Goal: Task Accomplishment & Management: Use online tool/utility

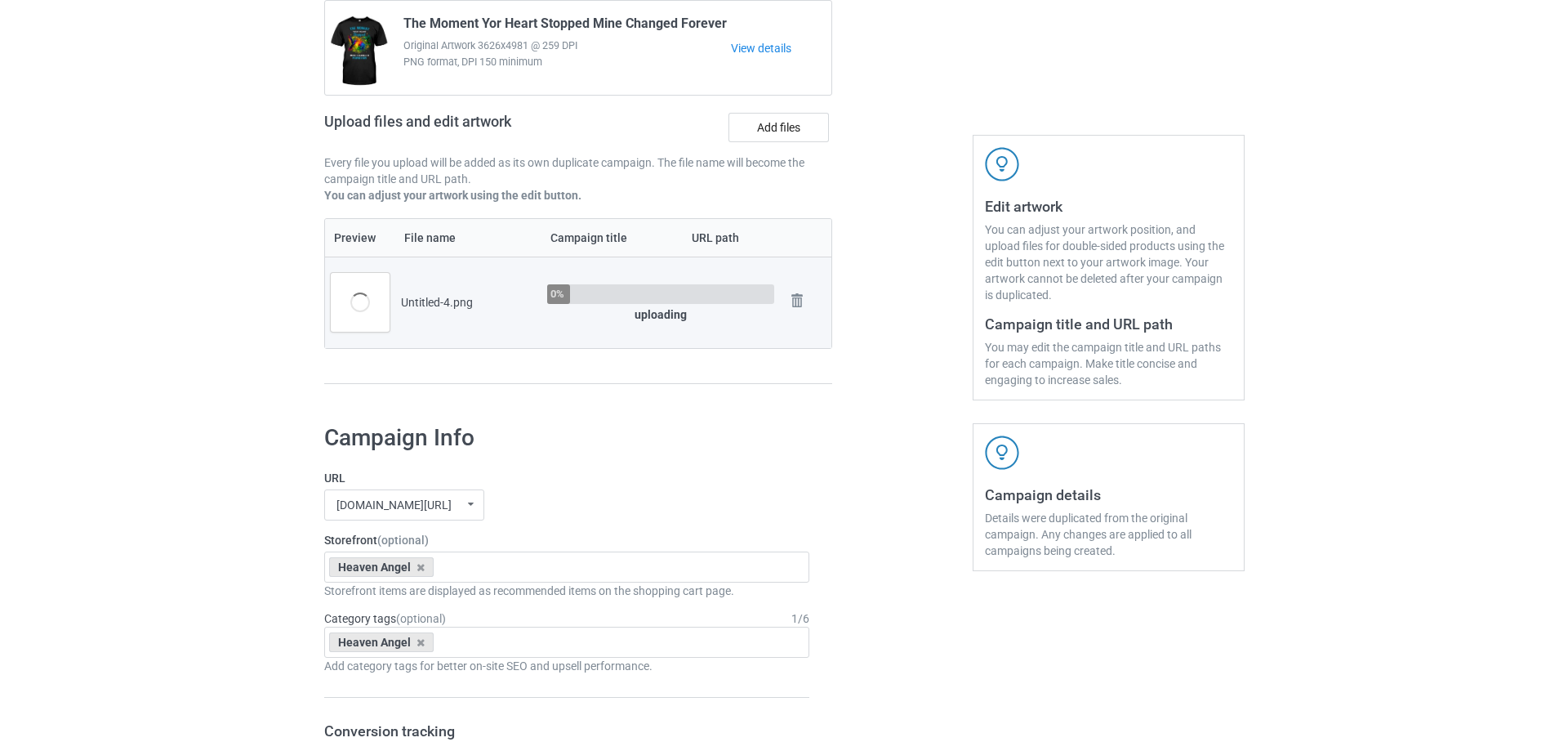
scroll to position [163, 0]
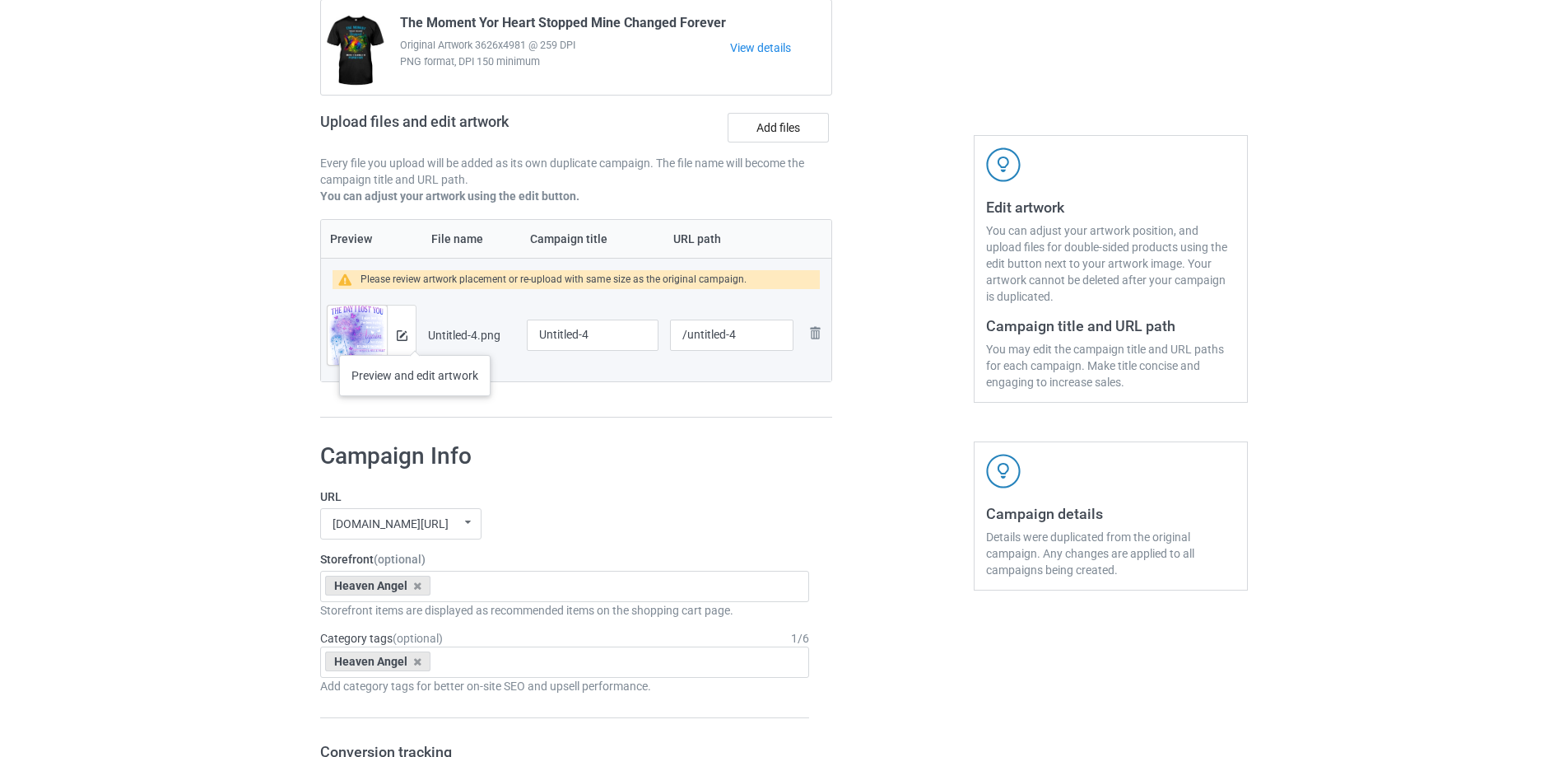
click at [410, 336] on div at bounding box center [401, 334] width 29 height 59
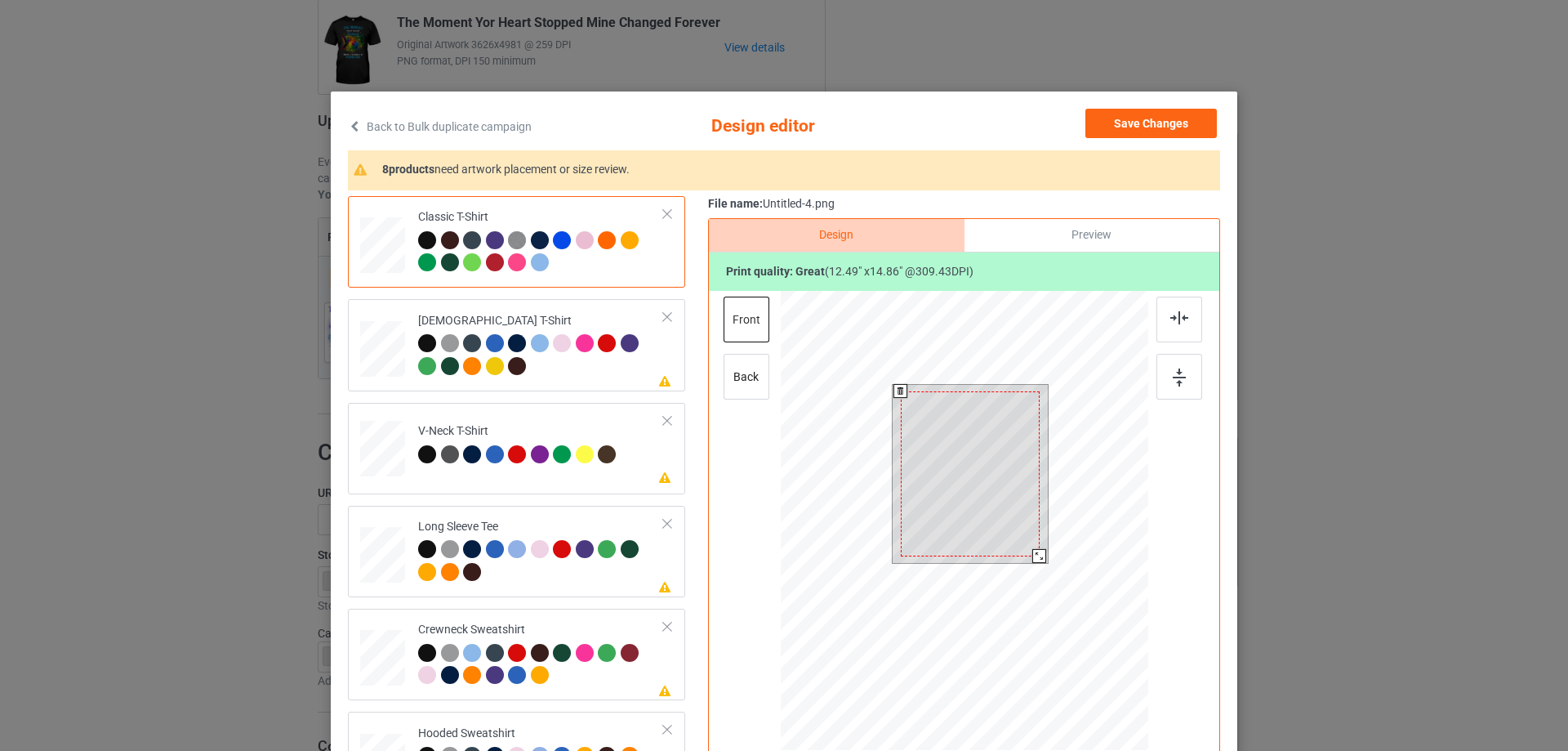
click at [1034, 555] on div at bounding box center [1038, 555] width 14 height 14
click at [1006, 478] on div at bounding box center [970, 471] width 139 height 165
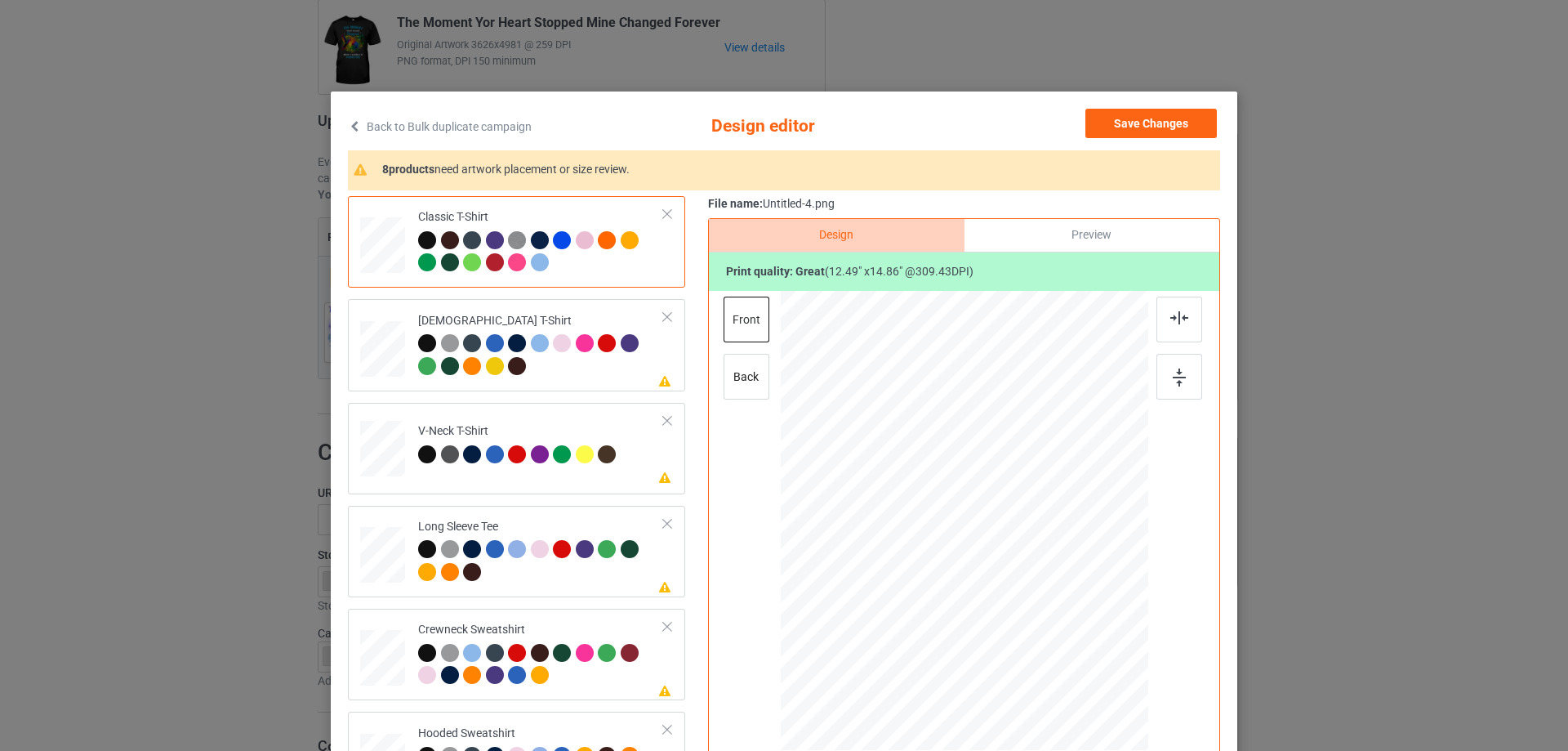
click at [1111, 216] on div "File name: Untitled-4.png Design Preview Print quality: great ( 12.49 " x 14.86…" at bounding box center [963, 515] width 512 height 637
click at [1104, 230] on div "Preview" at bounding box center [1091, 235] width 255 height 33
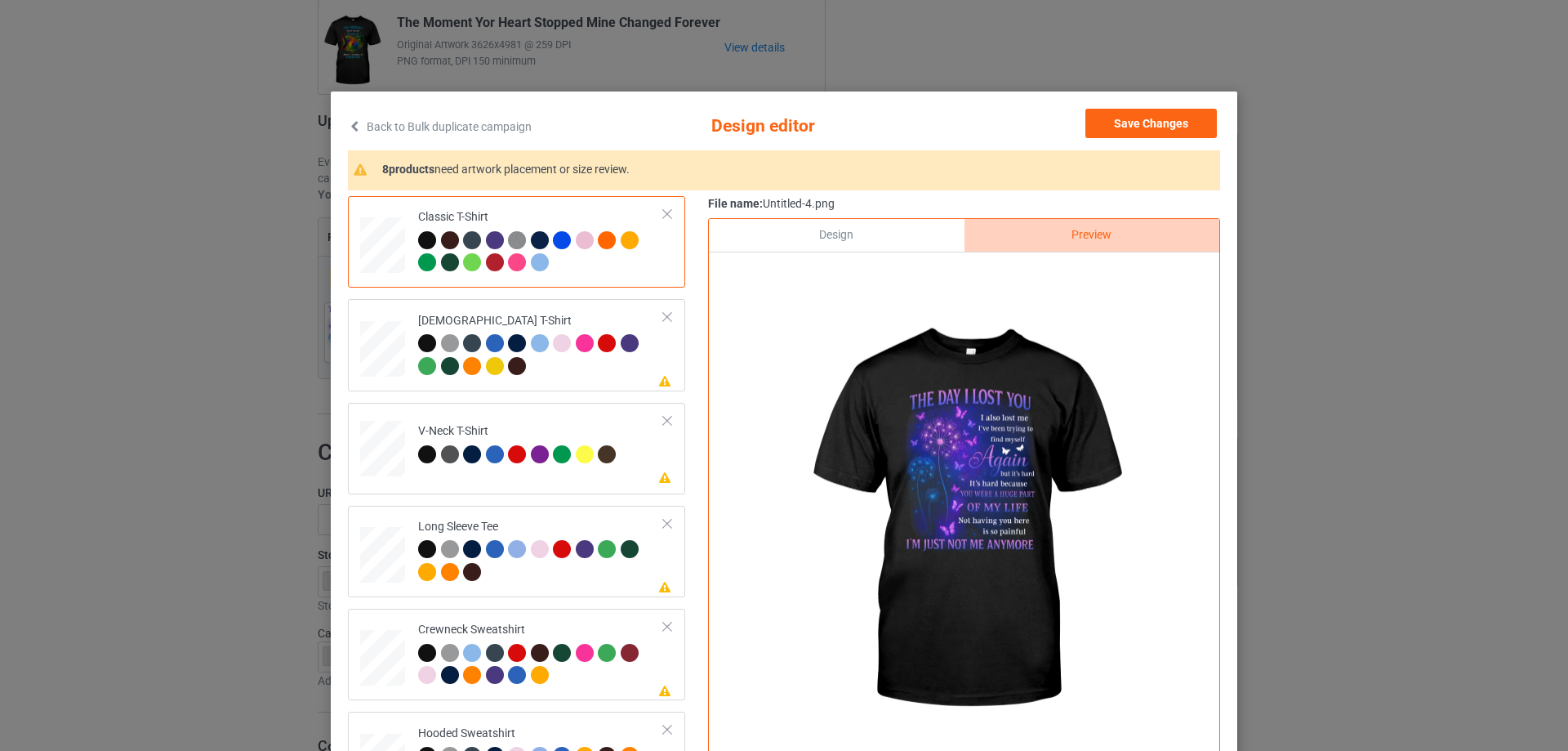
click at [850, 243] on div "Design" at bounding box center [836, 235] width 255 height 33
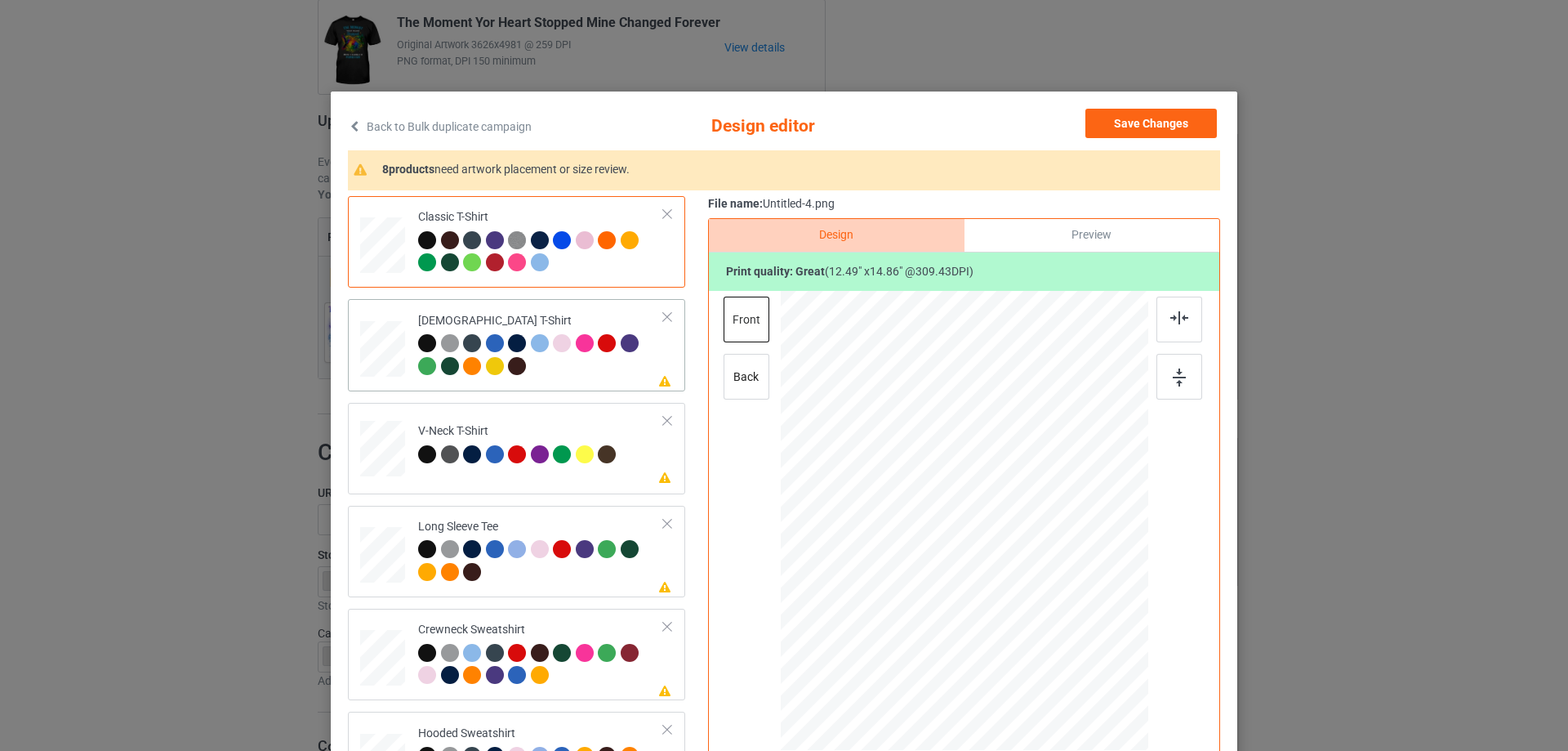
click at [627, 366] on div at bounding box center [541, 357] width 246 height 45
click at [1181, 319] on img at bounding box center [1180, 318] width 18 height 13
click at [608, 481] on td "Please review artwork placement V-Neck T-Shirt" at bounding box center [541, 445] width 264 height 72
click at [1186, 300] on div at bounding box center [1179, 319] width 45 height 45
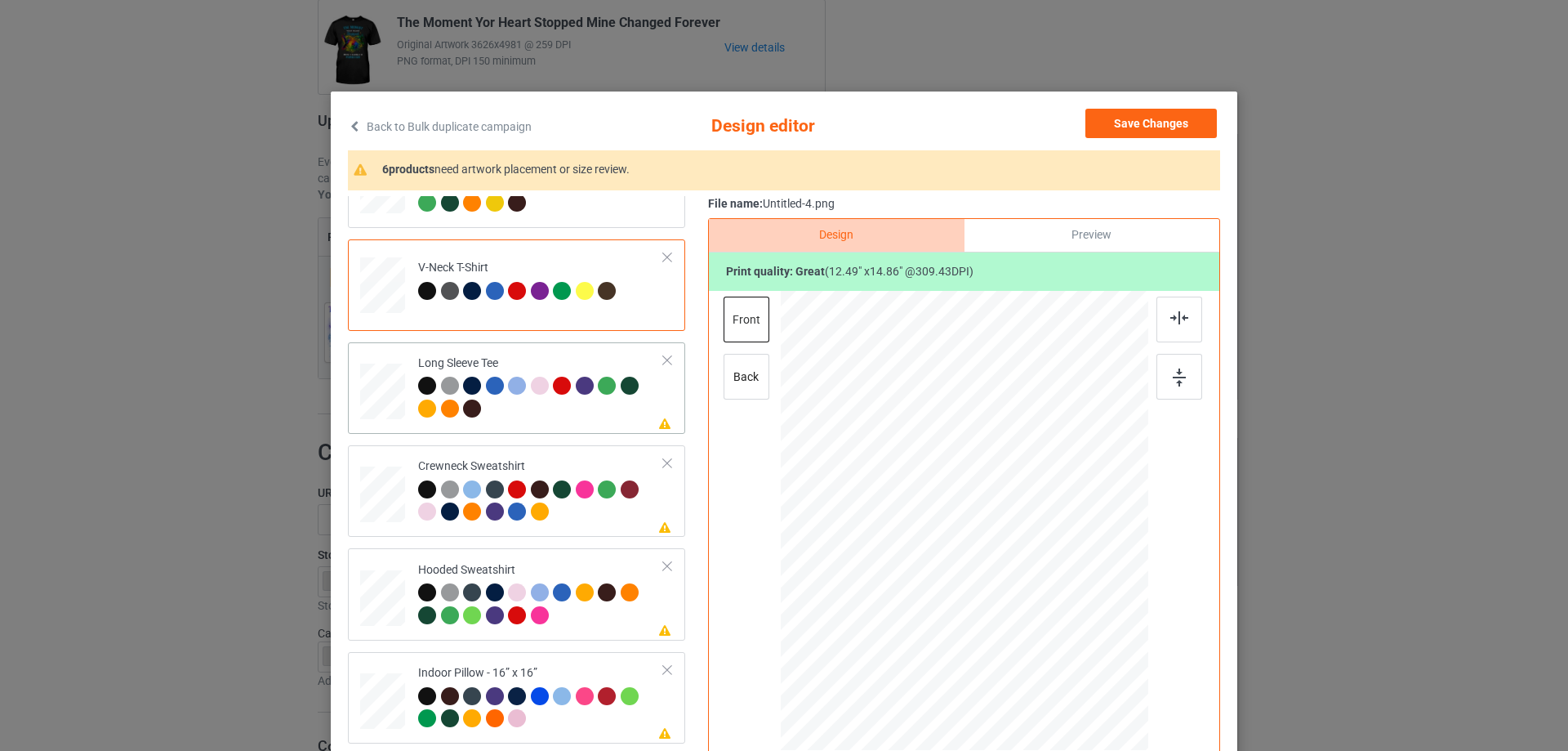
click at [558, 418] on div at bounding box center [541, 399] width 246 height 45
click at [1185, 314] on div at bounding box center [1179, 319] width 45 height 45
click at [585, 522] on div at bounding box center [541, 503] width 246 height 45
click at [1170, 314] on img at bounding box center [1180, 318] width 18 height 13
click at [536, 577] on div "Hooded Sweatshirt" at bounding box center [541, 593] width 246 height 61
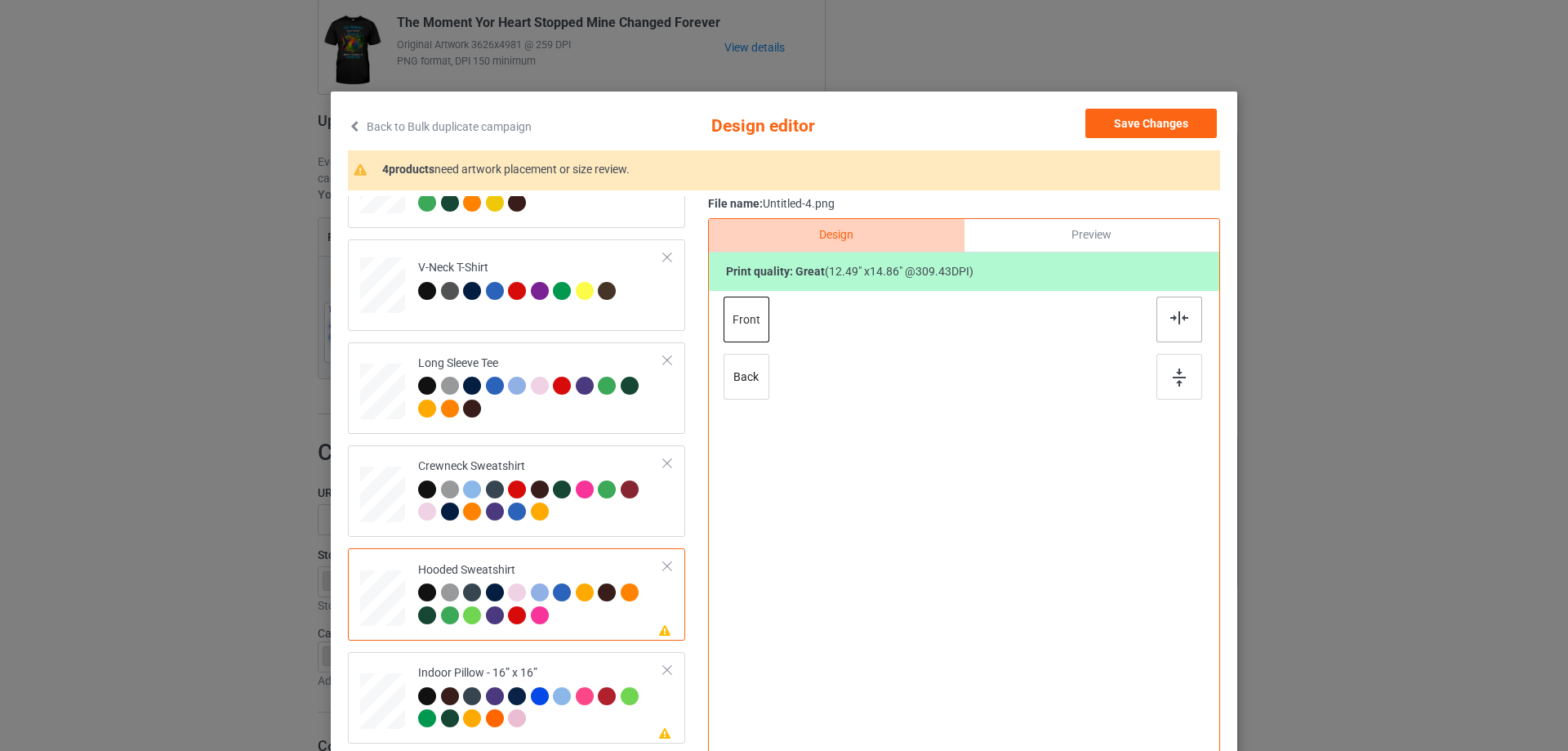
click at [1183, 309] on div at bounding box center [1179, 319] width 45 height 45
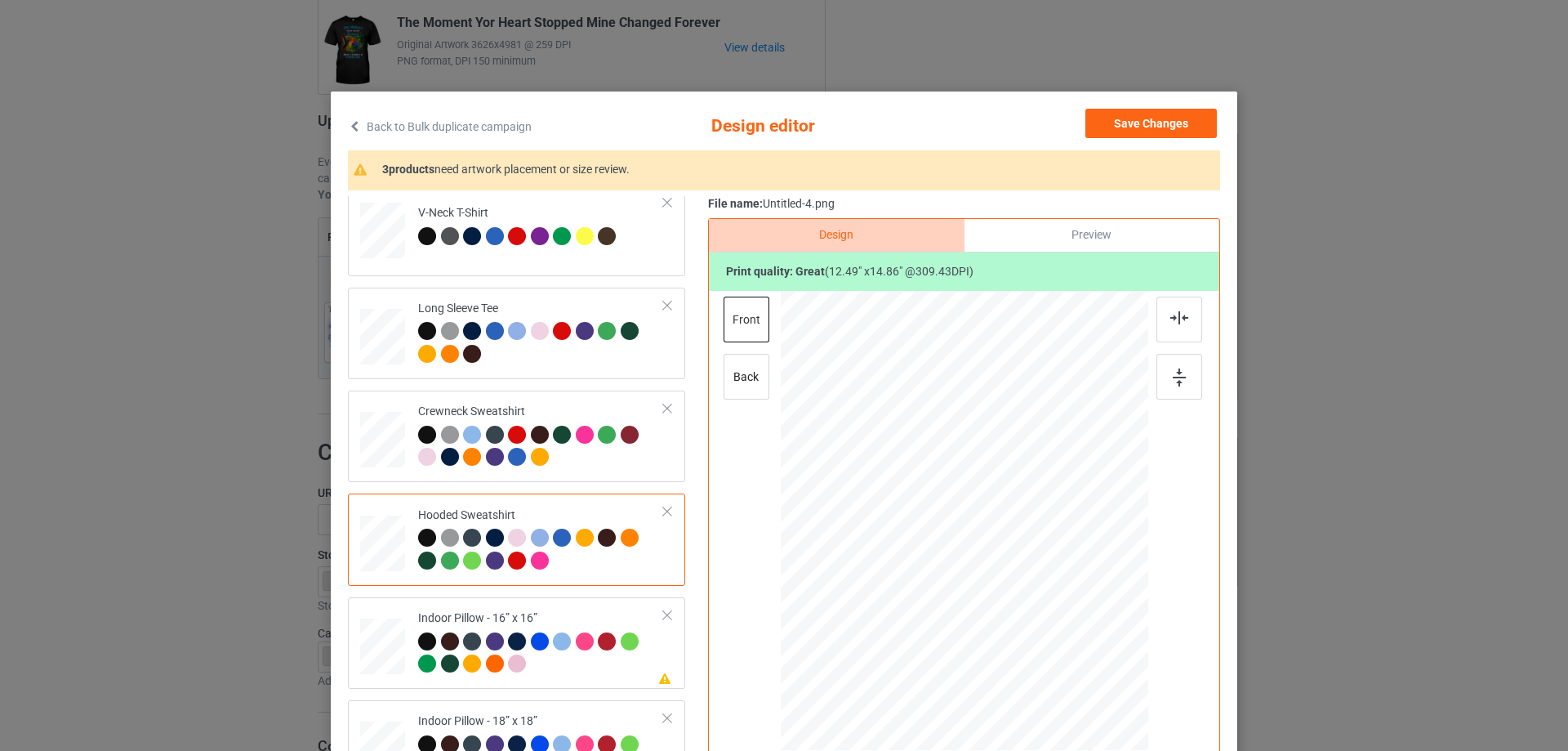
scroll to position [281, 0]
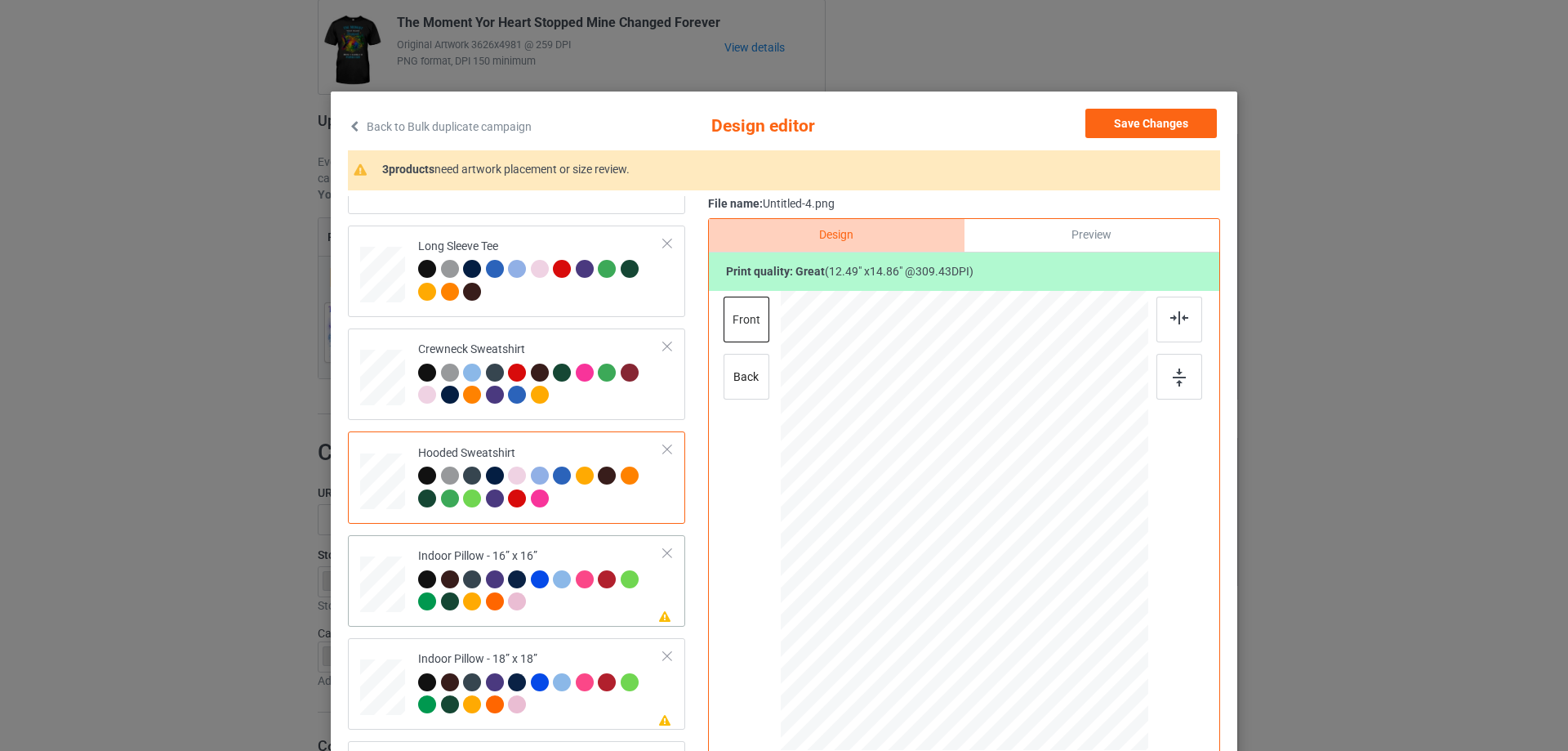
click at [520, 546] on td "Please review artwork placement Indoor Pillow - 16” x 16”" at bounding box center [541, 580] width 264 height 78
click at [1062, 645] on div at bounding box center [1068, 645] width 14 height 14
click at [1074, 249] on div "Preview" at bounding box center [1091, 235] width 255 height 33
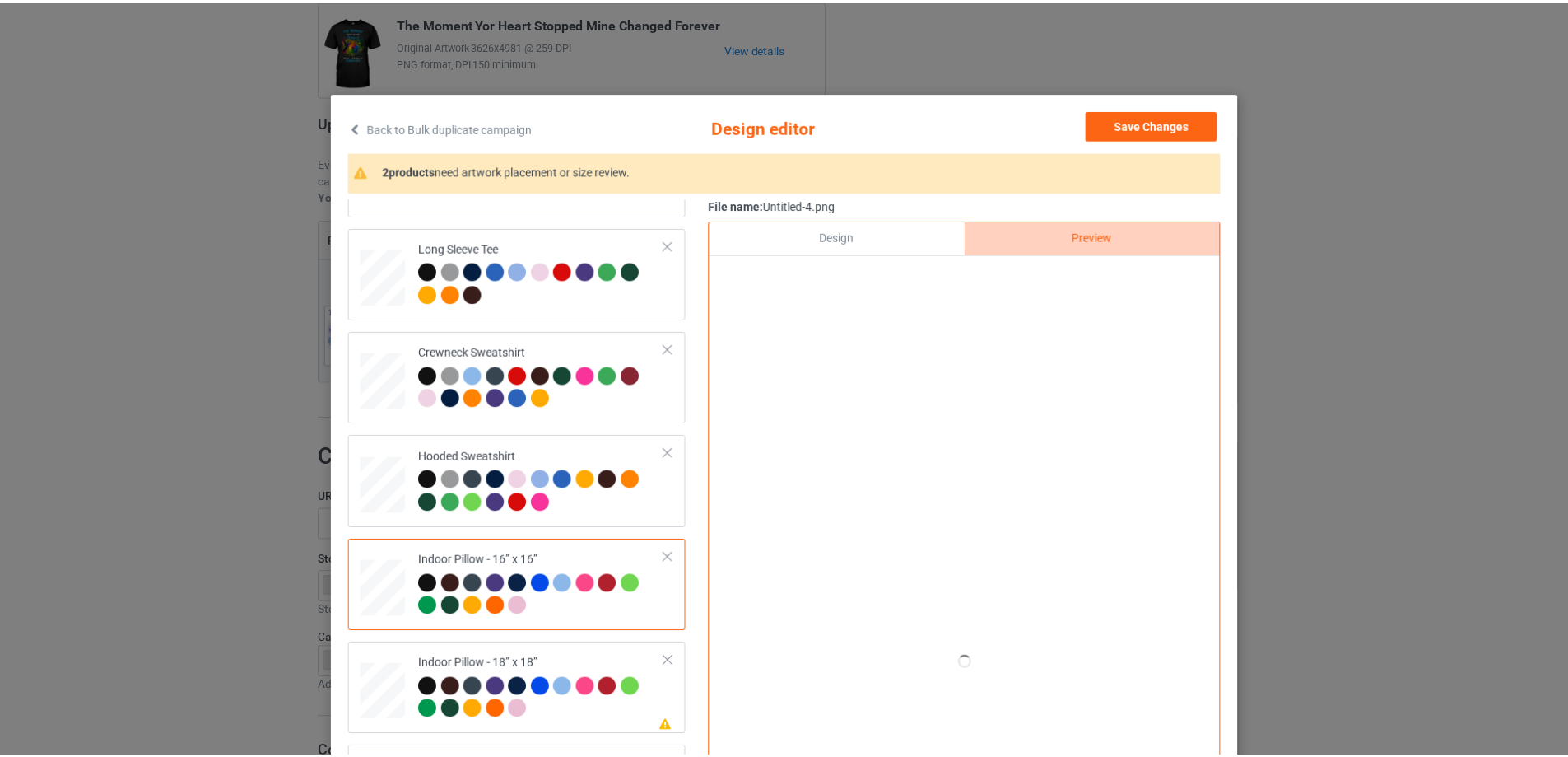
scroll to position [82, 0]
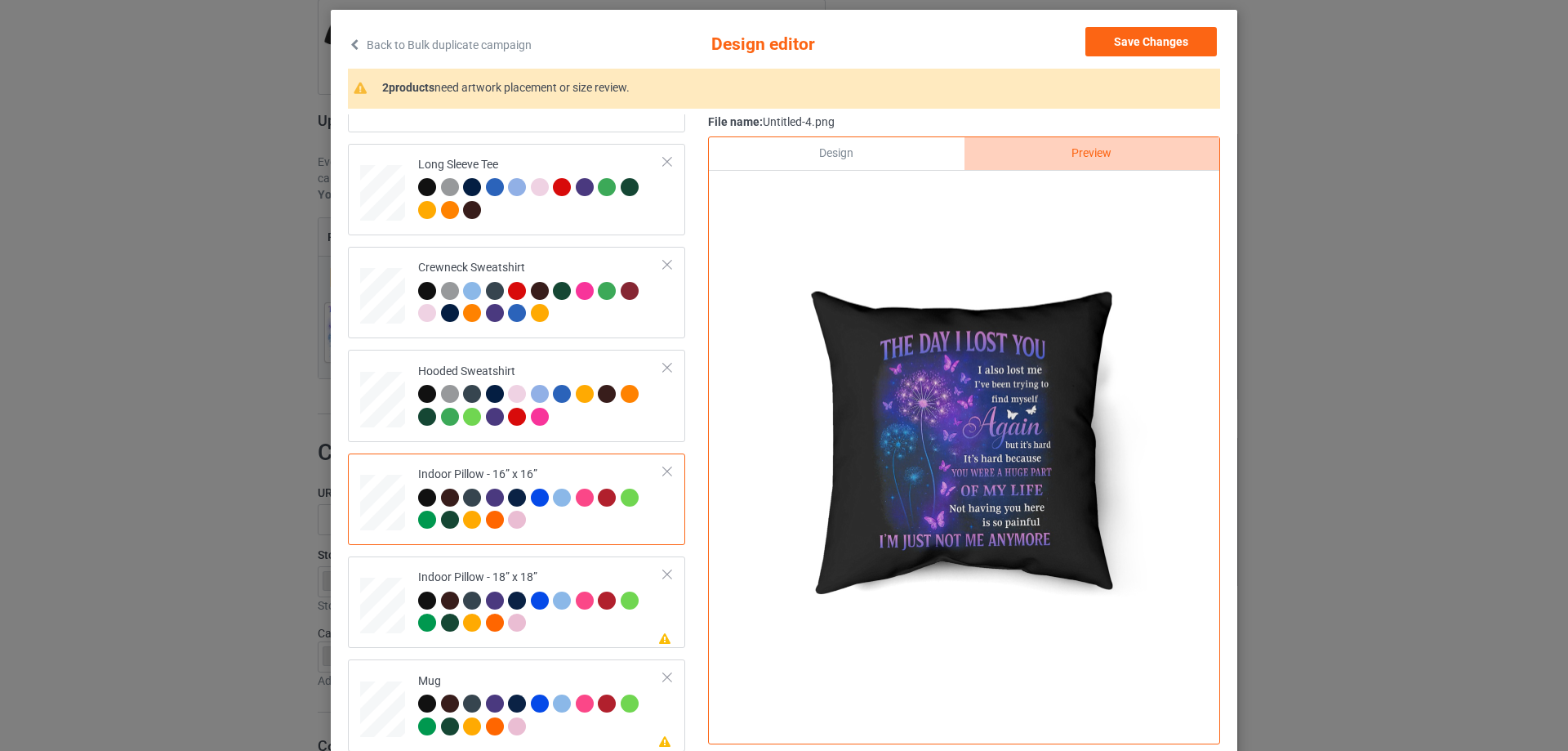
click at [870, 153] on div "Design" at bounding box center [836, 154] width 255 height 33
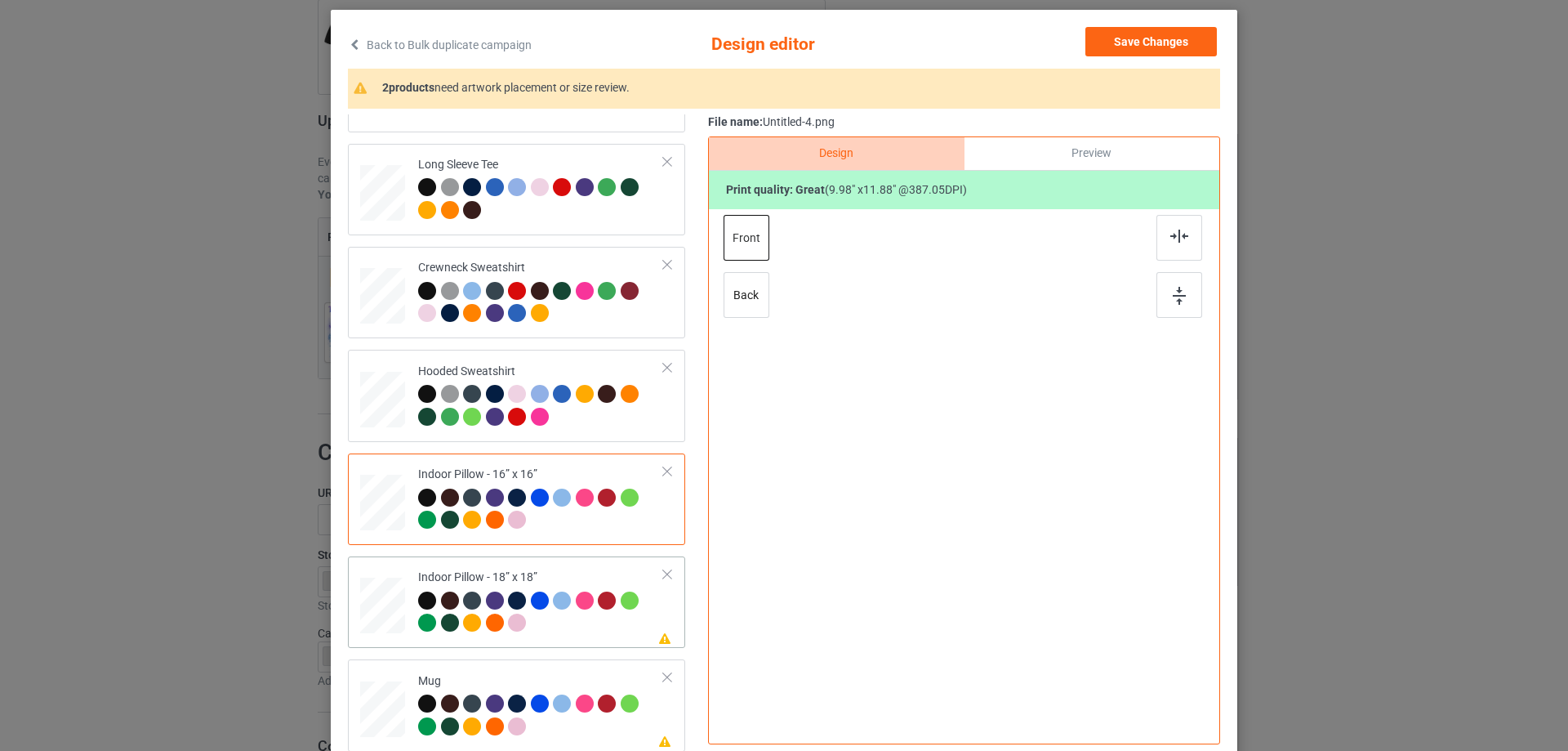
click at [421, 583] on div "Indoor Pillow - 18” x 18”" at bounding box center [541, 600] width 246 height 61
click at [575, 534] on td "Indoor Pillow - 16” x 16”" at bounding box center [541, 498] width 264 height 78
click at [753, 309] on div "back" at bounding box center [746, 295] width 45 height 45
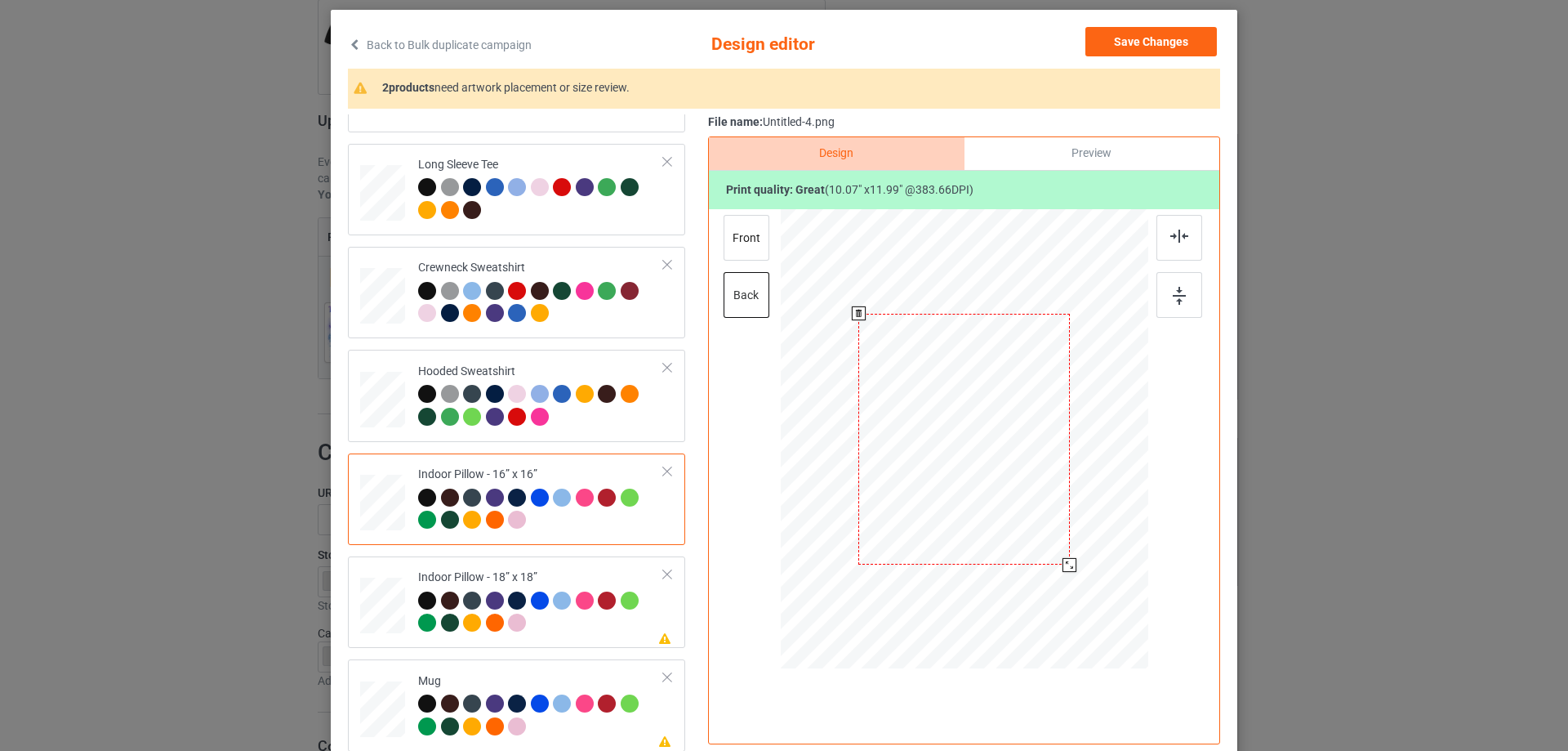
click at [1064, 563] on div at bounding box center [1069, 564] width 14 height 14
click at [568, 561] on div "Please review artwork placement Indoor Pillow - 18” x 18”" at bounding box center [516, 602] width 337 height 92
click at [1063, 560] on div at bounding box center [1070, 564] width 14 height 14
click at [723, 241] on div "front" at bounding box center [746, 237] width 45 height 45
click at [1065, 561] on div at bounding box center [1069, 564] width 14 height 14
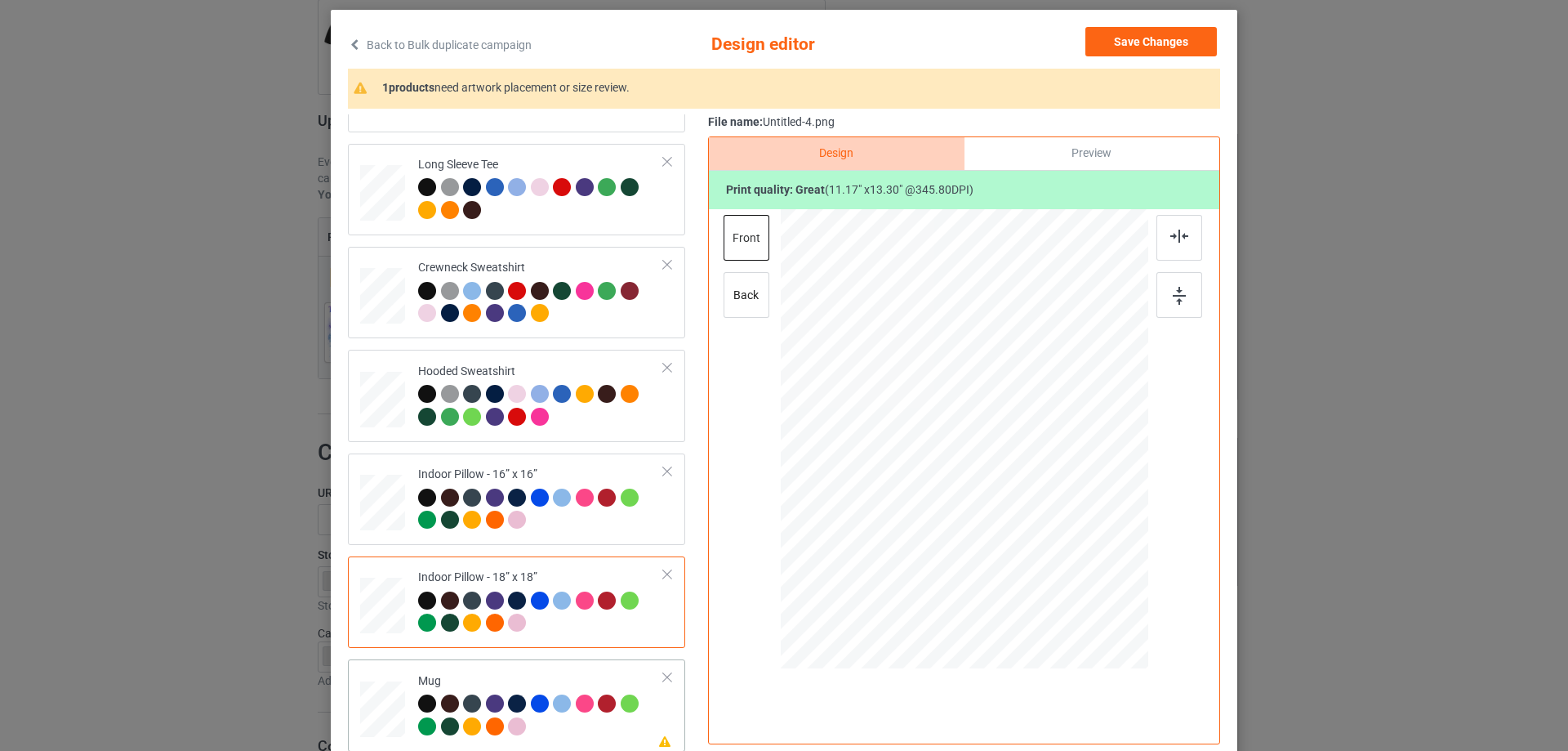
click at [515, 678] on div "Mug" at bounding box center [541, 704] width 246 height 61
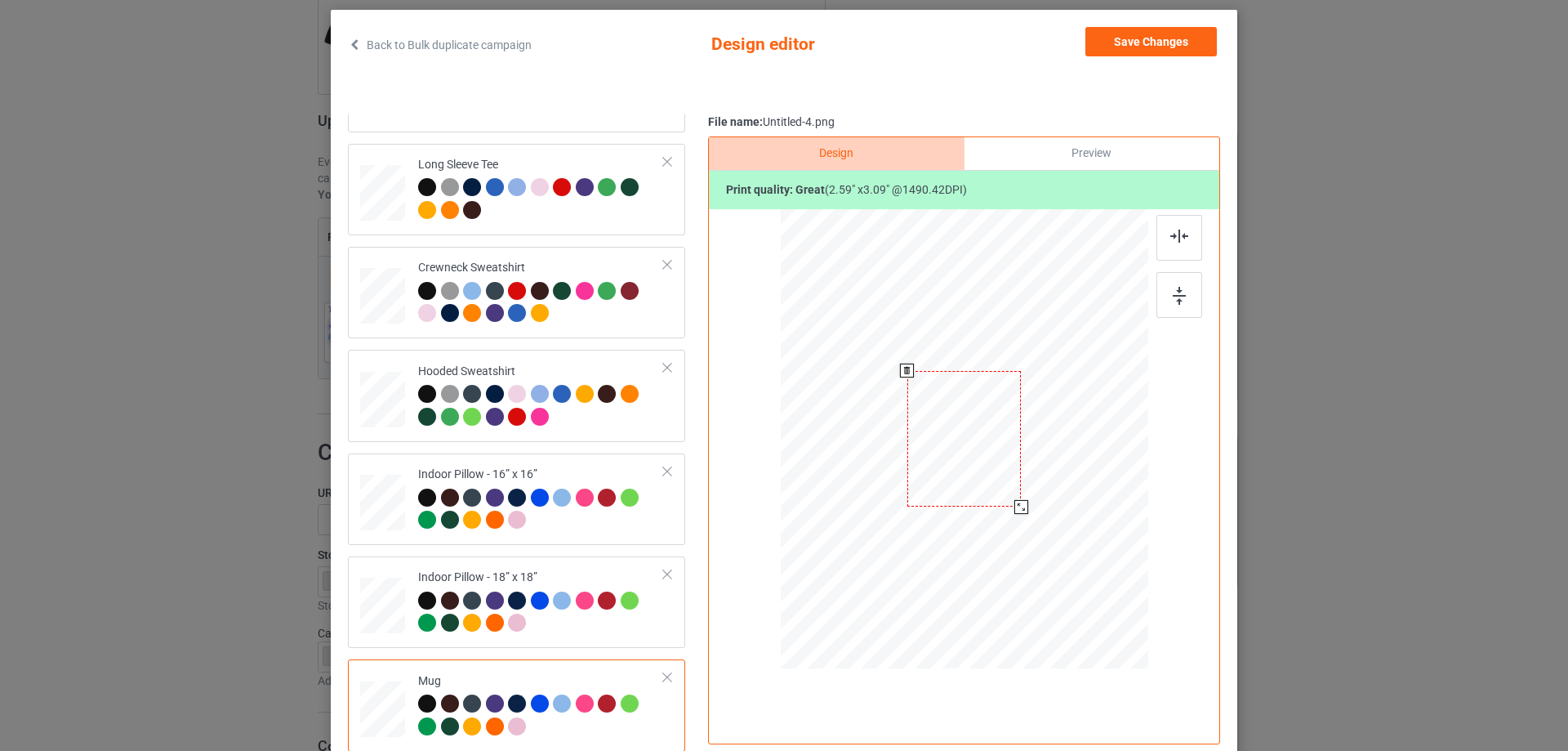
drag, startPoint x: 1068, startPoint y: 573, endPoint x: 1019, endPoint y: 504, distance: 84.6
click at [1019, 504] on div at bounding box center [1021, 507] width 14 height 14
drag, startPoint x: 963, startPoint y: 483, endPoint x: 1104, endPoint y: 484, distance: 141.0
click at [1104, 484] on div at bounding box center [1066, 438] width 115 height 135
click at [1173, 297] on img at bounding box center [1180, 295] width 13 height 18
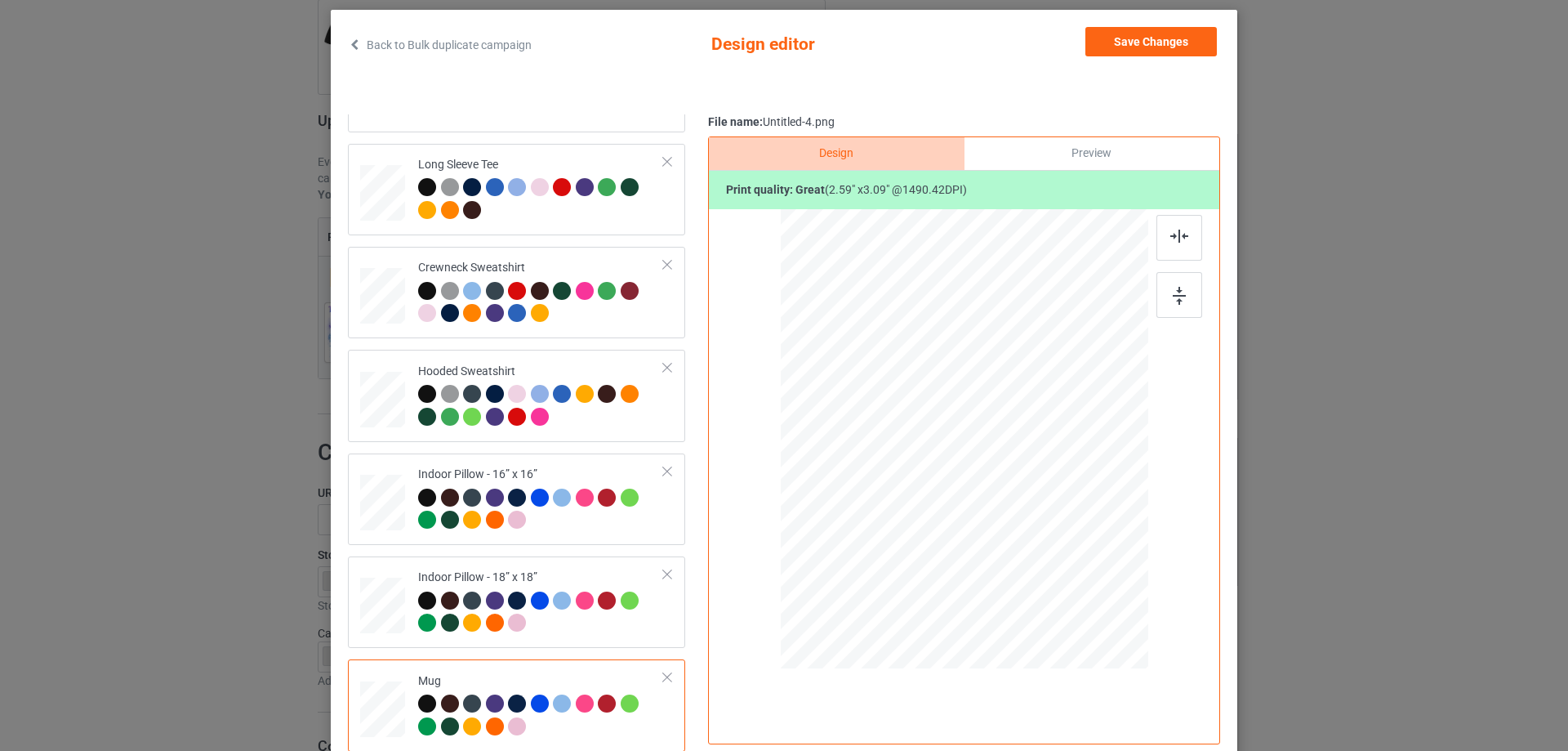
click at [1104, 178] on div "Print quality: great ( 2.59 " x 3.09 " @ 1490.42 DPI)" at bounding box center [963, 191] width 511 height 40
click at [1100, 166] on div "Preview" at bounding box center [1091, 154] width 255 height 33
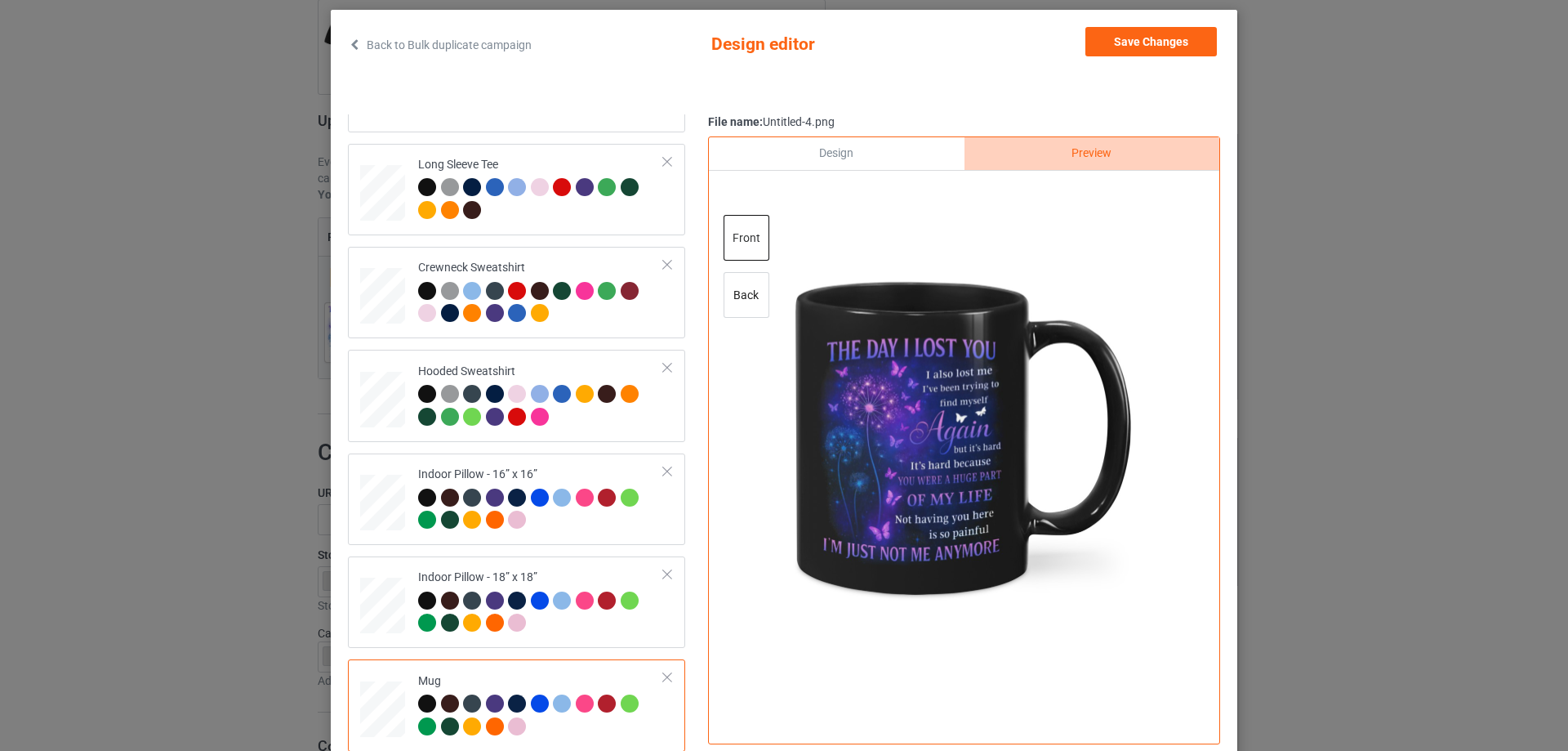
click at [871, 155] on div "Design" at bounding box center [836, 154] width 255 height 33
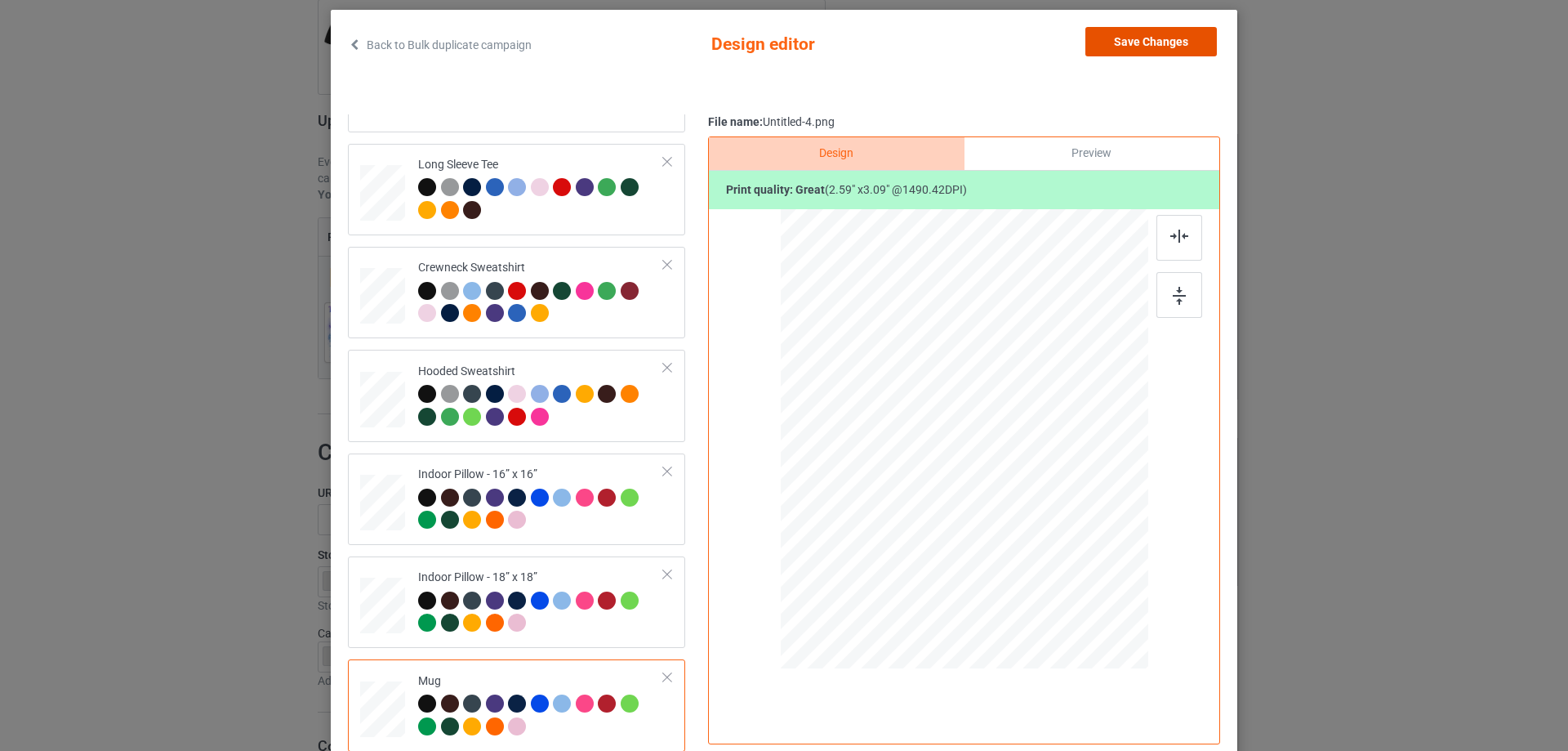
click at [1162, 43] on button "Save Changes" at bounding box center [1151, 42] width 131 height 30
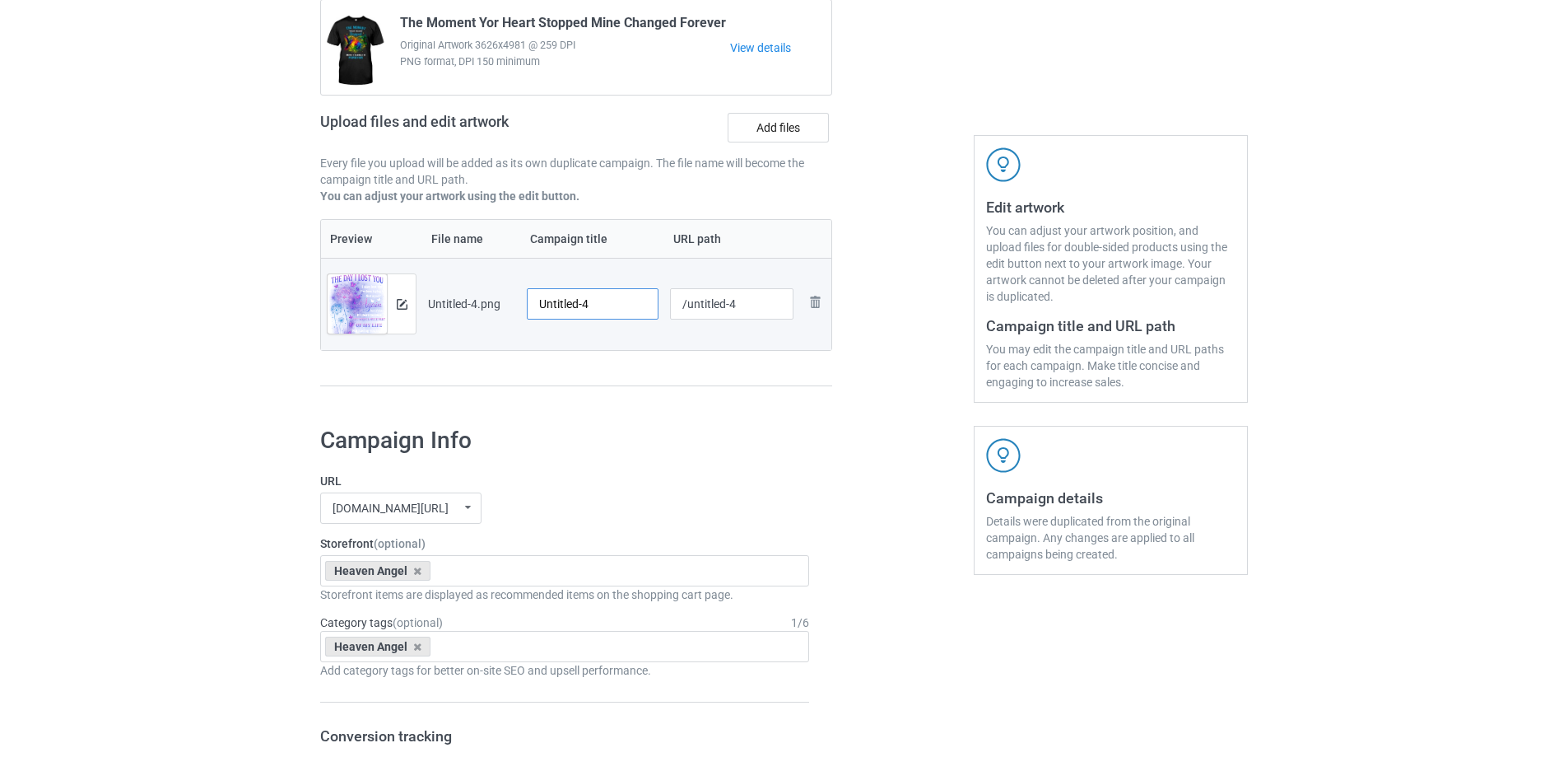
click at [602, 291] on input "Untitled-4" at bounding box center [593, 304] width 131 height 32
type input "The Day I Lost You"
click at [658, 297] on td "The Day I Lost You" at bounding box center [593, 304] width 143 height 92
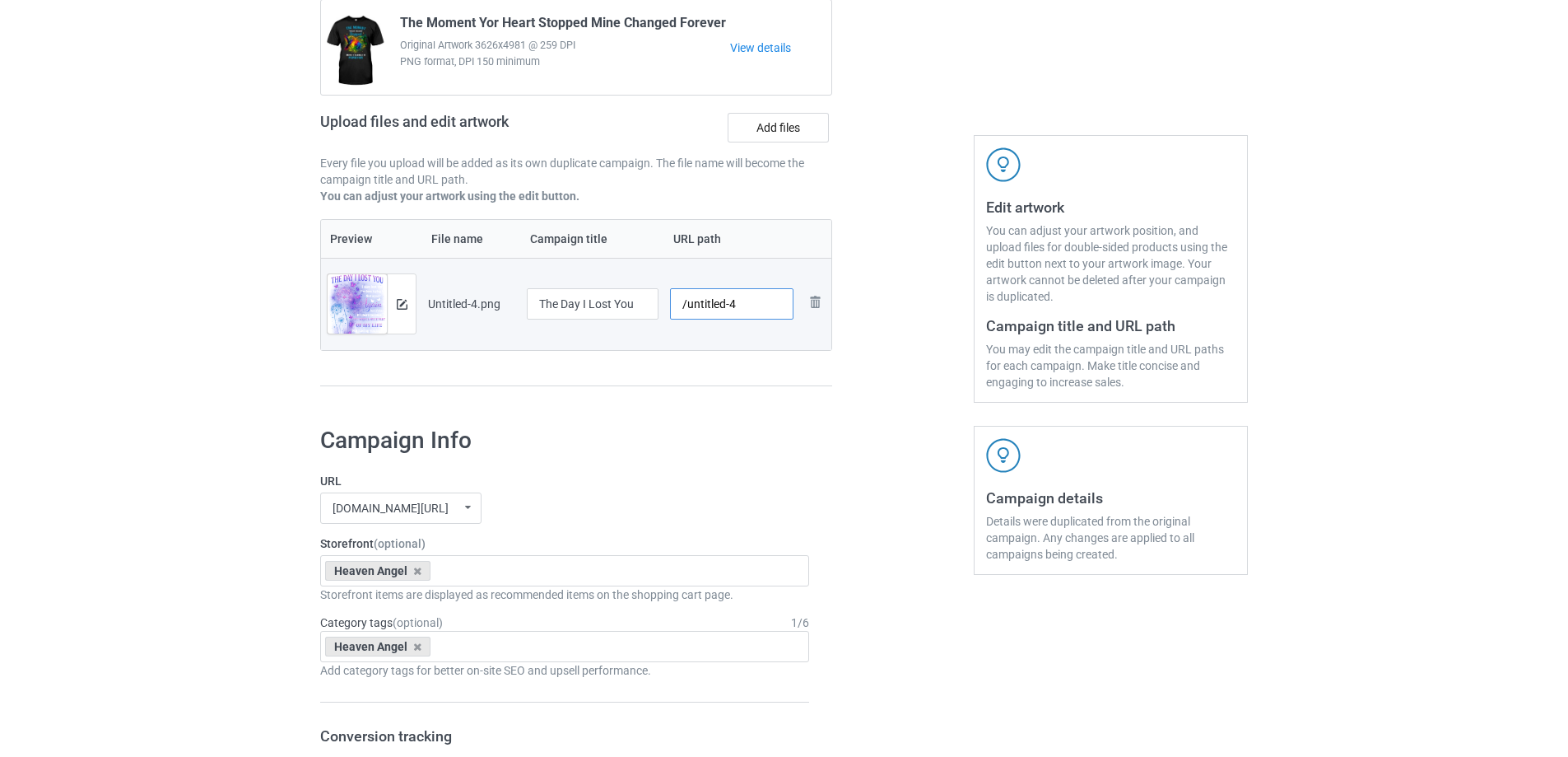
drag, startPoint x: 688, startPoint y: 302, endPoint x: 836, endPoint y: 319, distance: 149.0
click at [836, 319] on div "Campaign to duplicate The Moment Yor Heart Stopped Mine Changed Forever Origina…" at bounding box center [575, 182] width 535 height 463
type input "/tdi36"
click at [870, 339] on div at bounding box center [903, 182] width 119 height 463
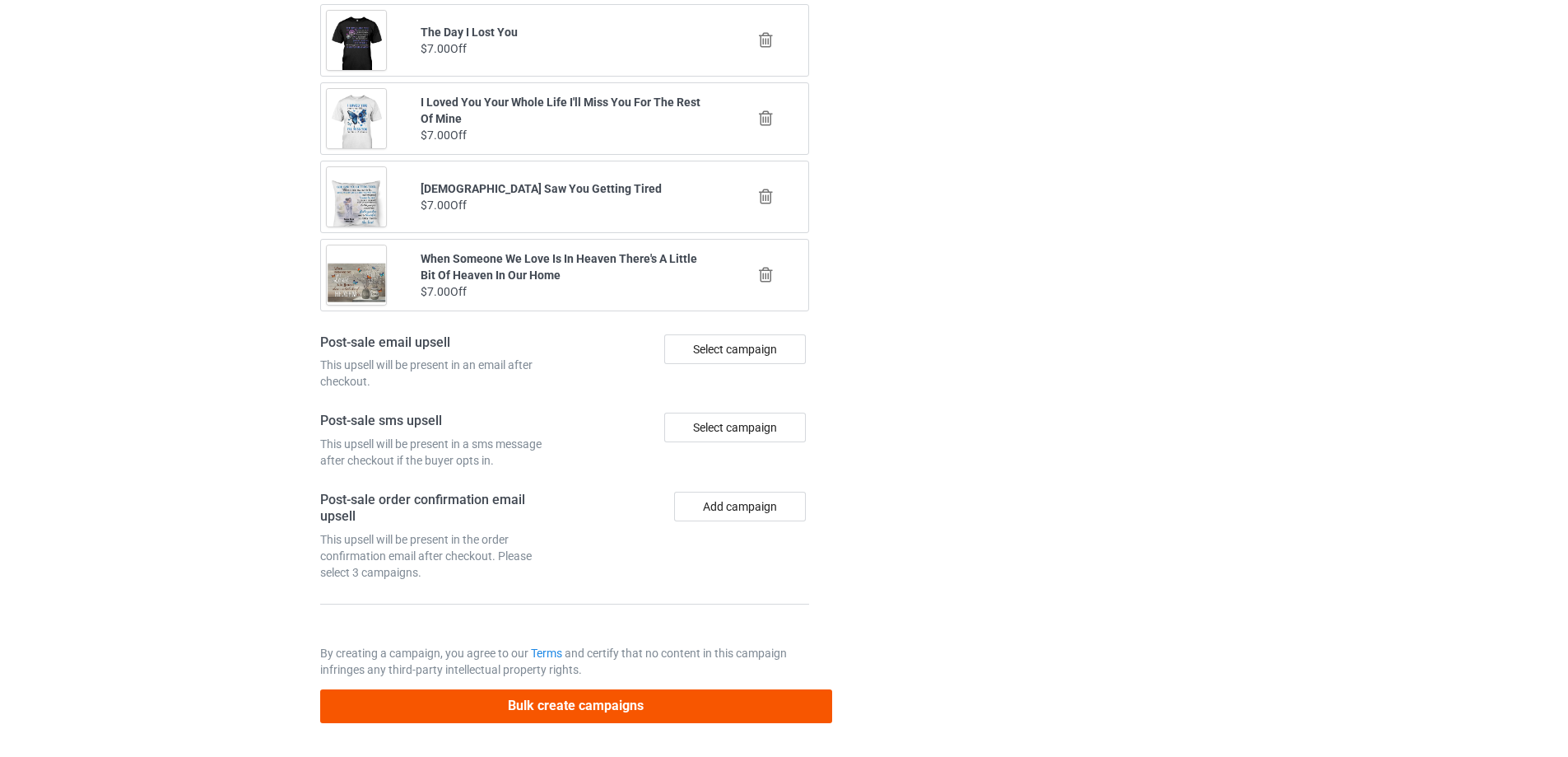
scroll to position [1917, 0]
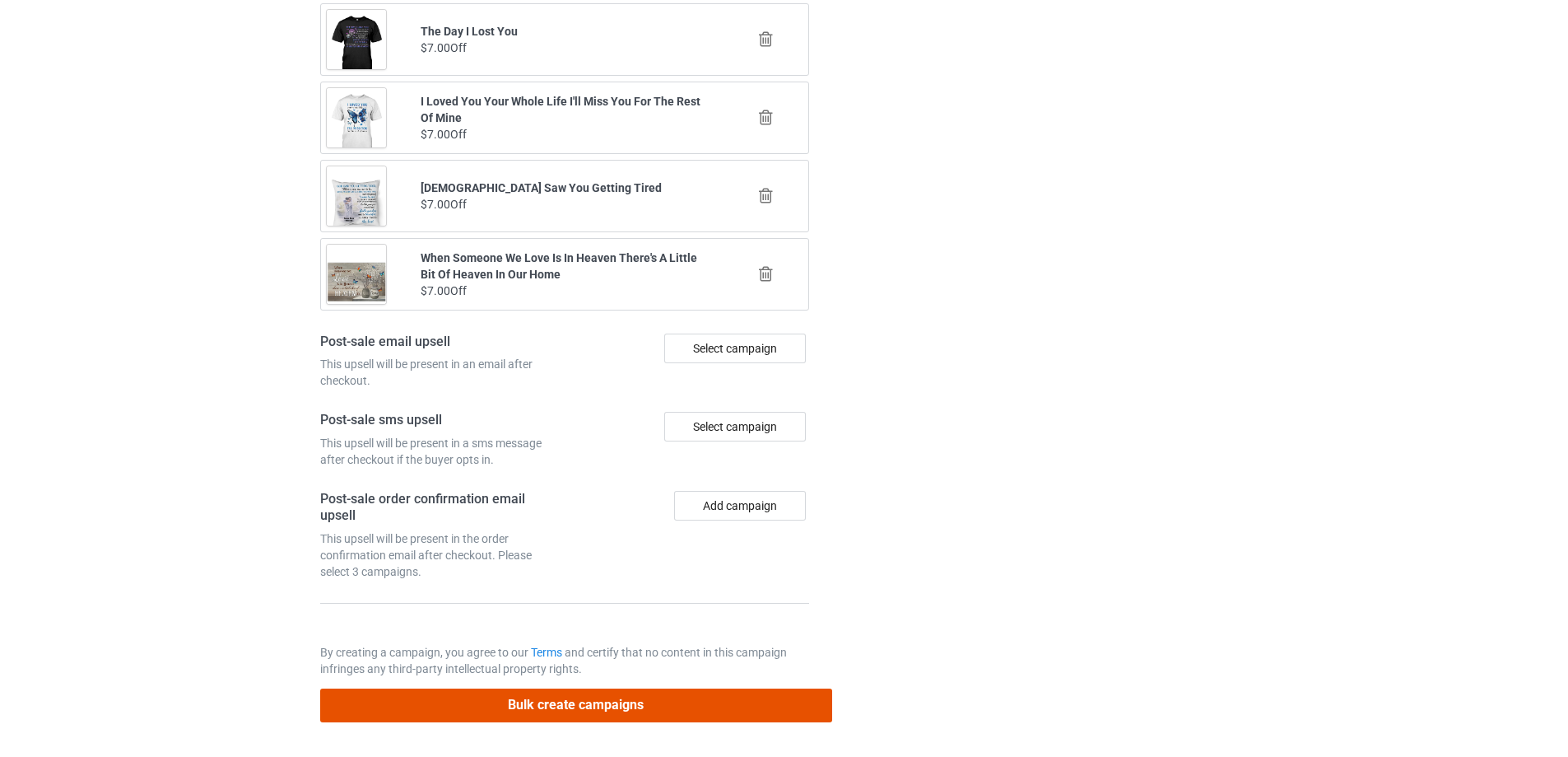
click at [585, 703] on button "Bulk create campaigns" at bounding box center [576, 705] width 512 height 34
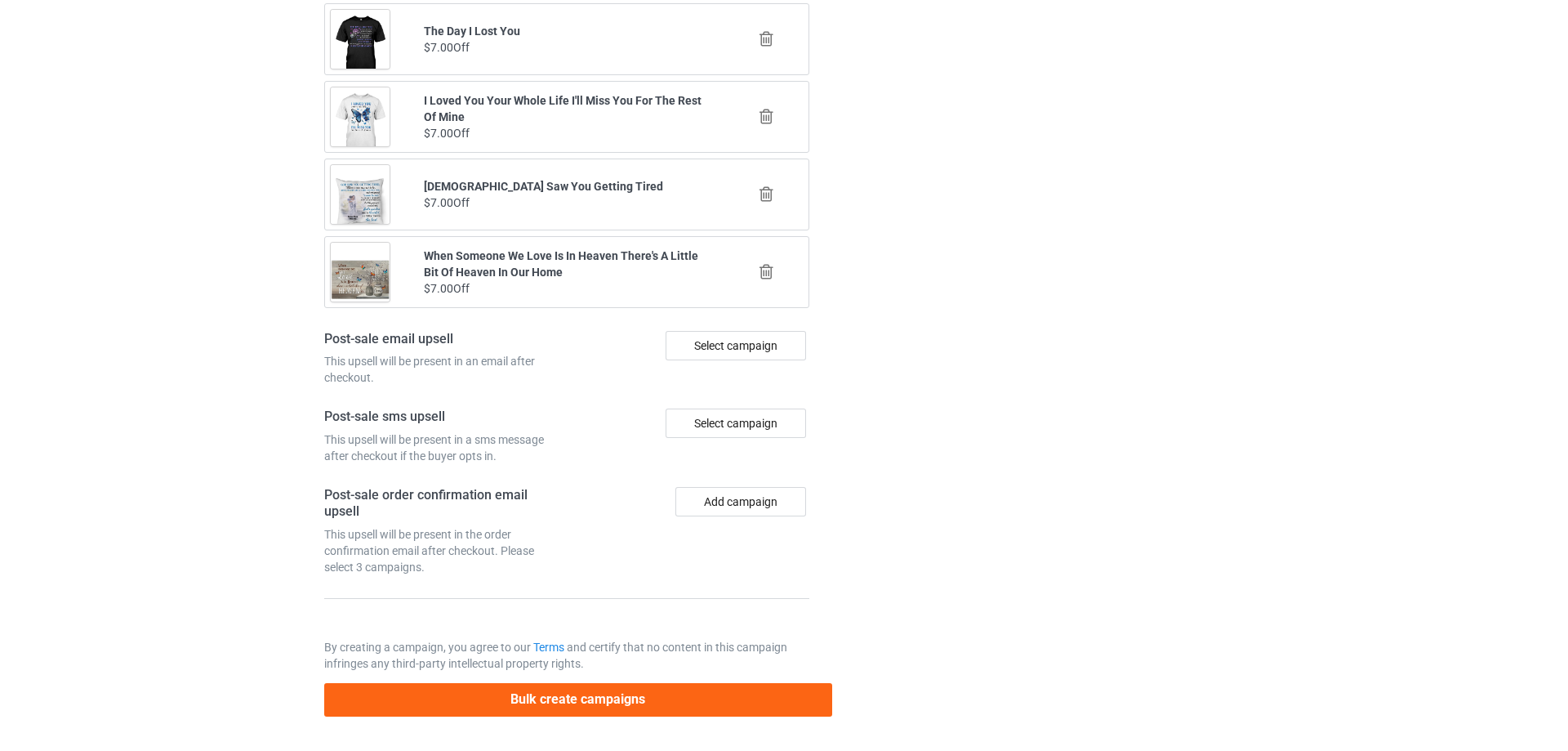
scroll to position [0, 0]
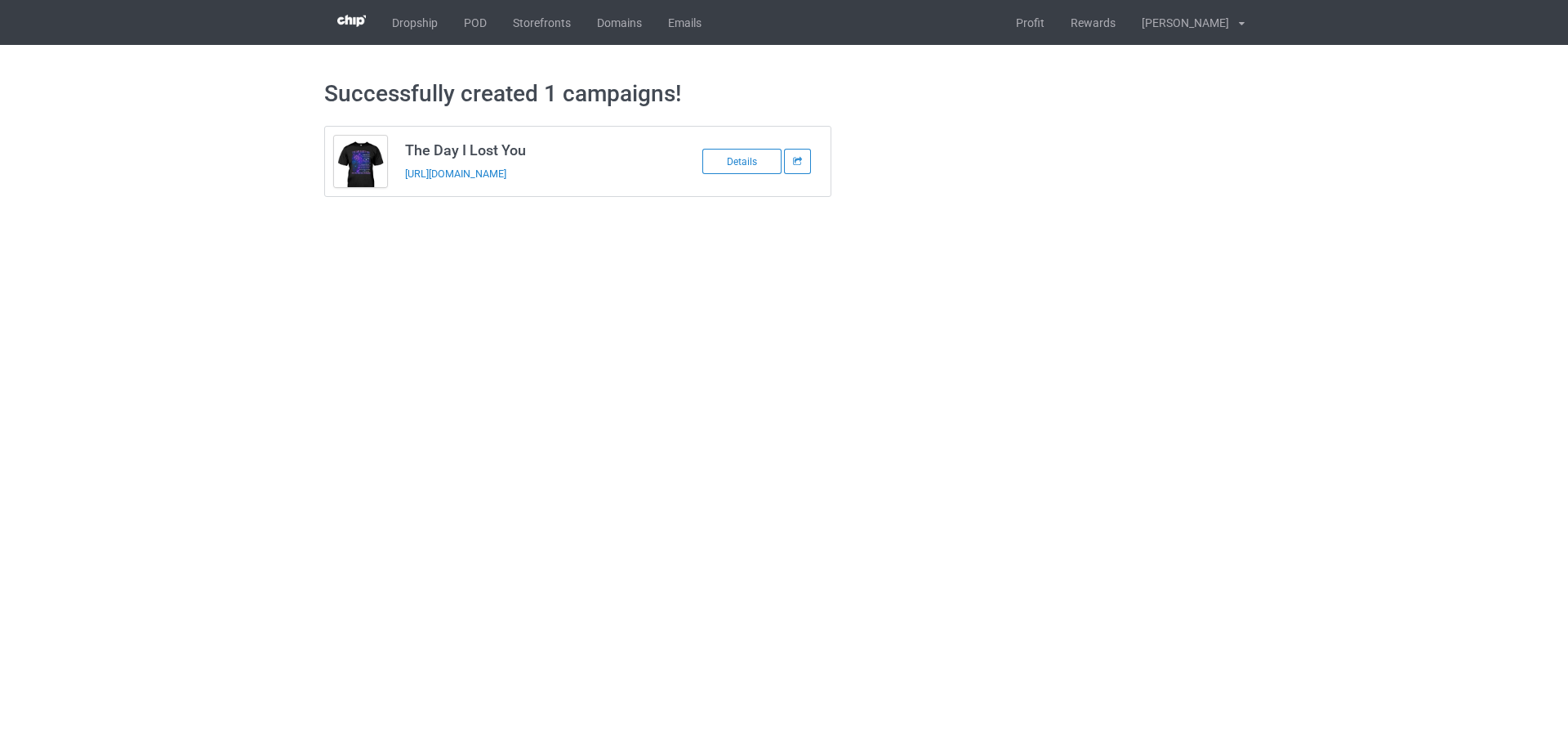
drag, startPoint x: 634, startPoint y: 179, endPoint x: 403, endPoint y: 180, distance: 231.0
click at [403, 180] on td "The Day I Lost You https://www.sendinglovetoheaven.com/tdi36" at bounding box center [534, 161] width 276 height 69
copy link "https://www.sendinglovetoheaven.com/tdi36"
click at [659, 249] on body "Dropship POD Storefronts Domains Emails Profit Rewards Đỗ Cao Thái Settings Log…" at bounding box center [784, 376] width 1568 height 751
drag, startPoint x: 1360, startPoint y: 459, endPoint x: 1346, endPoint y: 451, distance: 16.1
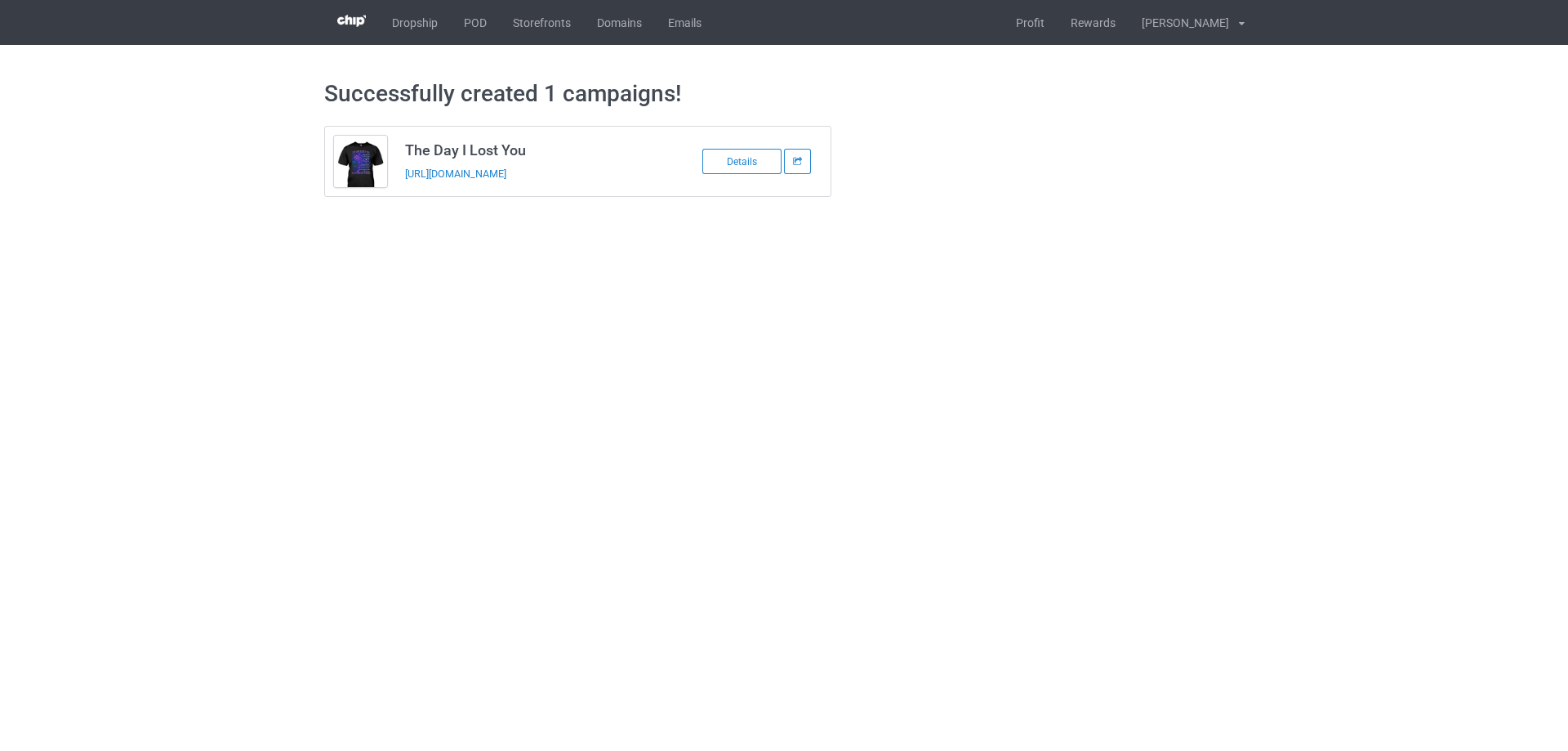
click at [1360, 459] on body "Dropship POD Storefronts Domains Emails Profit Rewards Đỗ Cao Thái Settings Log…" at bounding box center [784, 376] width 1568 height 751
click at [463, 20] on link "POD" at bounding box center [474, 22] width 49 height 45
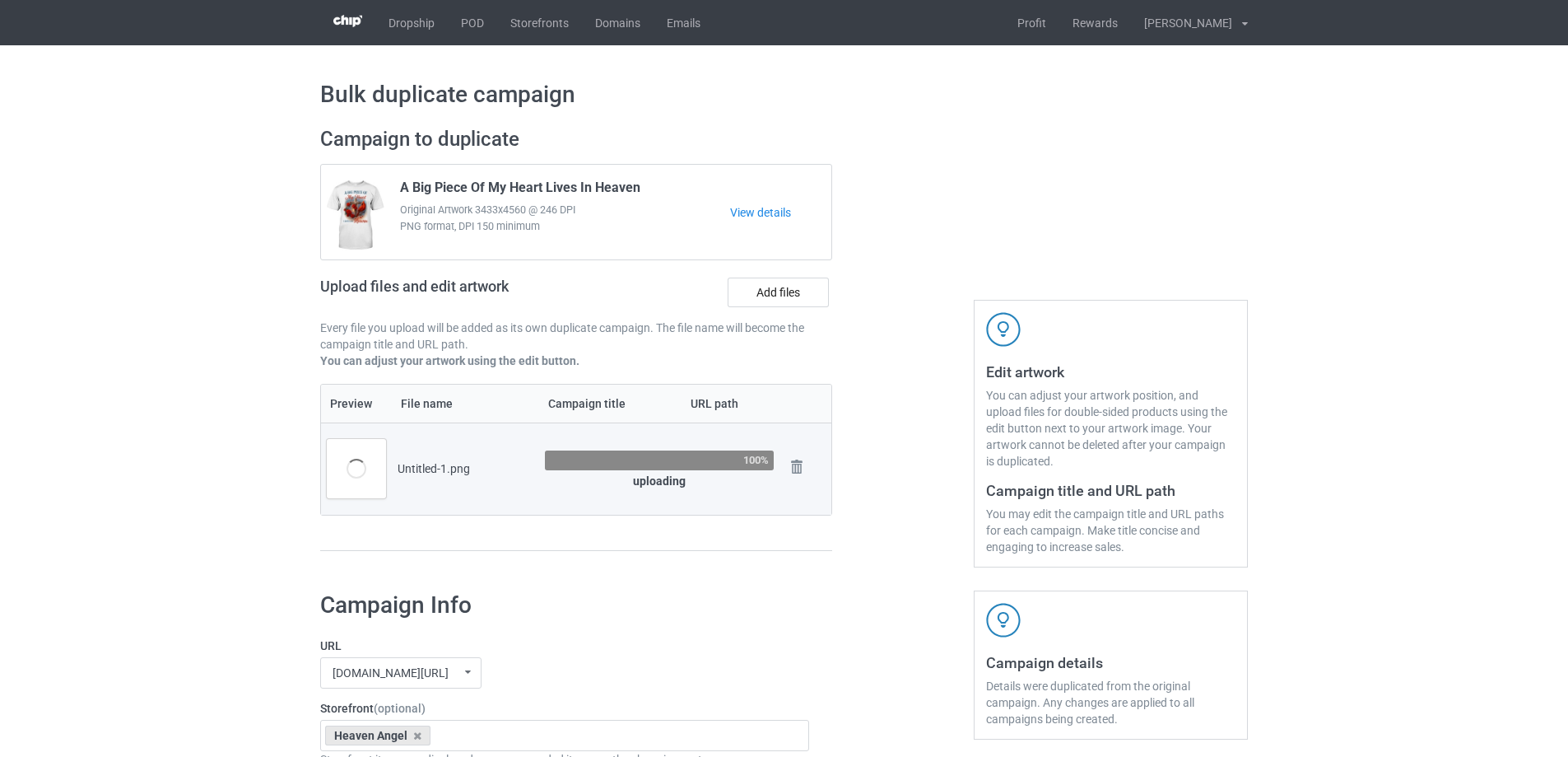
drag, startPoint x: 855, startPoint y: 271, endPoint x: 945, endPoint y: 213, distance: 107.1
click at [945, 213] on div at bounding box center [903, 347] width 119 height 463
click at [491, 446] on td "Untitled-1.png" at bounding box center [465, 468] width 147 height 92
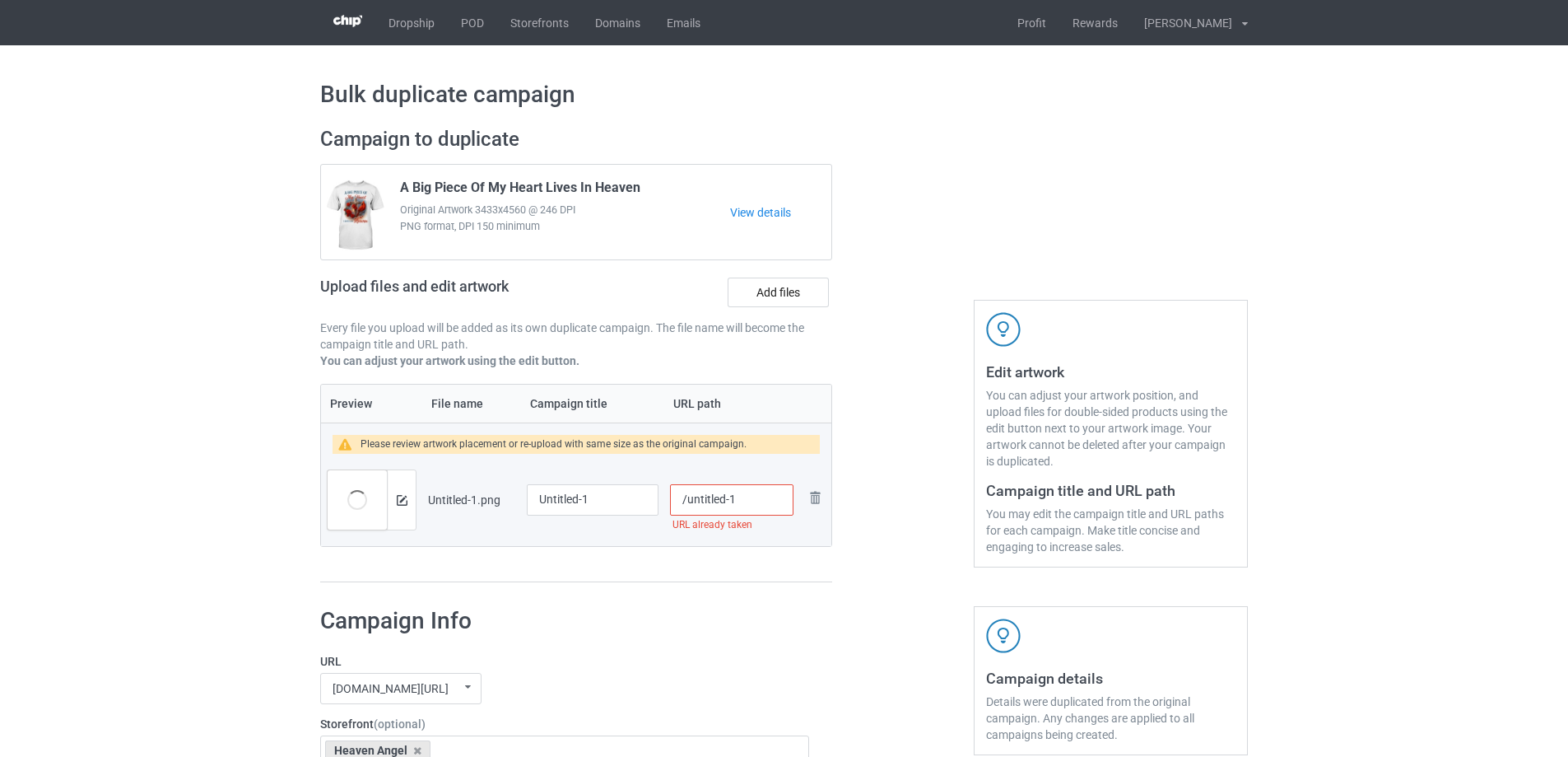
click at [393, 504] on div at bounding box center [401, 499] width 29 height 59
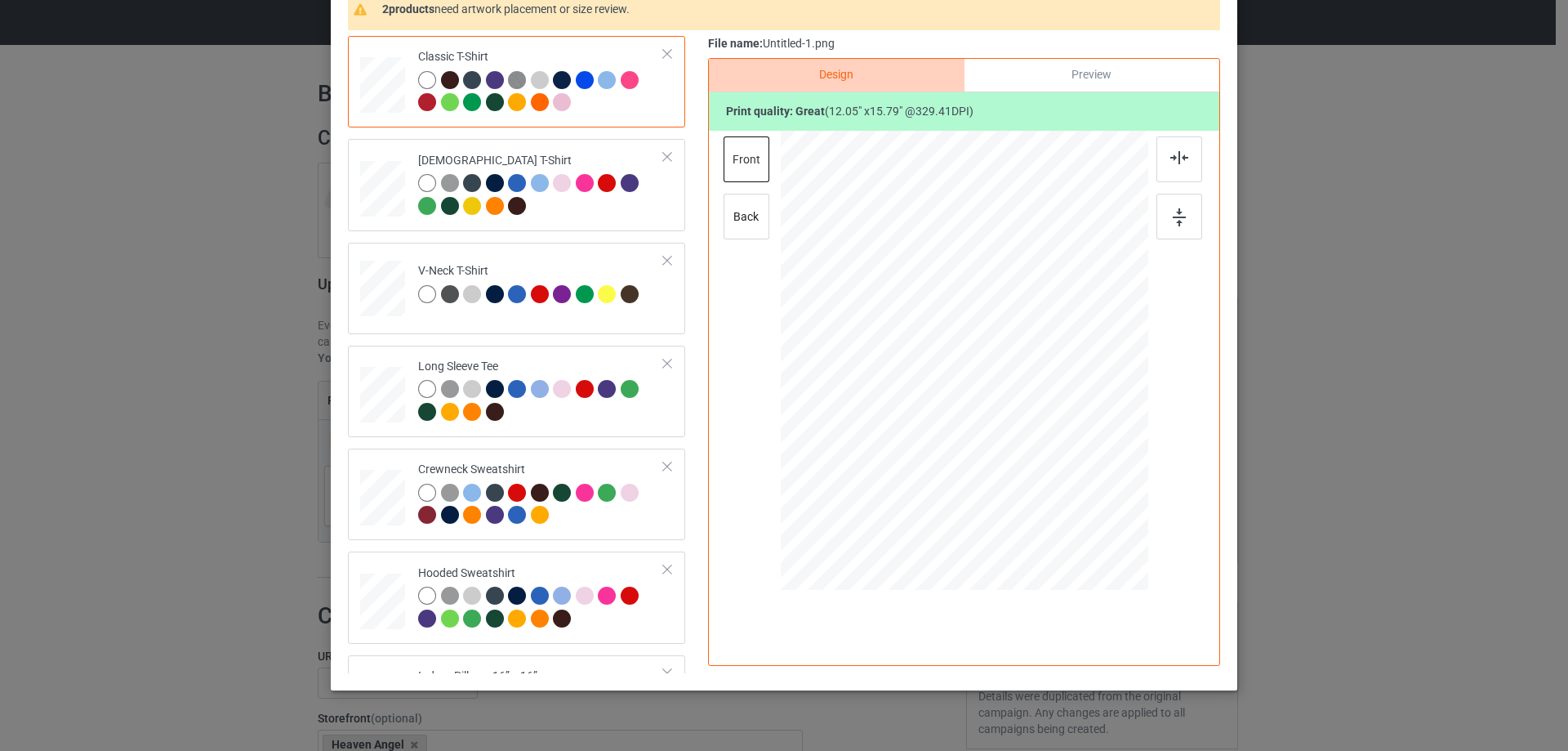
scroll to position [163, 0]
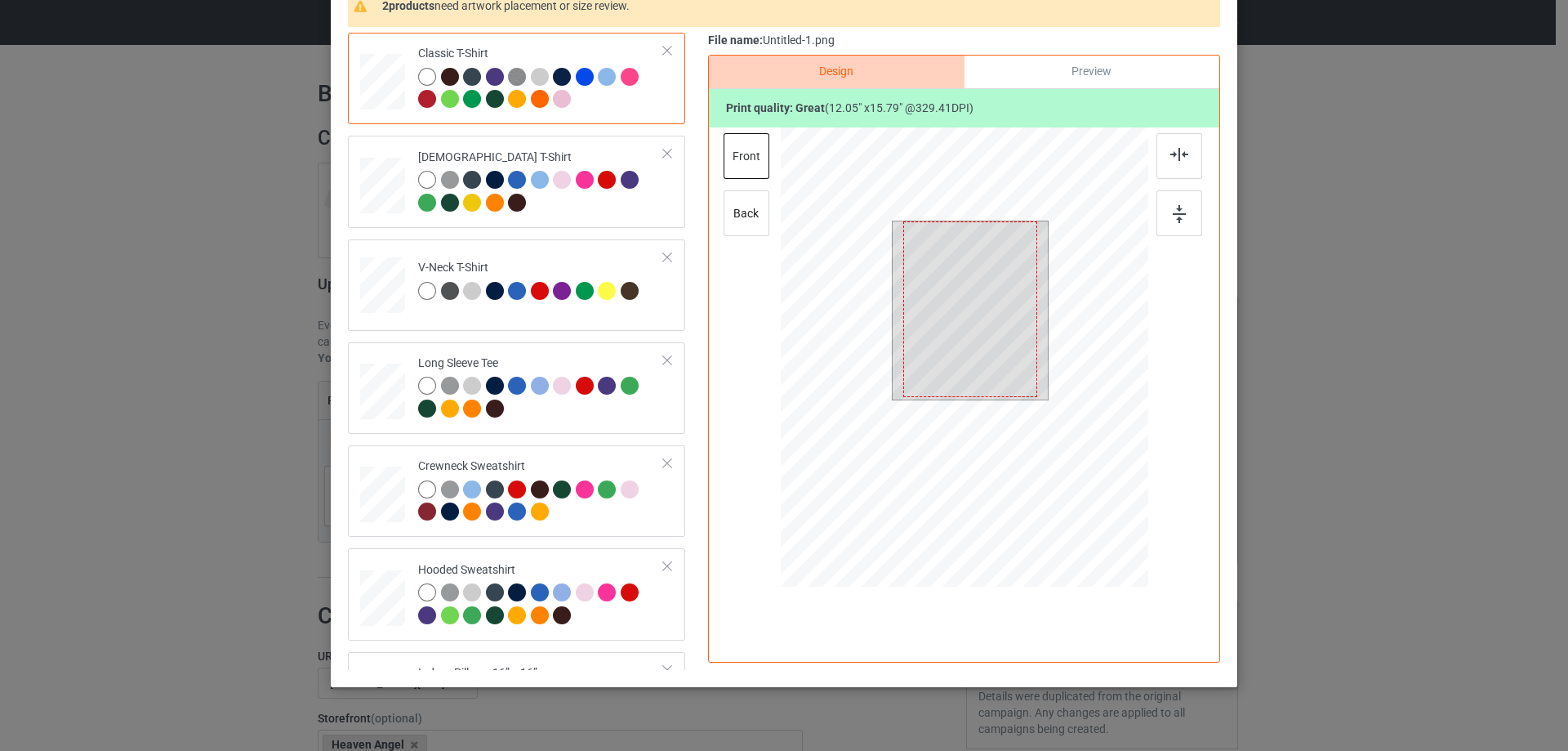
click at [1009, 335] on div at bounding box center [970, 309] width 134 height 176
click at [1048, 410] on div at bounding box center [963, 359] width 367 height 464
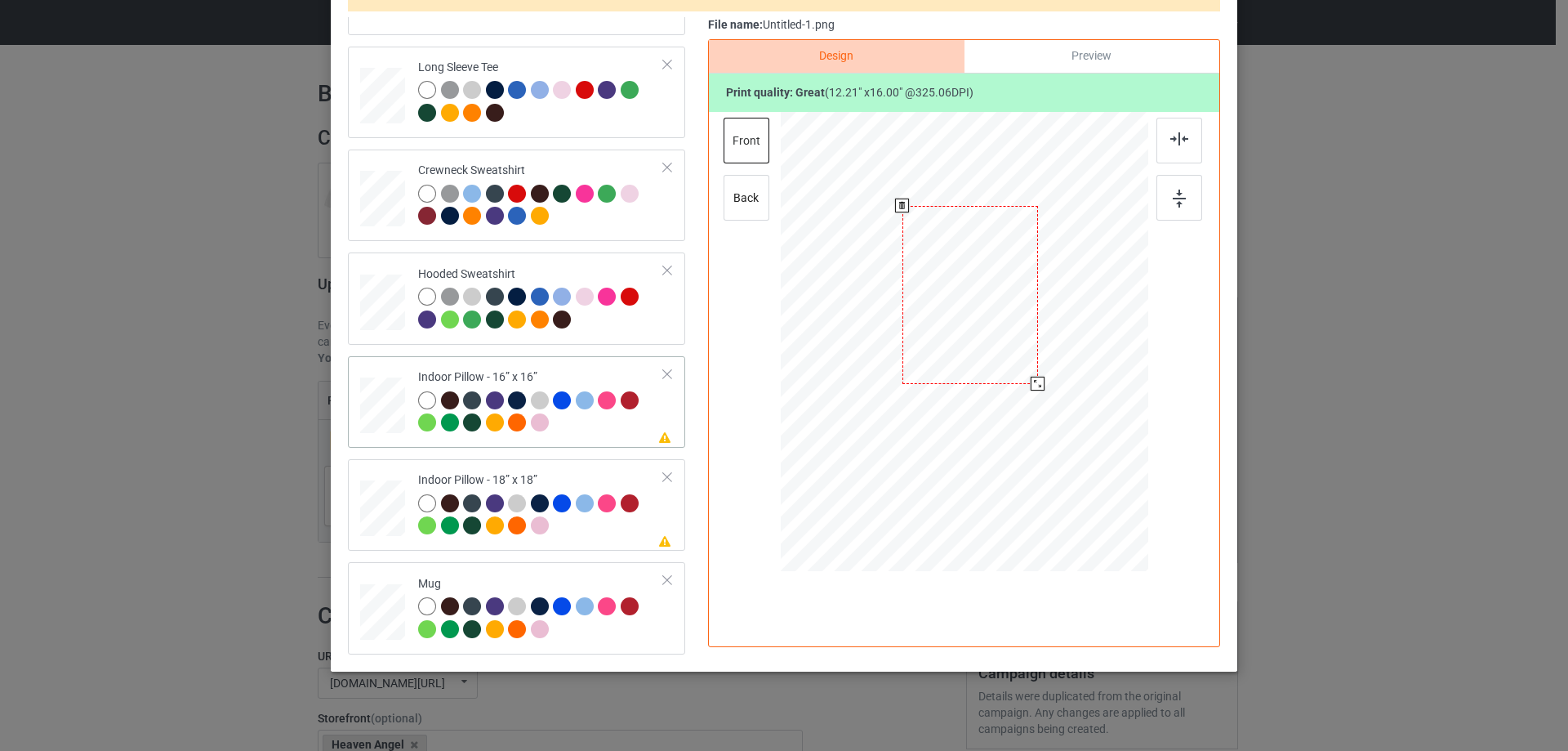
scroll to position [192, 0]
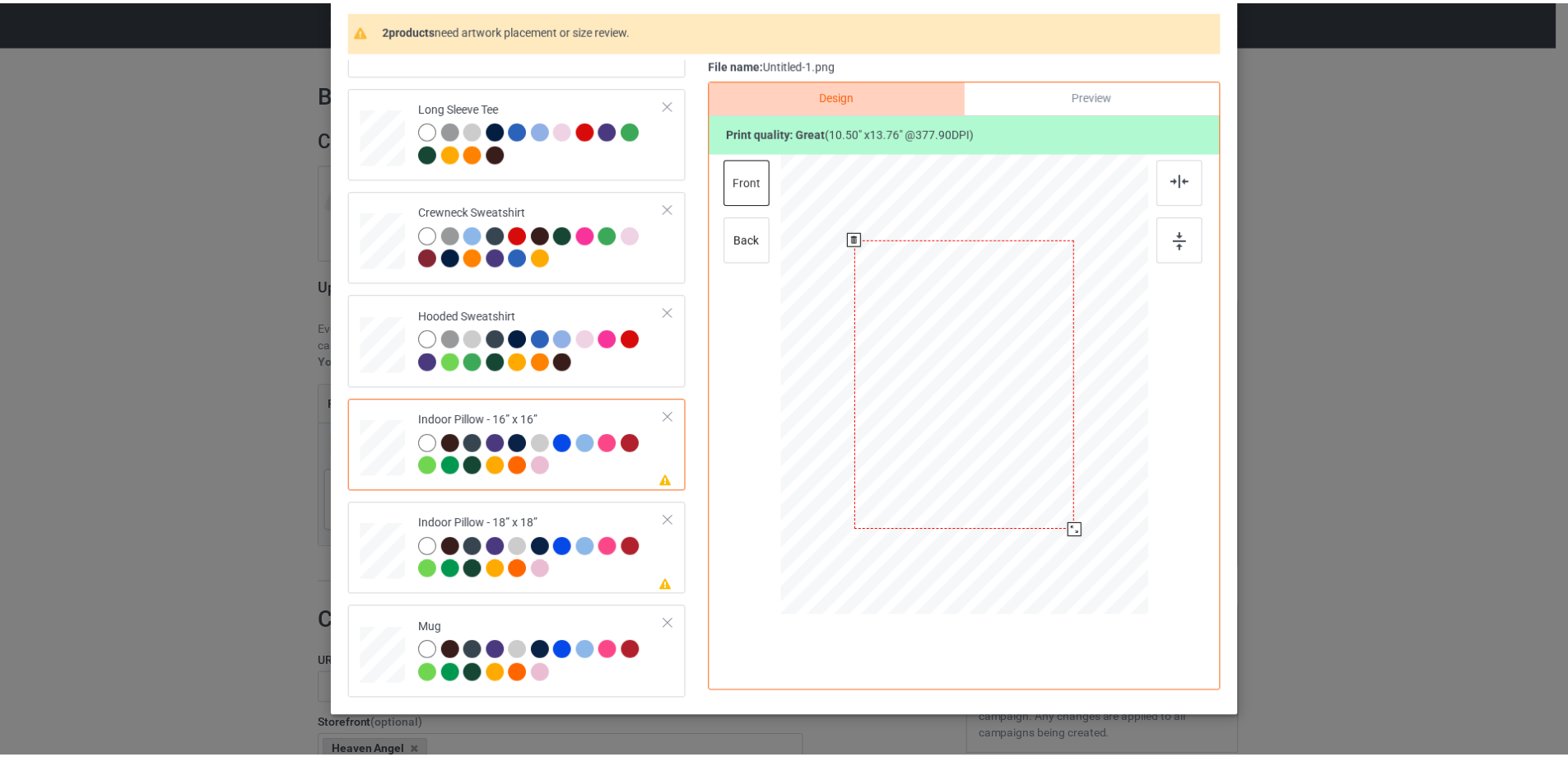
scroll to position [111, 0]
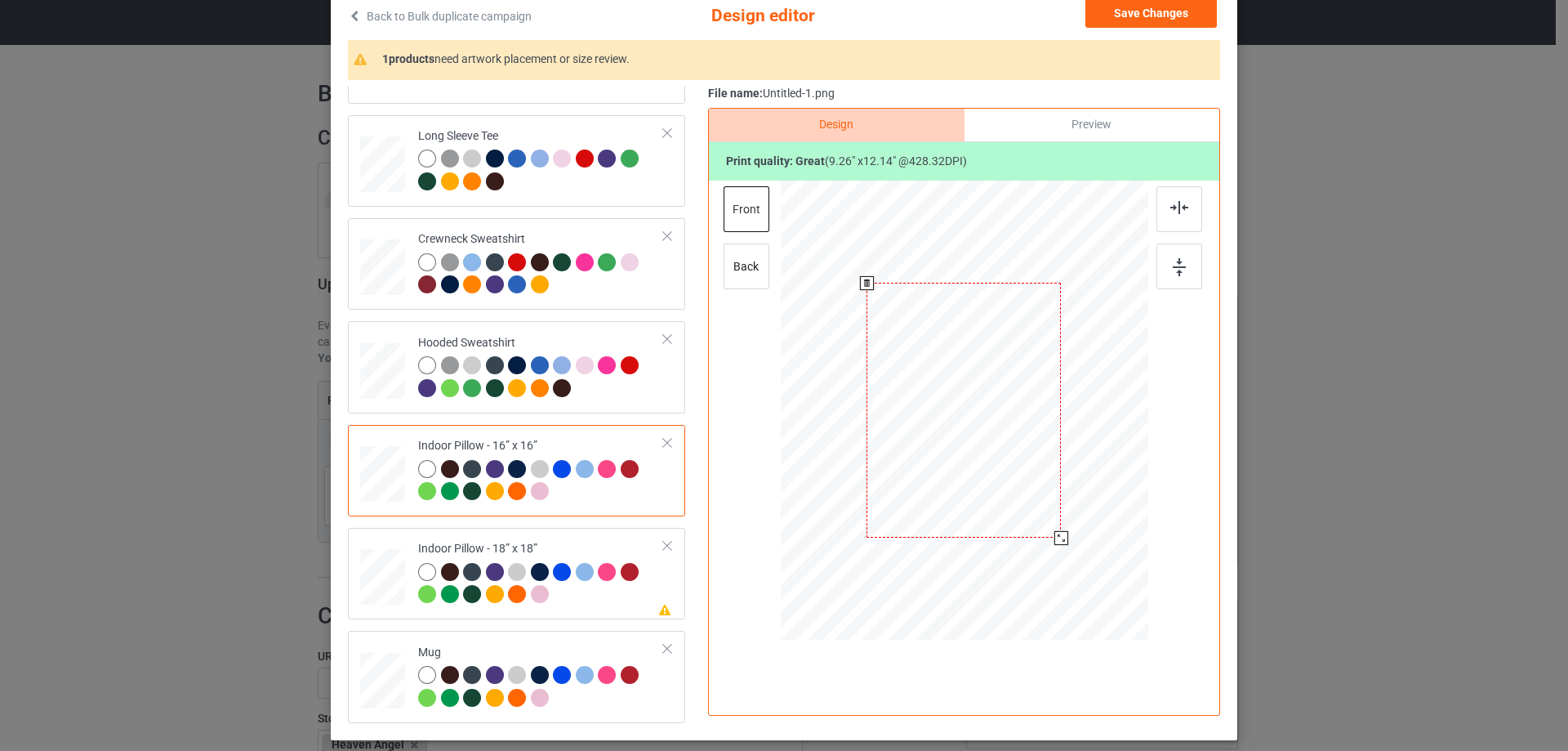
drag, startPoint x: 1062, startPoint y: 556, endPoint x: 1055, endPoint y: 535, distance: 22.1
click at [1055, 535] on div at bounding box center [1061, 537] width 14 height 14
click at [1074, 118] on div "Preview" at bounding box center [1091, 125] width 255 height 33
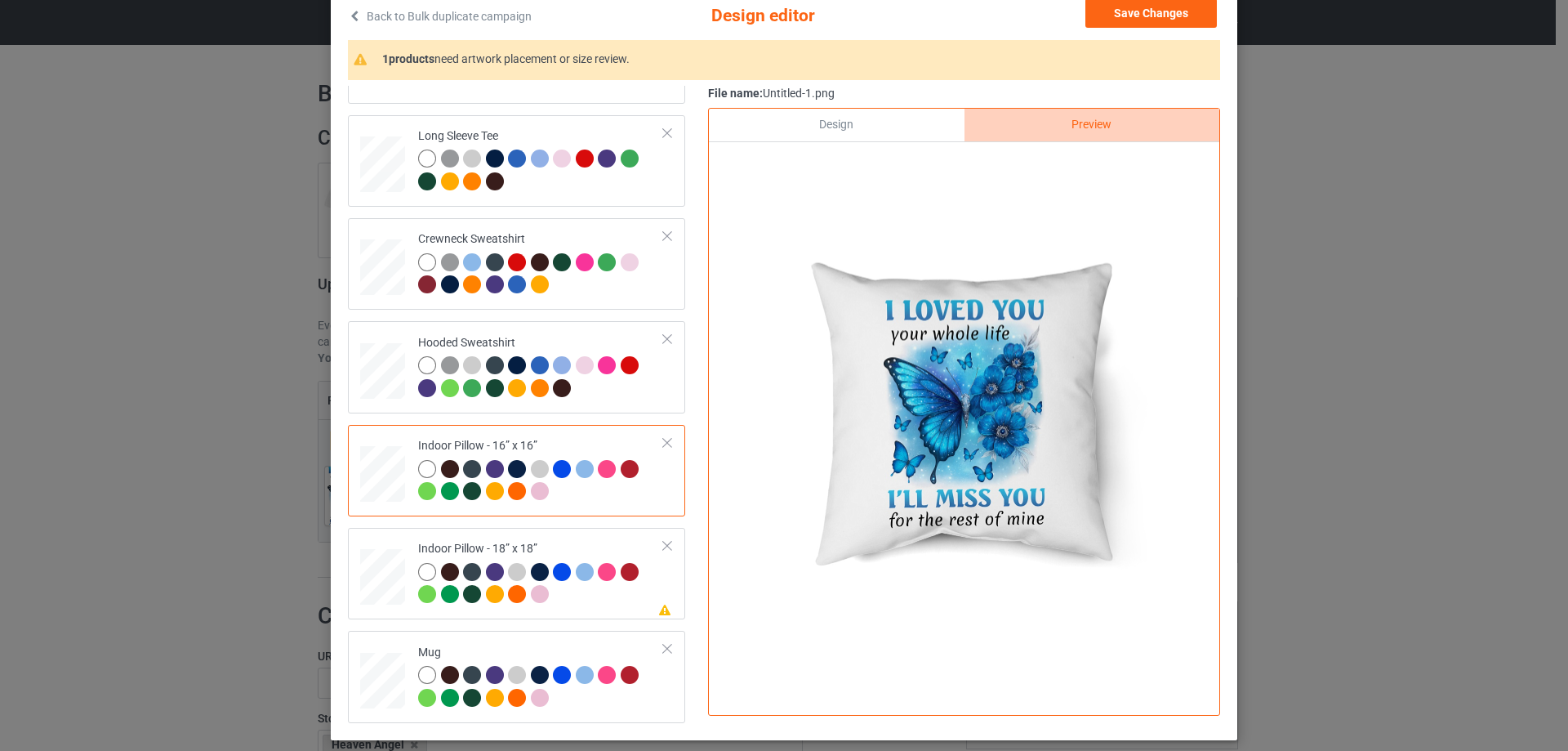
click at [881, 122] on div "Design" at bounding box center [836, 125] width 255 height 33
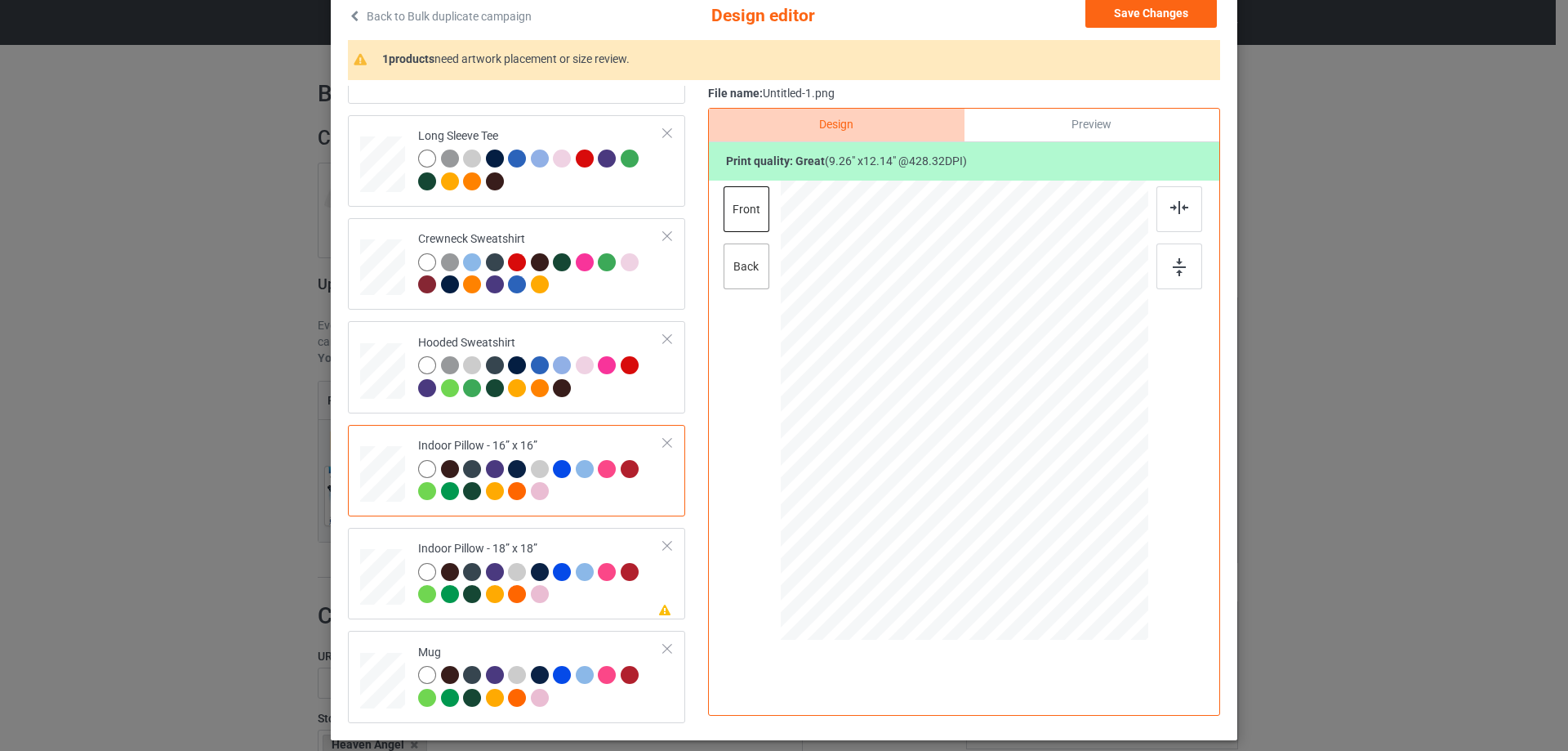
click at [737, 264] on div "back" at bounding box center [746, 266] width 45 height 45
drag, startPoint x: 1065, startPoint y: 554, endPoint x: 1057, endPoint y: 534, distance: 21.5
click at [1057, 534] on div at bounding box center [1061, 537] width 14 height 14
click at [617, 538] on td "Please review artwork placement Indoor Pillow - 18” x 18”" at bounding box center [541, 573] width 264 height 78
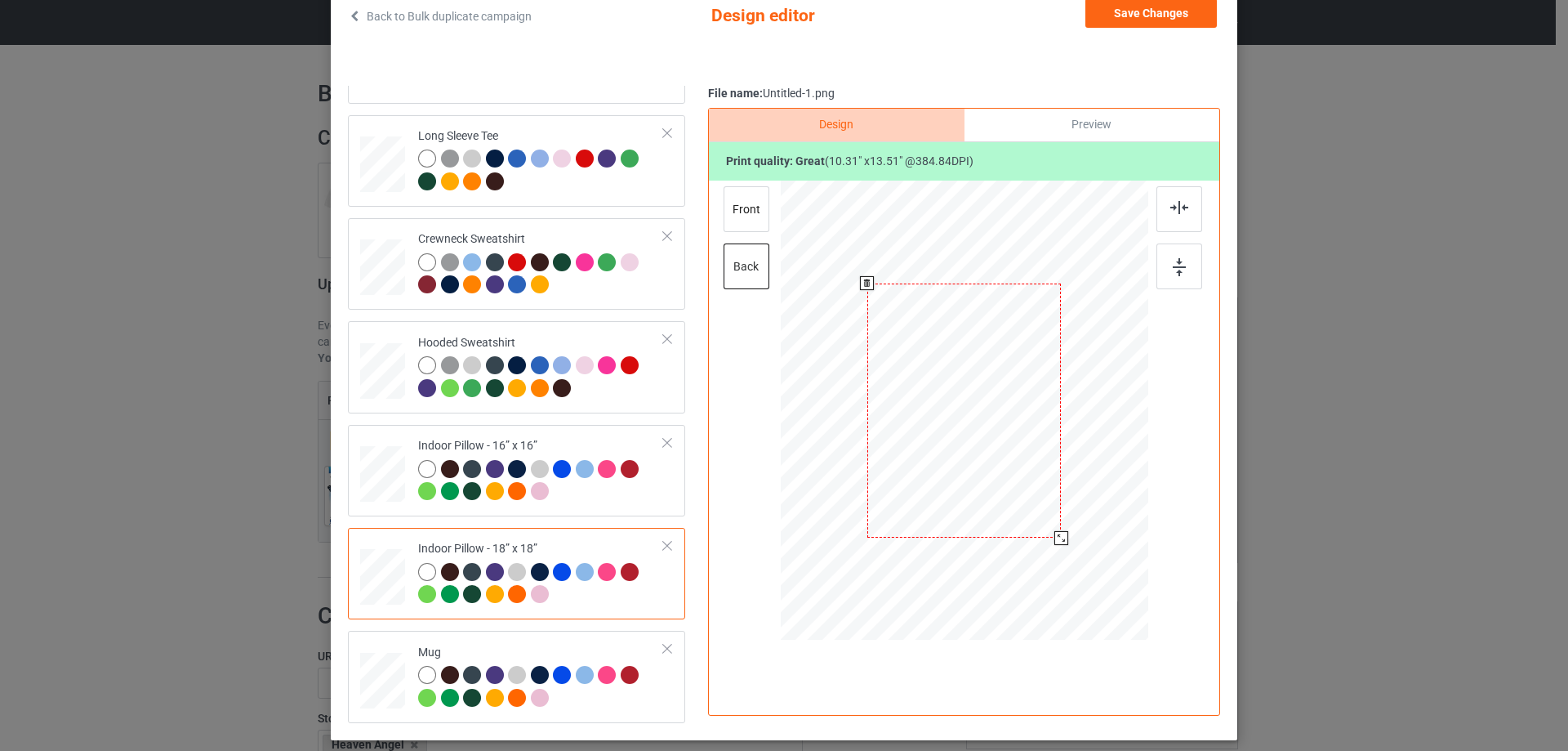
drag, startPoint x: 1062, startPoint y: 553, endPoint x: 1055, endPoint y: 531, distance: 23.1
click at [1055, 531] on div at bounding box center [1061, 537] width 14 height 14
click at [760, 222] on div "front" at bounding box center [746, 209] width 45 height 45
drag, startPoint x: 1071, startPoint y: 554, endPoint x: 1061, endPoint y: 533, distance: 23.3
click at [1061, 533] on div at bounding box center [1060, 536] width 14 height 14
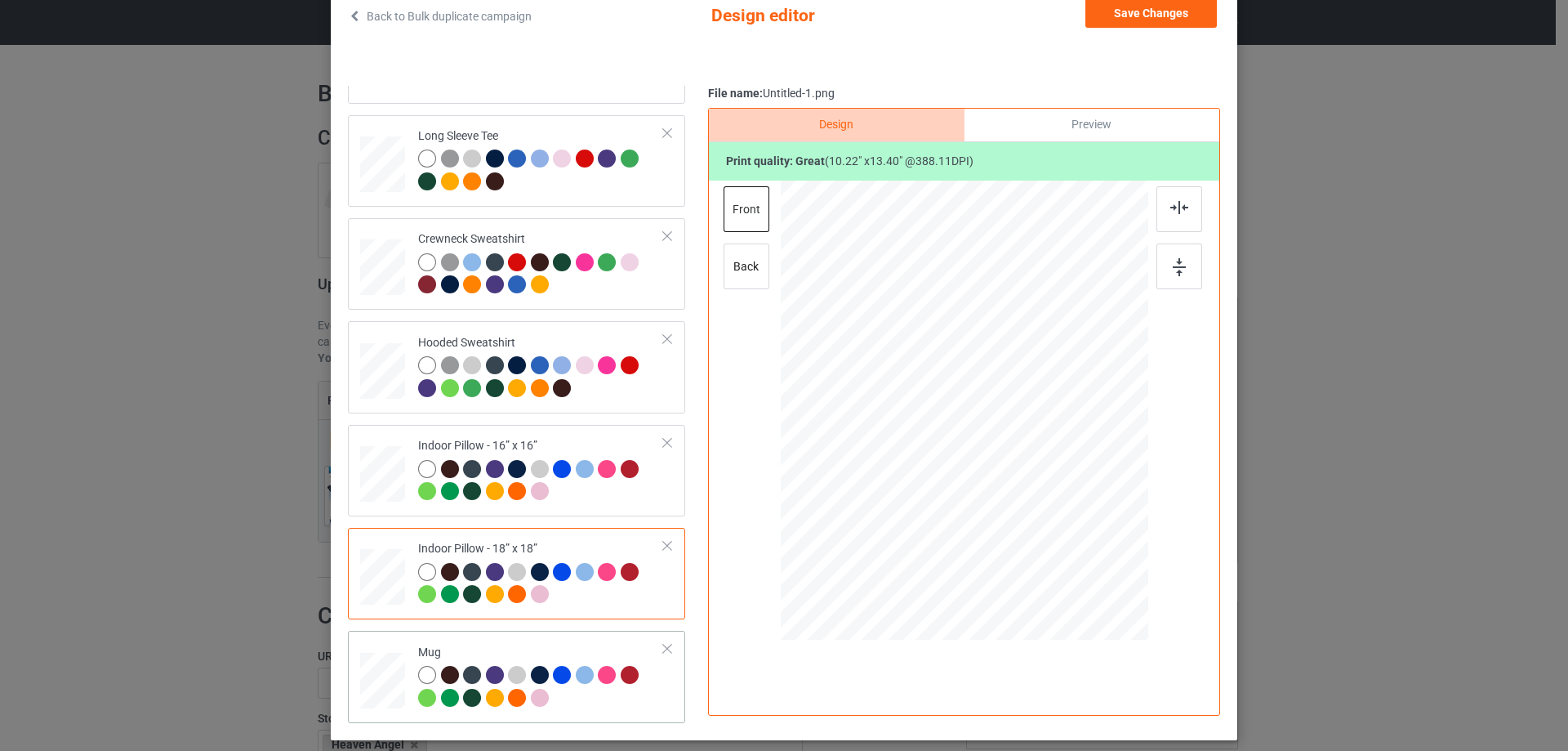
click at [575, 639] on td "Mug" at bounding box center [541, 676] width 264 height 78
click at [1194, 12] on button "Save Changes" at bounding box center [1151, 13] width 131 height 30
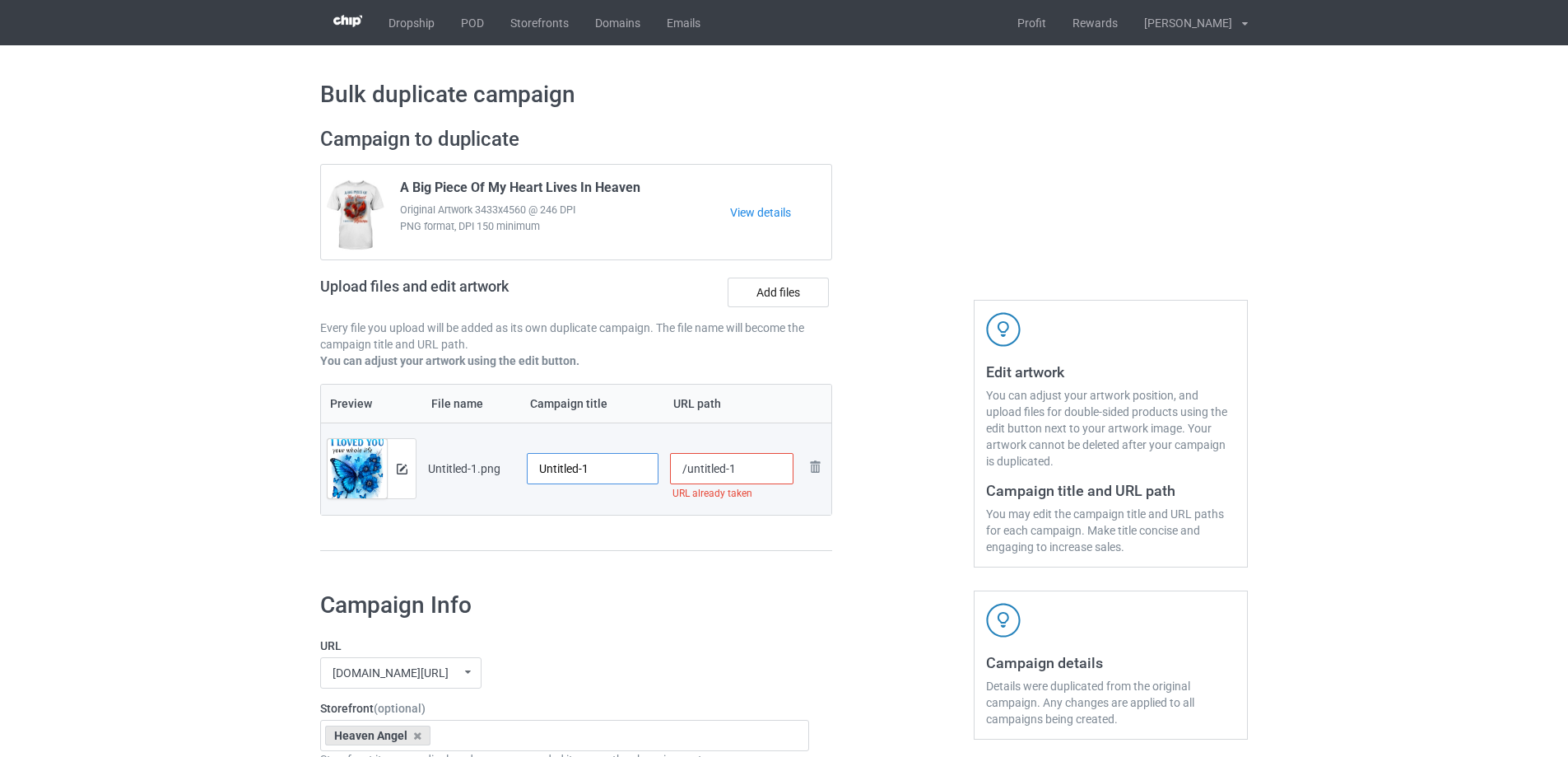
click at [588, 457] on input "Untitled-1" at bounding box center [593, 468] width 131 height 32
paste input "I Loved You Your Whole Life I'll Miss You For The Rest Of Mine"
type input "I Loved You Your Whole Life I'll Miss You For The Rest Of Mine"
click at [618, 547] on div "Preview File name Campaign title URL path Preview and edit artwork Untitled-1.p…" at bounding box center [576, 468] width 512 height 168
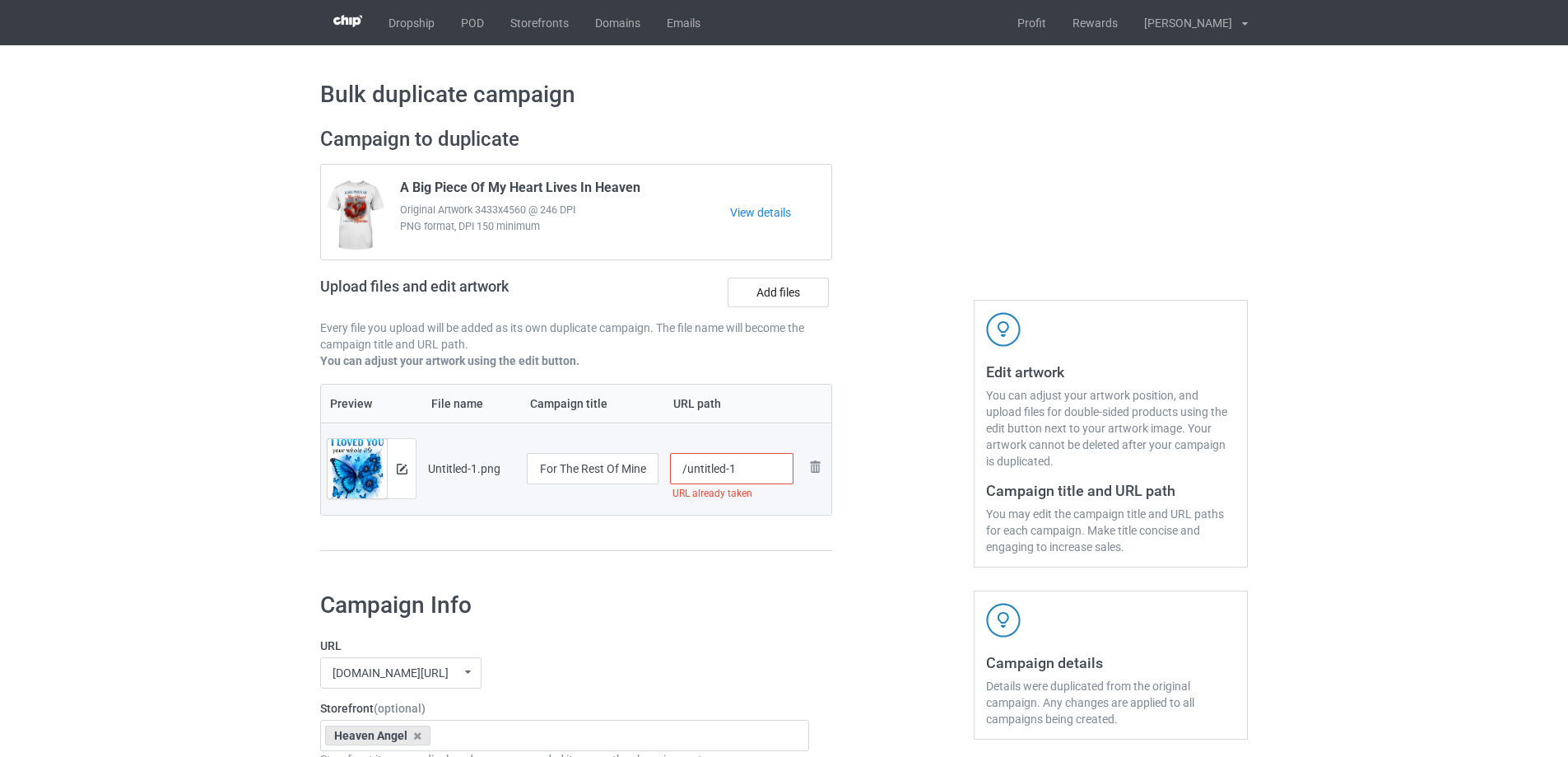
scroll to position [0, 0]
drag, startPoint x: 687, startPoint y: 473, endPoint x: 773, endPoint y: 468, distance: 86.1
click at [773, 468] on input "/untitled-1" at bounding box center [732, 468] width 124 height 32
type input "/ily55"
click at [875, 470] on div at bounding box center [903, 347] width 119 height 463
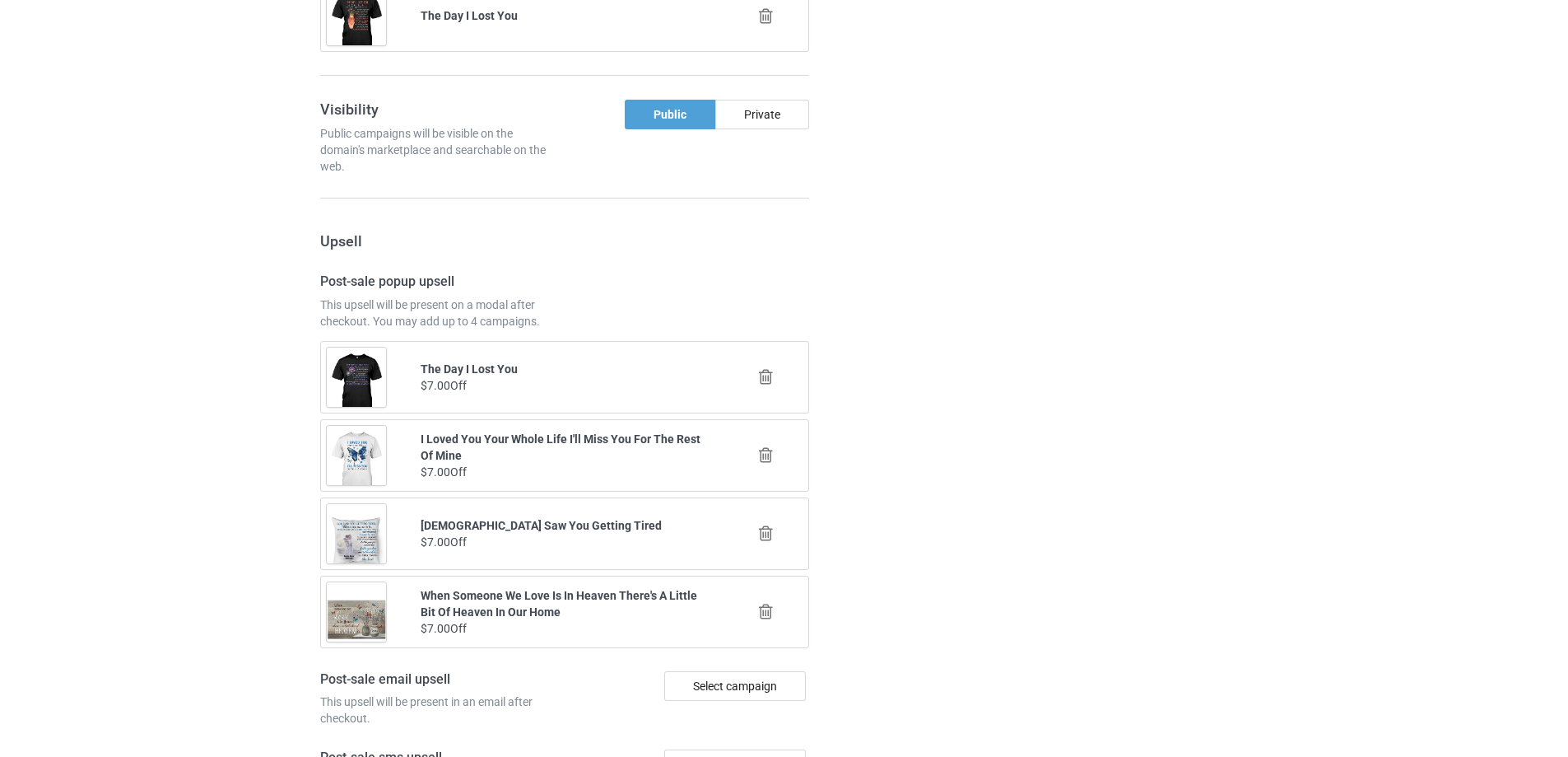
scroll to position [1917, 0]
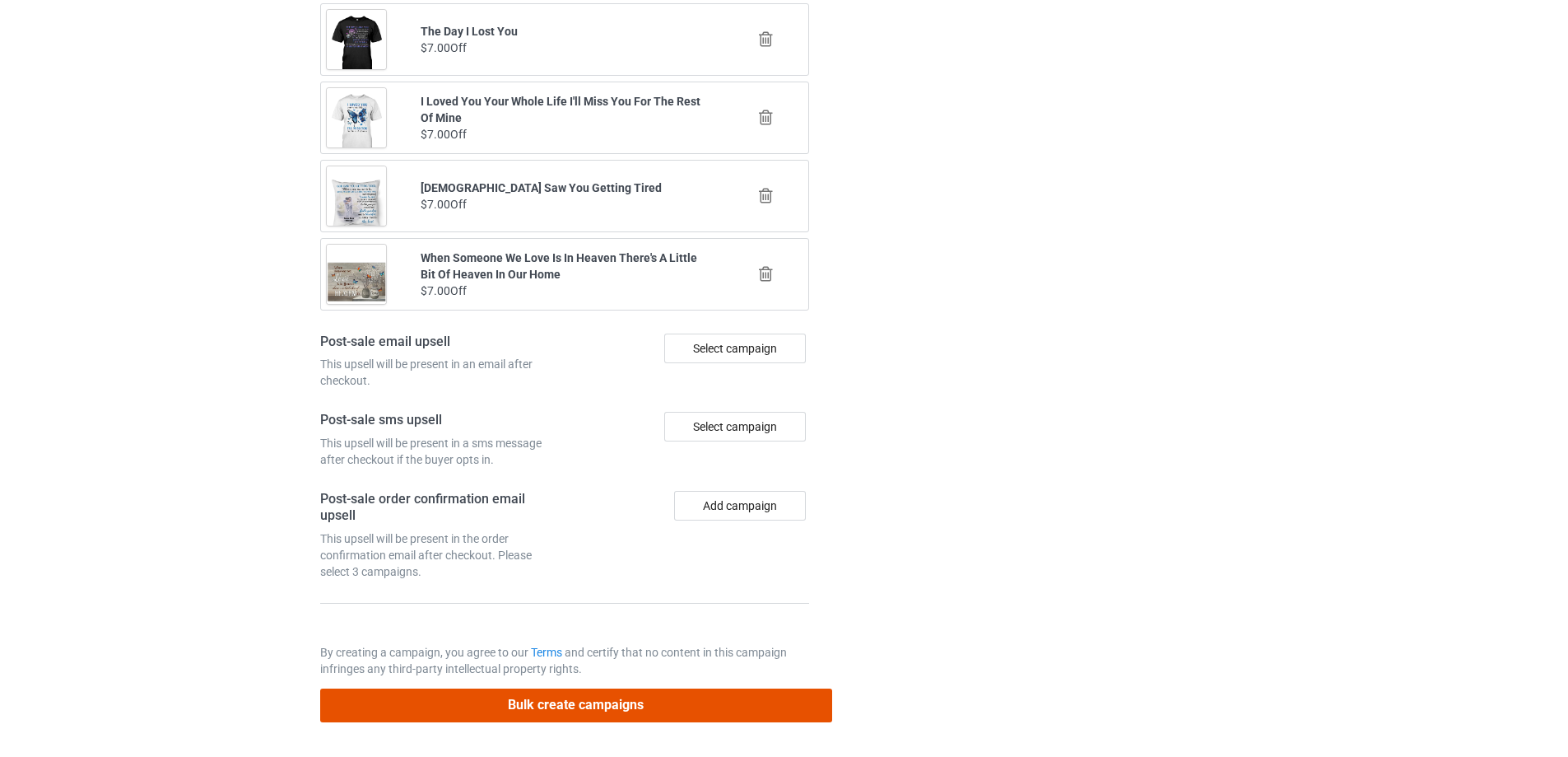
click at [678, 694] on button "Bulk create campaigns" at bounding box center [576, 705] width 512 height 34
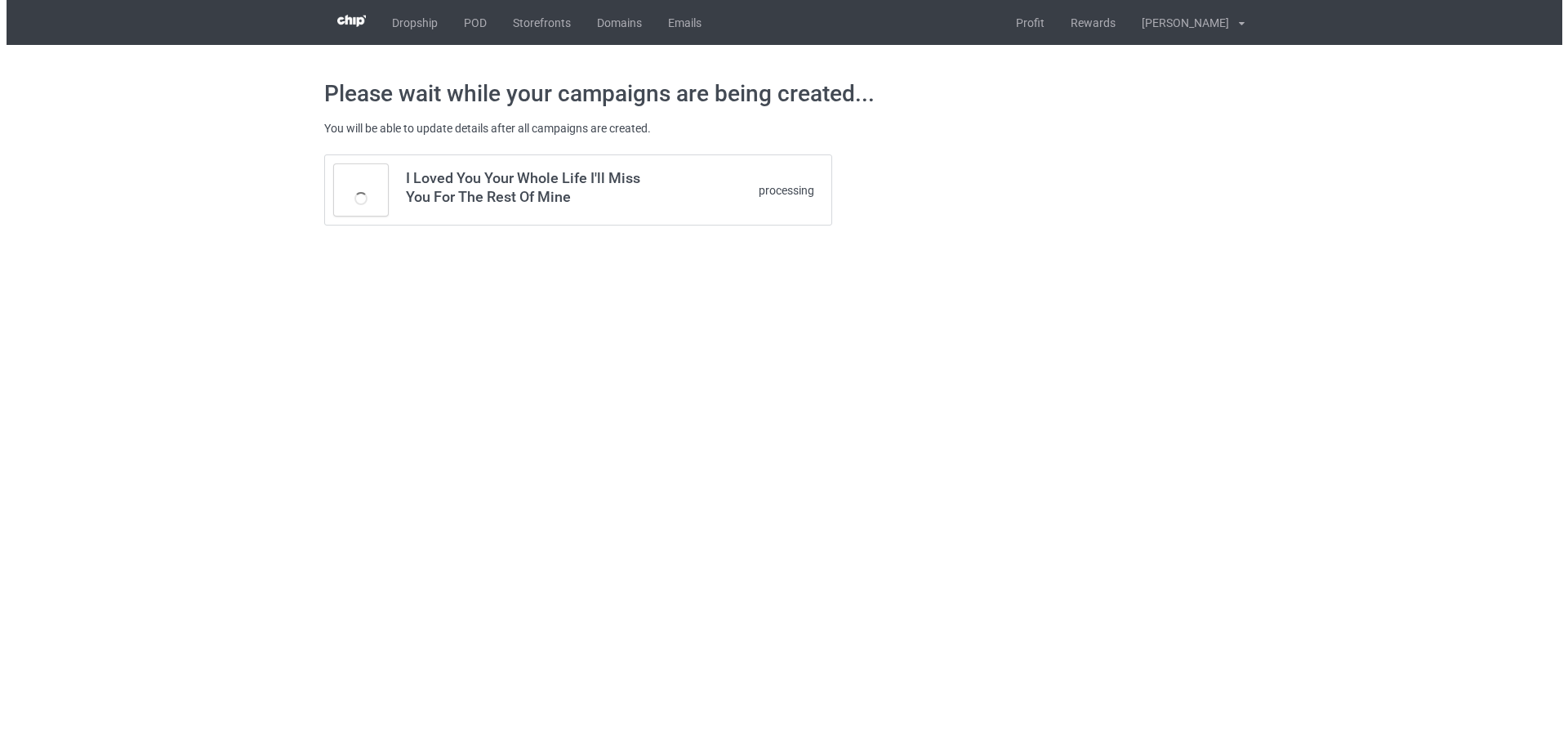
scroll to position [0, 0]
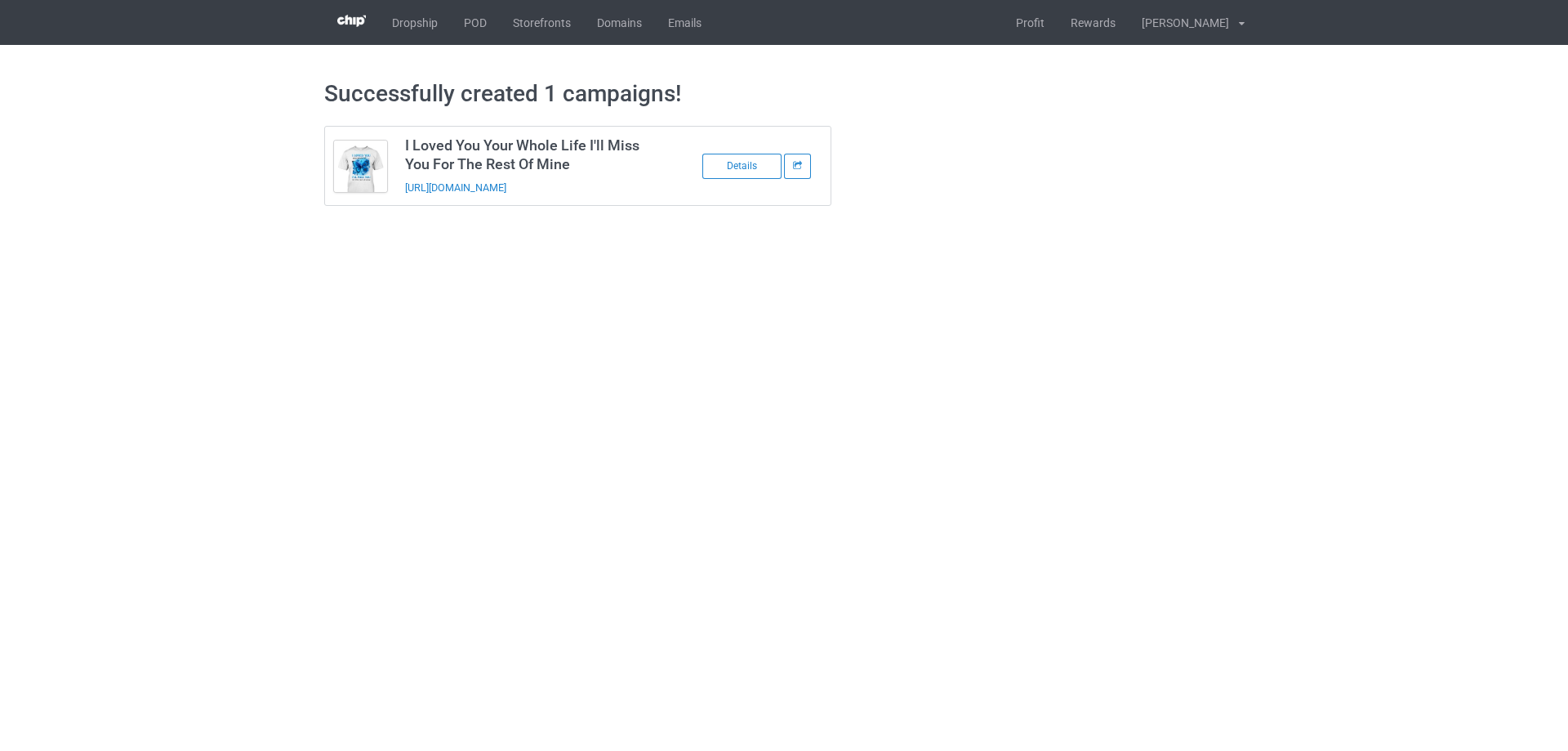
drag, startPoint x: 568, startPoint y: 190, endPoint x: 398, endPoint y: 189, distance: 170.0
click at [398, 189] on td "I Loved You Your Whole Life I'll Miss You For The Rest Of Mine https://www.send…" at bounding box center [534, 165] width 276 height 78
copy link "https://www.sendinglovetoheaven.com/ily55"
click at [1396, 352] on body "Dropship POD Storefronts Domains Emails Profit Rewards Đỗ Cao Thái Settings Log…" at bounding box center [784, 376] width 1568 height 751
click at [478, 24] on link "POD" at bounding box center [474, 22] width 49 height 45
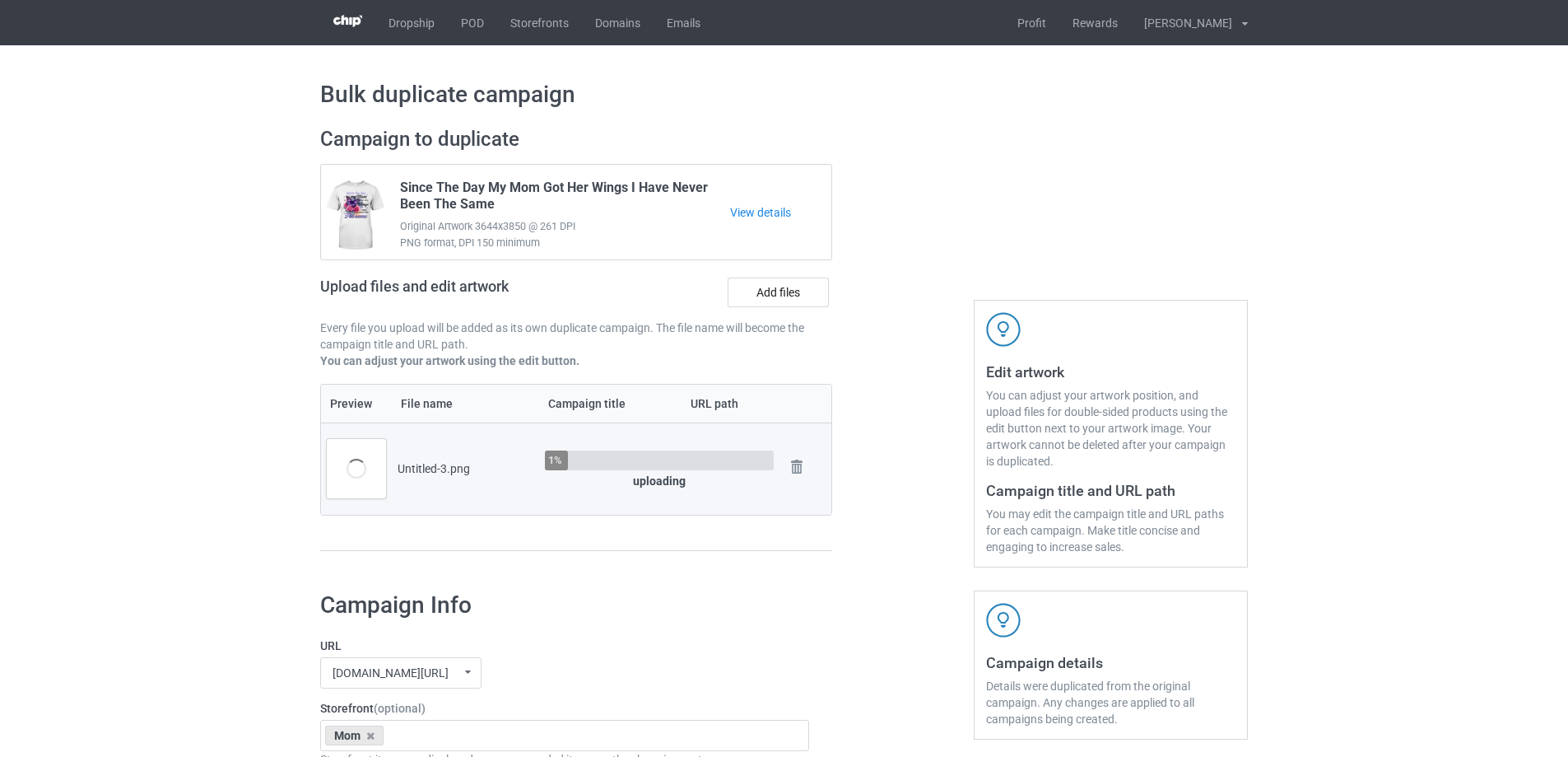
click at [900, 423] on div at bounding box center [903, 347] width 119 height 463
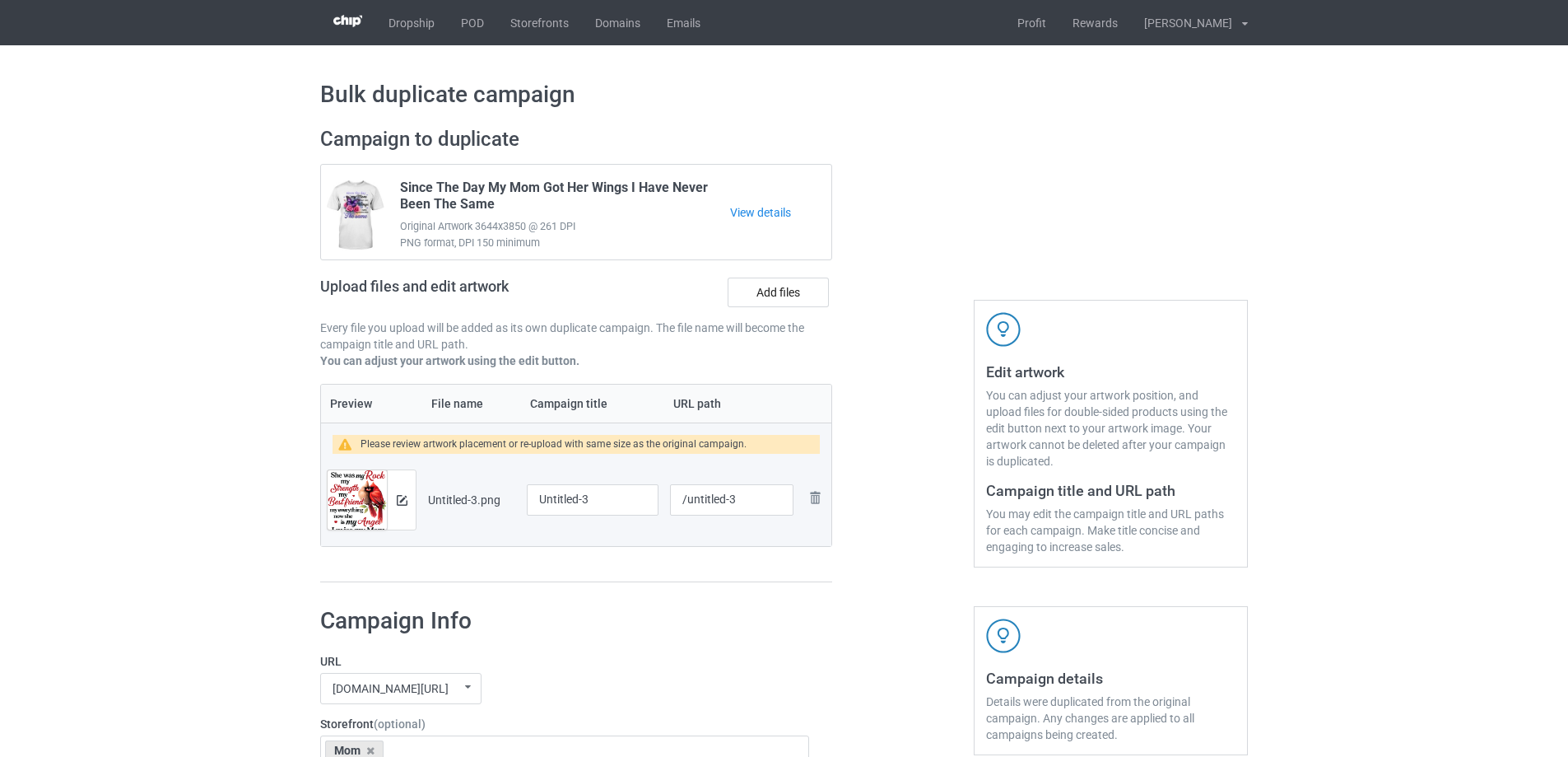
click at [886, 425] on div at bounding box center [903, 355] width 119 height 479
click at [870, 433] on div at bounding box center [903, 355] width 119 height 479
click at [400, 519] on div at bounding box center [401, 499] width 29 height 59
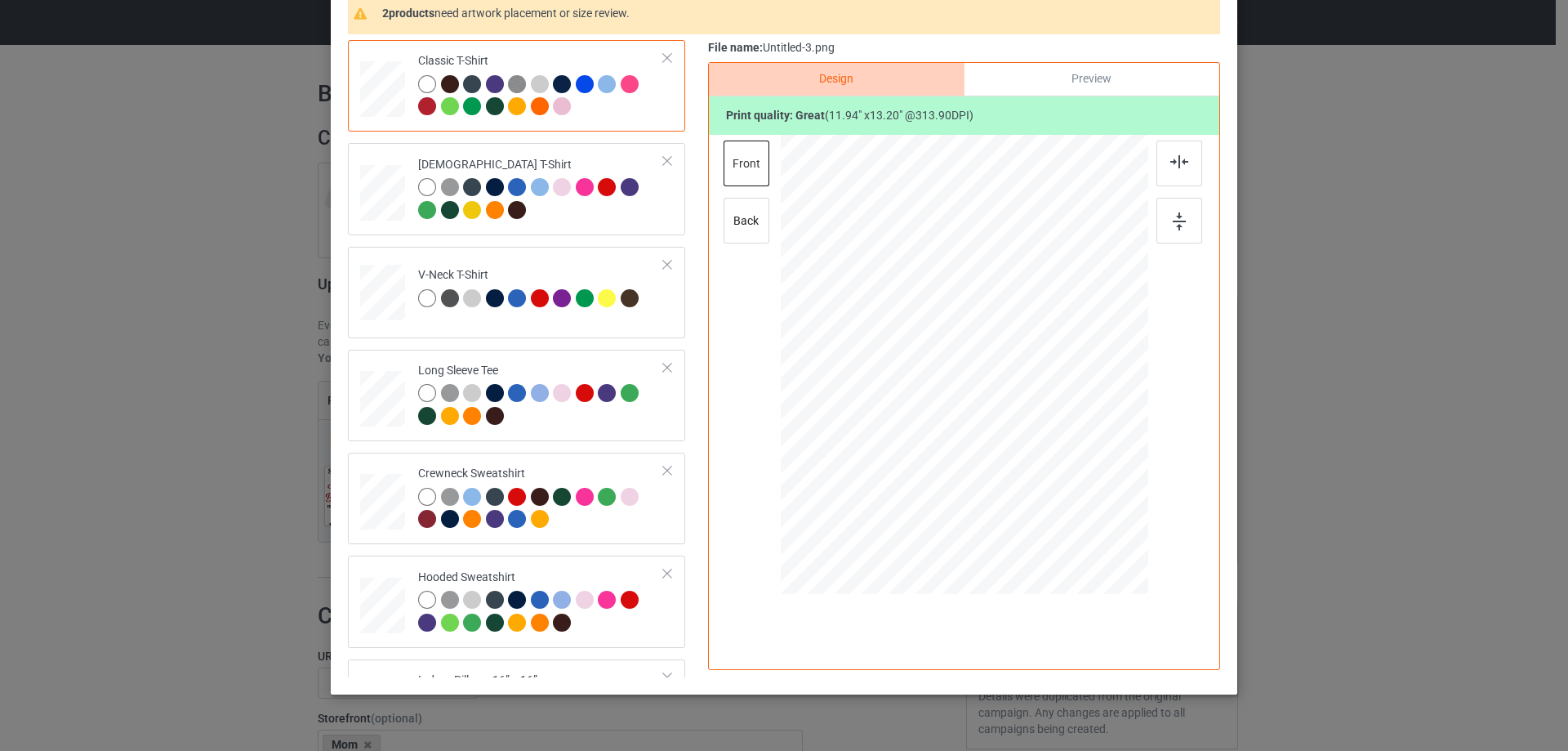
scroll to position [163, 0]
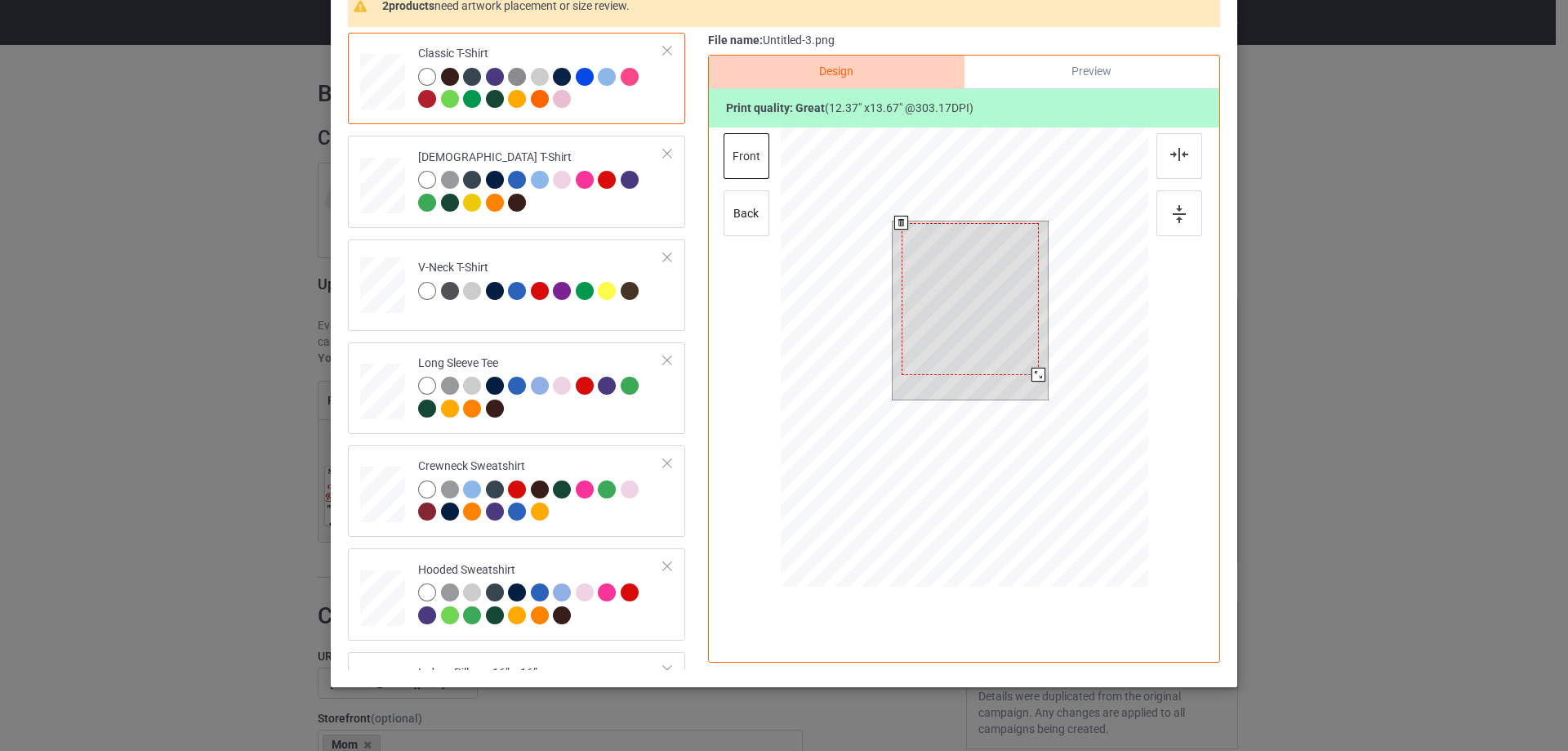
click at [1033, 372] on div at bounding box center [1038, 374] width 14 height 14
click at [1034, 373] on div at bounding box center [1039, 376] width 14 height 14
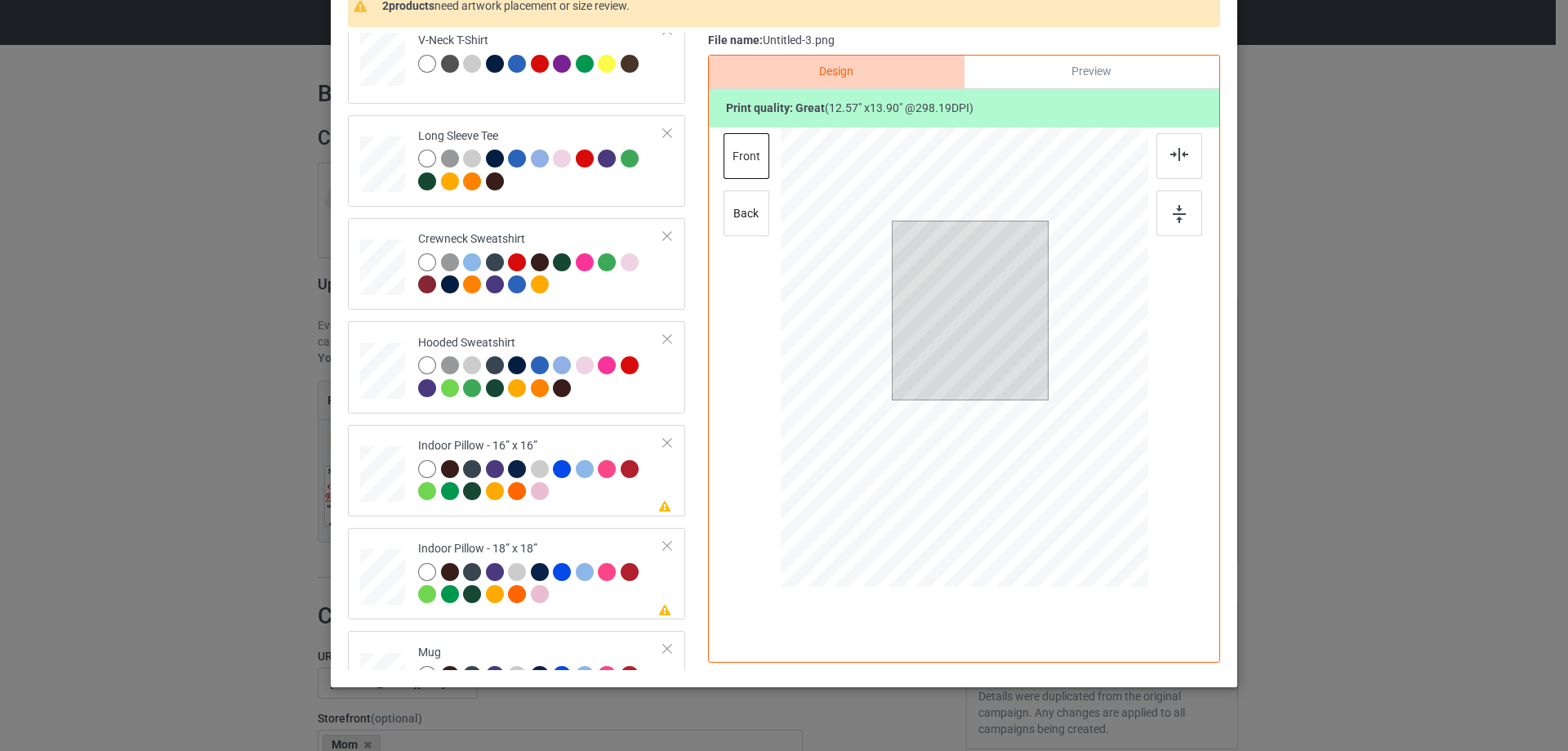
scroll to position [199, 0]
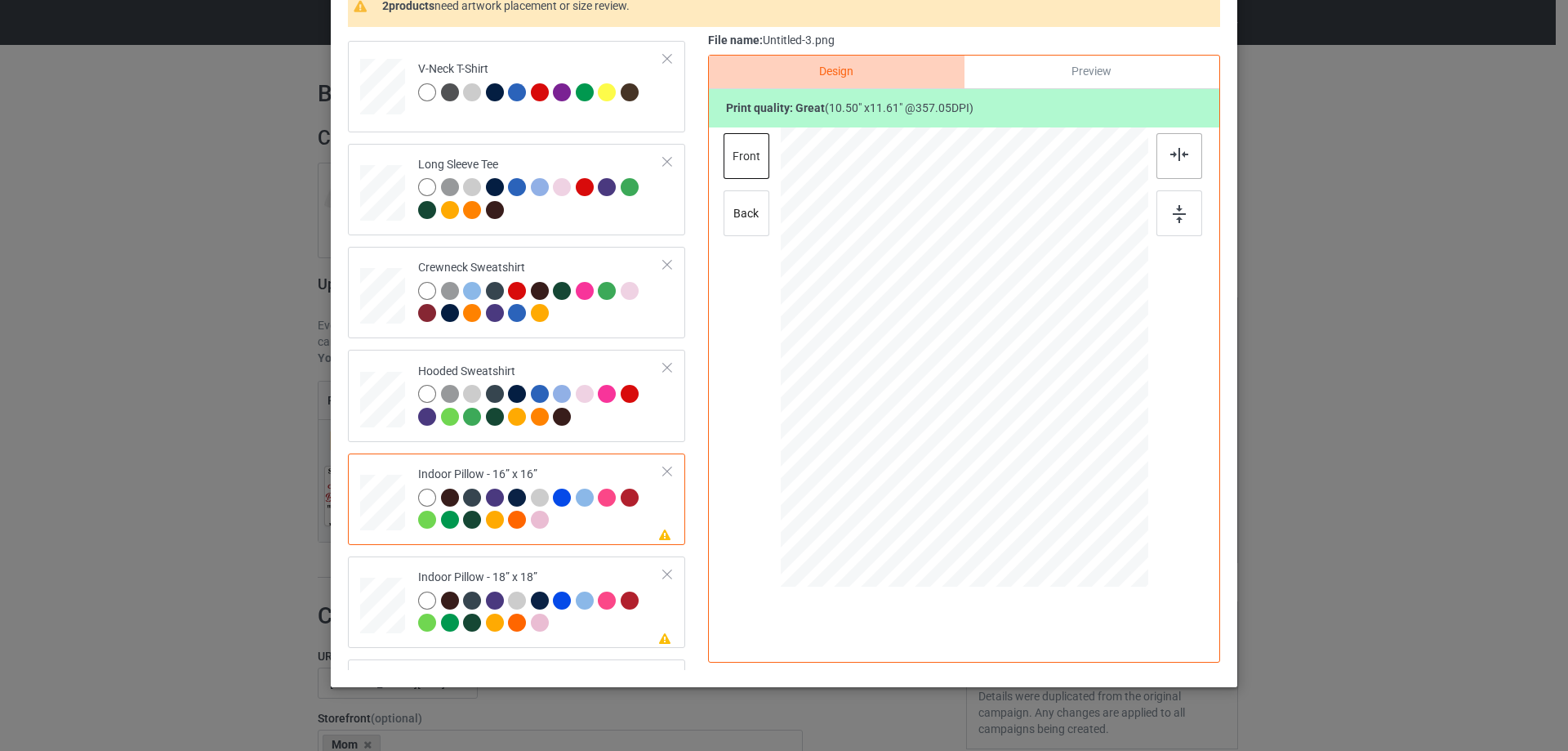
click at [1172, 157] on img at bounding box center [1180, 154] width 18 height 13
click at [1111, 65] on div "Preview" at bounding box center [1091, 72] width 255 height 33
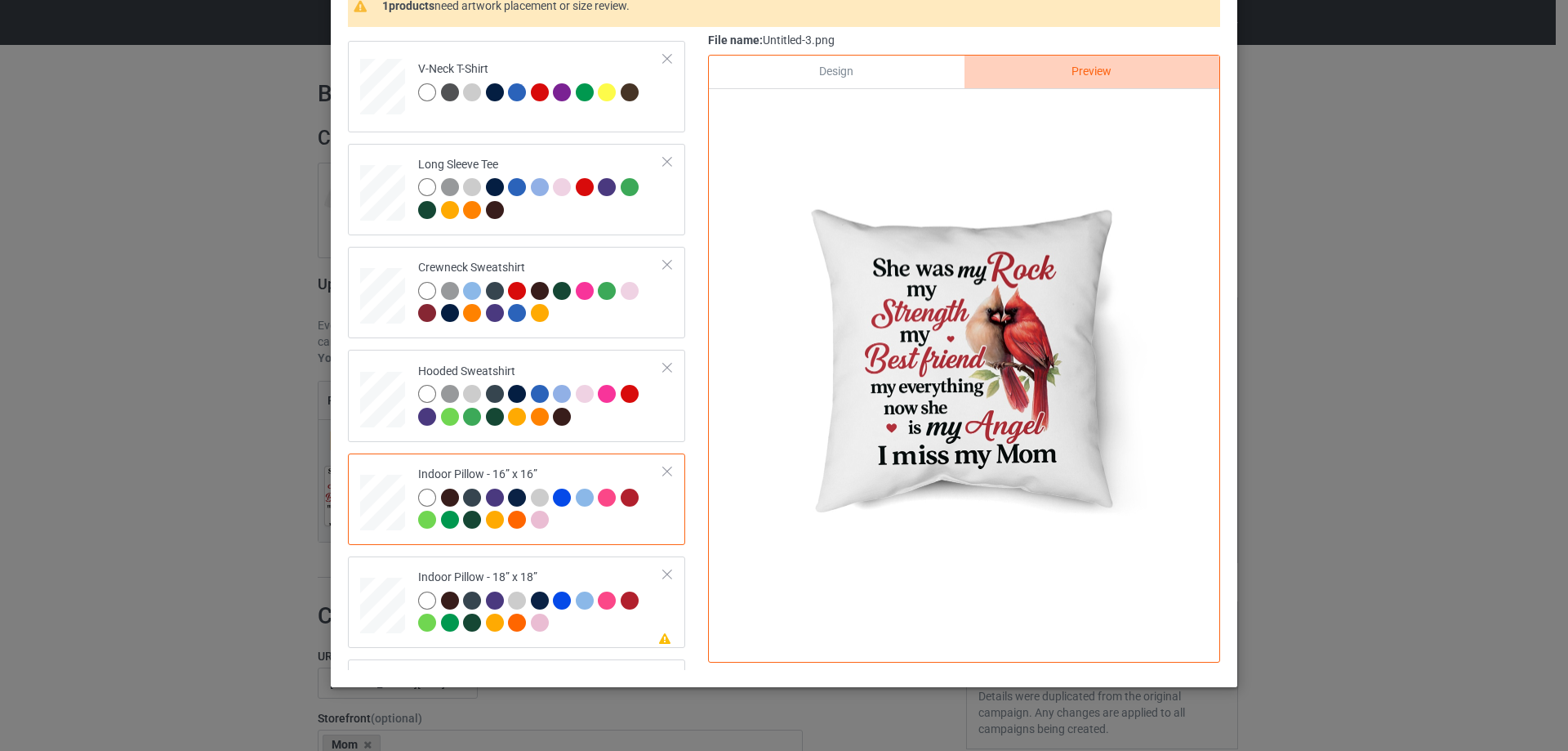
click at [883, 68] on div "Design" at bounding box center [836, 72] width 255 height 33
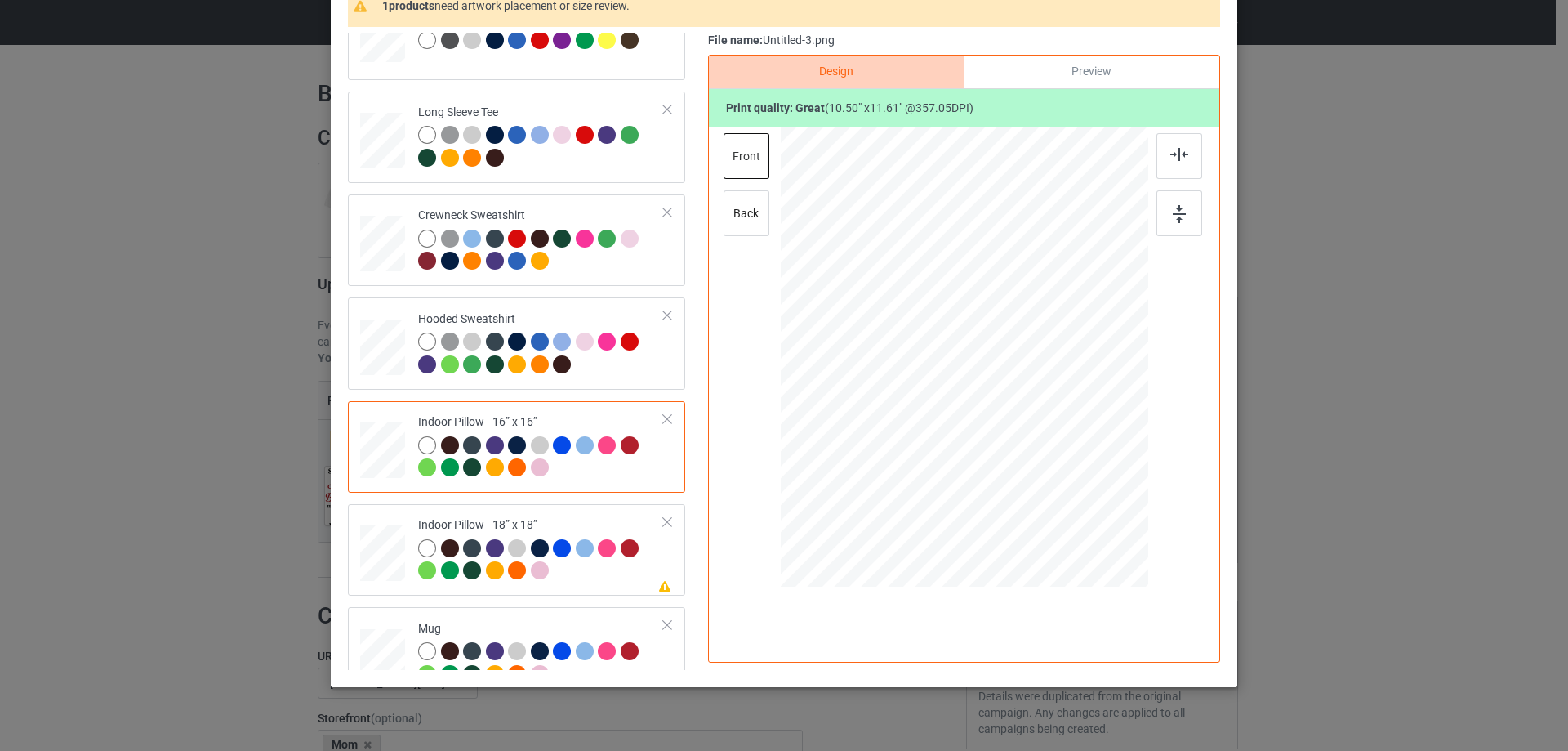
scroll to position [281, 0]
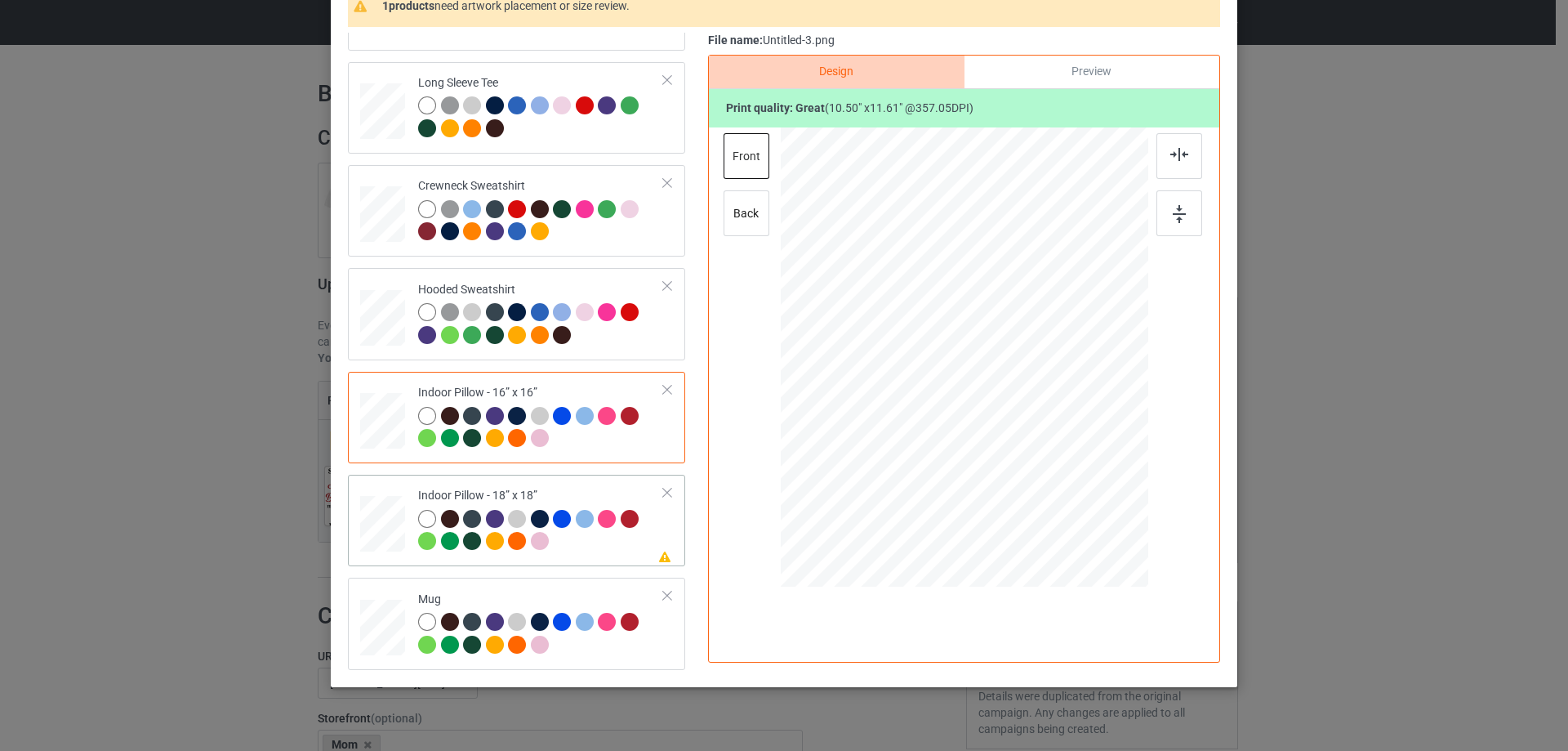
click at [553, 488] on td "Please review artwork placement Indoor Pillow - 18” x 18”" at bounding box center [541, 520] width 264 height 78
click at [1170, 149] on img at bounding box center [1180, 154] width 18 height 13
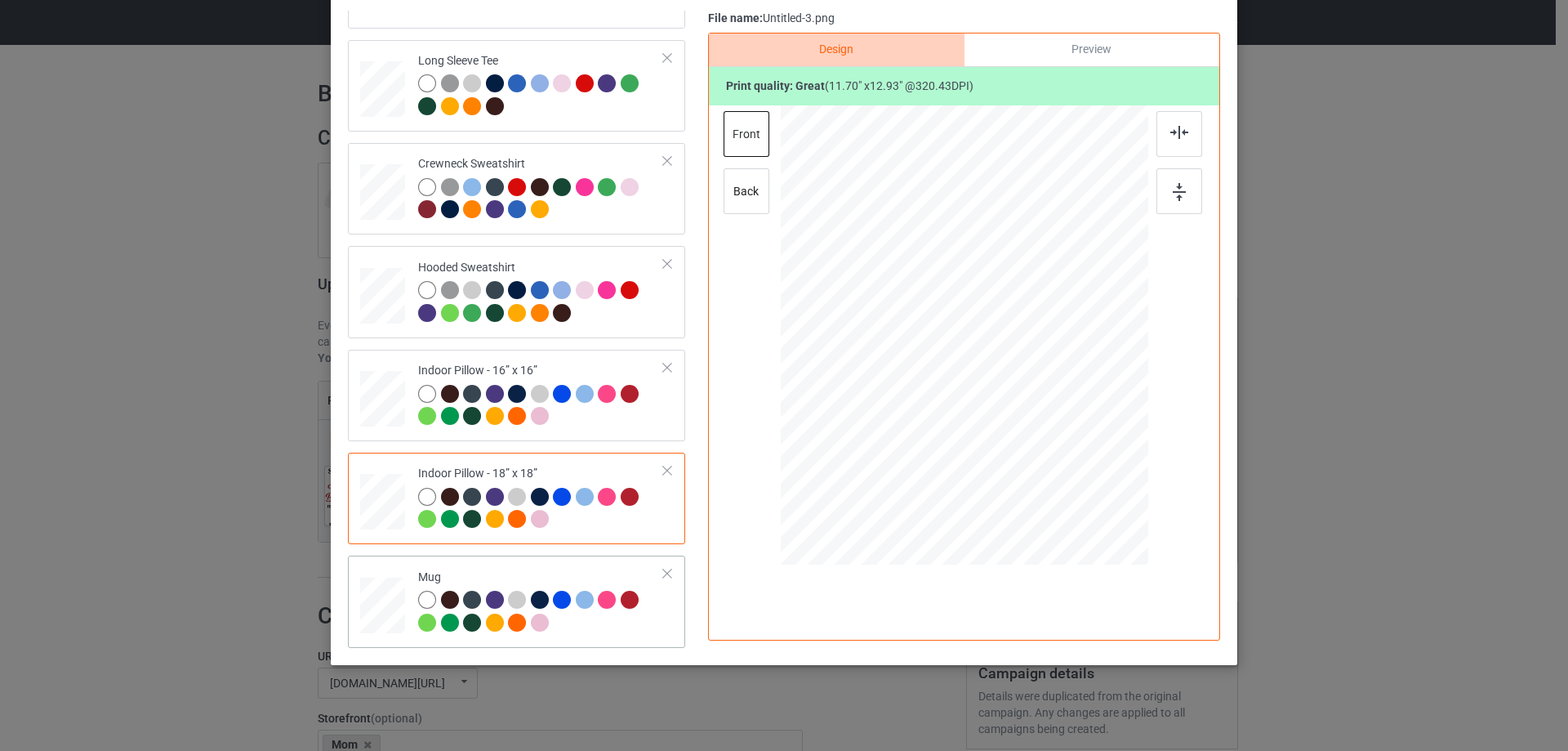
scroll to position [192, 0]
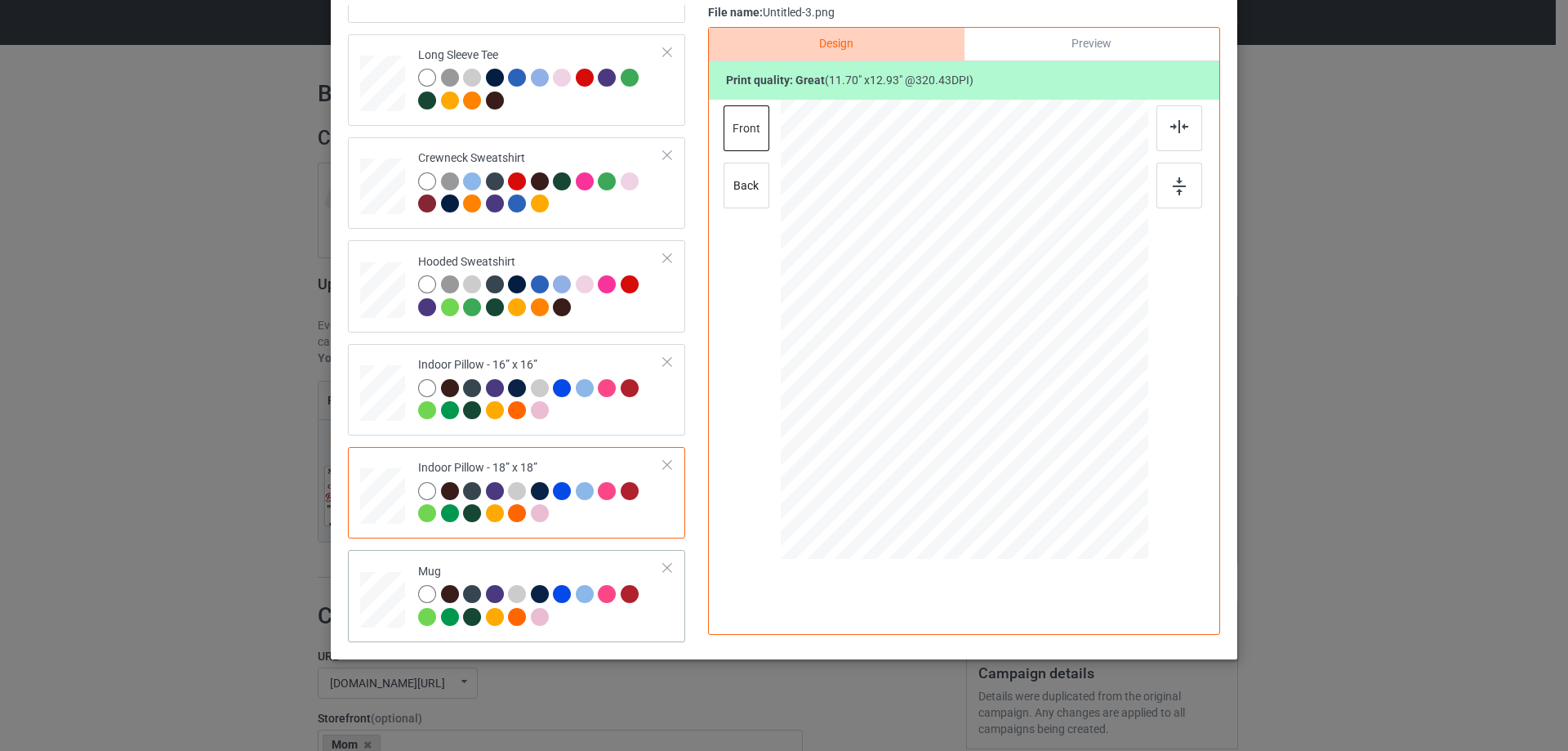
click at [521, 564] on div "Mug" at bounding box center [541, 594] width 246 height 61
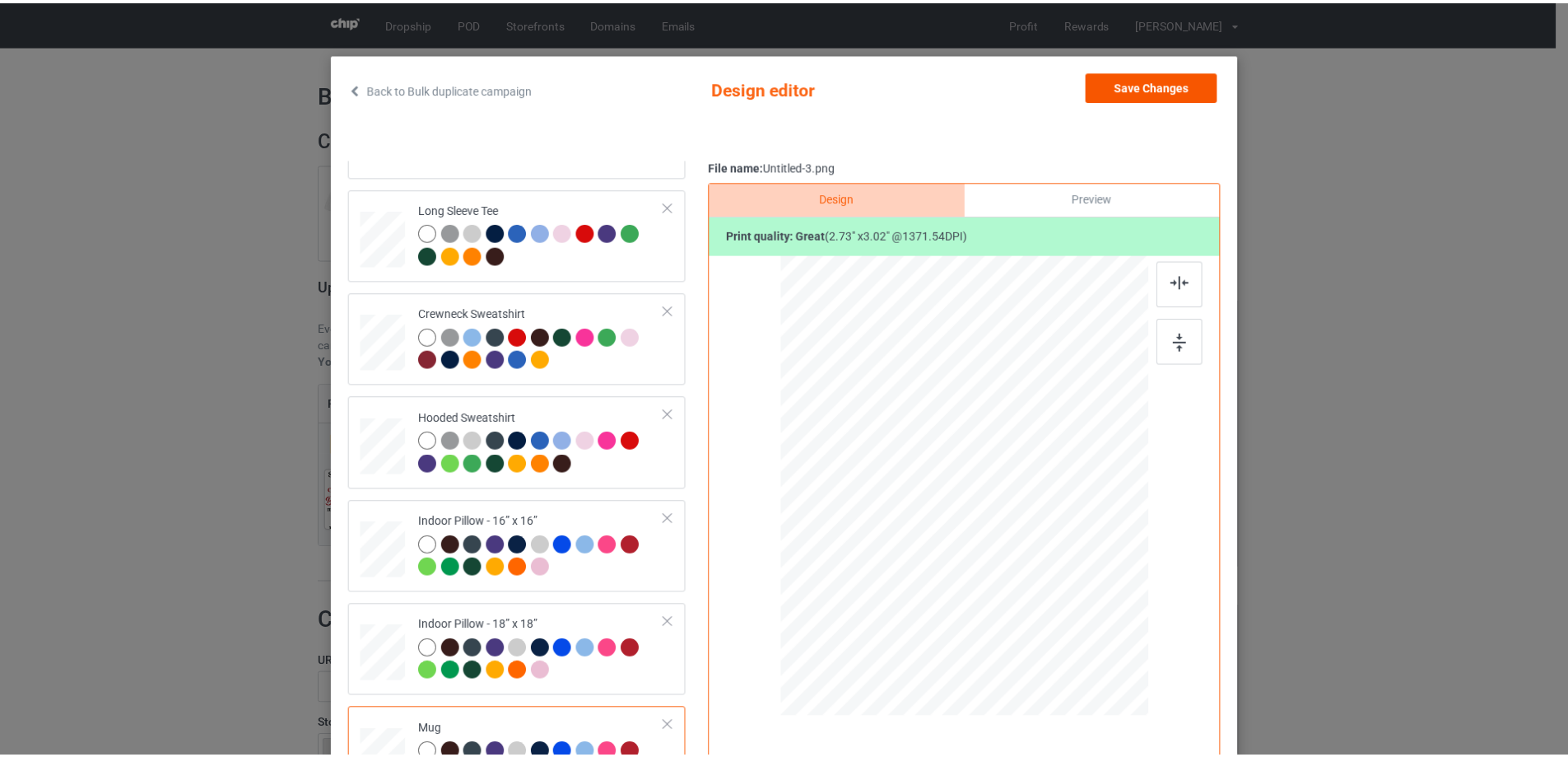
scroll to position [29, 0]
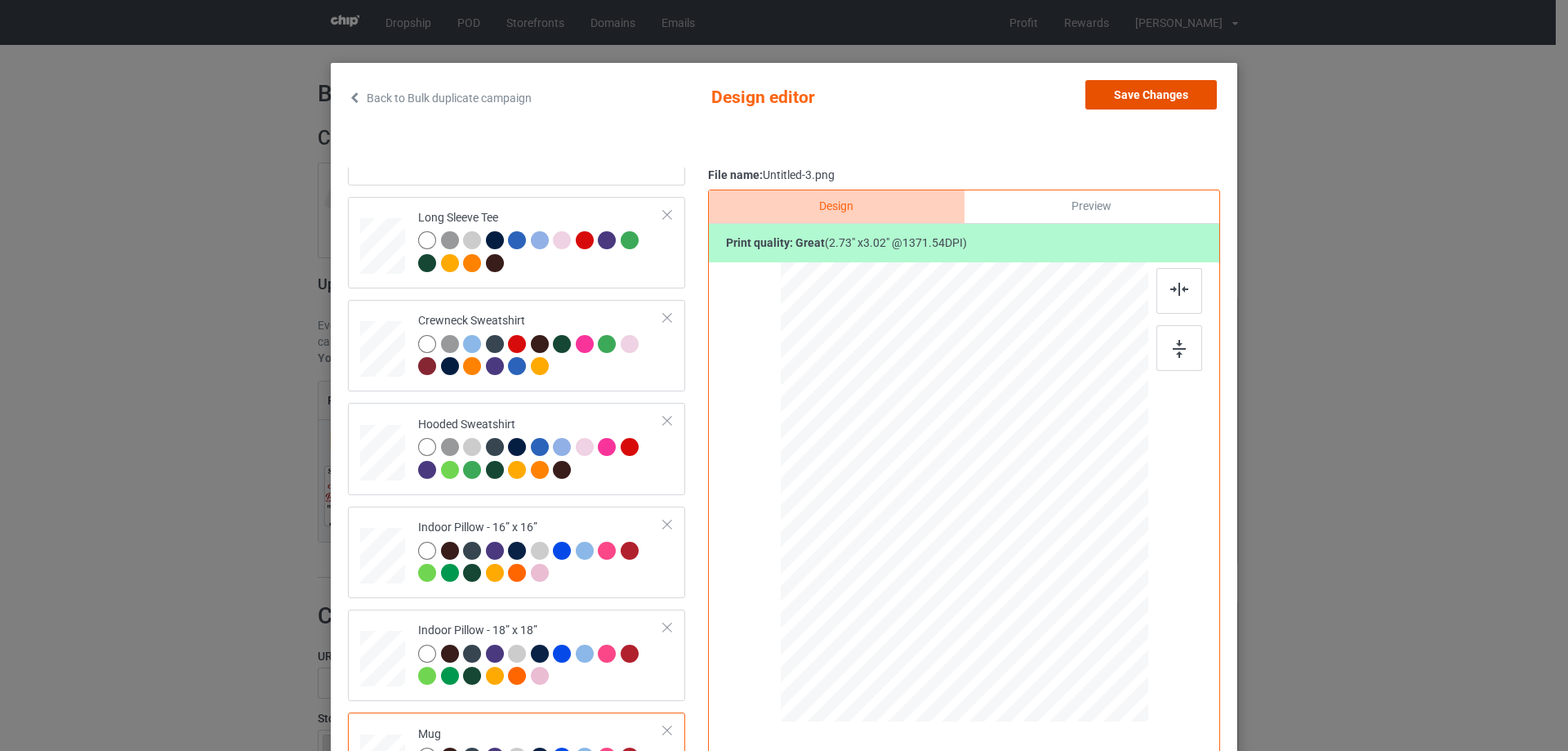
click at [1123, 90] on button "Save Changes" at bounding box center [1151, 95] width 131 height 30
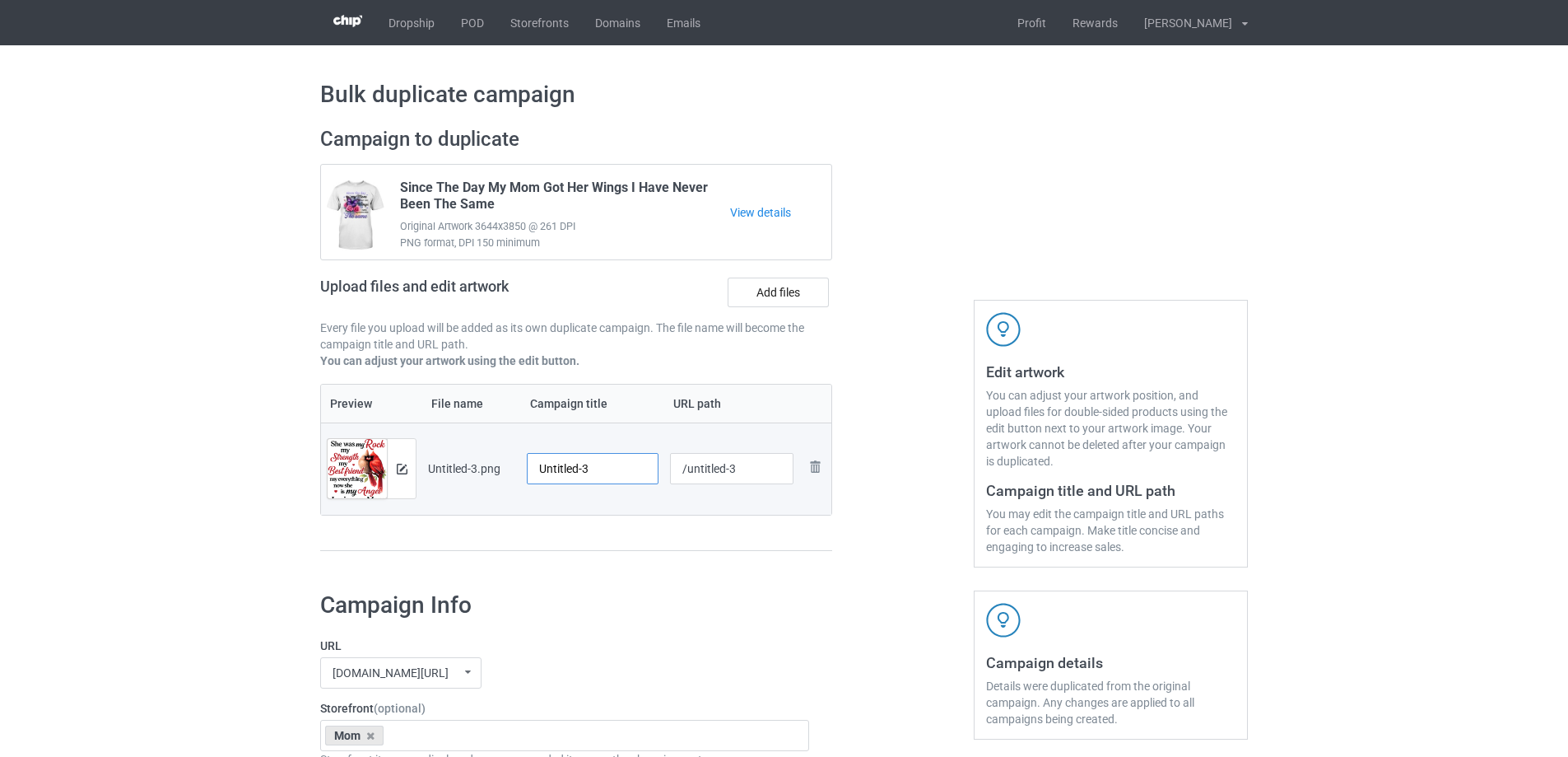
click at [624, 468] on input "Untitled-3" at bounding box center [593, 468] width 131 height 32
paste input "She Was My Rock My Strength My Best Friend My Everything Now She Is My Angel I …"
type input "She Was My Rock My Strength My Best Friend My Everything Now She Is My Angel I …"
click at [624, 542] on div "Preview File name Campaign title URL path Preview and edit artwork Untitled-3.p…" at bounding box center [576, 468] width 512 height 168
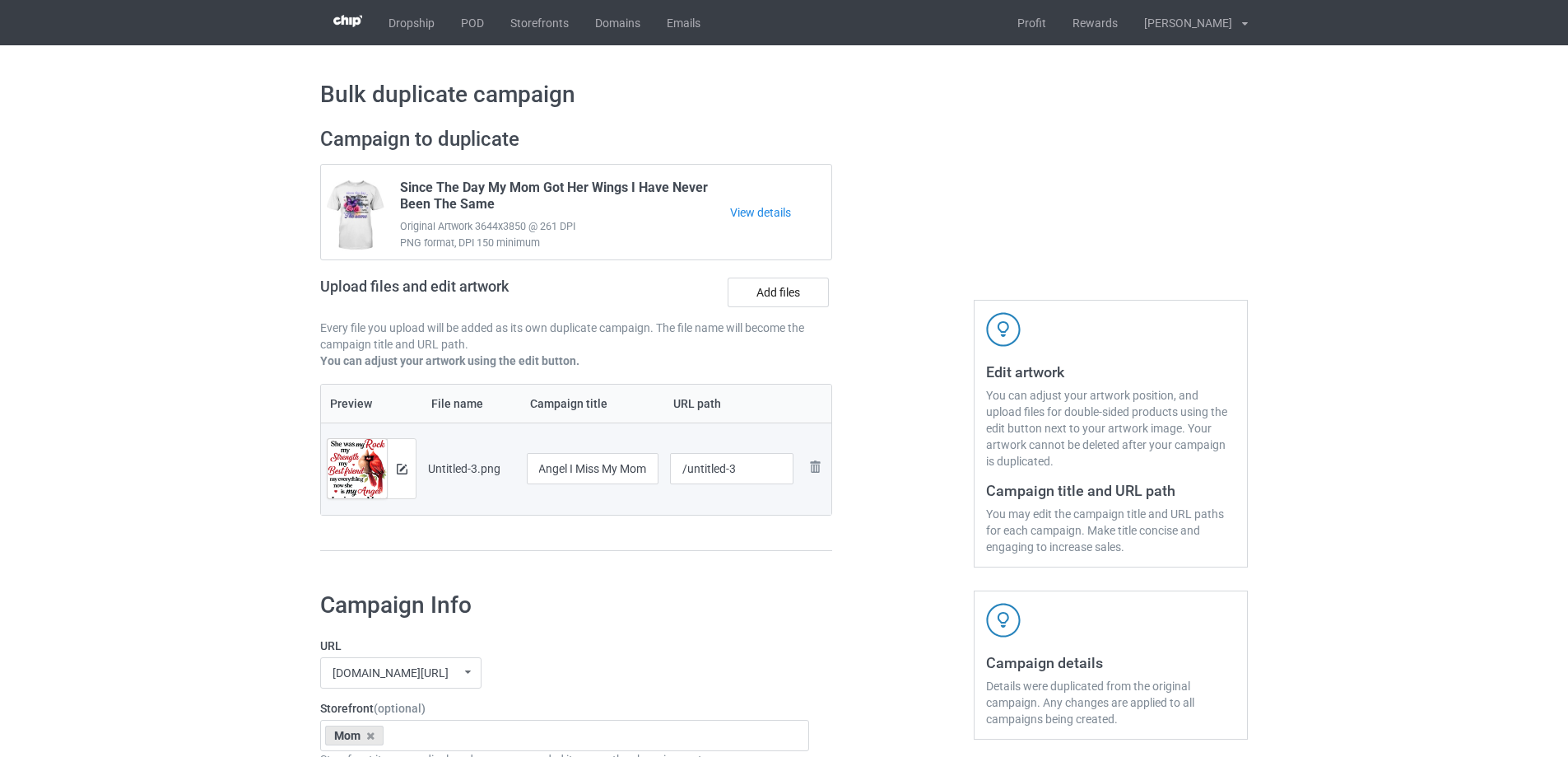
scroll to position [0, 0]
drag, startPoint x: 688, startPoint y: 473, endPoint x: 782, endPoint y: 468, distance: 94.1
click at [782, 468] on input "/untitled-3" at bounding box center [732, 468] width 124 height 32
type input "/mswm5"
click at [934, 453] on div at bounding box center [903, 347] width 119 height 463
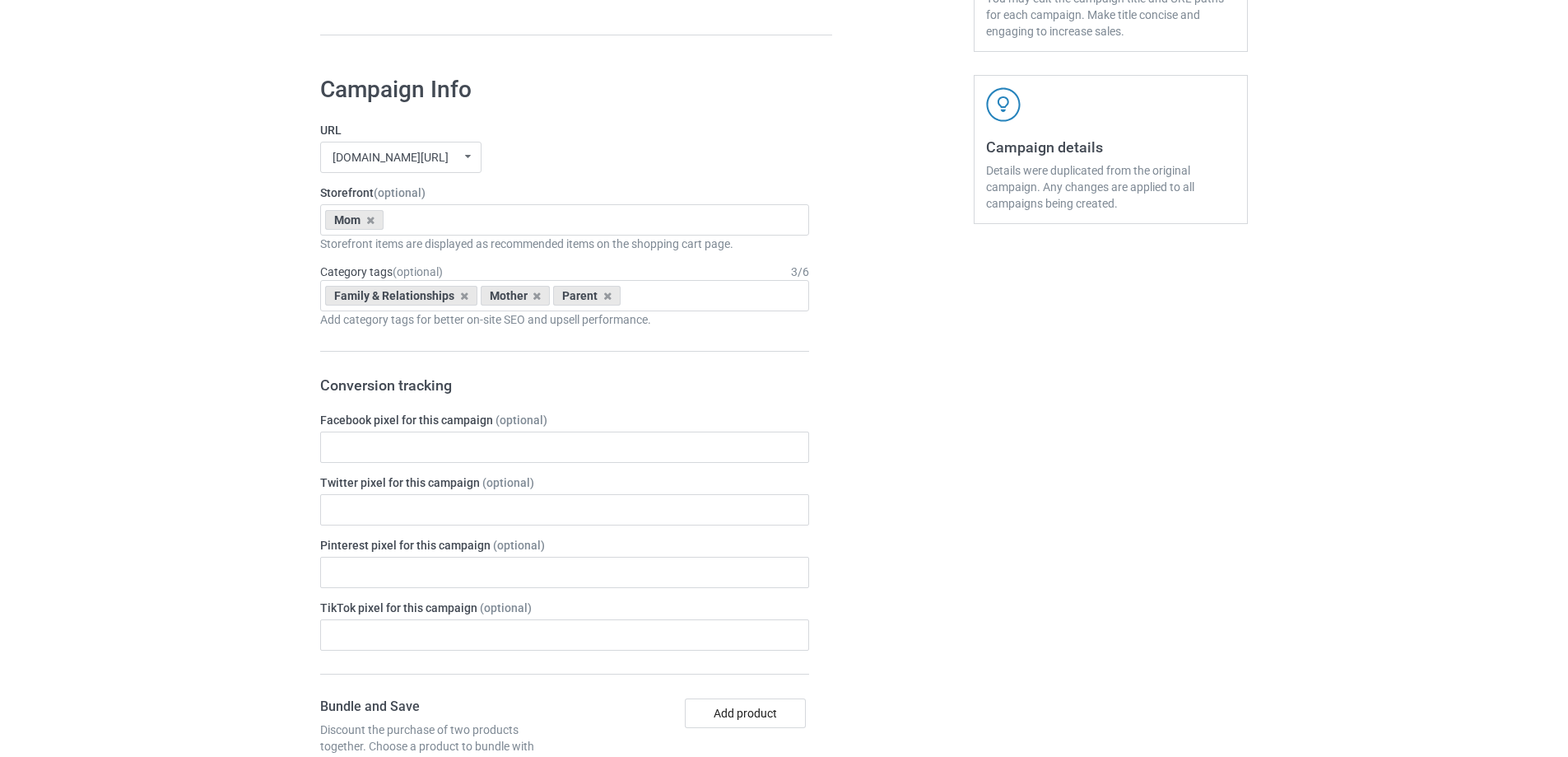
scroll to position [1917, 0]
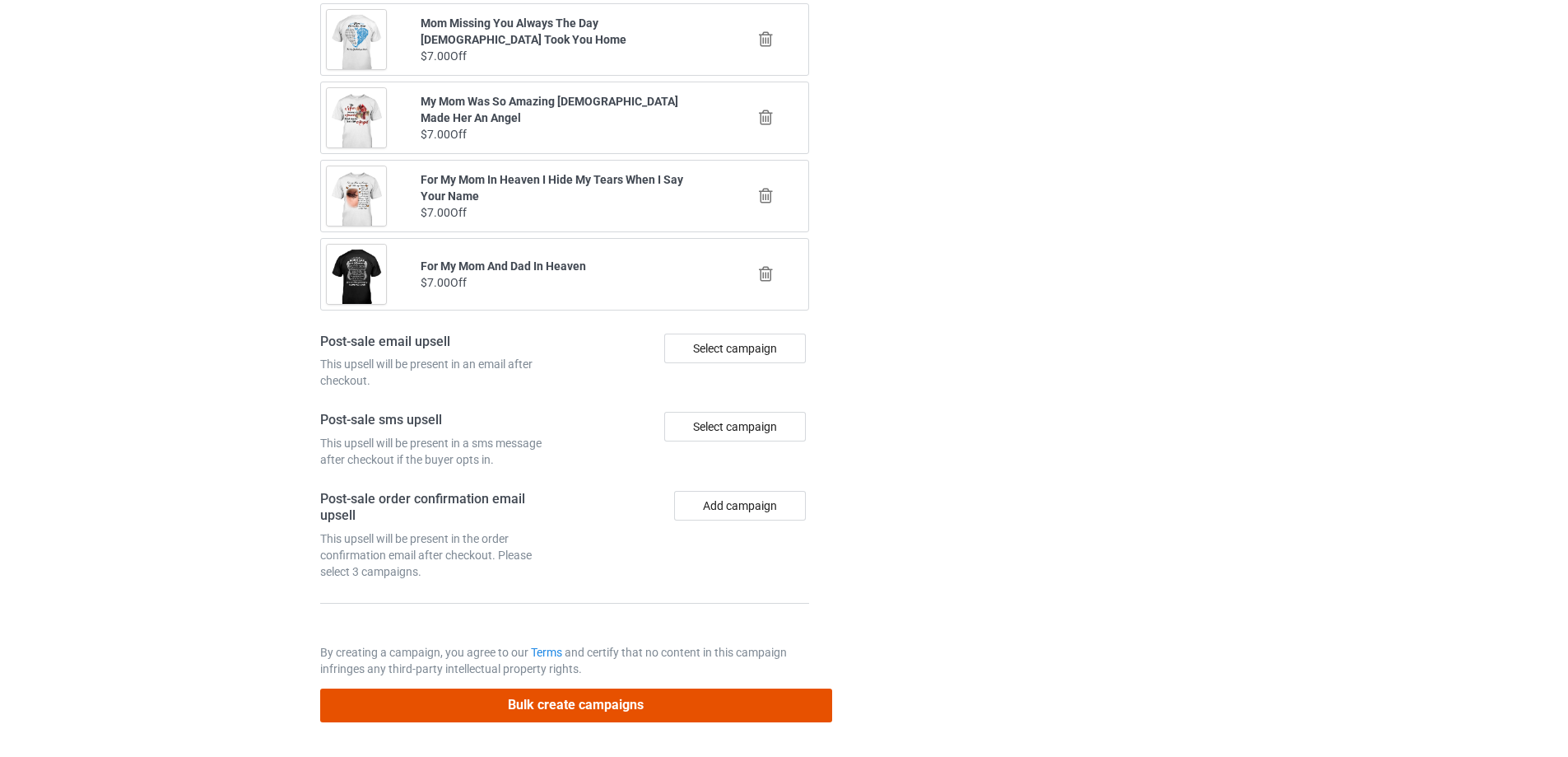
click at [642, 714] on button "Bulk create campaigns" at bounding box center [576, 705] width 512 height 34
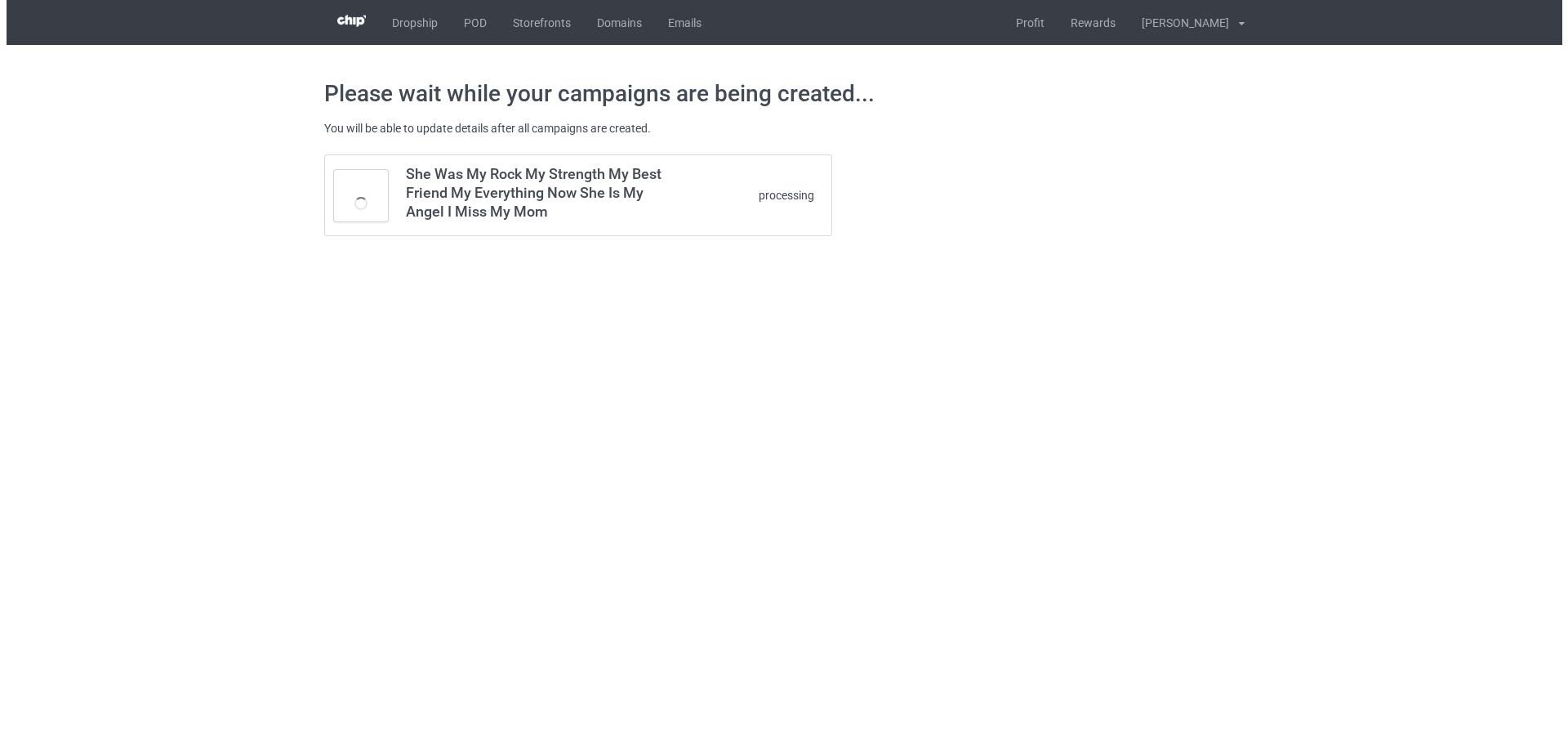
scroll to position [0, 0]
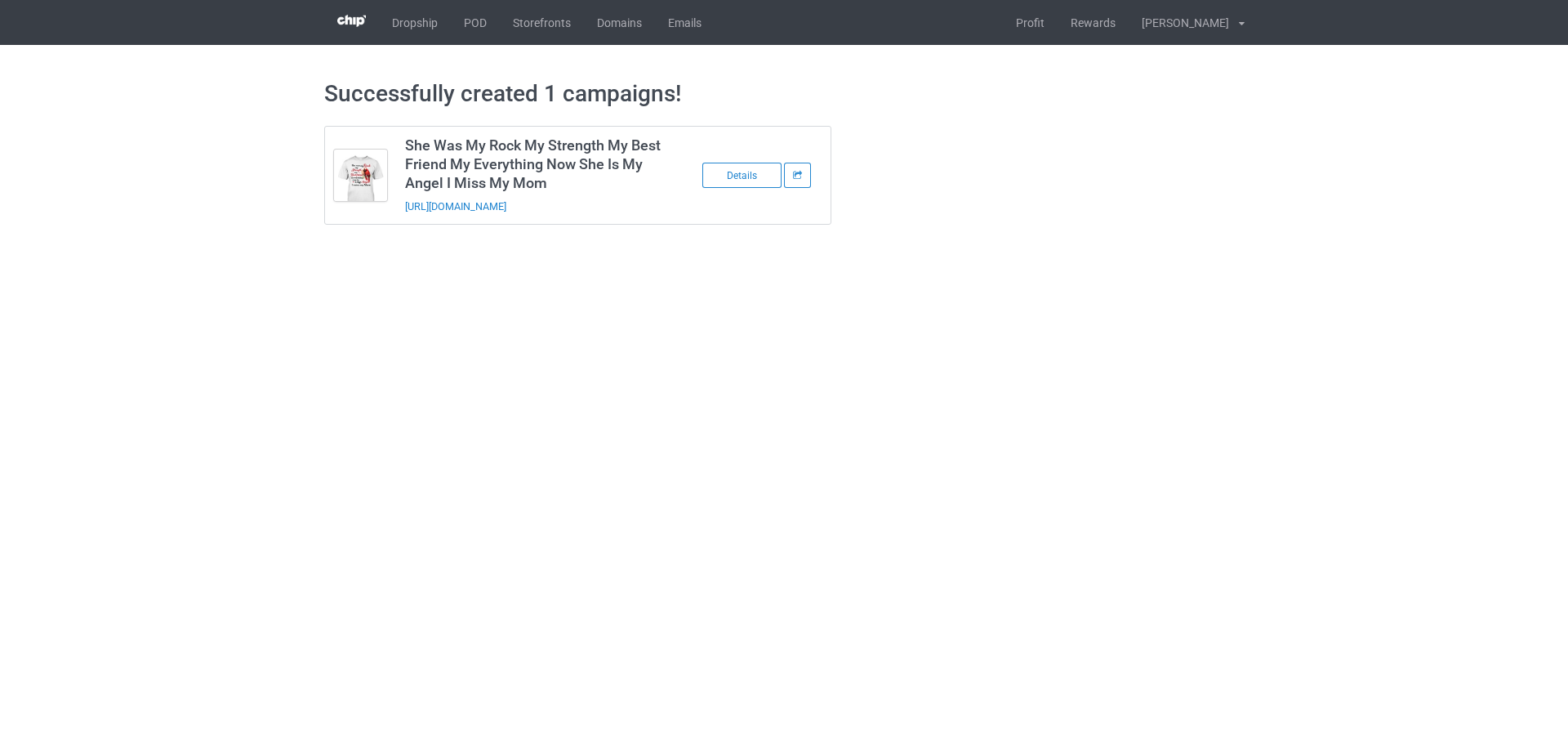
drag, startPoint x: 591, startPoint y: 210, endPoint x: 401, endPoint y: 217, distance: 190.1
click at [401, 217] on td "She Was My Rock My Strength My Best Friend My Everything Now She Is My Angel I …" at bounding box center [534, 175] width 276 height 97
copy link "https://www.sendinglovetoheaven.com/mswm5"
click at [1395, 380] on body "Dropship POD Storefronts Domains Emails Profit Rewards Đỗ Cao Thái Settings Log…" at bounding box center [784, 376] width 1568 height 751
click at [477, 26] on link "POD" at bounding box center [474, 22] width 49 height 45
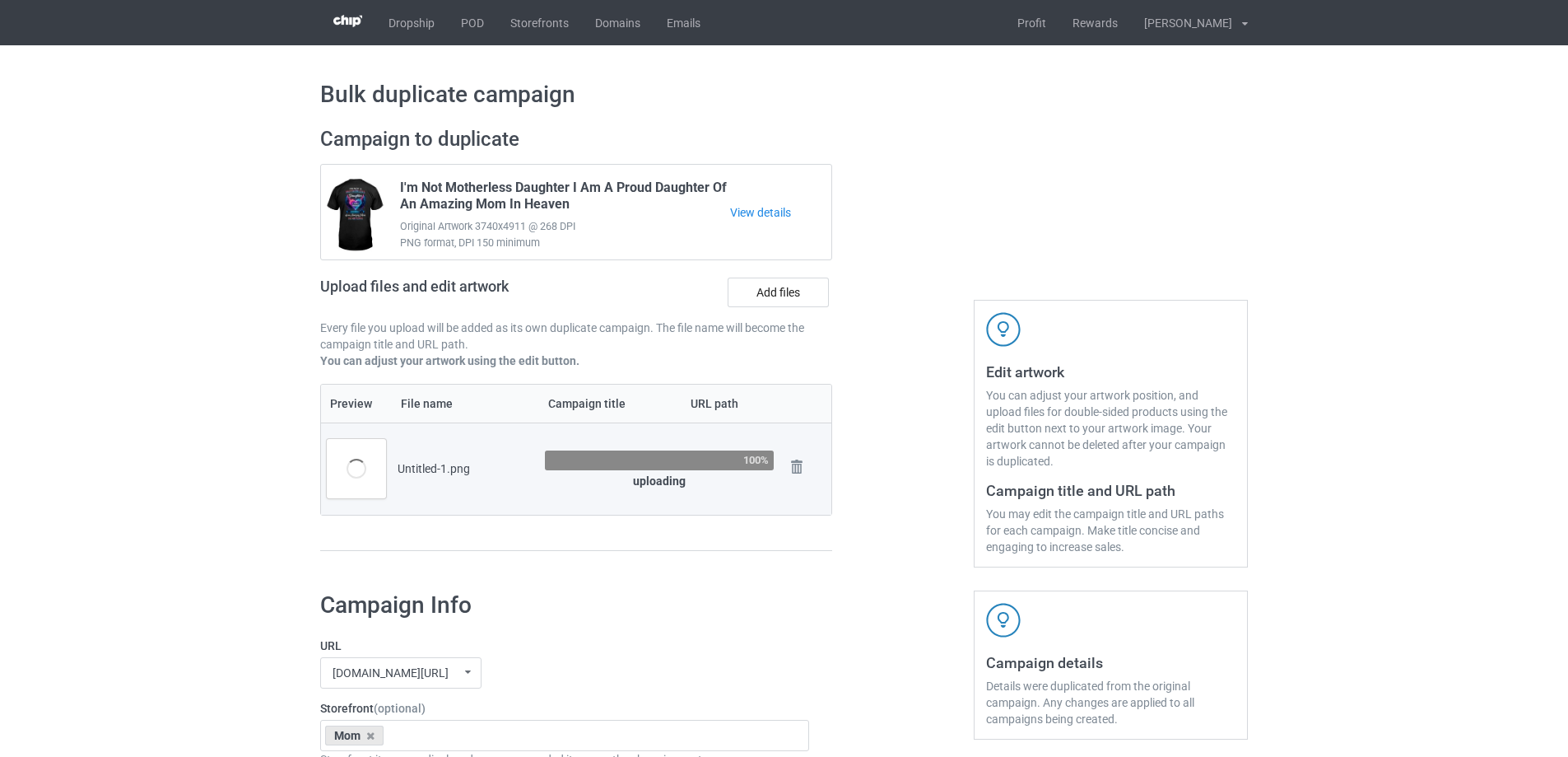
click at [868, 442] on div at bounding box center [903, 347] width 119 height 463
click at [851, 435] on div at bounding box center [903, 347] width 119 height 463
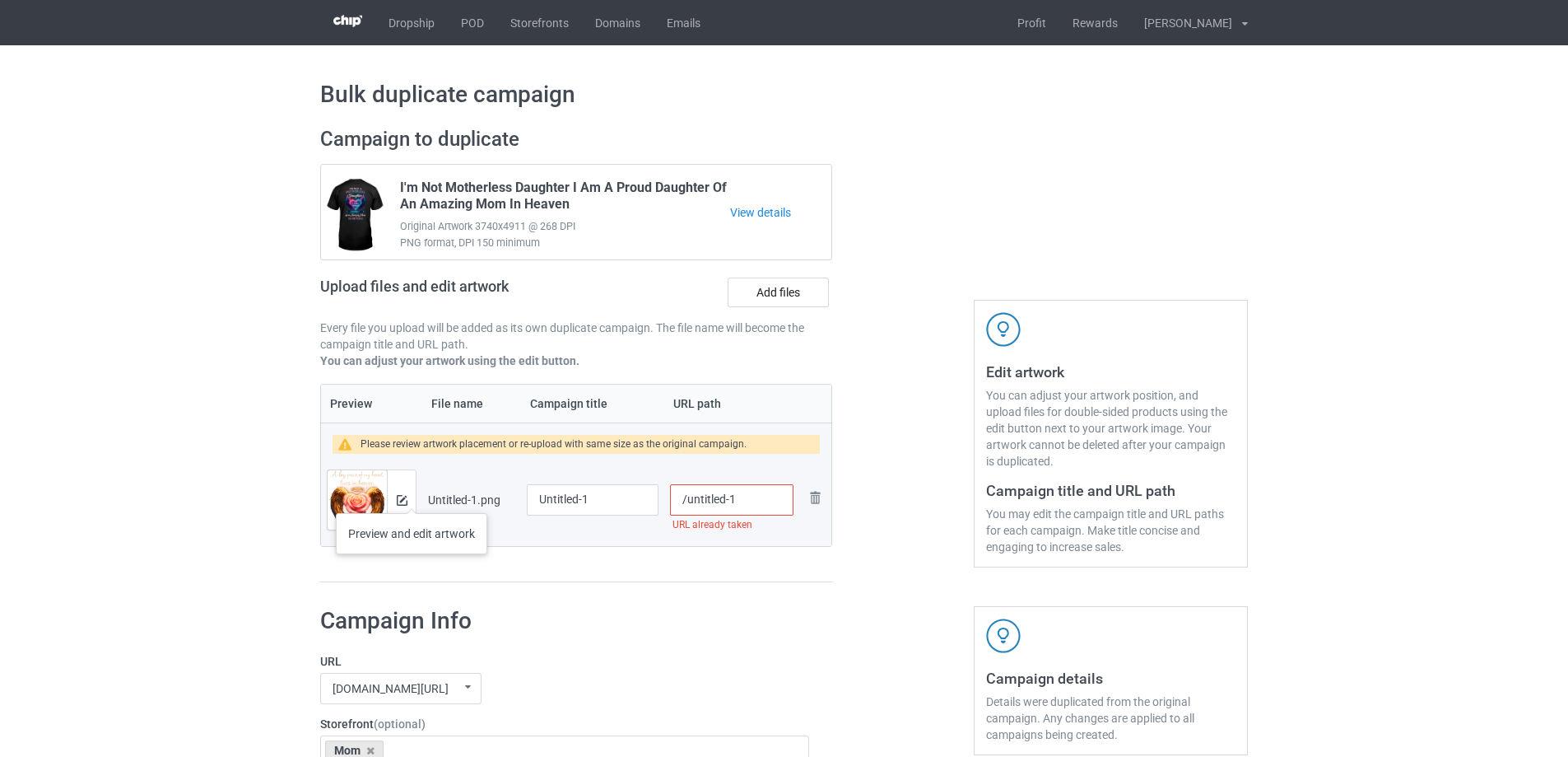
click at [412, 497] on div at bounding box center [401, 499] width 29 height 59
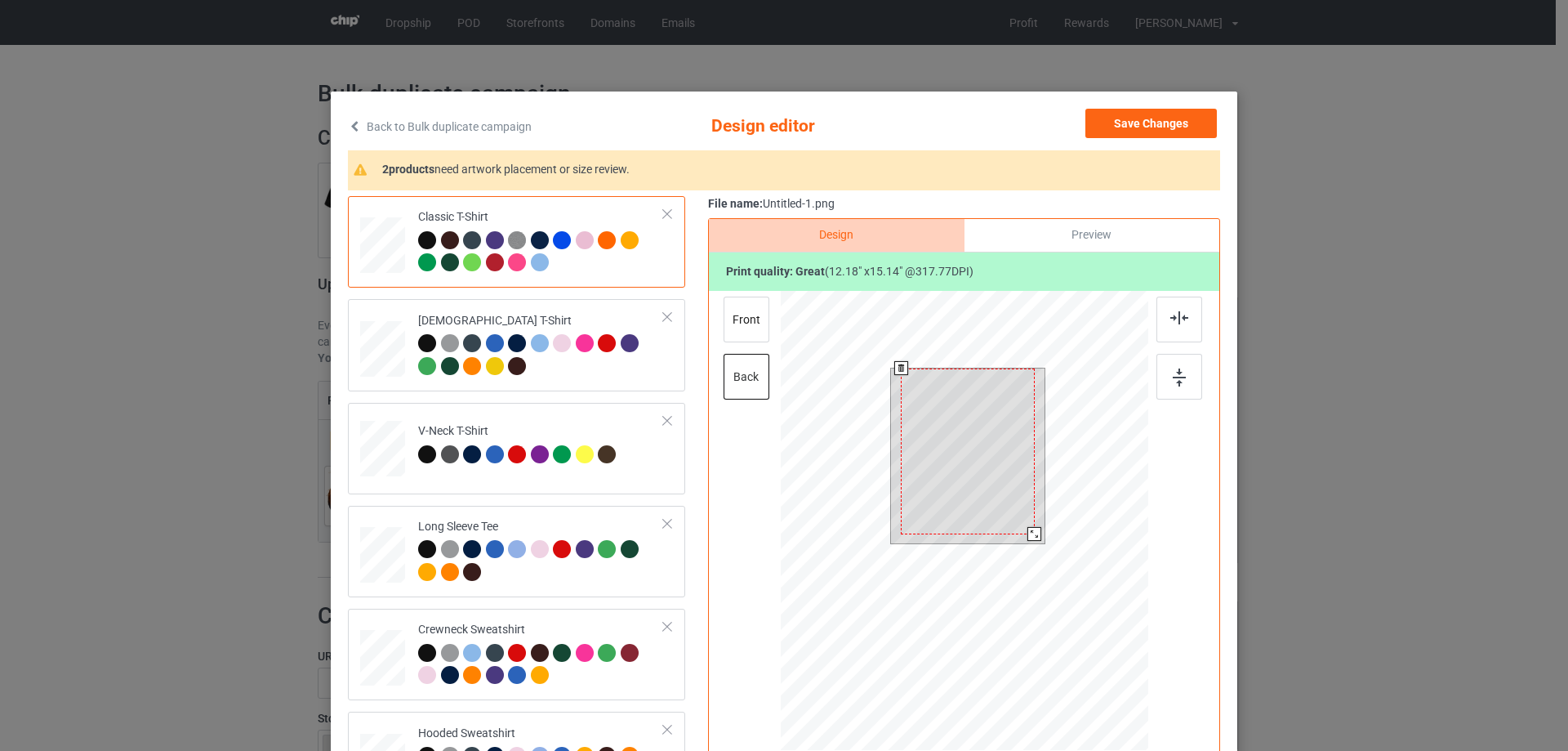
click at [1043, 569] on div at bounding box center [963, 522] width 367 height 464
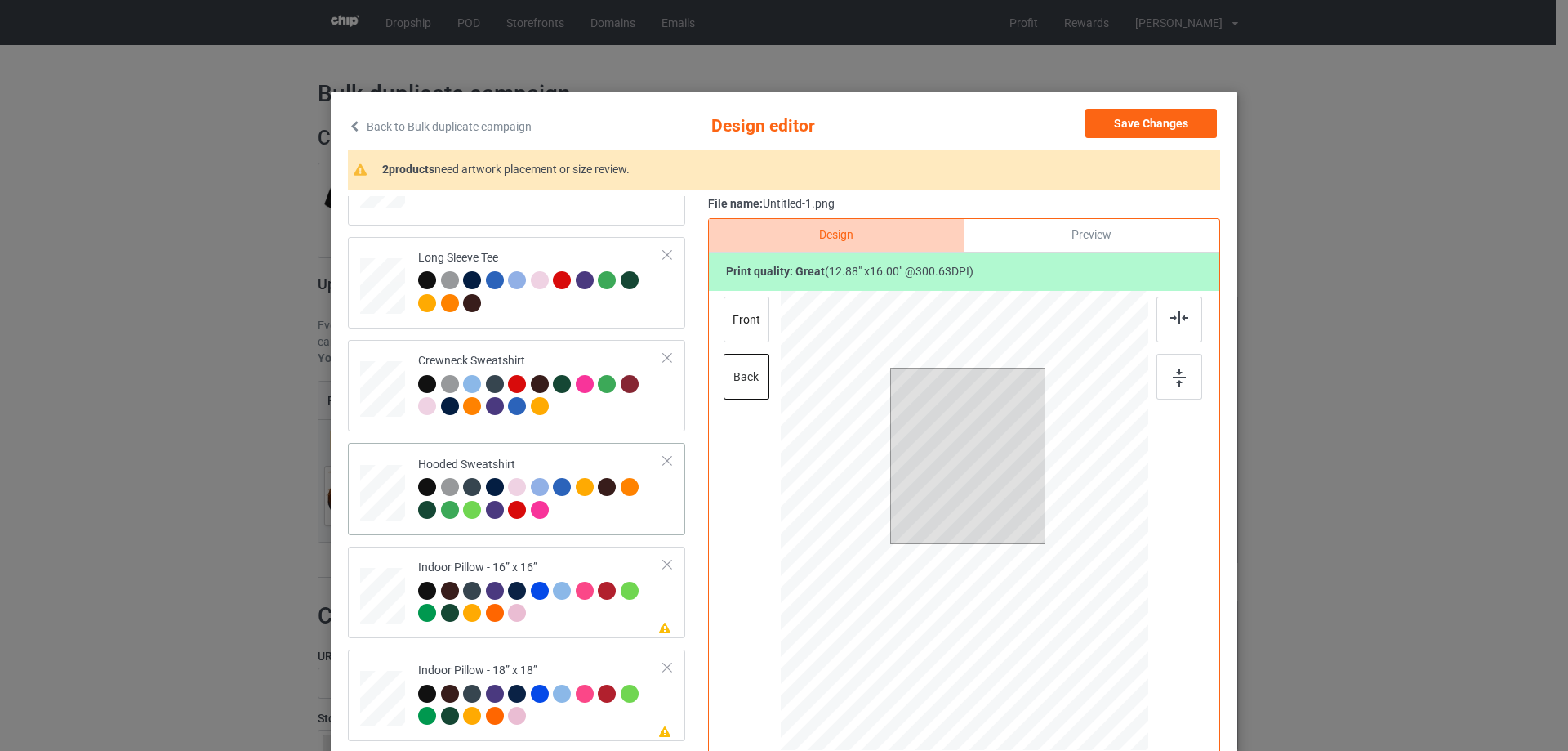
scroll to position [281, 0]
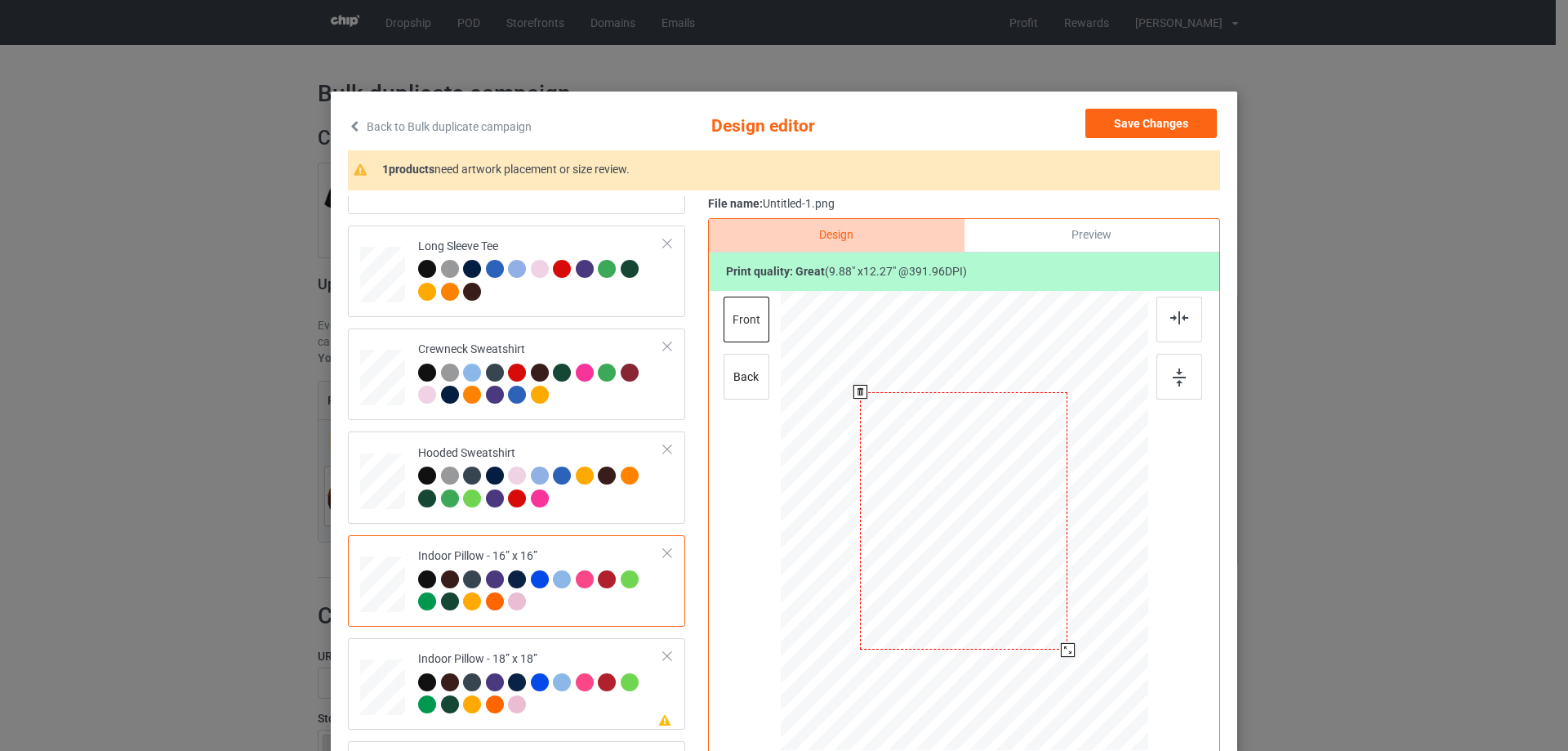
click at [1065, 652] on div at bounding box center [1067, 649] width 14 height 14
click at [1076, 248] on div "Preview" at bounding box center [1091, 235] width 255 height 33
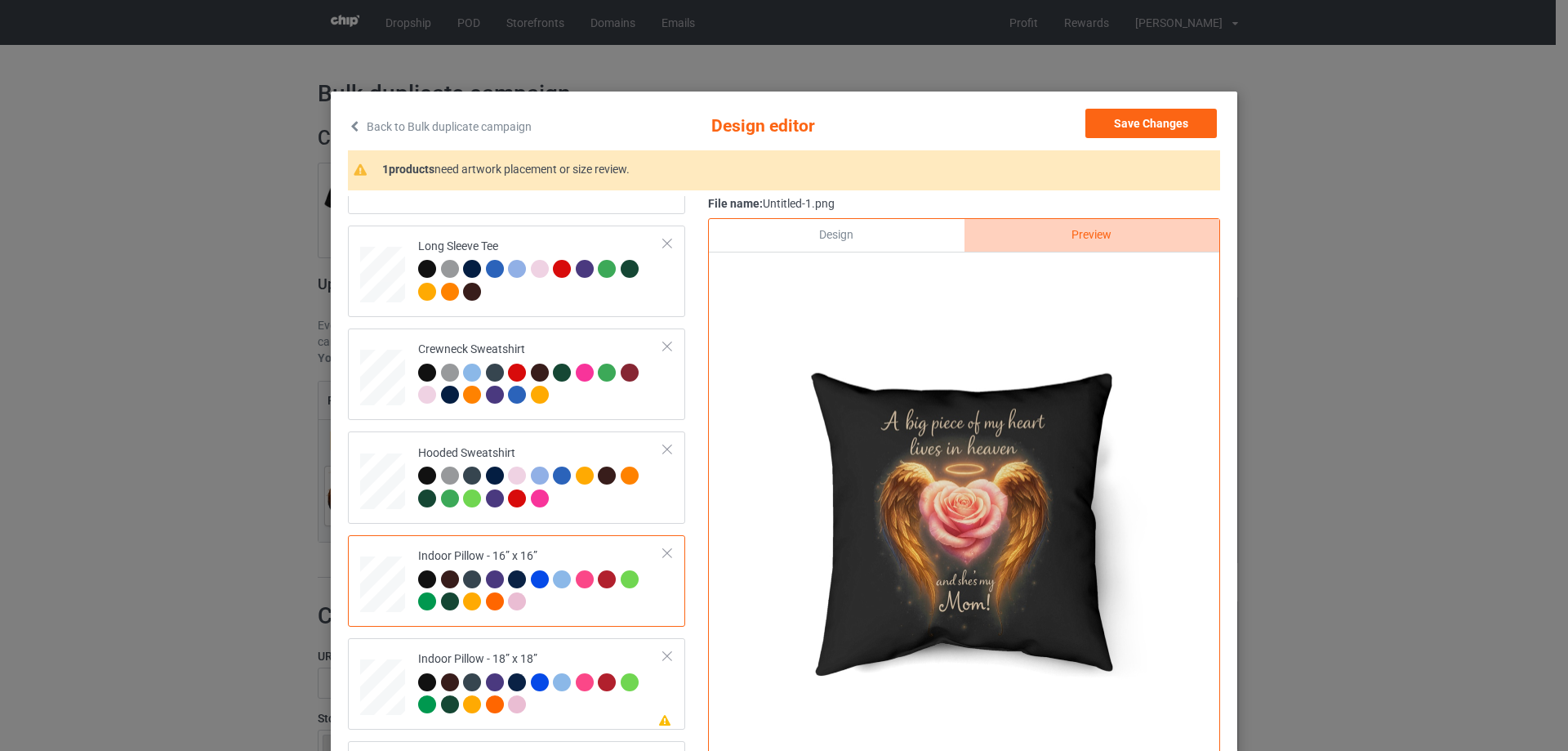
click at [871, 239] on div "Design" at bounding box center [836, 235] width 255 height 33
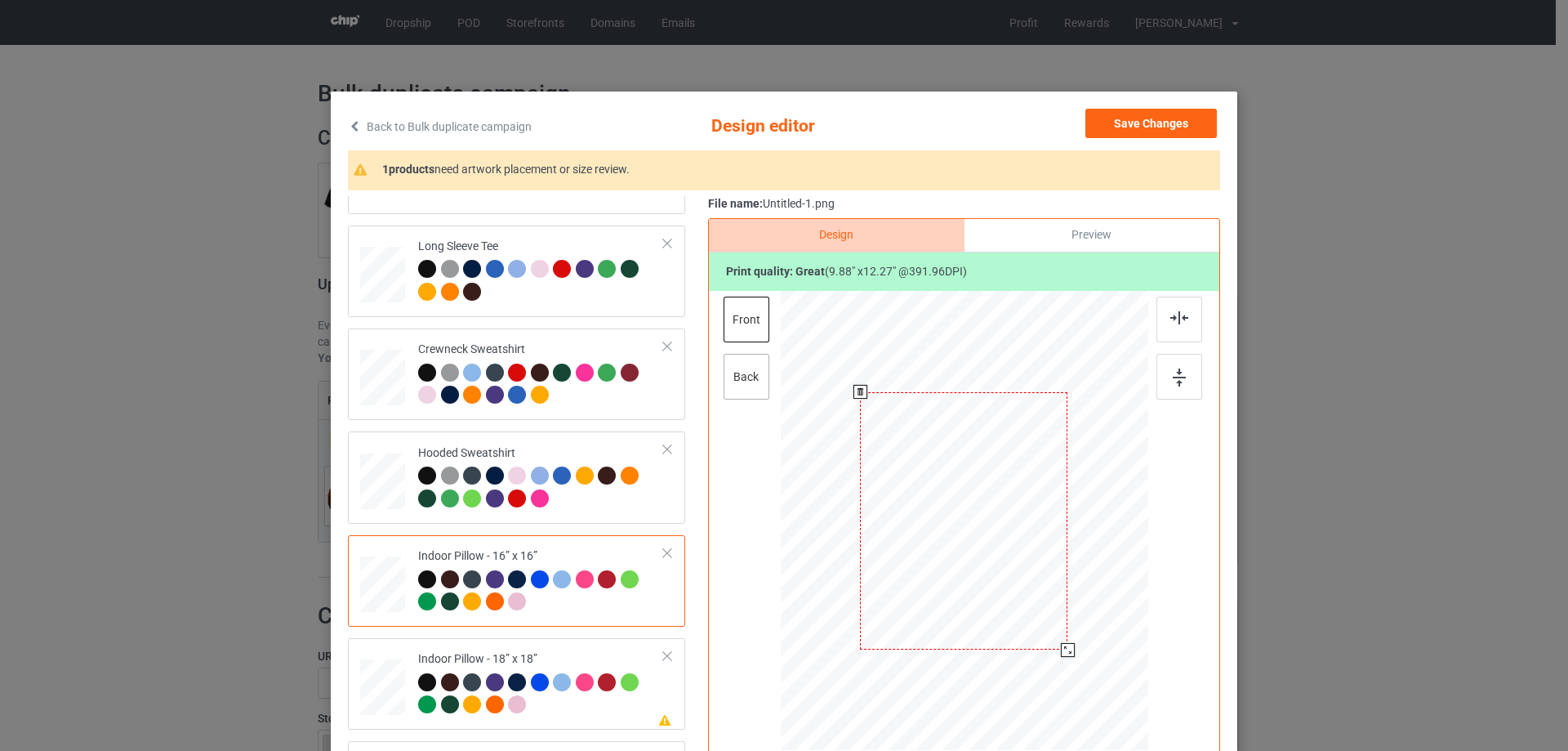
click at [759, 386] on div "back" at bounding box center [746, 376] width 45 height 45
drag, startPoint x: 1069, startPoint y: 663, endPoint x: 1064, endPoint y: 652, distance: 12.1
click at [1064, 652] on div at bounding box center [1067, 649] width 14 height 14
click at [580, 638] on div "Classic T-Shirt Ladies T-Shirt V-Neck T-Shirt Long Sleeve Tee Crewneck Sweatshi…" at bounding box center [522, 375] width 349 height 918
click at [578, 647] on td "Please review artwork placement Indoor Pillow - 18” x 18”" at bounding box center [541, 683] width 264 height 78
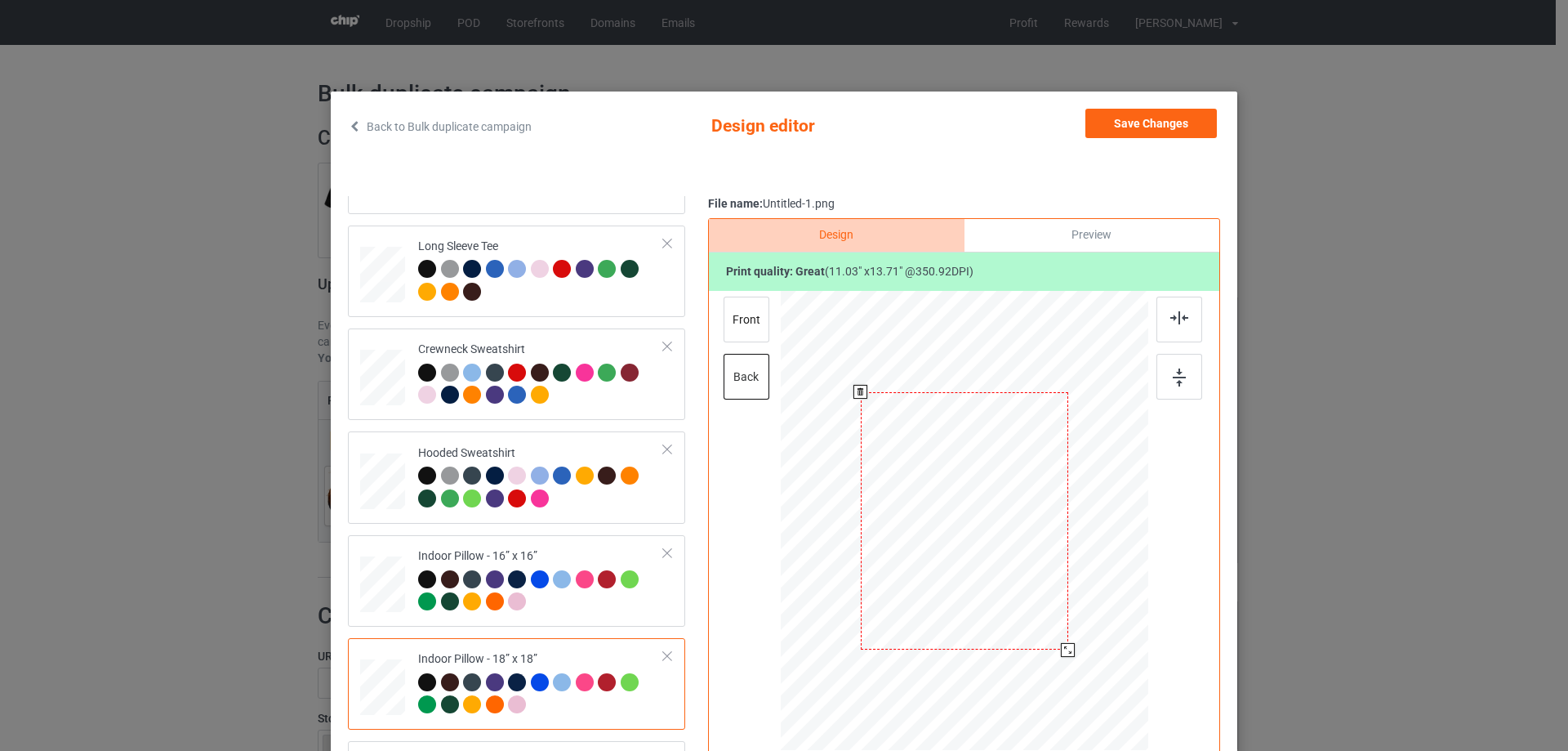
click at [1067, 650] on div at bounding box center [1067, 649] width 14 height 14
click at [758, 338] on div "front" at bounding box center [746, 319] width 45 height 45
drag, startPoint x: 1067, startPoint y: 659, endPoint x: 1062, endPoint y: 650, distance: 10.3
click at [1062, 650] on div at bounding box center [1067, 649] width 14 height 14
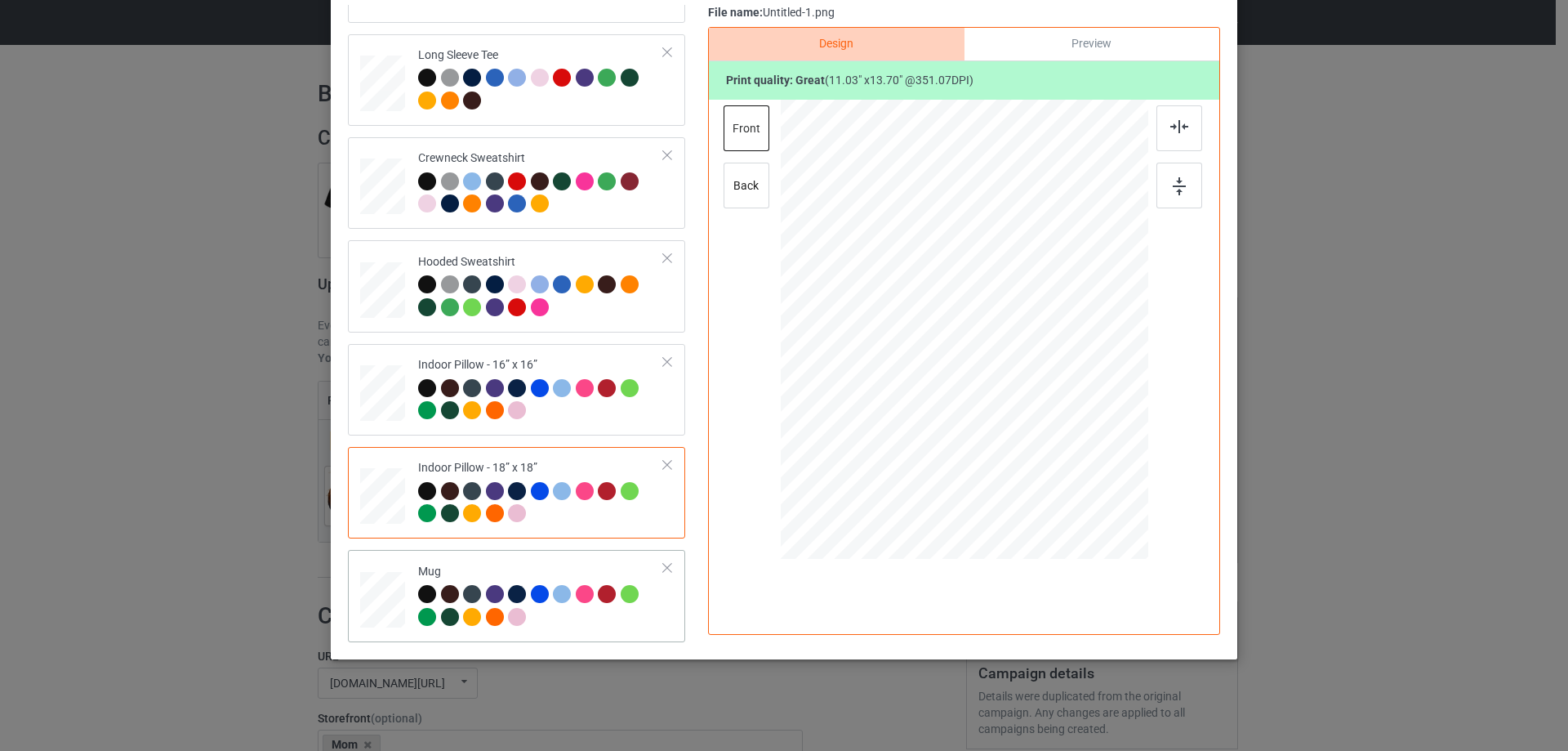
click at [910, 399] on div at bounding box center [916, 396] width 14 height 14
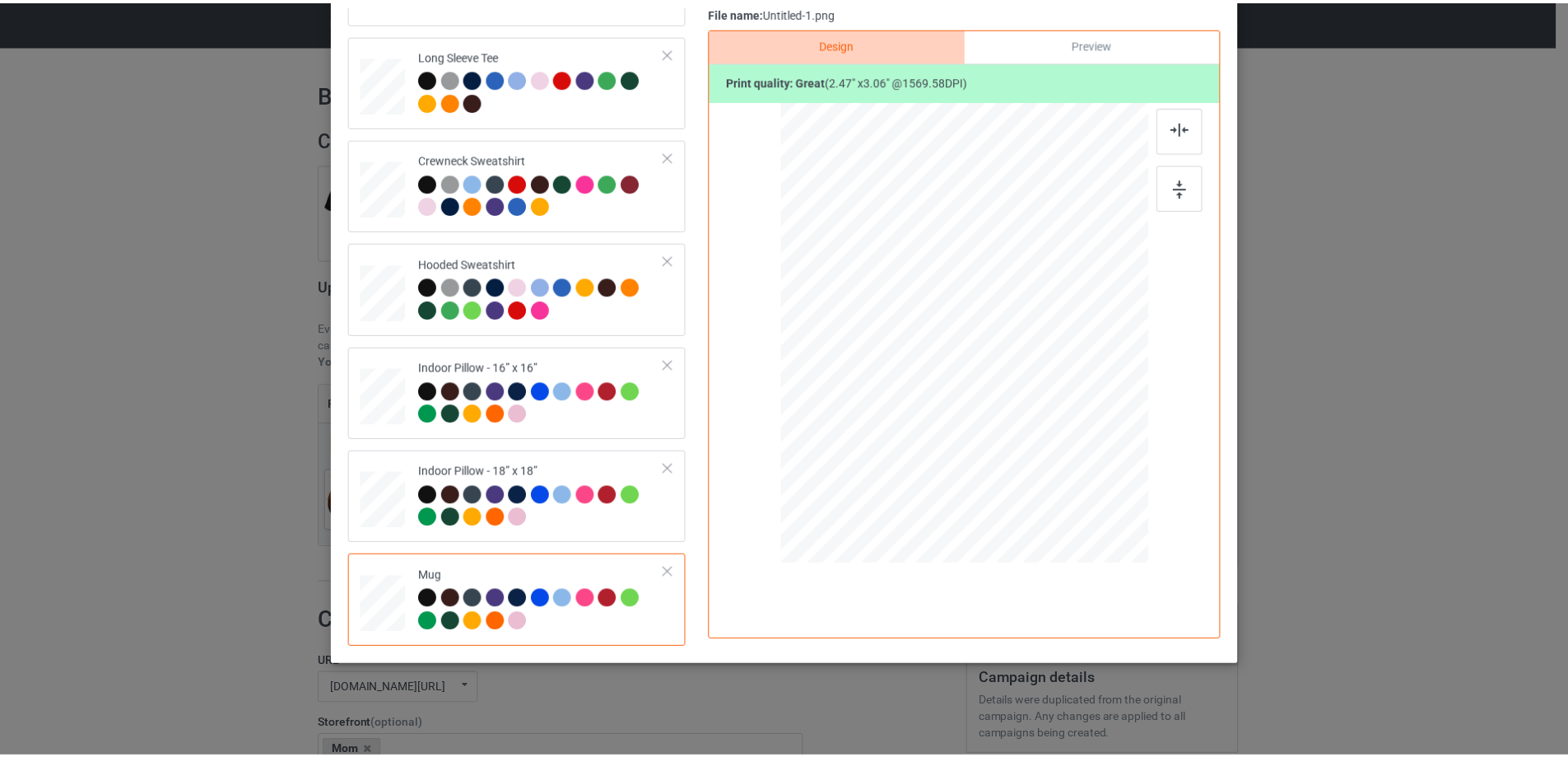
scroll to position [29, 0]
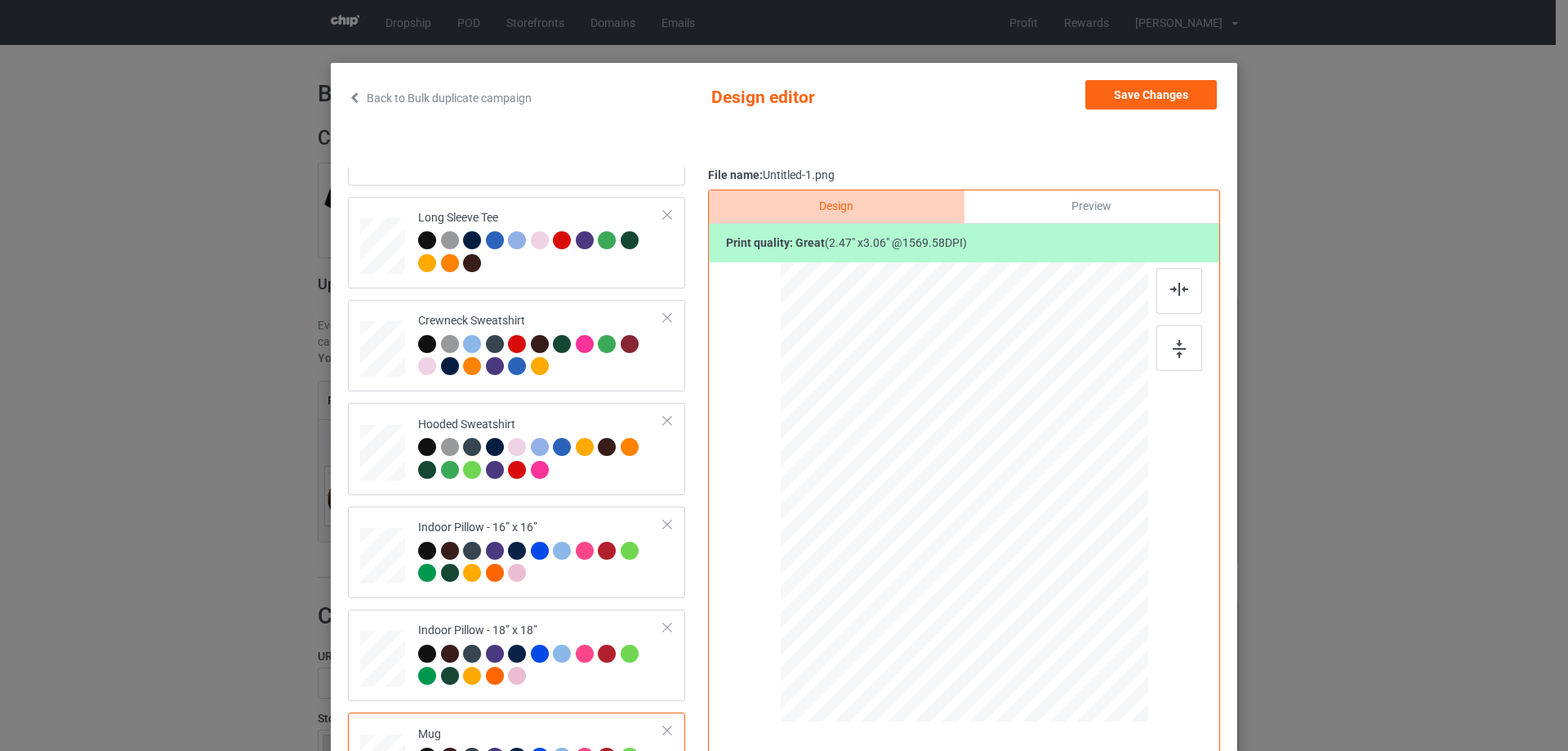
click at [1147, 77] on div "Back to Bulk duplicate campaign Design editor Save Changes Classic T-Shirt Ladi…" at bounding box center [784, 442] width 906 height 759
click at [1145, 87] on button "Save Changes" at bounding box center [1151, 95] width 131 height 30
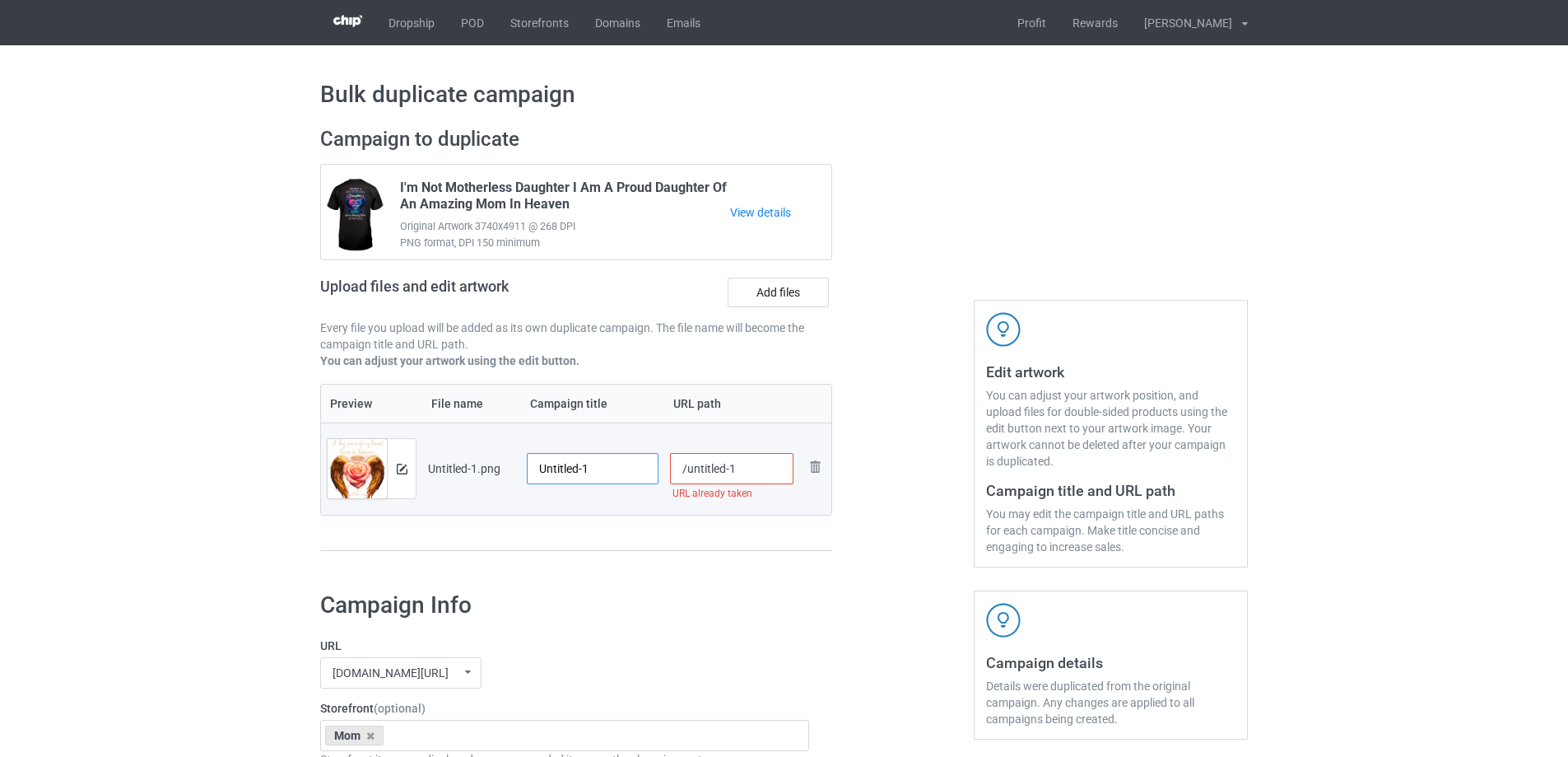
click at [616, 482] on input "Untitled-1" at bounding box center [593, 468] width 131 height 32
paste input "A Big Piece Of My Heart Lives In Heaven And She's My Mom"
type input "A Big Piece Of My Heart Lives In Heaven And She's My Mom"
click at [634, 557] on div "Campaign to duplicate I'm Not Motherless Daughter I Am A Proud Daughter Of An A…" at bounding box center [575, 347] width 535 height 463
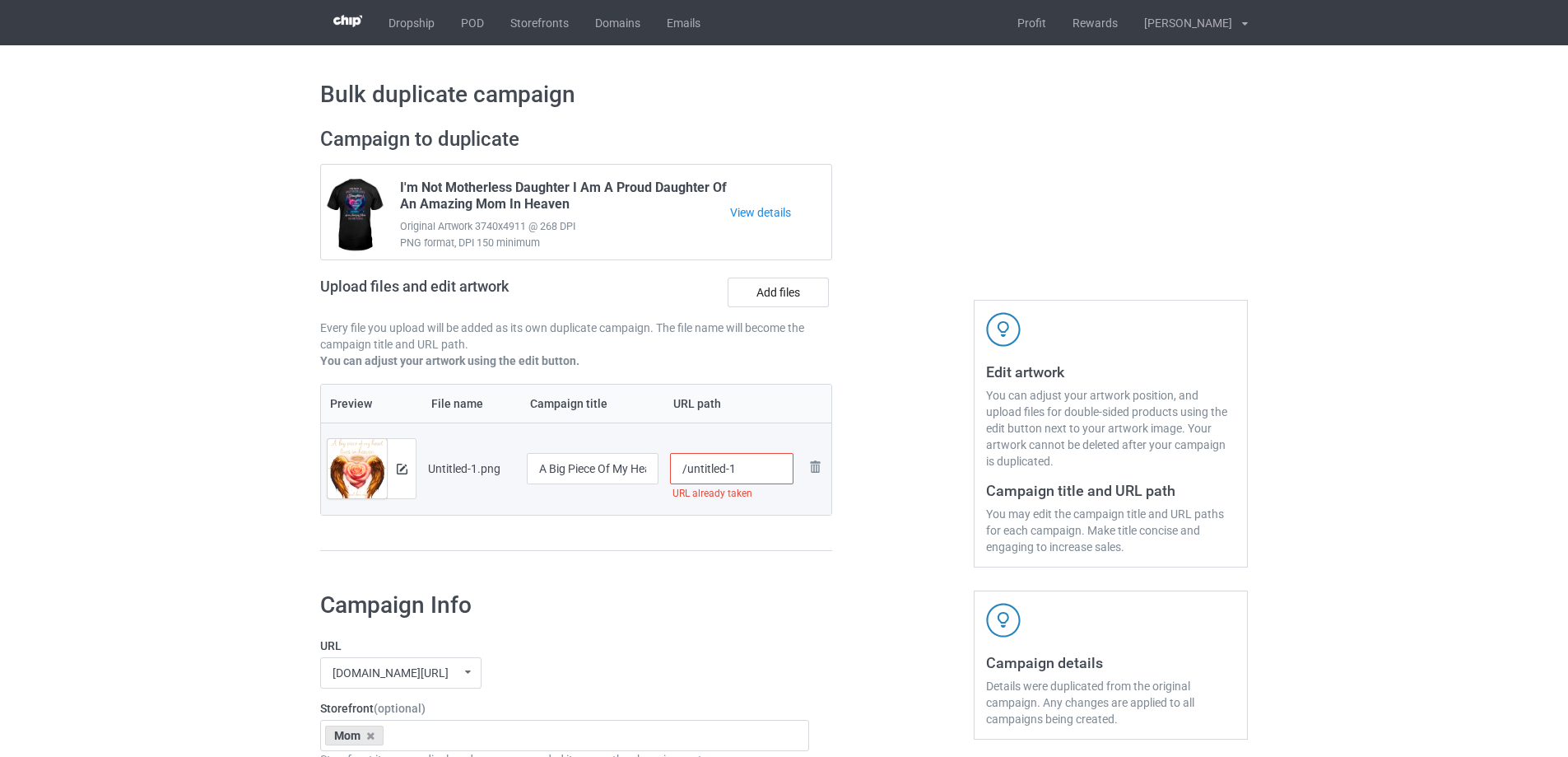
drag, startPoint x: 686, startPoint y: 473, endPoint x: 836, endPoint y: 468, distance: 150.1
click at [835, 470] on div "Campaign to duplicate I'm Not Motherless Daughter I Am A Proud Daughter Of An A…" at bounding box center [575, 347] width 535 height 463
type input "/mabp15"
click at [888, 471] on div at bounding box center [903, 347] width 119 height 463
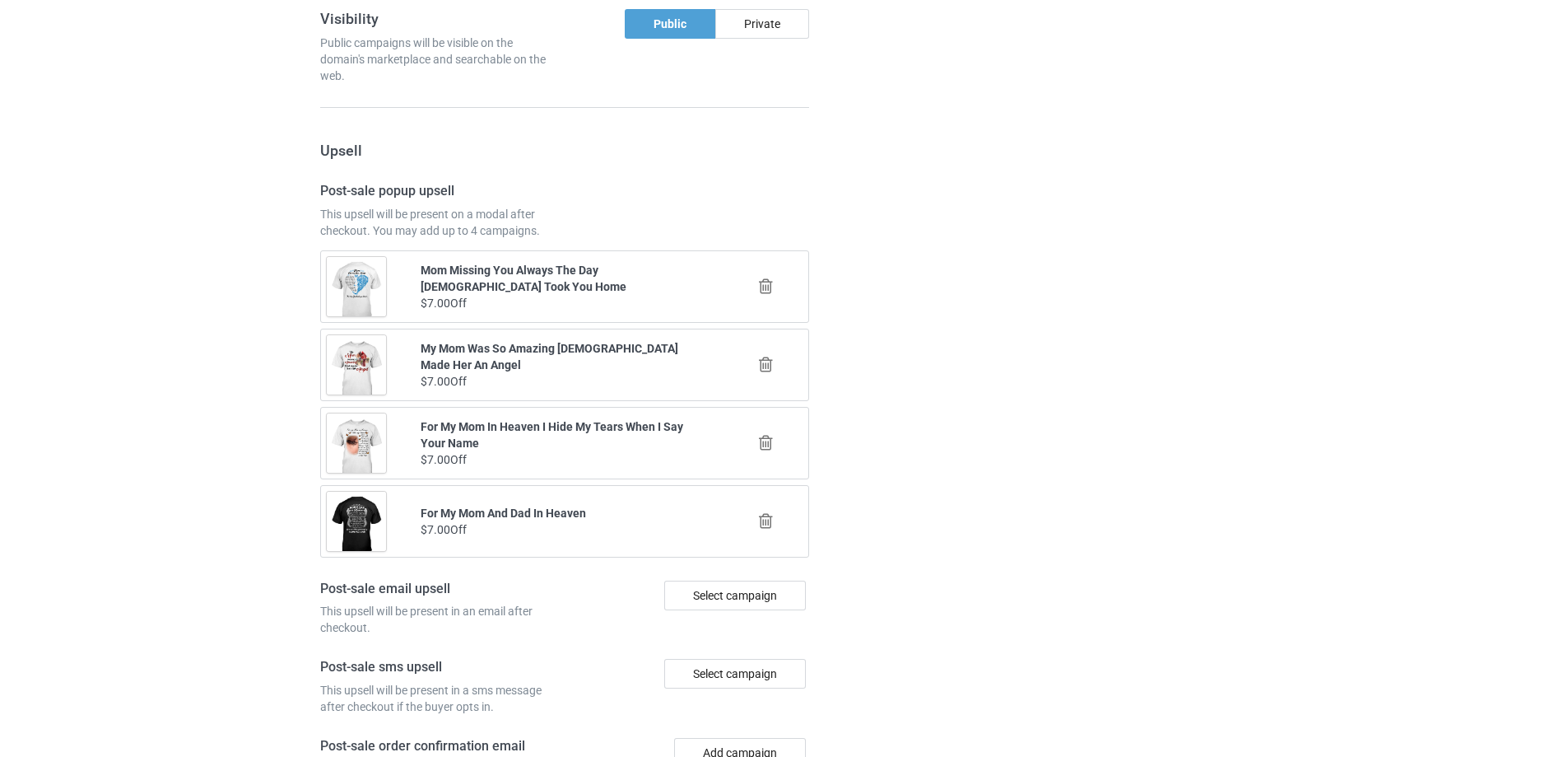
scroll to position [1917, 0]
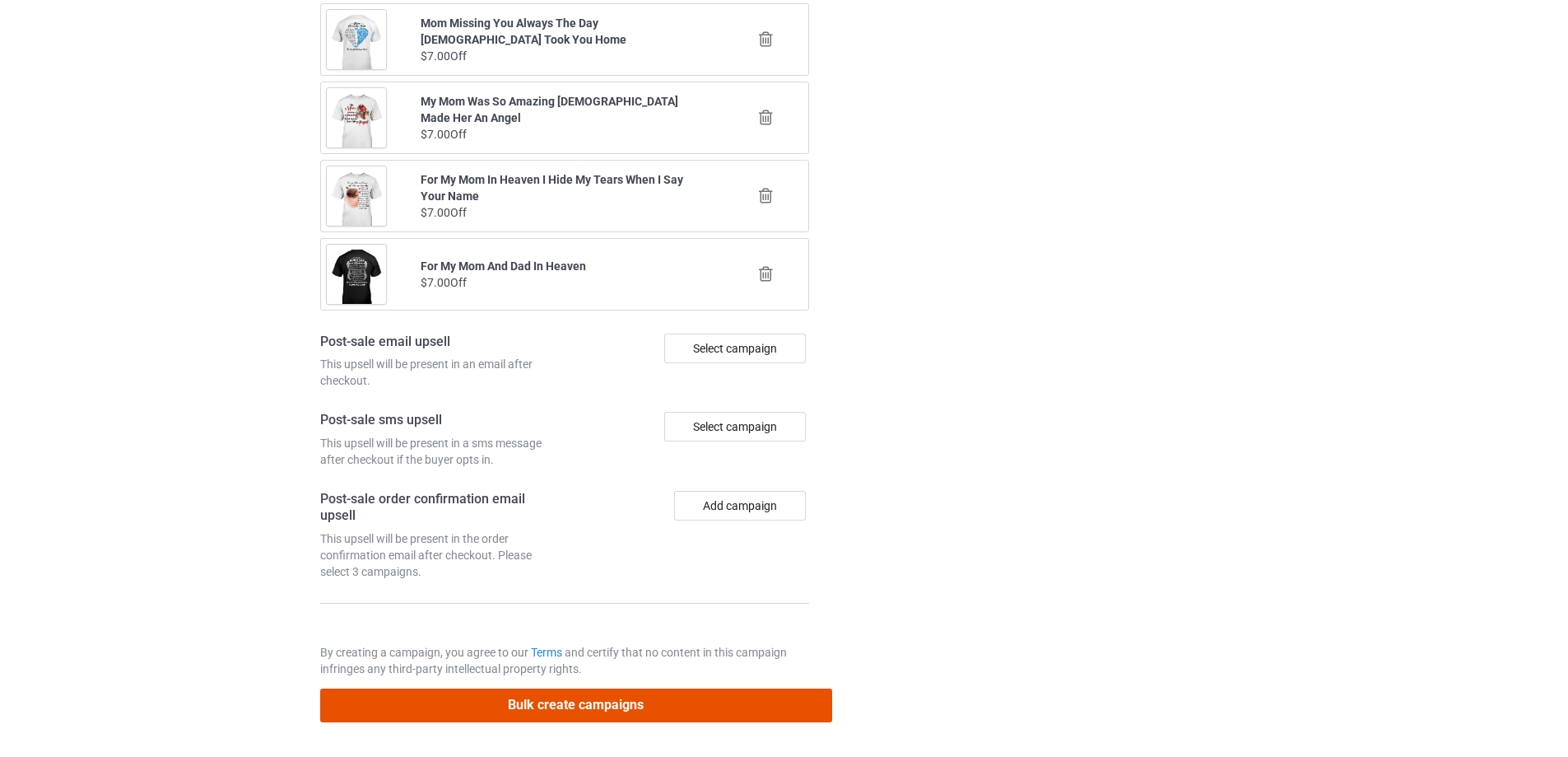
click at [640, 699] on button "Bulk create campaigns" at bounding box center [576, 705] width 512 height 34
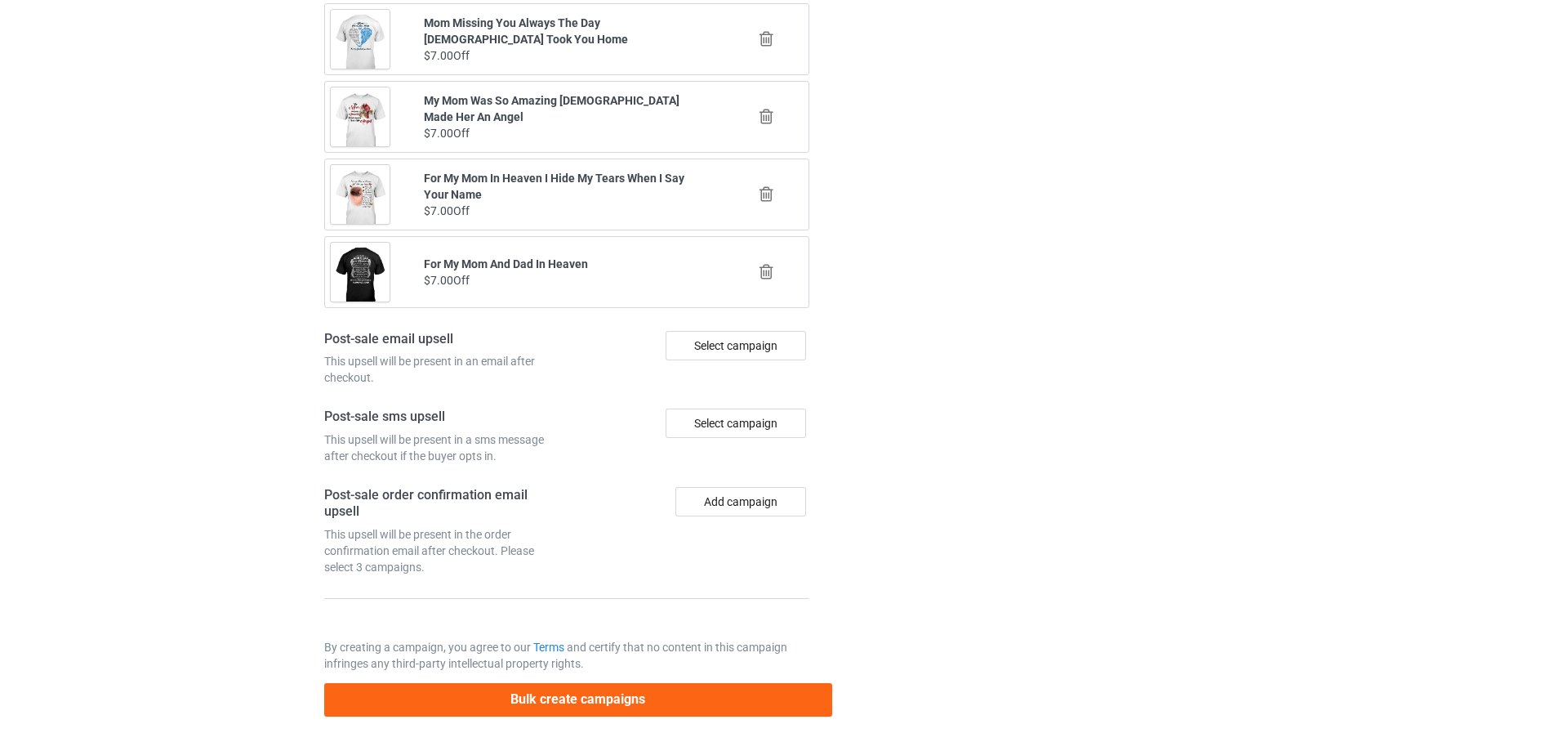
scroll to position [0, 0]
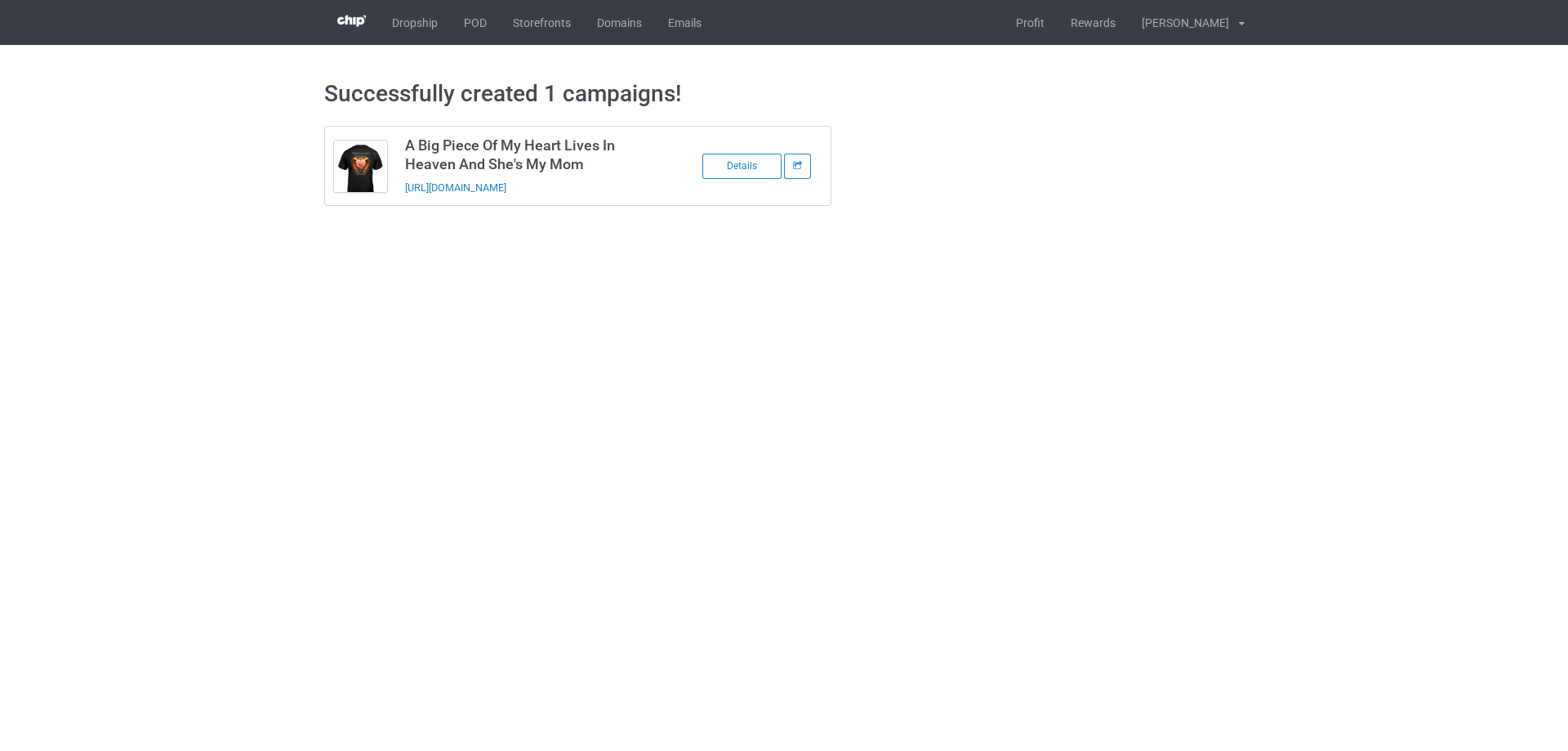
drag, startPoint x: 644, startPoint y: 185, endPoint x: 411, endPoint y: 200, distance: 233.5
click at [411, 200] on td "A Big Piece Of My Heart Lives In Heaven And She's My Mom https://www.sendinglov…" at bounding box center [534, 165] width 276 height 78
drag, startPoint x: 669, startPoint y: 184, endPoint x: 403, endPoint y: 196, distance: 266.3
click at [403, 196] on td "A Big Piece Of My Heart Lives In Heaven And She's My Mom https://www.sendinglov…" at bounding box center [534, 165] width 276 height 78
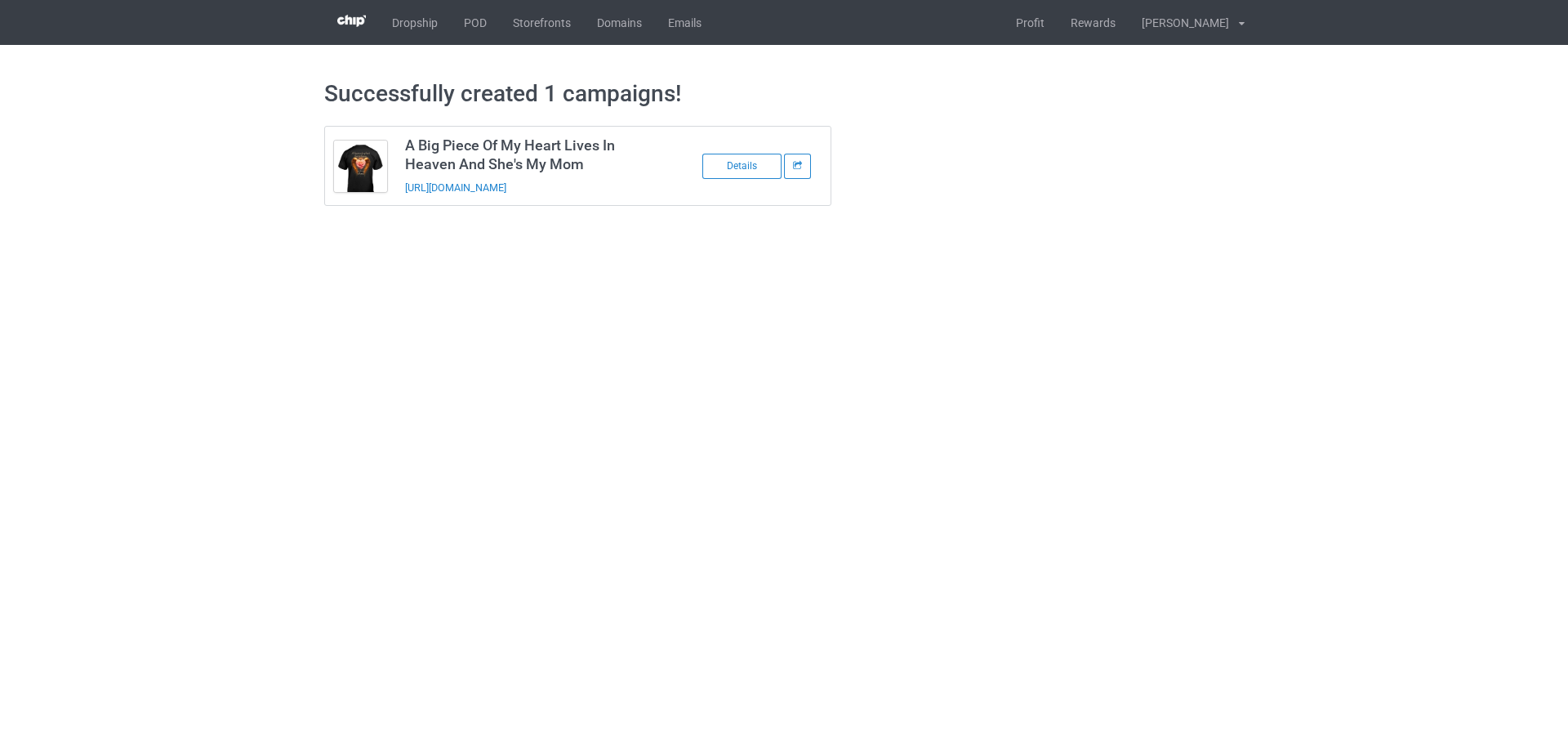
copy link "https://www.sendinglovetoheaven.com/mabp15"
click at [469, 12] on link "POD" at bounding box center [474, 22] width 49 height 45
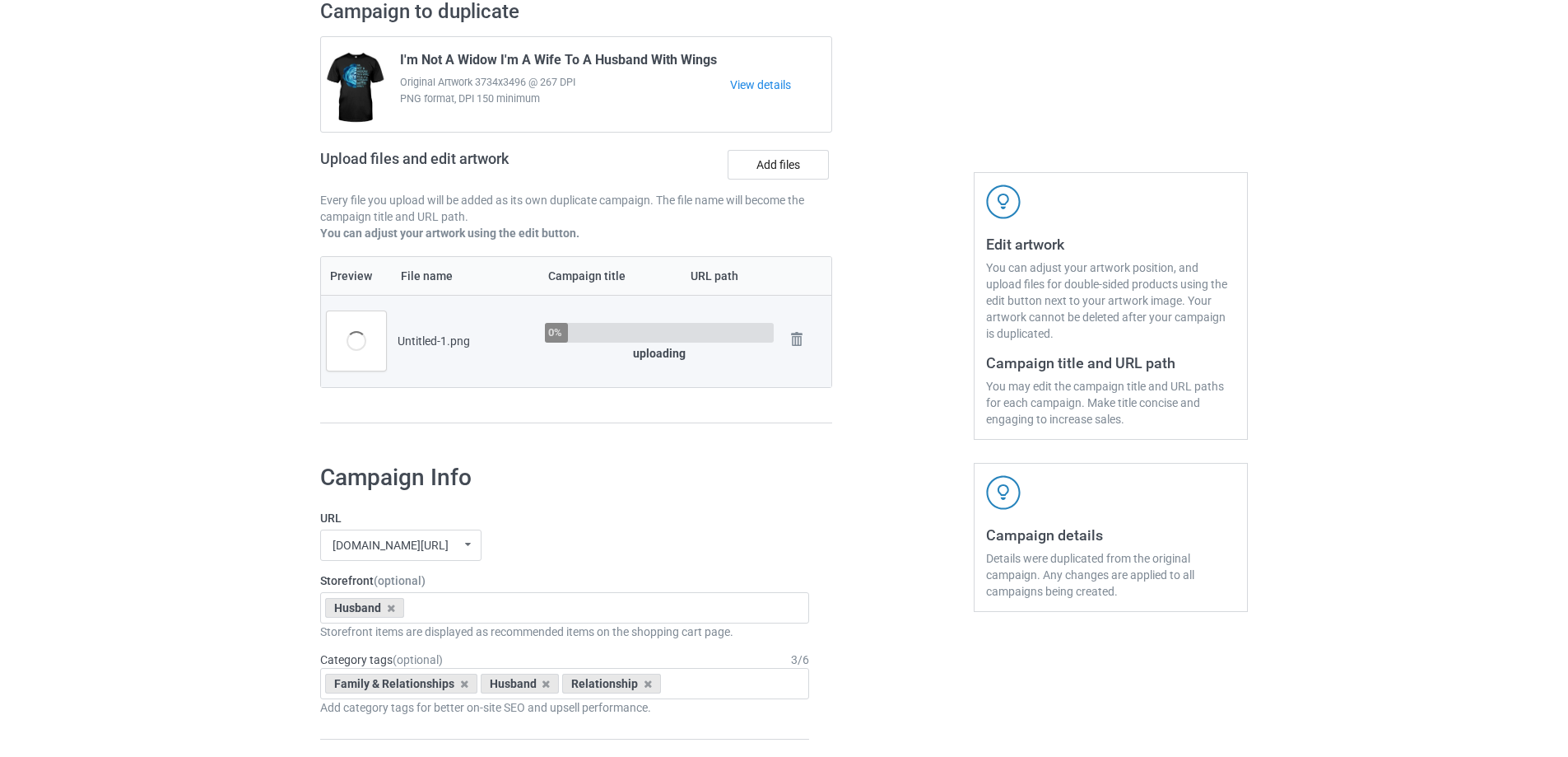
scroll to position [128, 0]
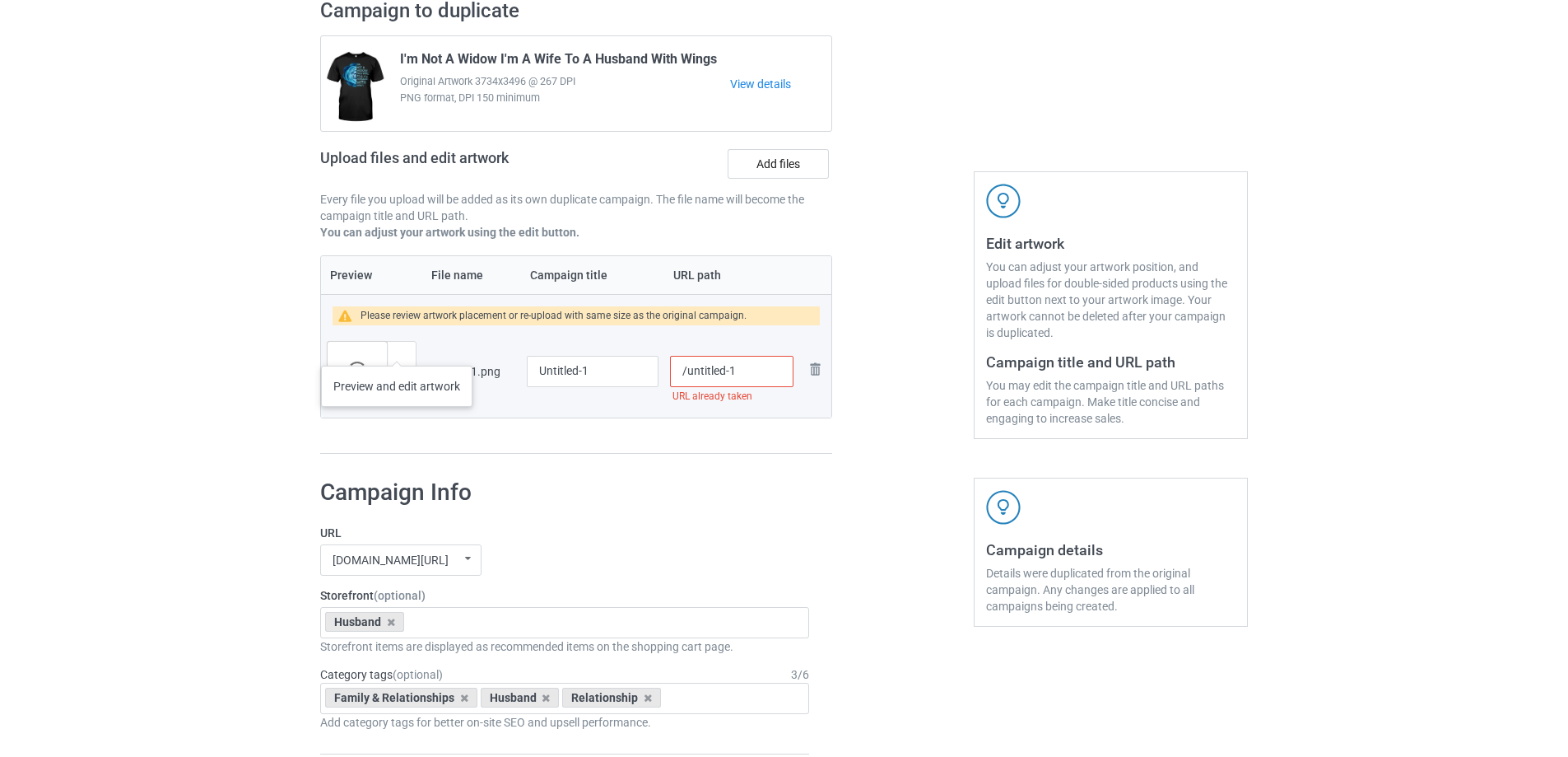
click at [397, 349] on div at bounding box center [401, 371] width 29 height 59
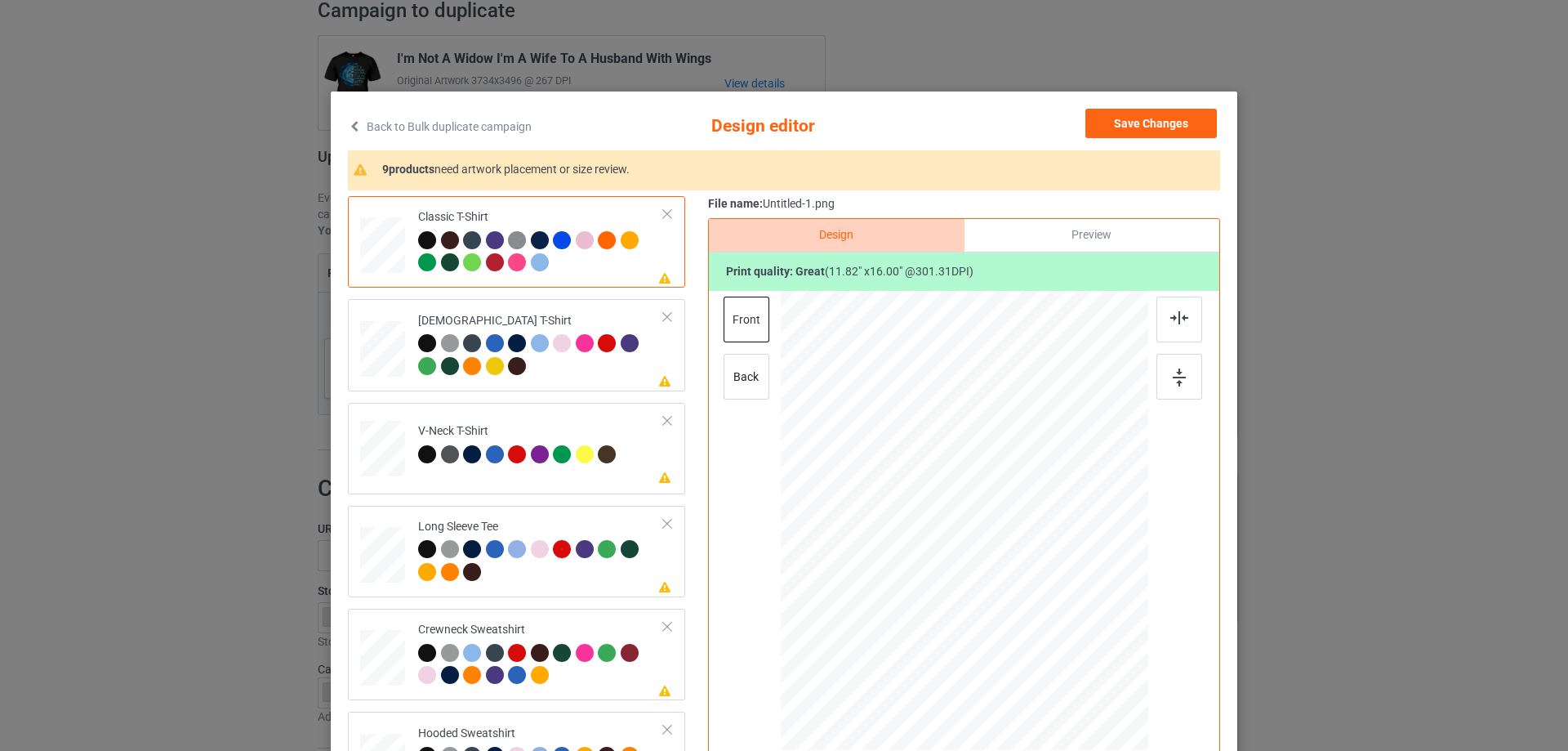
click at [709, 437] on div "Design Preview Print quality: great ( 11.82 " x 16.00 " @ 301.31 DPI) front back" at bounding box center [963, 522] width 512 height 608
click at [423, 120] on link "Back to Bulk duplicate campaign" at bounding box center [440, 127] width 184 height 36
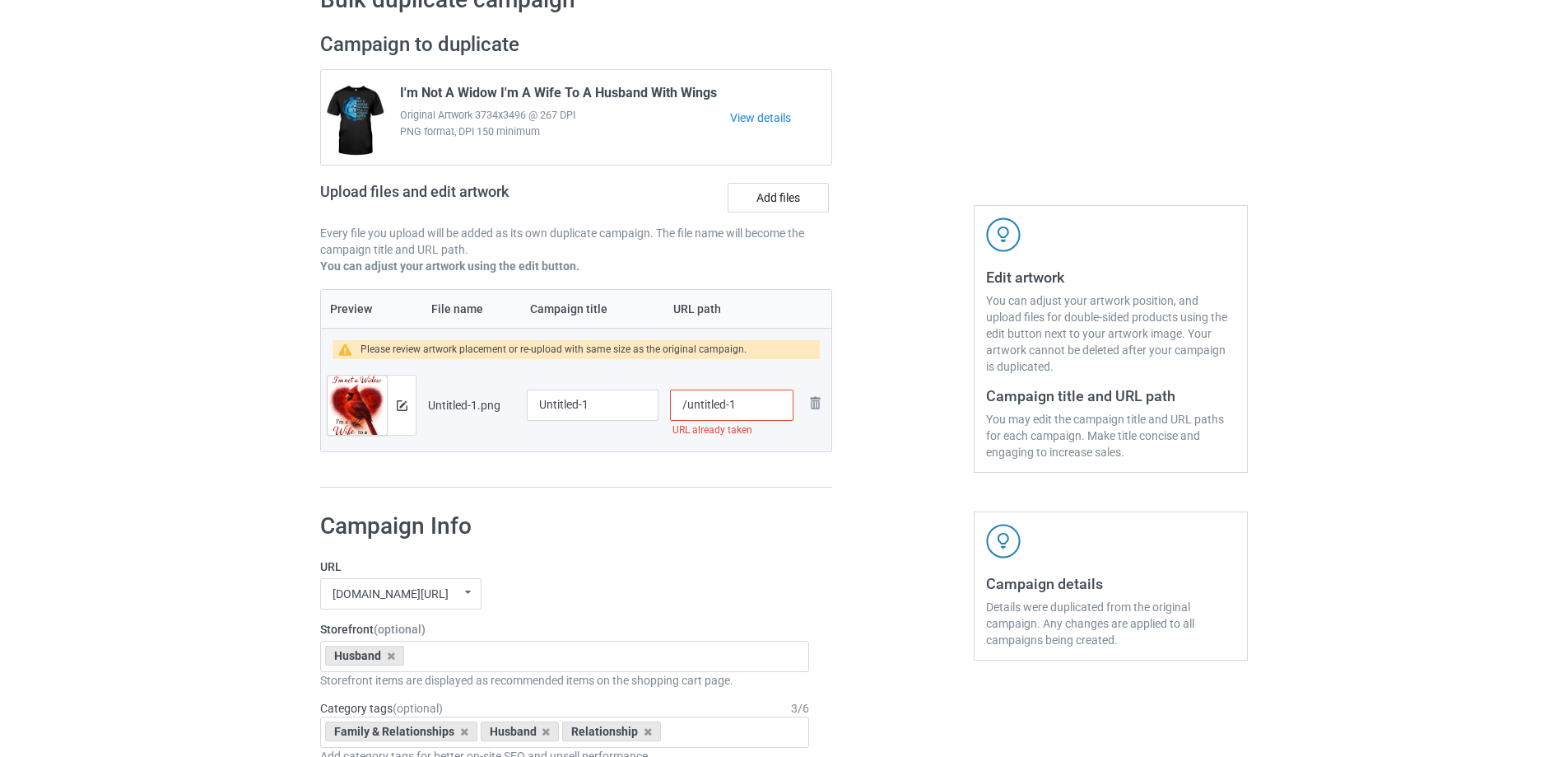
scroll to position [0, 0]
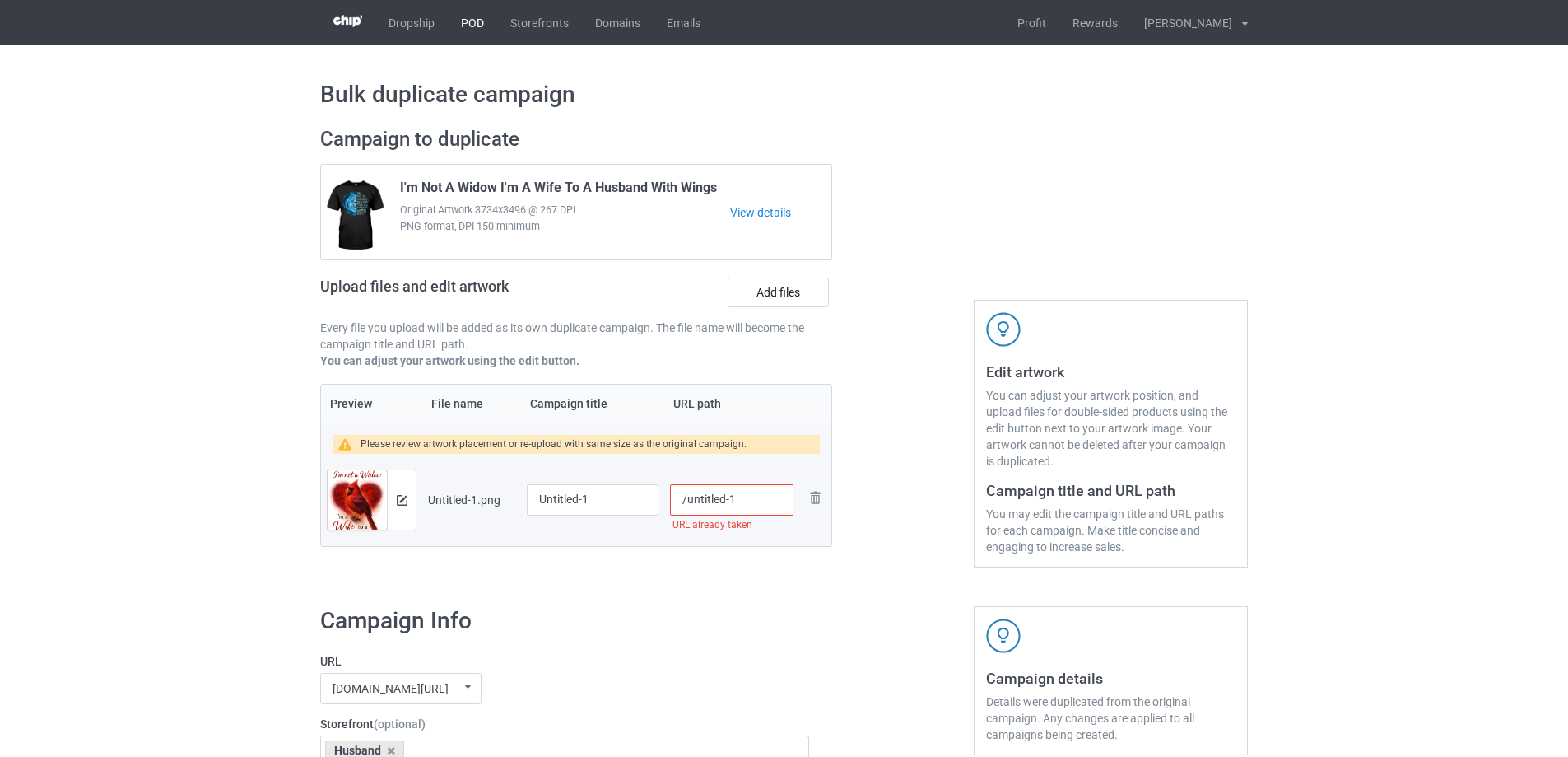
click at [479, 30] on link "POD" at bounding box center [472, 22] width 49 height 45
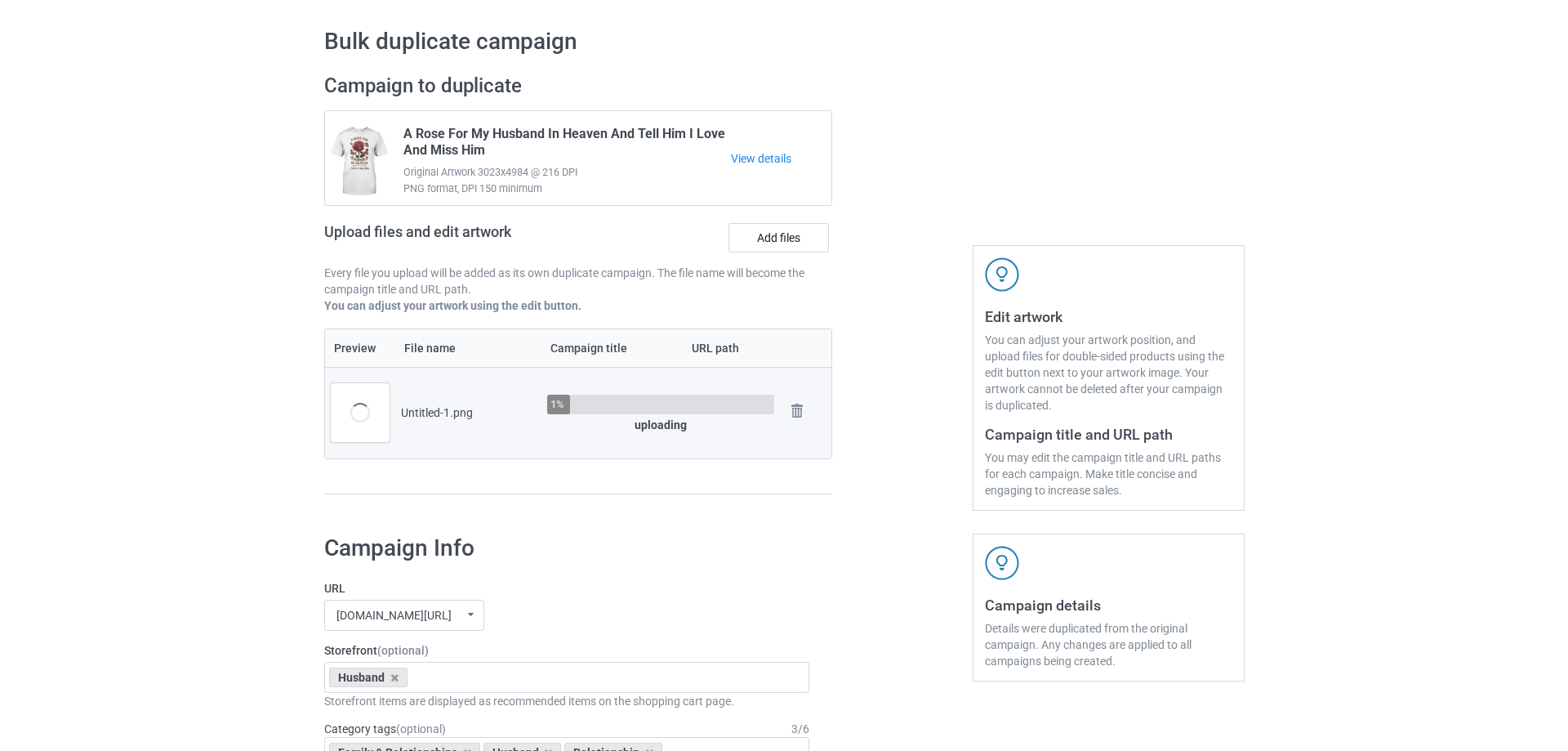
scroll to position [82, 0]
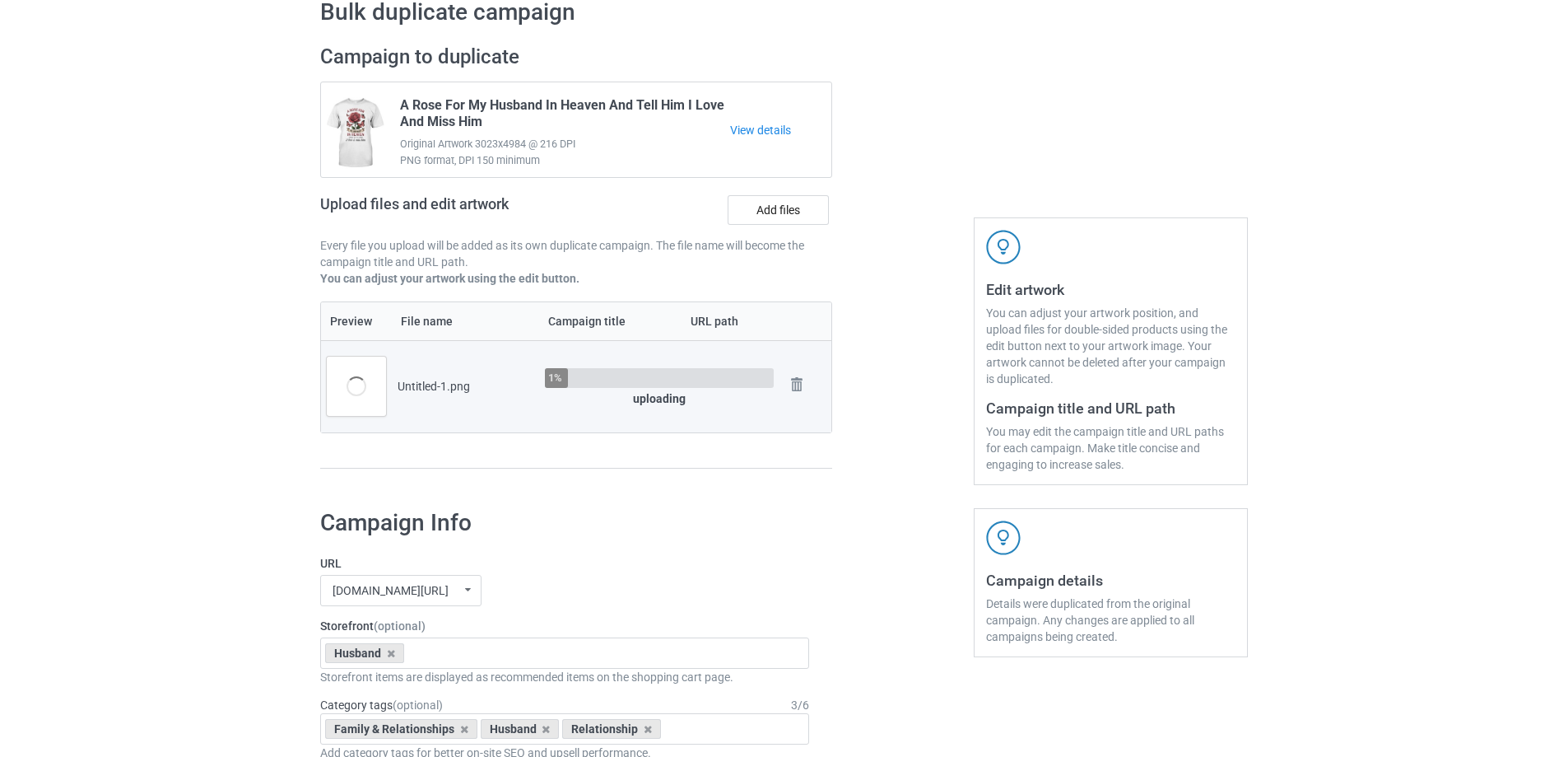
click at [888, 459] on div at bounding box center [903, 265] width 119 height 463
click at [888, 458] on div at bounding box center [903, 265] width 119 height 463
click at [888, 455] on div at bounding box center [903, 265] width 119 height 463
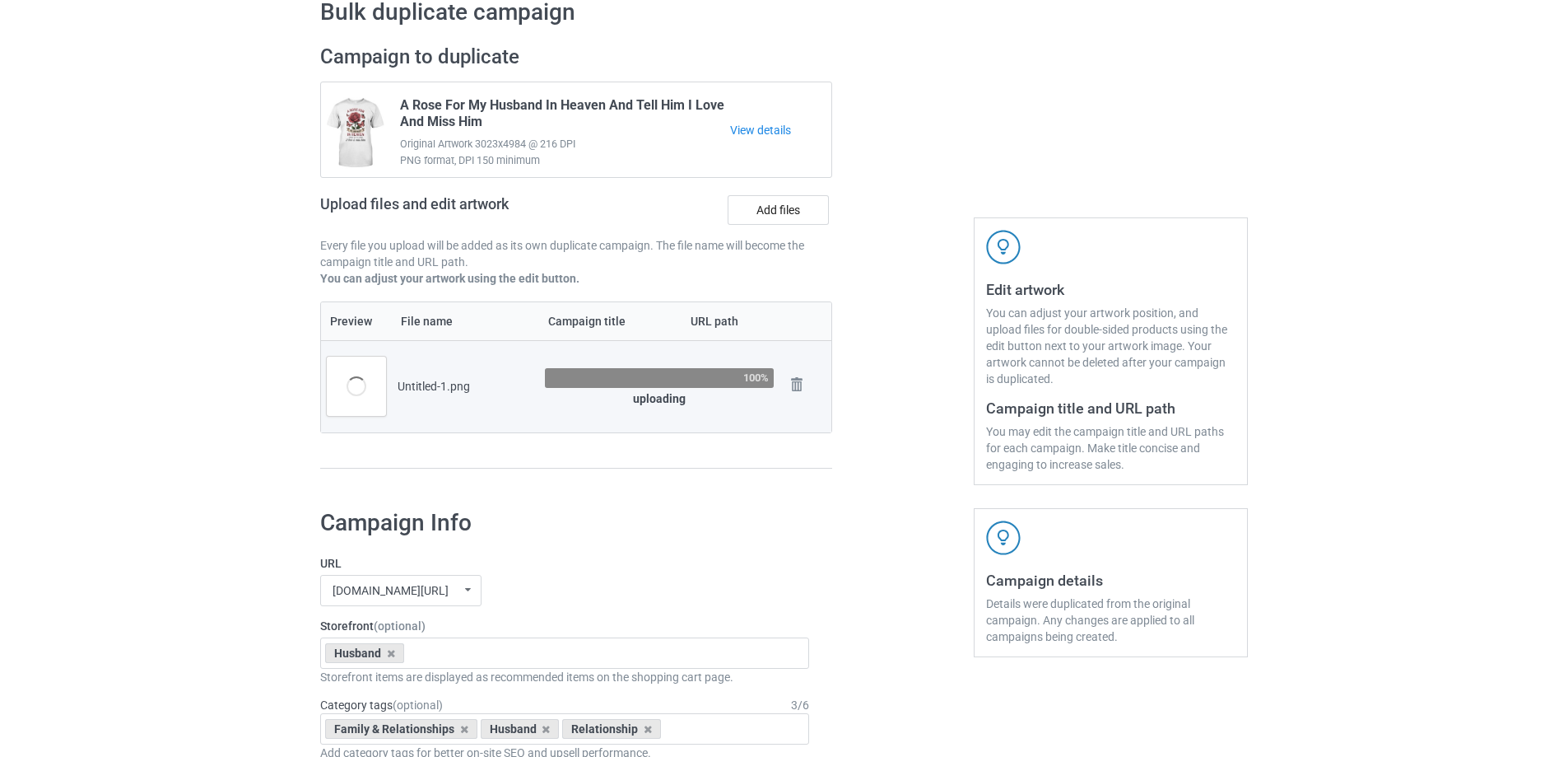
click at [888, 455] on div at bounding box center [903, 265] width 119 height 463
click at [888, 454] on div at bounding box center [903, 265] width 119 height 463
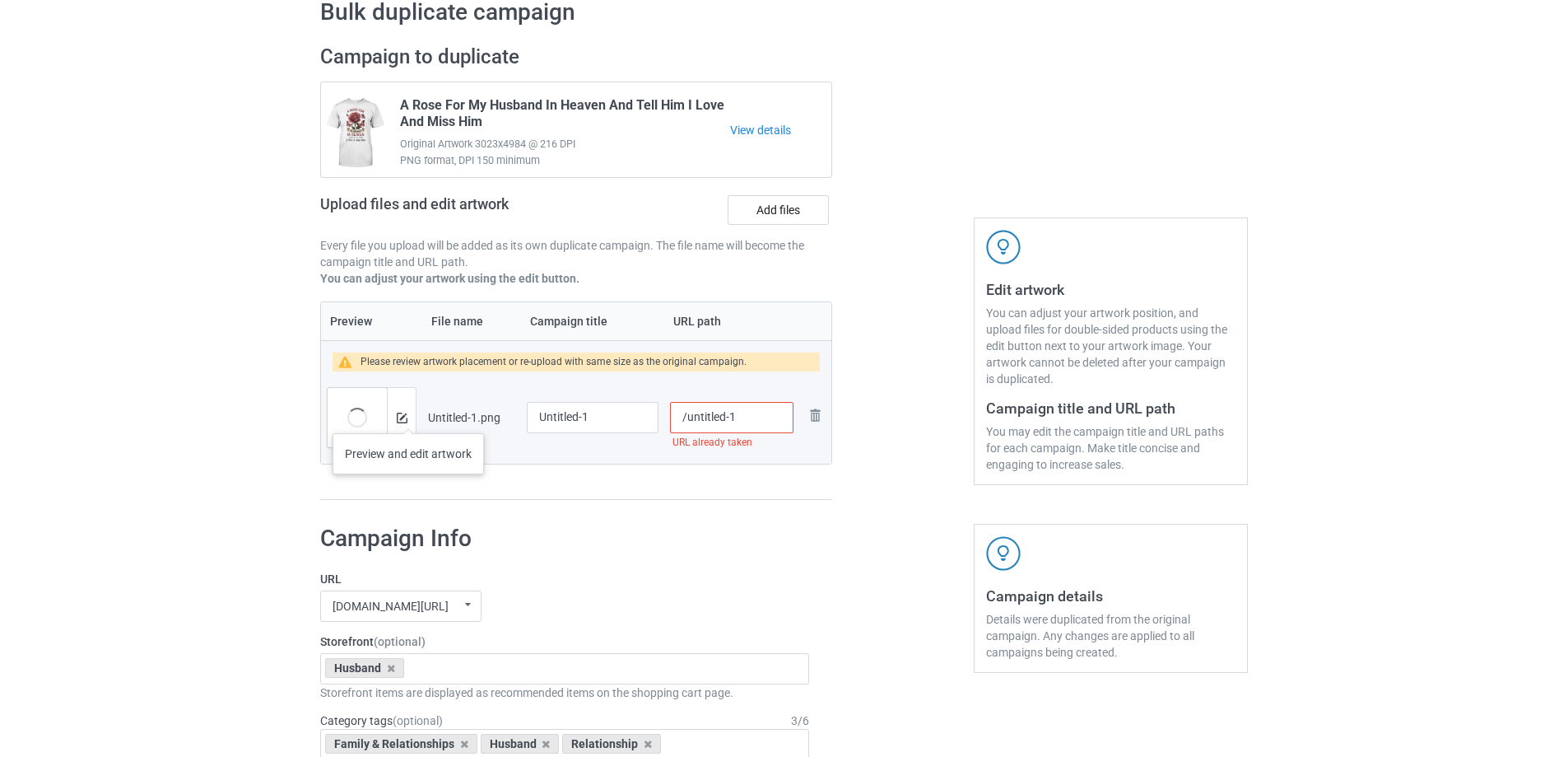
click at [408, 417] on div at bounding box center [401, 417] width 29 height 59
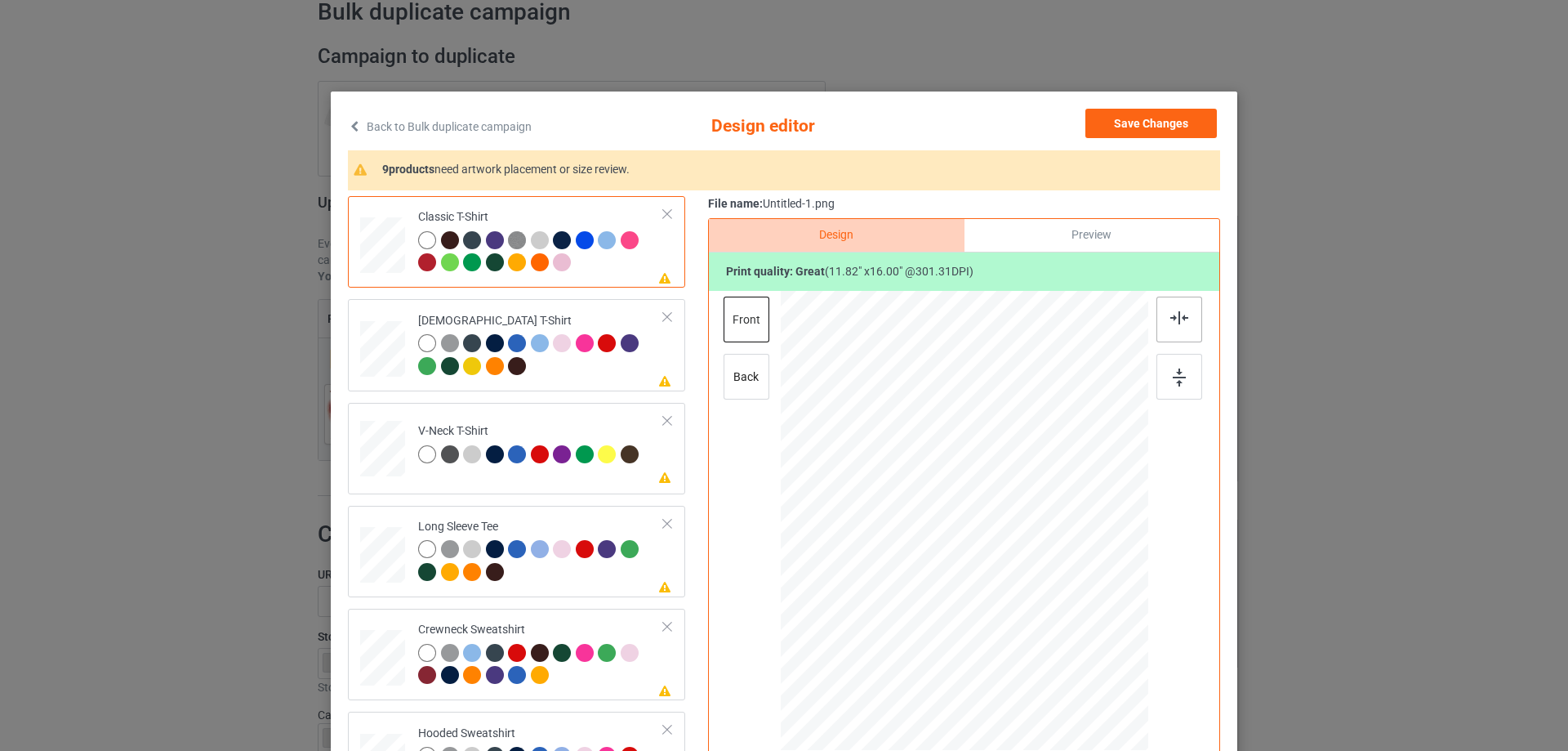
click at [1161, 317] on div at bounding box center [1179, 319] width 45 height 45
click at [558, 363] on div at bounding box center [541, 357] width 246 height 45
click at [1169, 327] on div at bounding box center [1179, 319] width 45 height 45
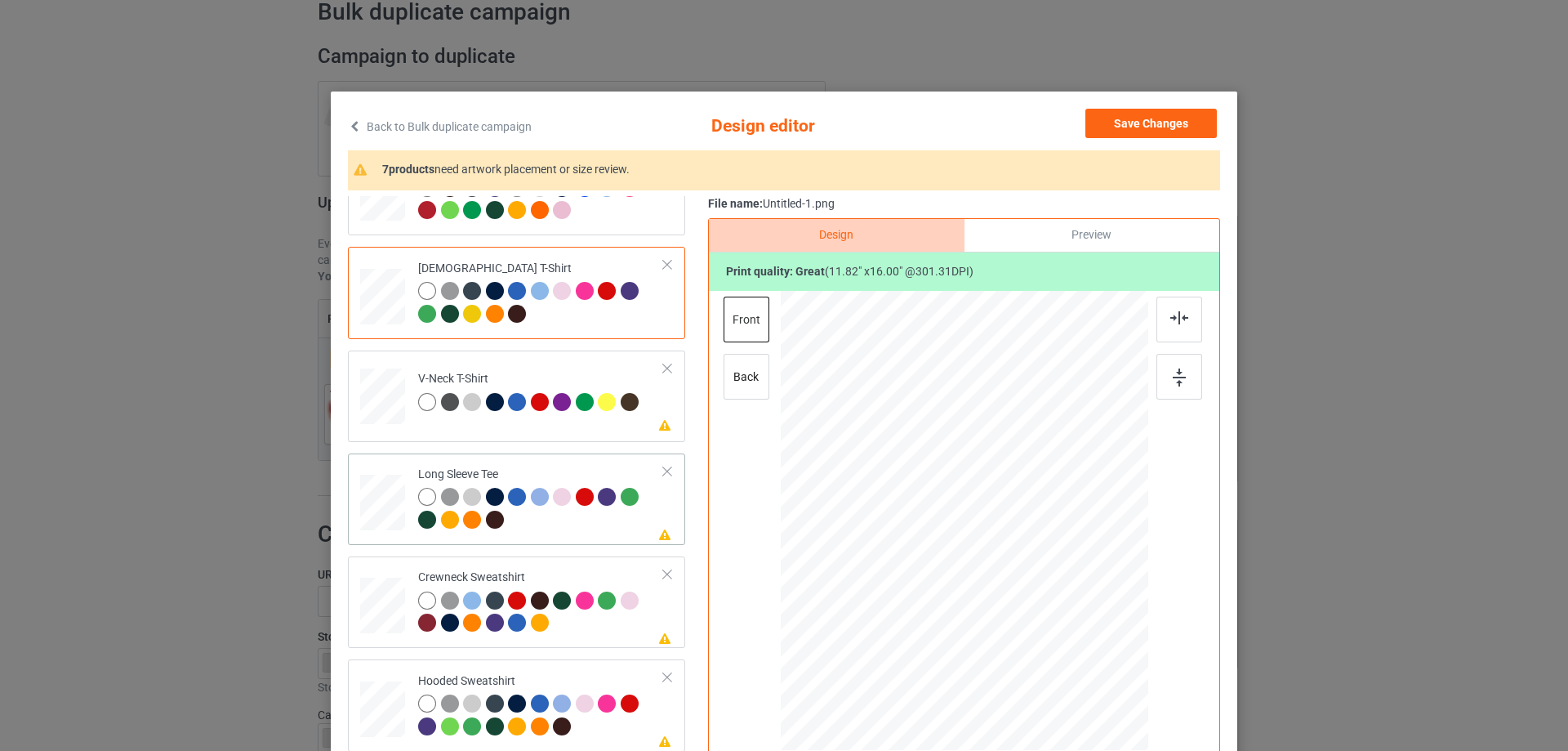
scroll to position [163, 0]
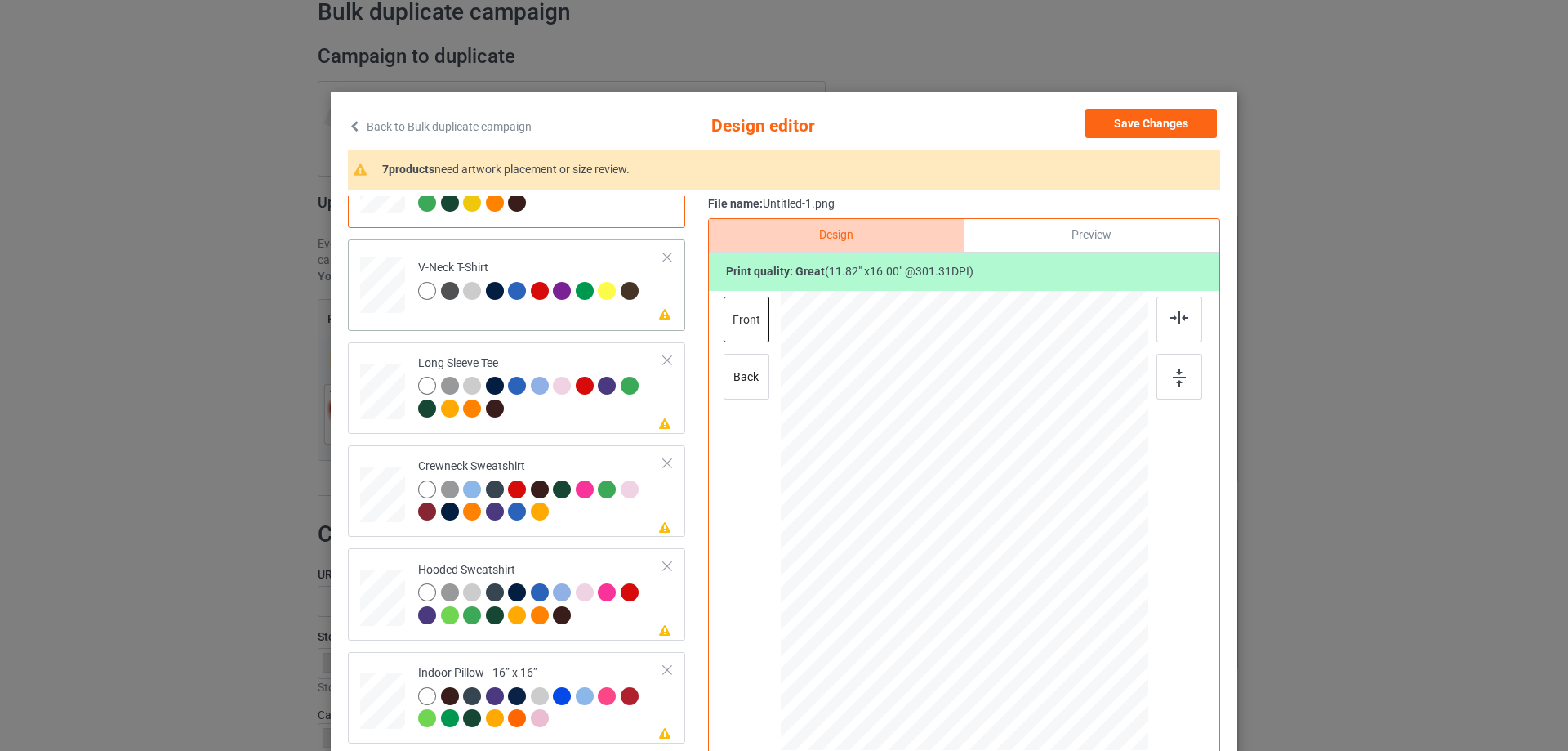
click at [603, 317] on td "Please review artwork placement V-Neck T-Shirt" at bounding box center [541, 281] width 264 height 72
click at [1171, 315] on img at bounding box center [1180, 318] width 18 height 13
click at [586, 414] on div at bounding box center [541, 399] width 246 height 45
click at [1172, 325] on div at bounding box center [1179, 319] width 45 height 45
click at [559, 460] on div "Crewneck Sweatshirt" at bounding box center [541, 489] width 246 height 61
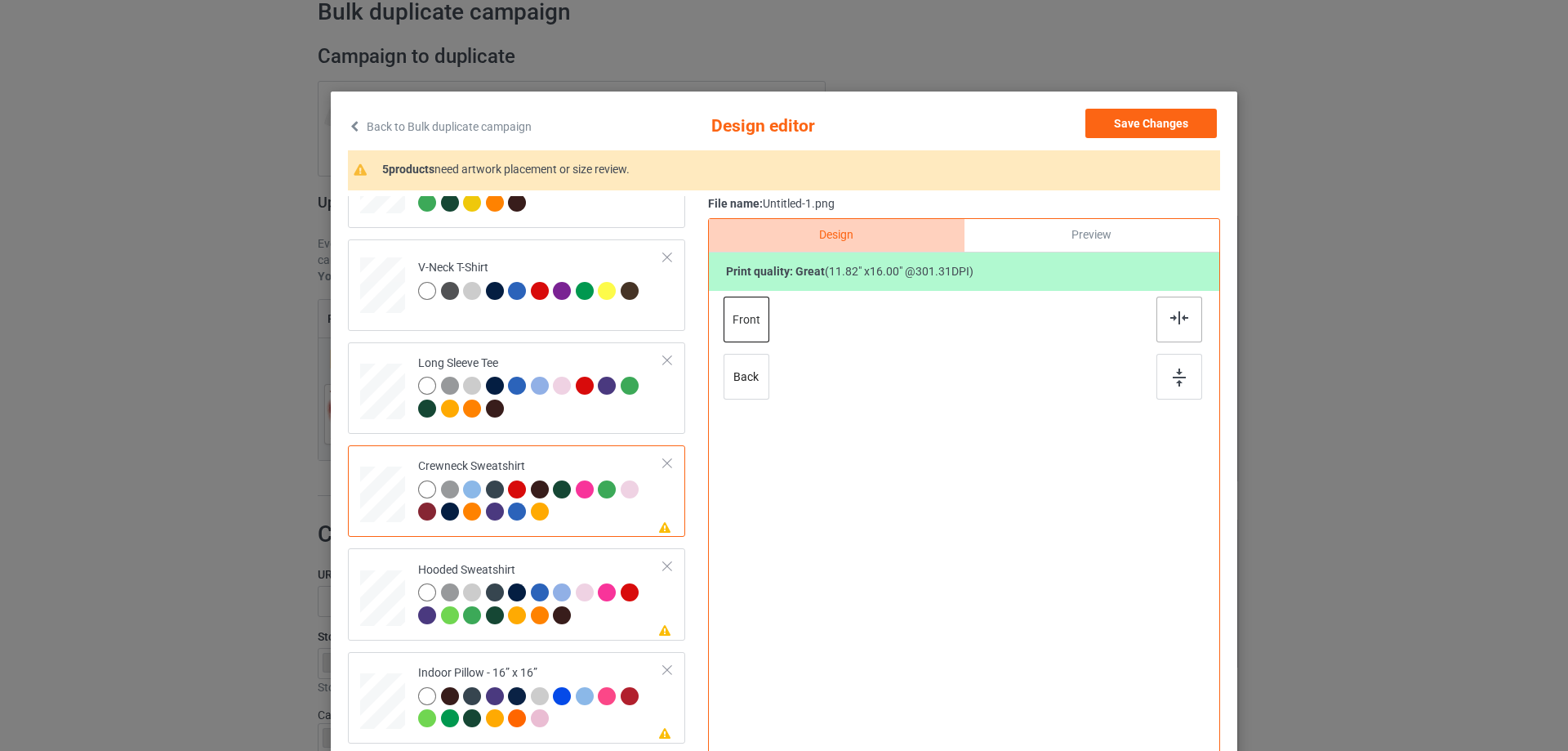
click at [1164, 315] on div at bounding box center [1179, 319] width 45 height 45
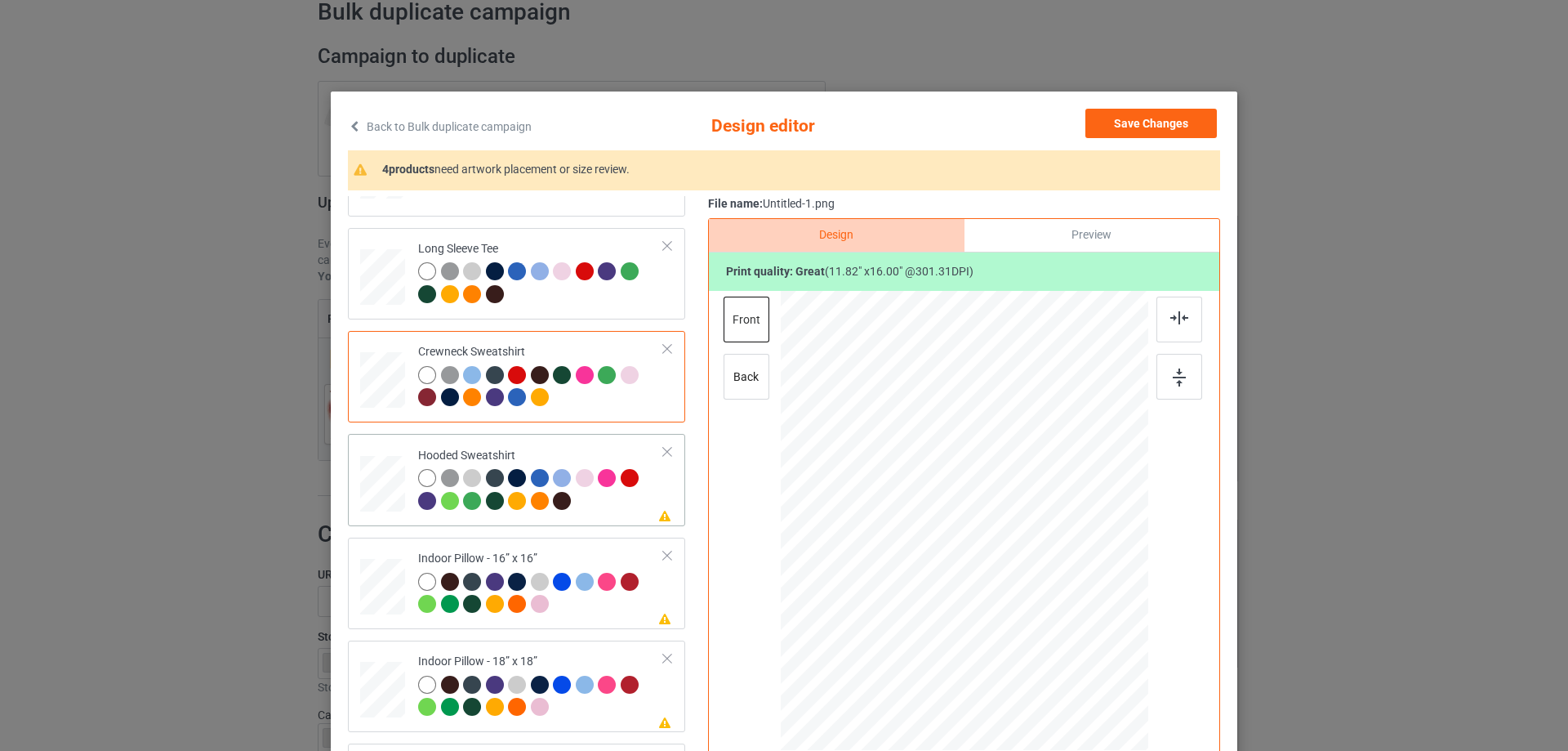
scroll to position [281, 0]
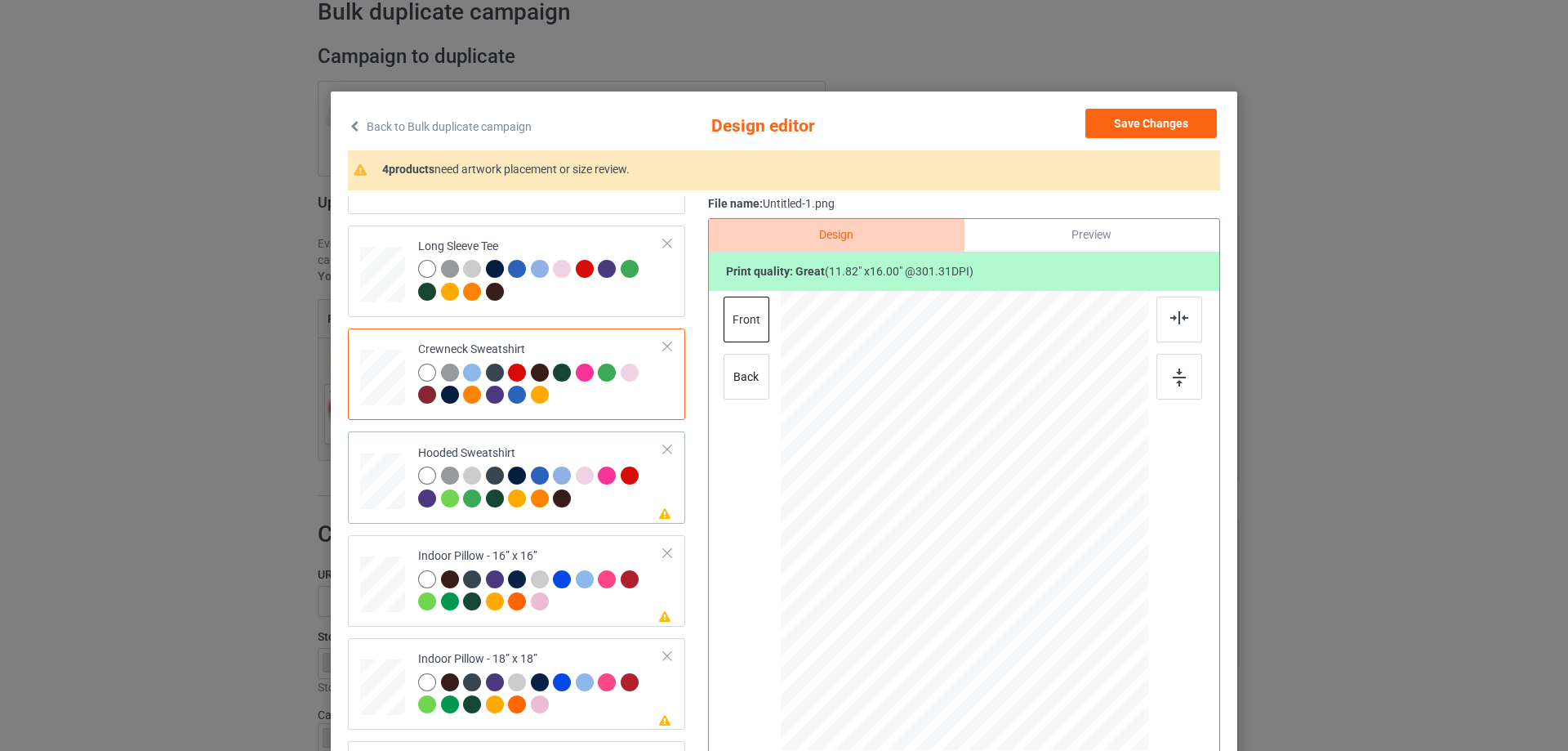
click at [589, 445] on td "Please review artwork placement Hooded Sweatshirt" at bounding box center [541, 477] width 264 height 78
click at [1177, 318] on img at bounding box center [1180, 318] width 18 height 13
click at [550, 546] on td "Please review artwork placement Indoor Pillow - 16” x 16”" at bounding box center [541, 580] width 264 height 78
drag, startPoint x: 1060, startPoint y: 646, endPoint x: 1054, endPoint y: 636, distance: 11.7
click at [1054, 636] on div at bounding box center [1053, 642] width 14 height 14
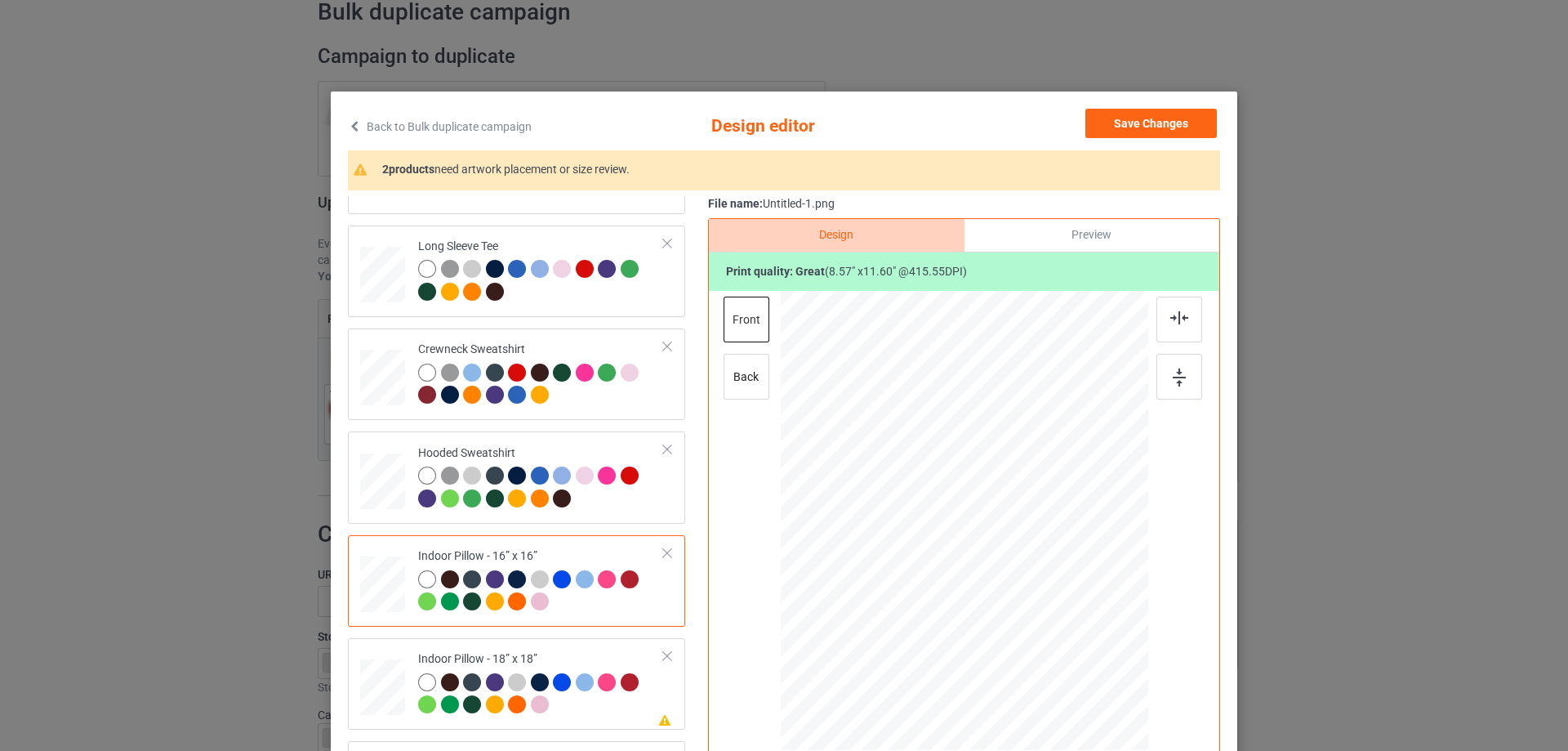
click at [1054, 244] on div "Preview" at bounding box center [1091, 235] width 255 height 33
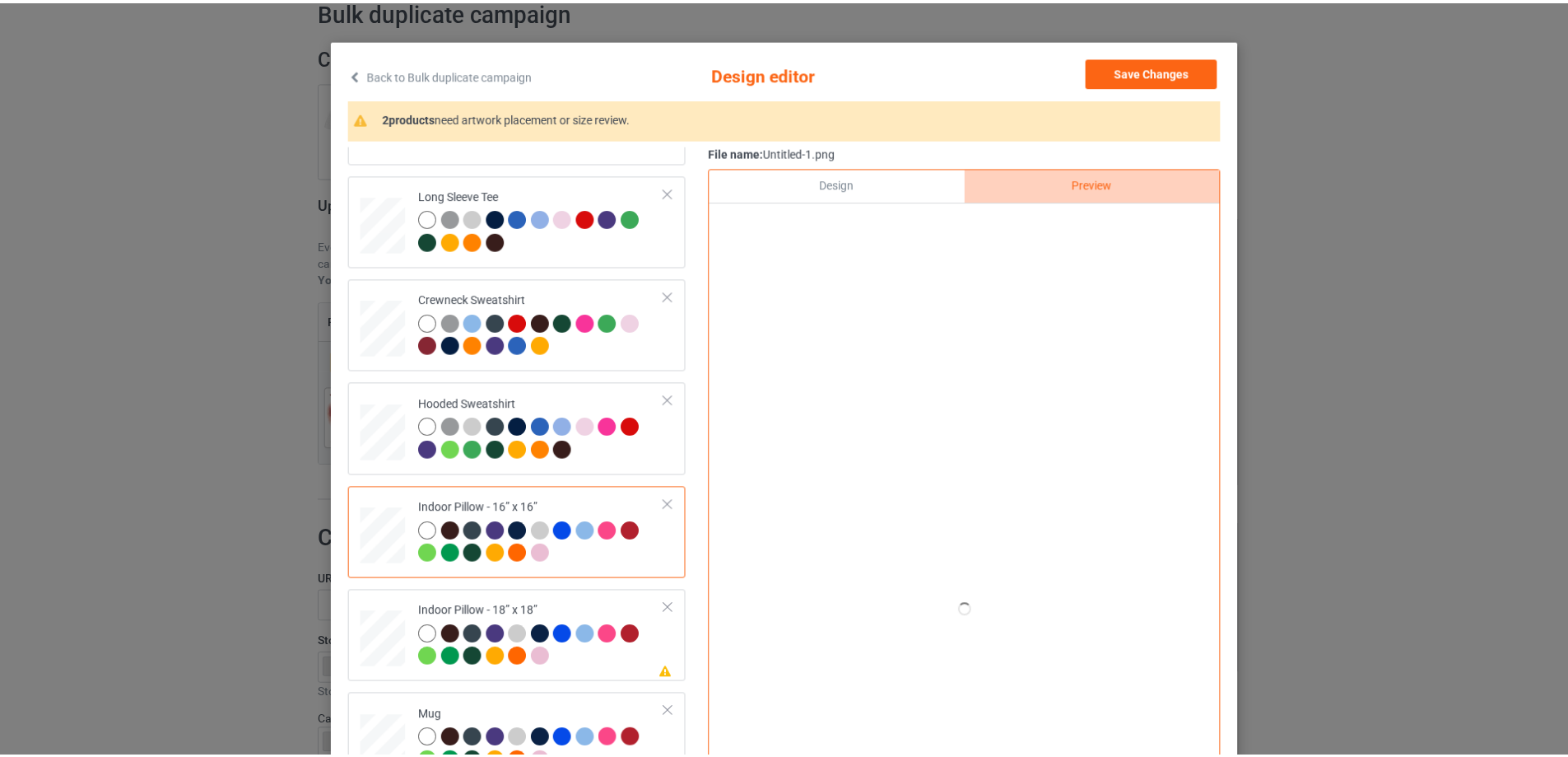
scroll to position [82, 0]
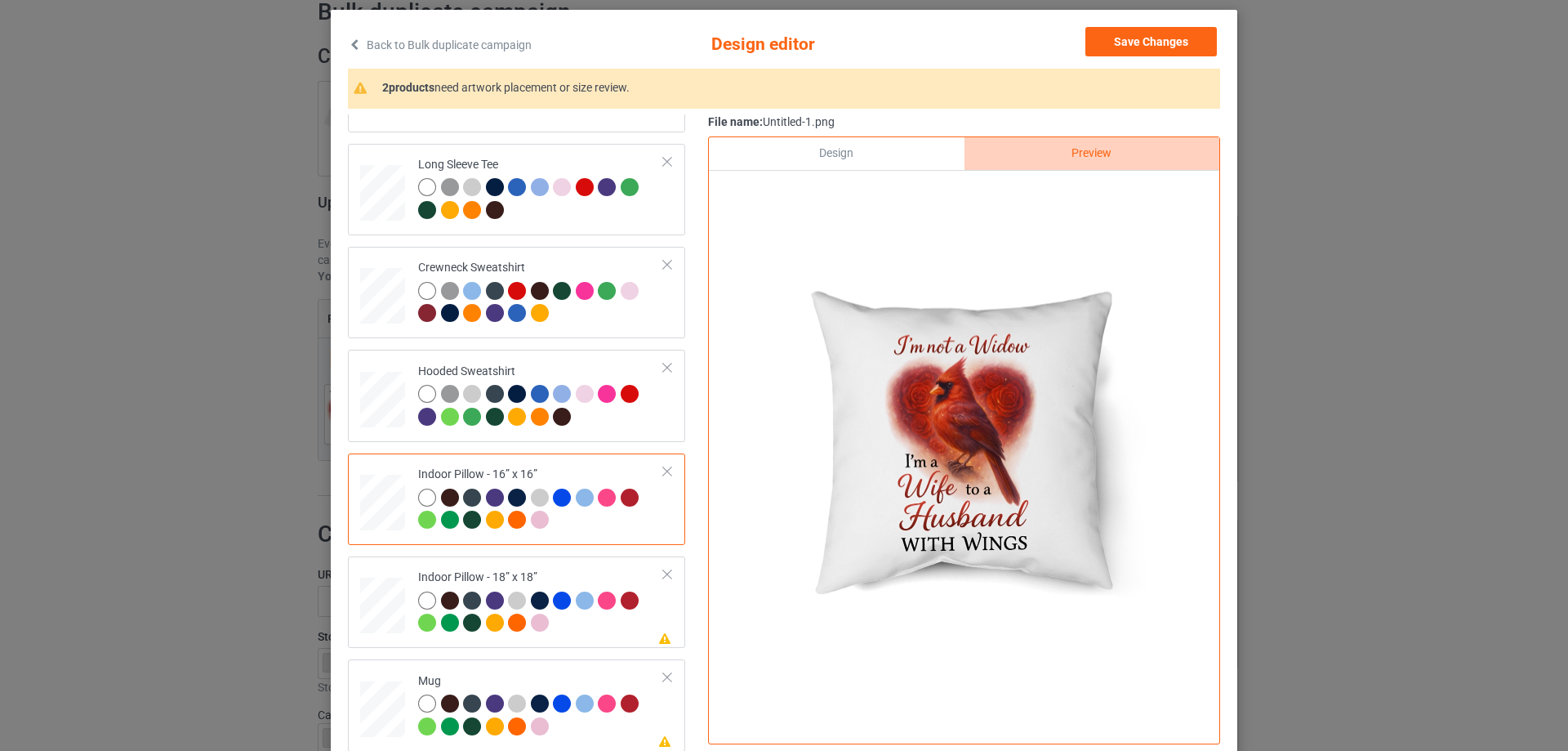
click at [866, 149] on div "Design" at bounding box center [836, 154] width 255 height 33
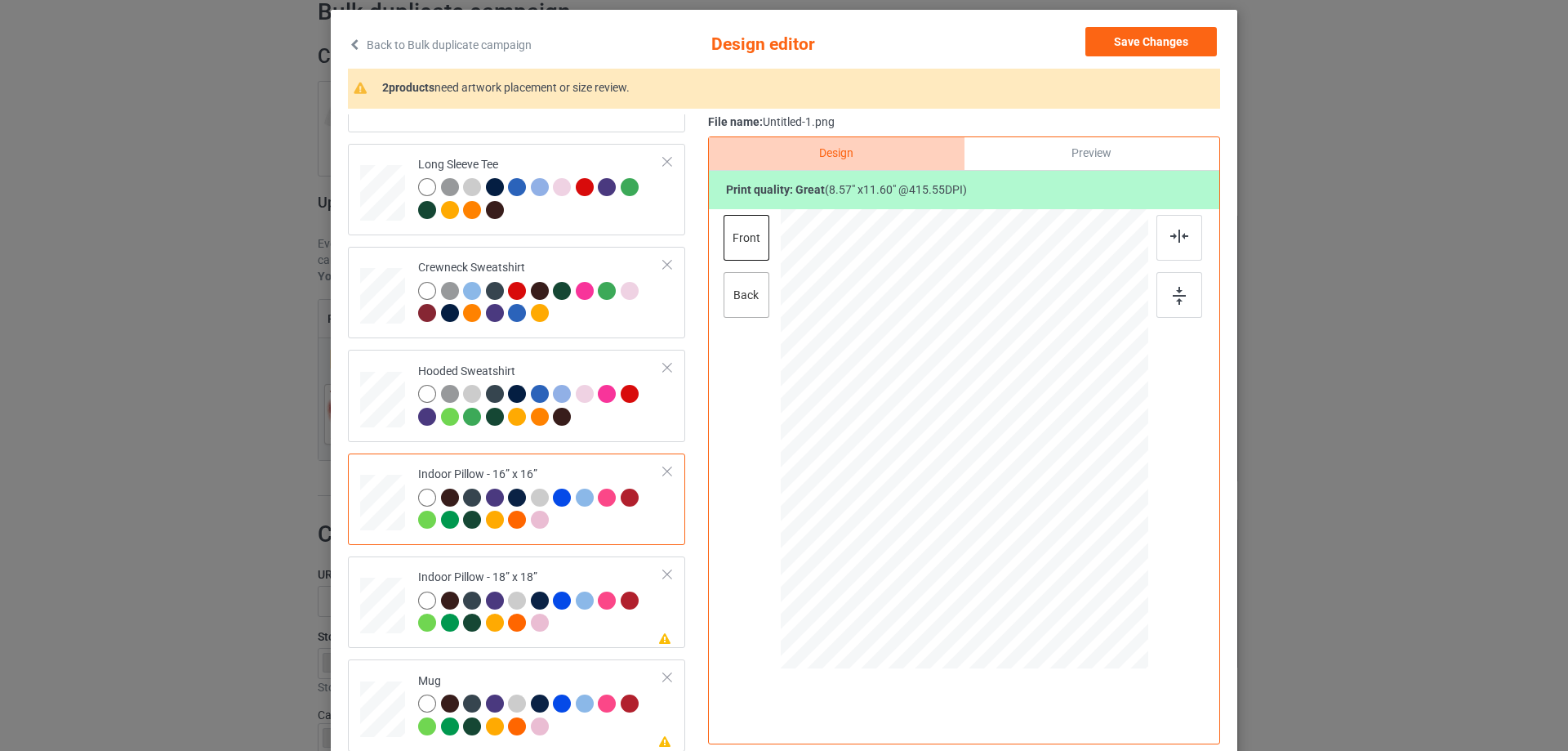
click at [751, 287] on div "back" at bounding box center [746, 295] width 45 height 45
click at [1048, 563] on div at bounding box center [1053, 560] width 14 height 14
click at [514, 579] on div "Indoor Pillow - 18” x 18”" at bounding box center [541, 600] width 246 height 61
click at [474, 468] on div "Indoor Pillow - 16” x 16”" at bounding box center [541, 497] width 246 height 61
click at [502, 563] on div "Please review artwork placement Indoor Pillow - 18” x 18”" at bounding box center [516, 602] width 337 height 92
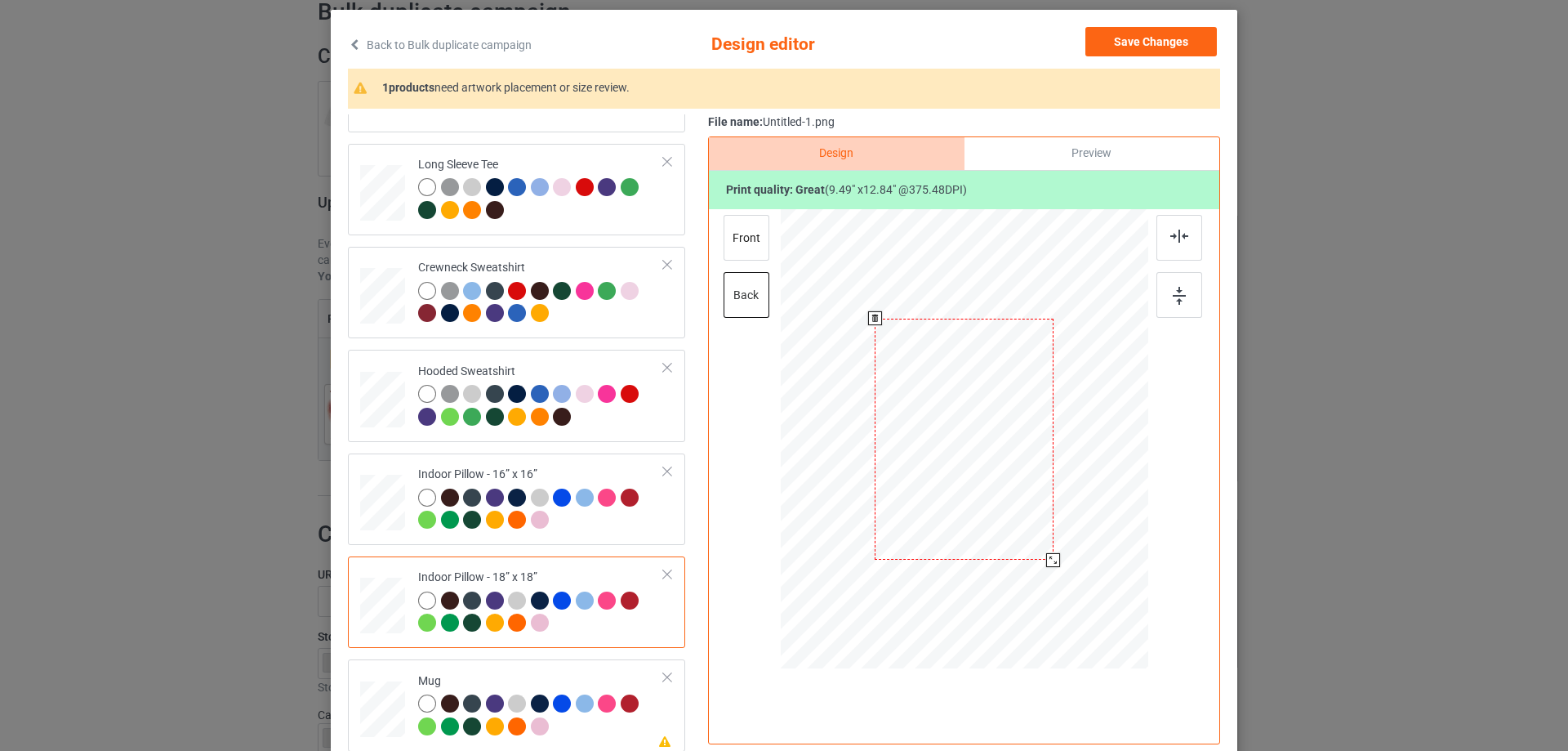
drag, startPoint x: 1068, startPoint y: 588, endPoint x: 1047, endPoint y: 560, distance: 35.0
click at [1047, 560] on div at bounding box center [1052, 560] width 14 height 14
drag, startPoint x: 736, startPoint y: 235, endPoint x: 788, endPoint y: 303, distance: 85.6
click at [736, 234] on div "front" at bounding box center [746, 237] width 45 height 45
drag, startPoint x: 1064, startPoint y: 585, endPoint x: 1047, endPoint y: 558, distance: 31.9
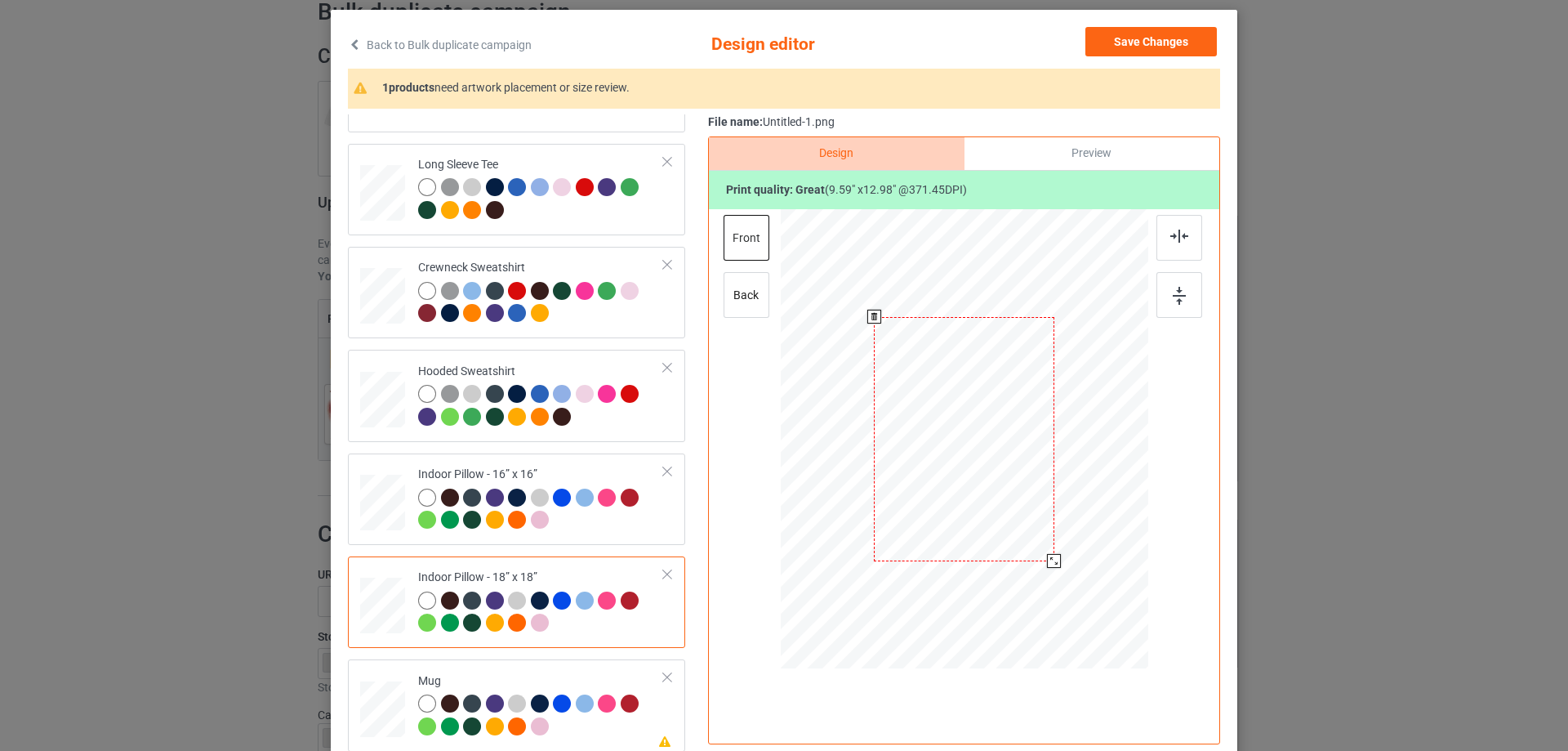
click at [1047, 558] on div at bounding box center [1053, 560] width 14 height 14
click at [504, 674] on div "Mug" at bounding box center [541, 704] width 246 height 61
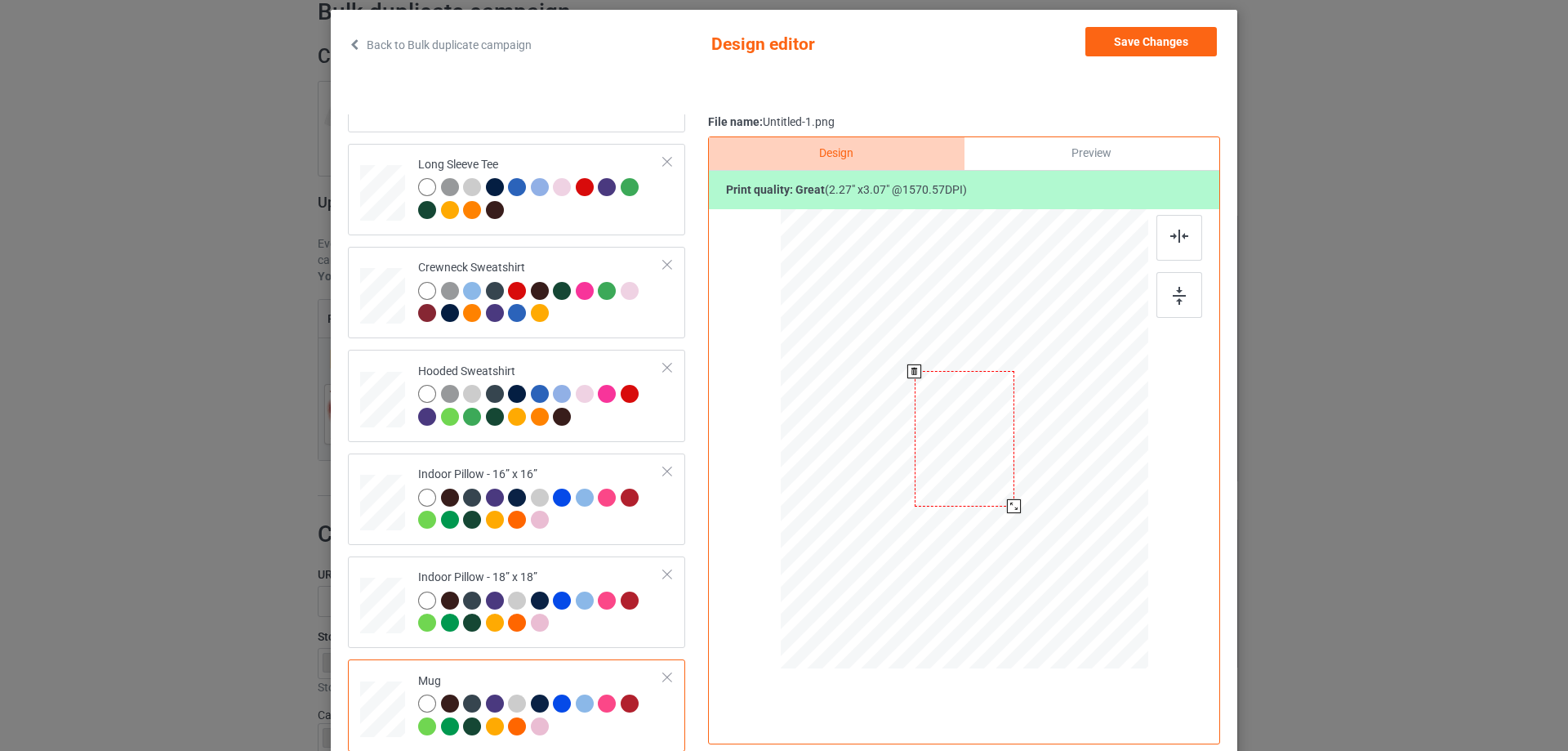
drag, startPoint x: 1067, startPoint y: 586, endPoint x: 1016, endPoint y: 498, distance: 101.7
click at [1016, 498] on div at bounding box center [963, 438] width 367 height 153
drag, startPoint x: 982, startPoint y: 489, endPoint x: 1084, endPoint y: 488, distance: 102.0
click at [1084, 488] on div at bounding box center [1066, 437] width 100 height 135
click at [1178, 309] on div at bounding box center [1179, 295] width 45 height 45
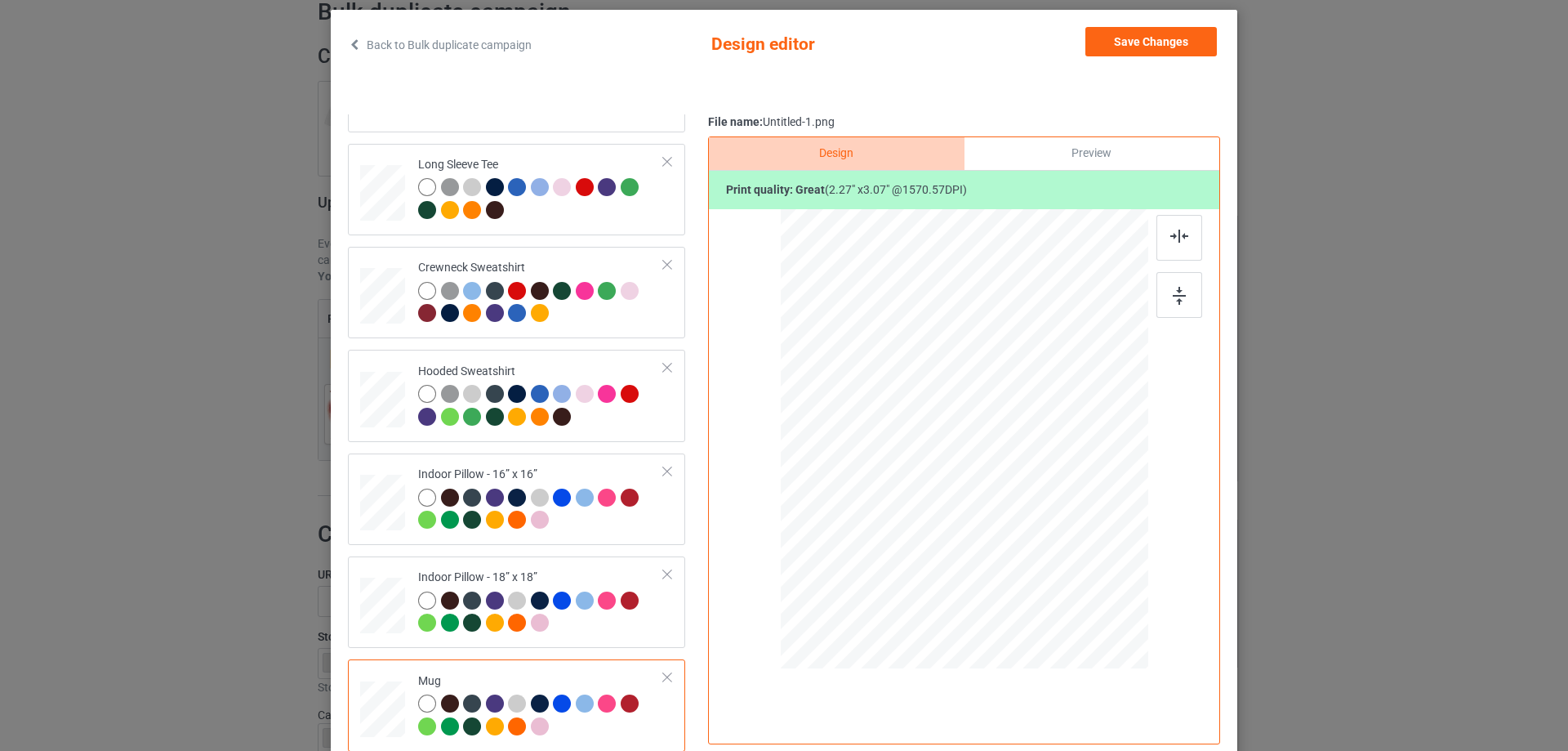
click at [1077, 150] on div "Preview" at bounding box center [1091, 154] width 255 height 33
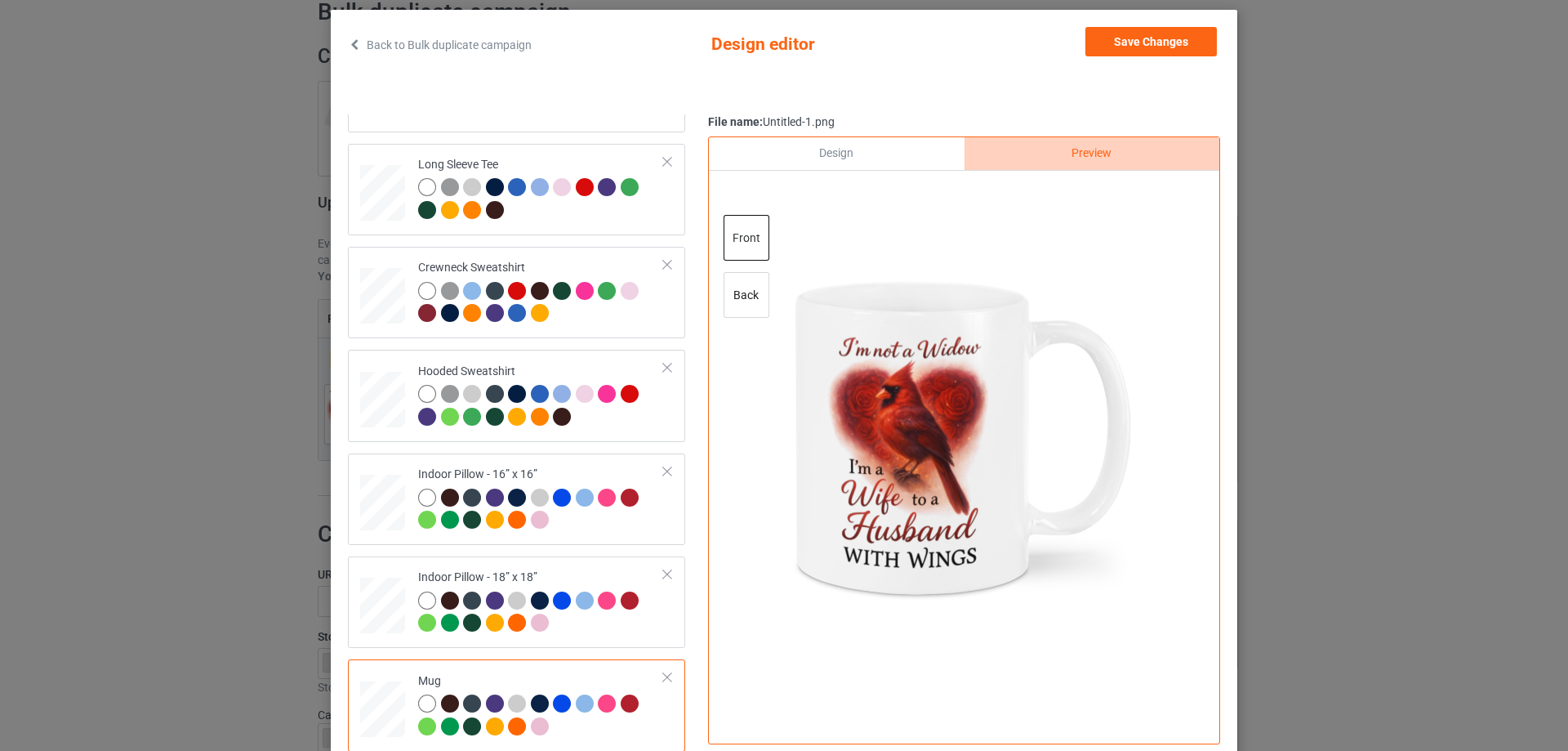
click at [910, 164] on div "Design" at bounding box center [836, 154] width 255 height 33
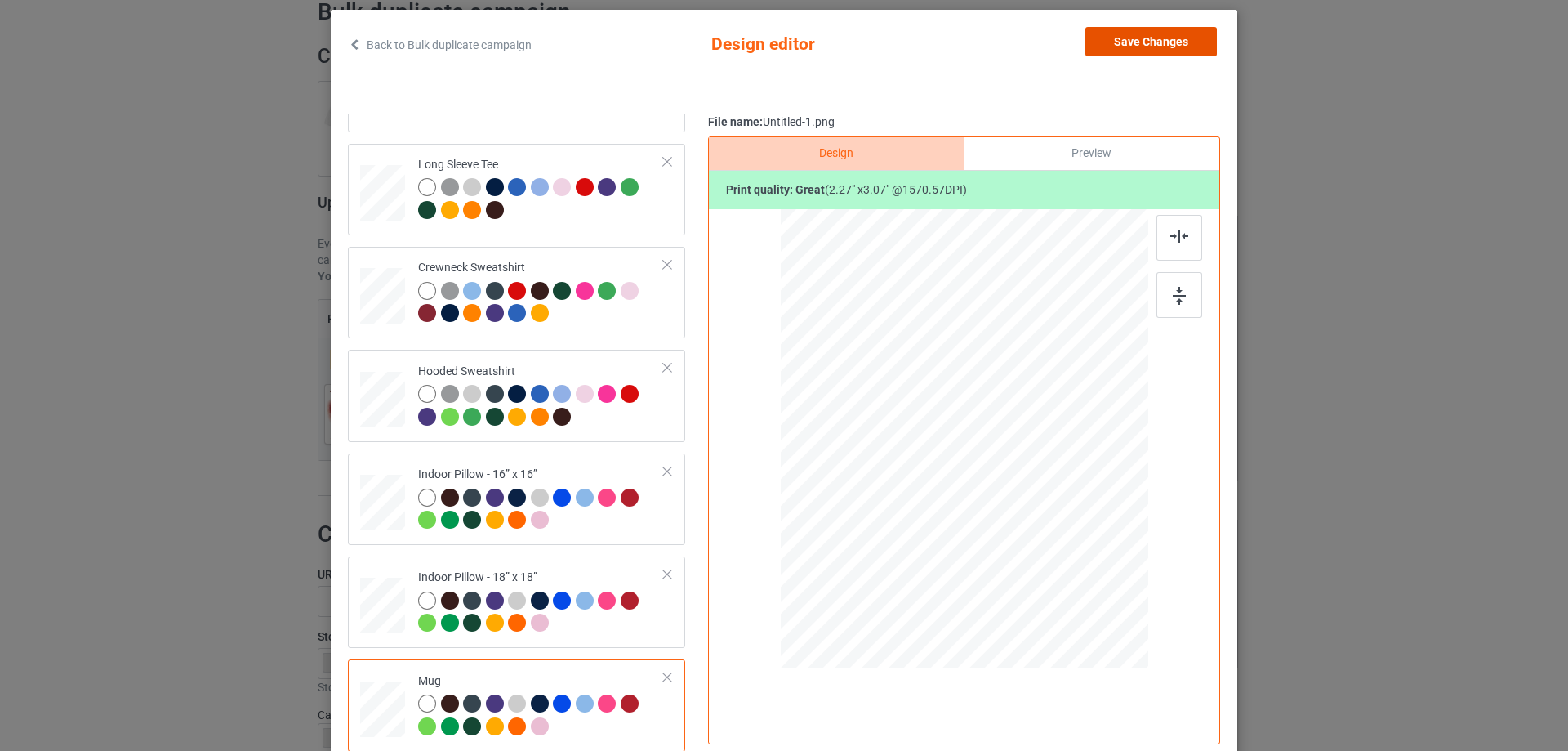
click at [1156, 41] on button "Save Changes" at bounding box center [1151, 42] width 131 height 30
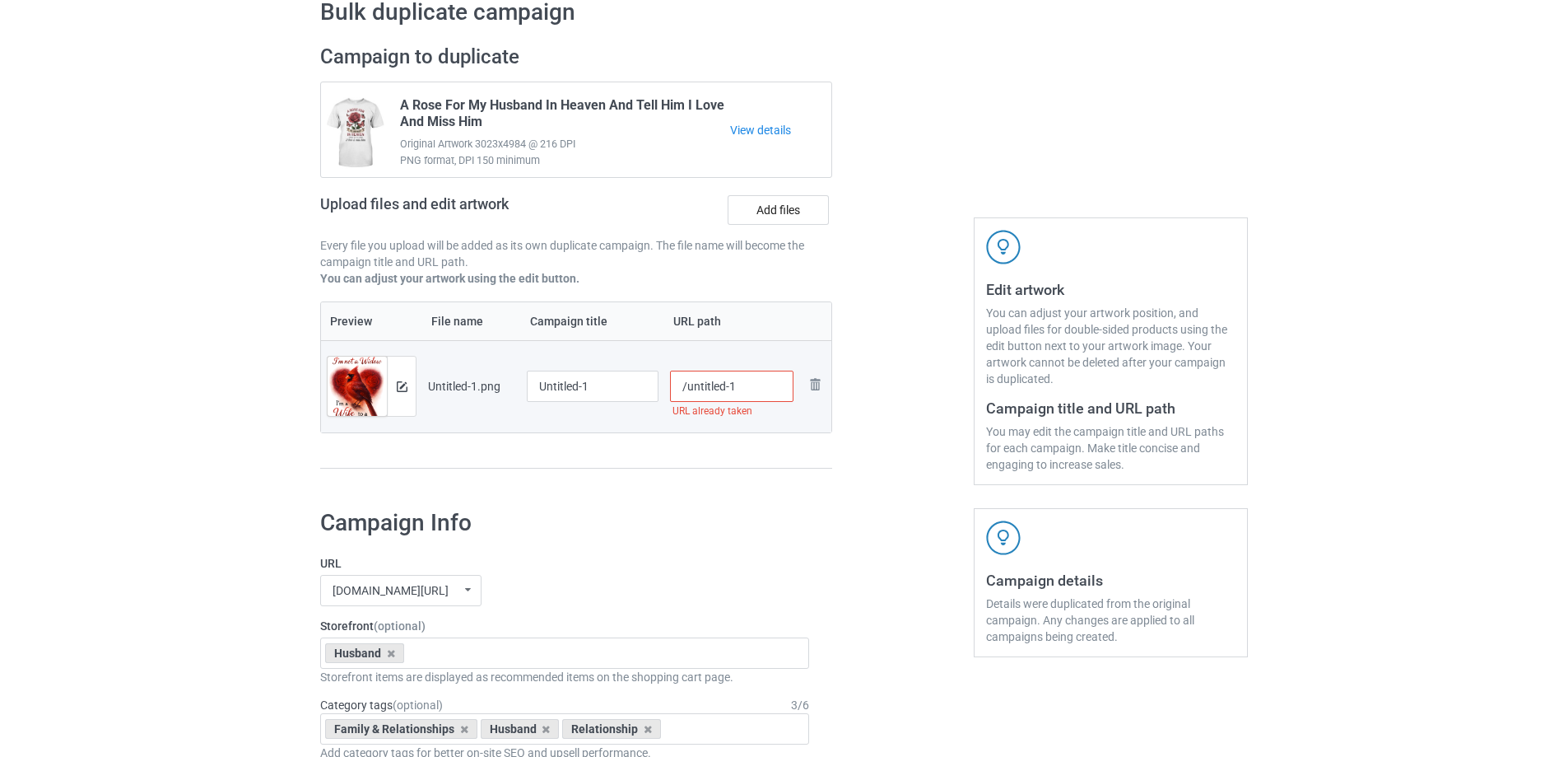
click at [855, 462] on div at bounding box center [903, 265] width 119 height 463
click at [564, 404] on div at bounding box center [593, 407] width 131 height 10
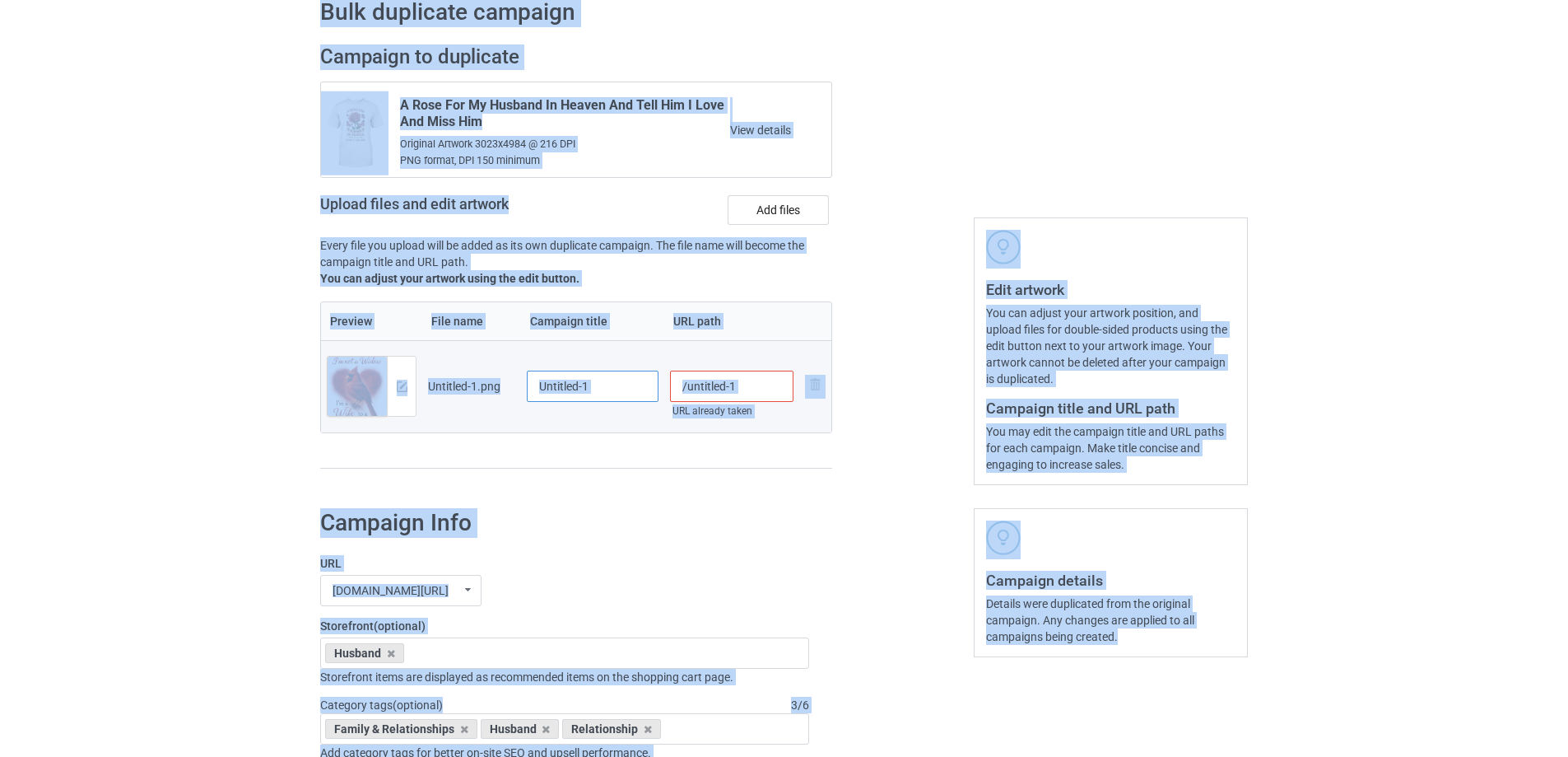
click at [606, 392] on input "Untitled-1" at bounding box center [593, 386] width 131 height 32
click at [612, 383] on input "Untitled-1" at bounding box center [593, 386] width 131 height 32
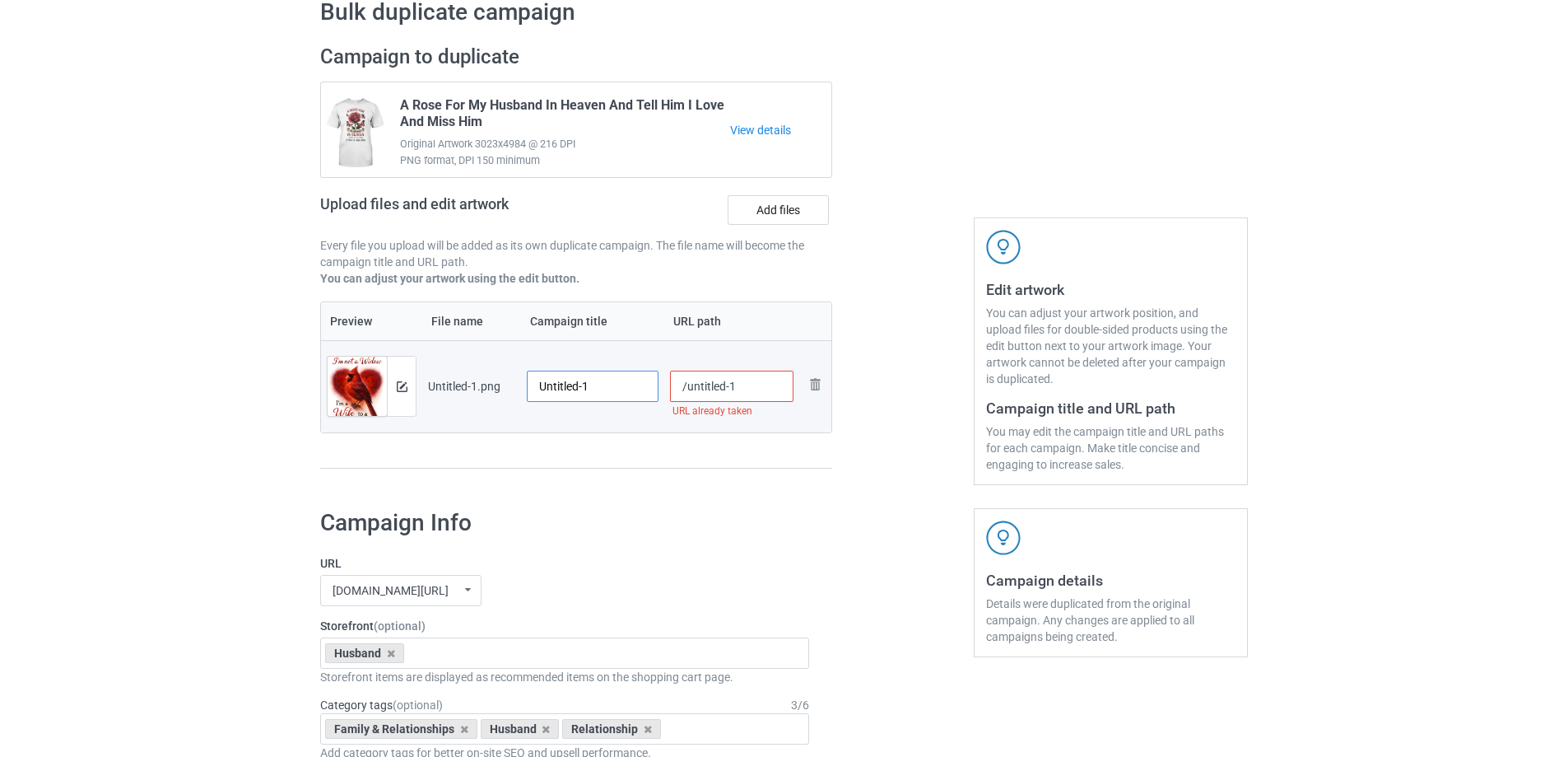
paste input "I'm not a widow i'm a wife to a husband with wings"
click at [644, 452] on div "Preview File name Campaign title URL path Preview and edit artwork Untitled-1.p…" at bounding box center [576, 385] width 512 height 168
click at [620, 387] on input "I'm not a widow i'm a wife to a husband with wings" at bounding box center [593, 386] width 131 height 32
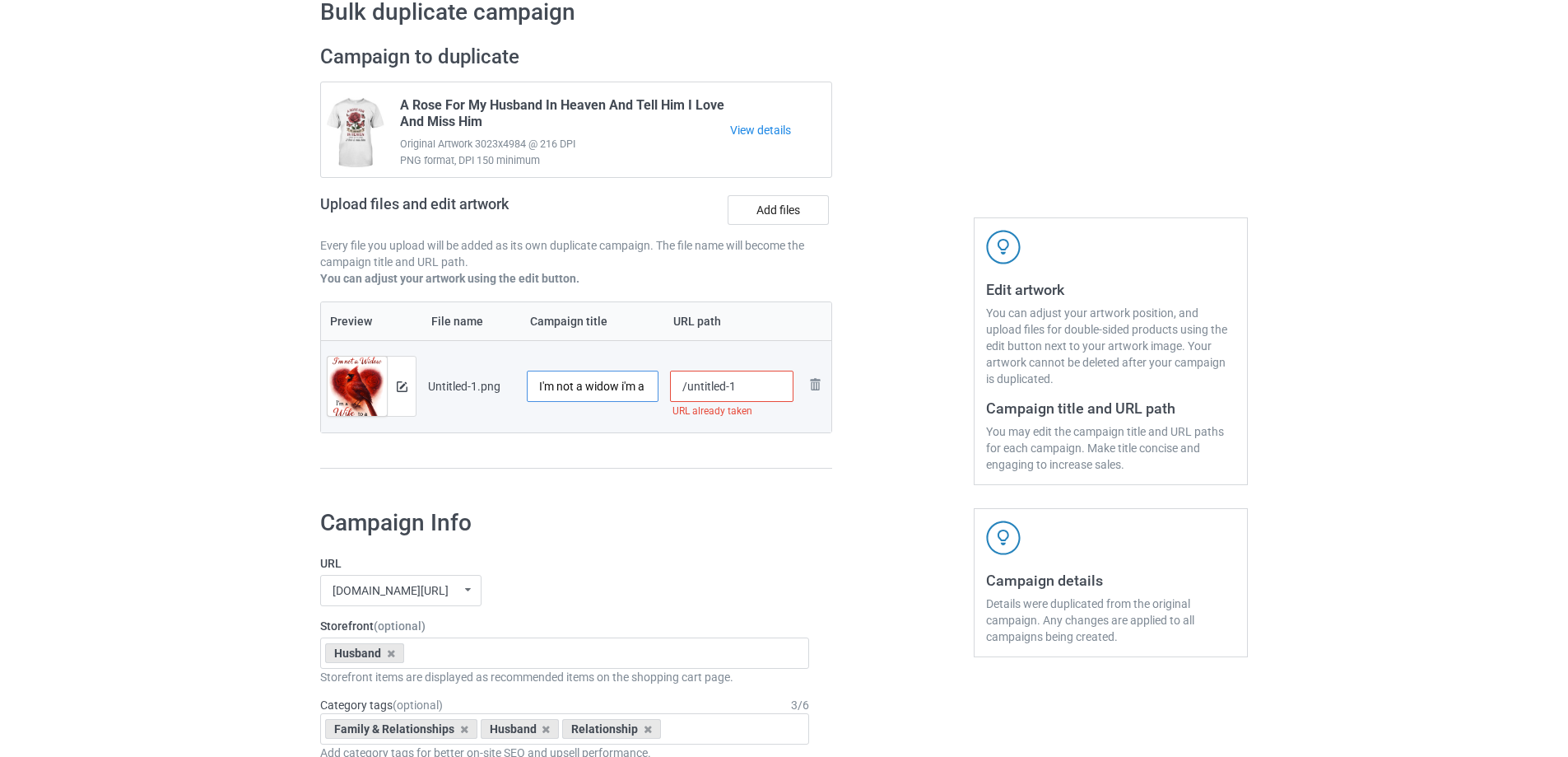
paste input "Not A Widow I'm A Wife To A Husband With W"
type input "I'm Not A Widow I'm A Wife To A Husband With Wings"
drag, startPoint x: 637, startPoint y: 481, endPoint x: 714, endPoint y: 403, distance: 109.6
click at [638, 481] on div "Campaign to duplicate A Rose For My Husband In Heaven And Tell Him I Love And M…" at bounding box center [575, 265] width 535 height 463
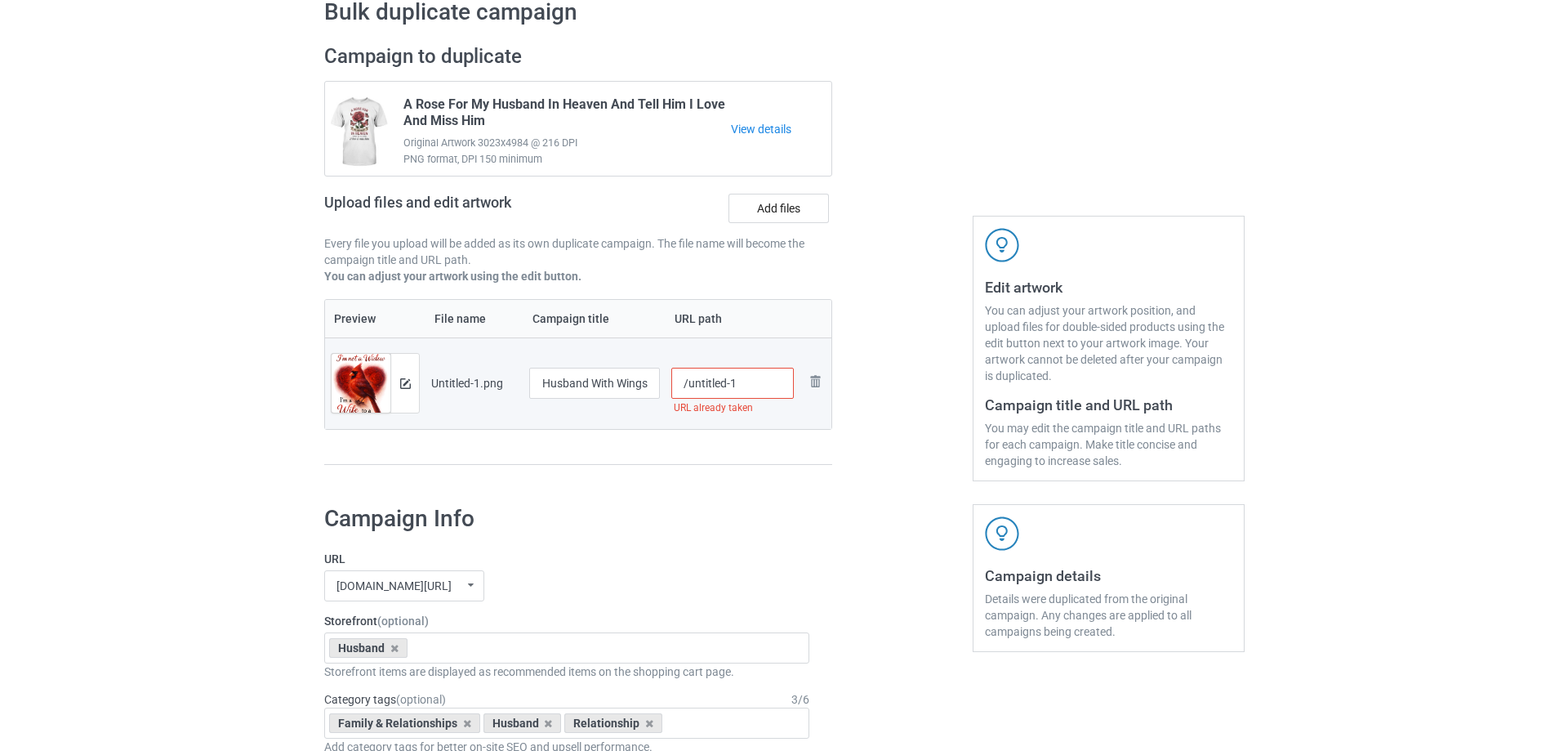
scroll to position [0, 0]
drag, startPoint x: 682, startPoint y: 391, endPoint x: 747, endPoint y: 377, distance: 66.5
click at [747, 377] on input "/untitled-1" at bounding box center [726, 383] width 123 height 31
type input "/hina39"
click at [748, 445] on div "Preview File name Campaign title URL path Preview and edit artwork Untitled-1.p…" at bounding box center [572, 382] width 508 height 167
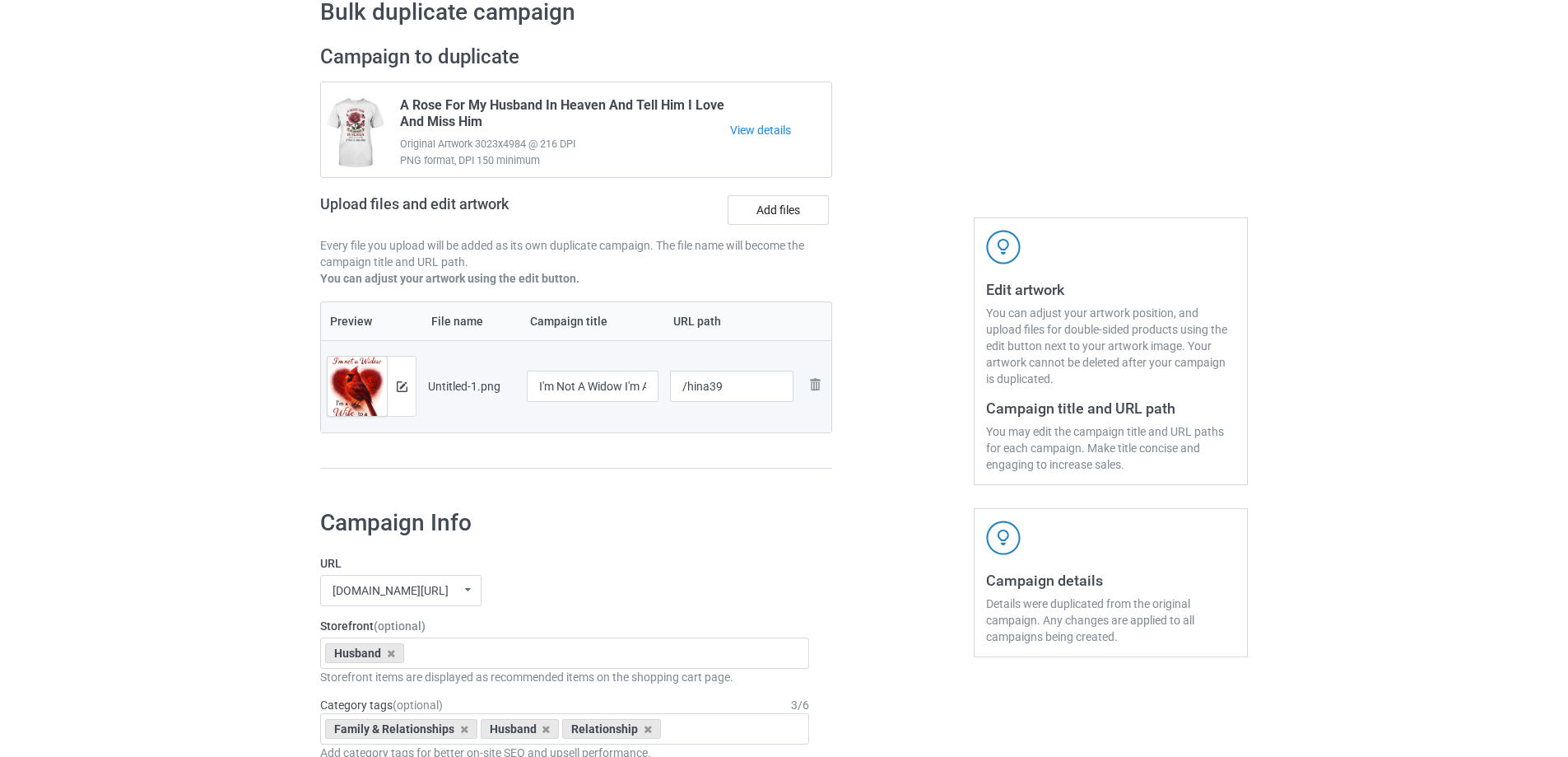
click at [412, 399] on div at bounding box center [401, 386] width 29 height 59
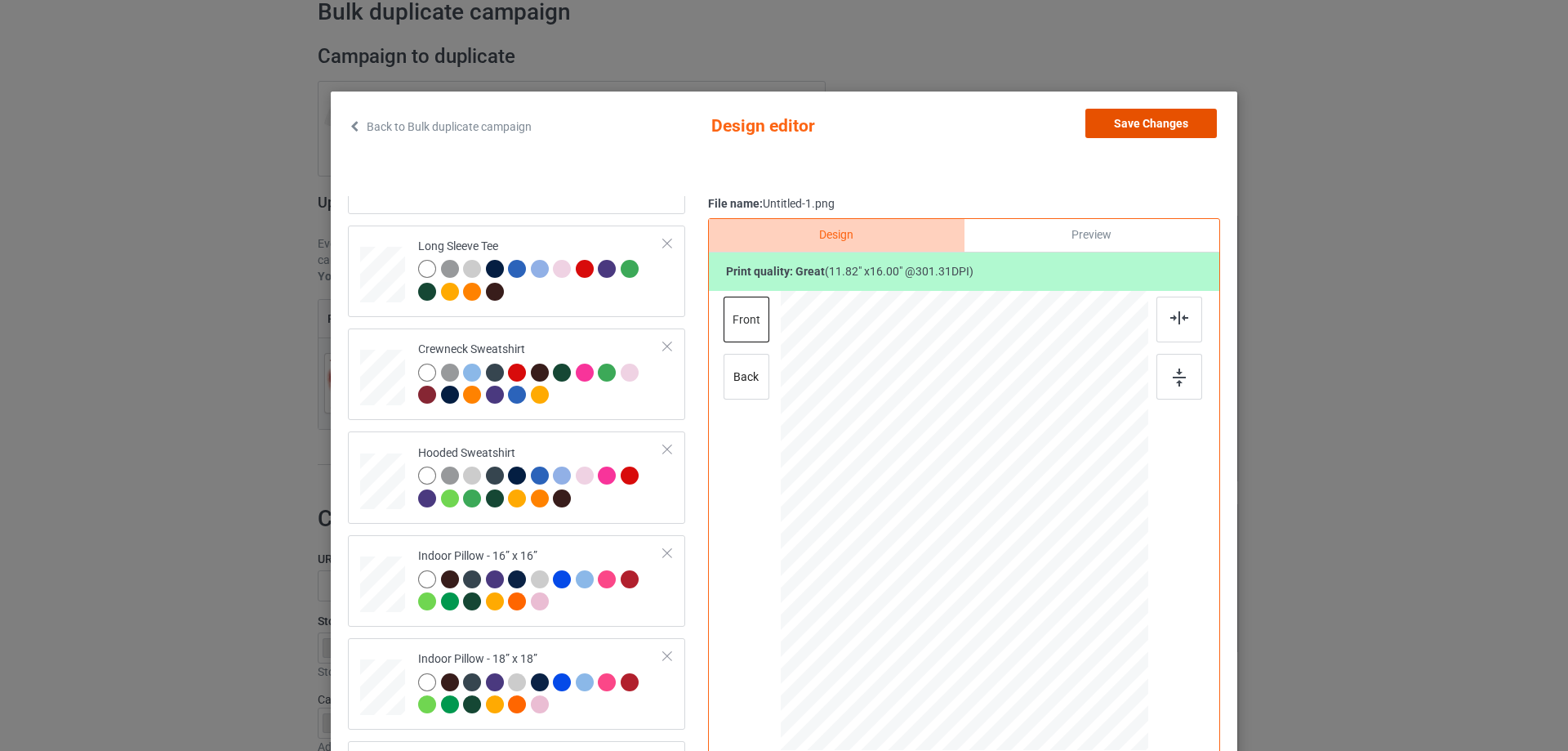
click at [1163, 127] on button "Save Changes" at bounding box center [1151, 124] width 131 height 30
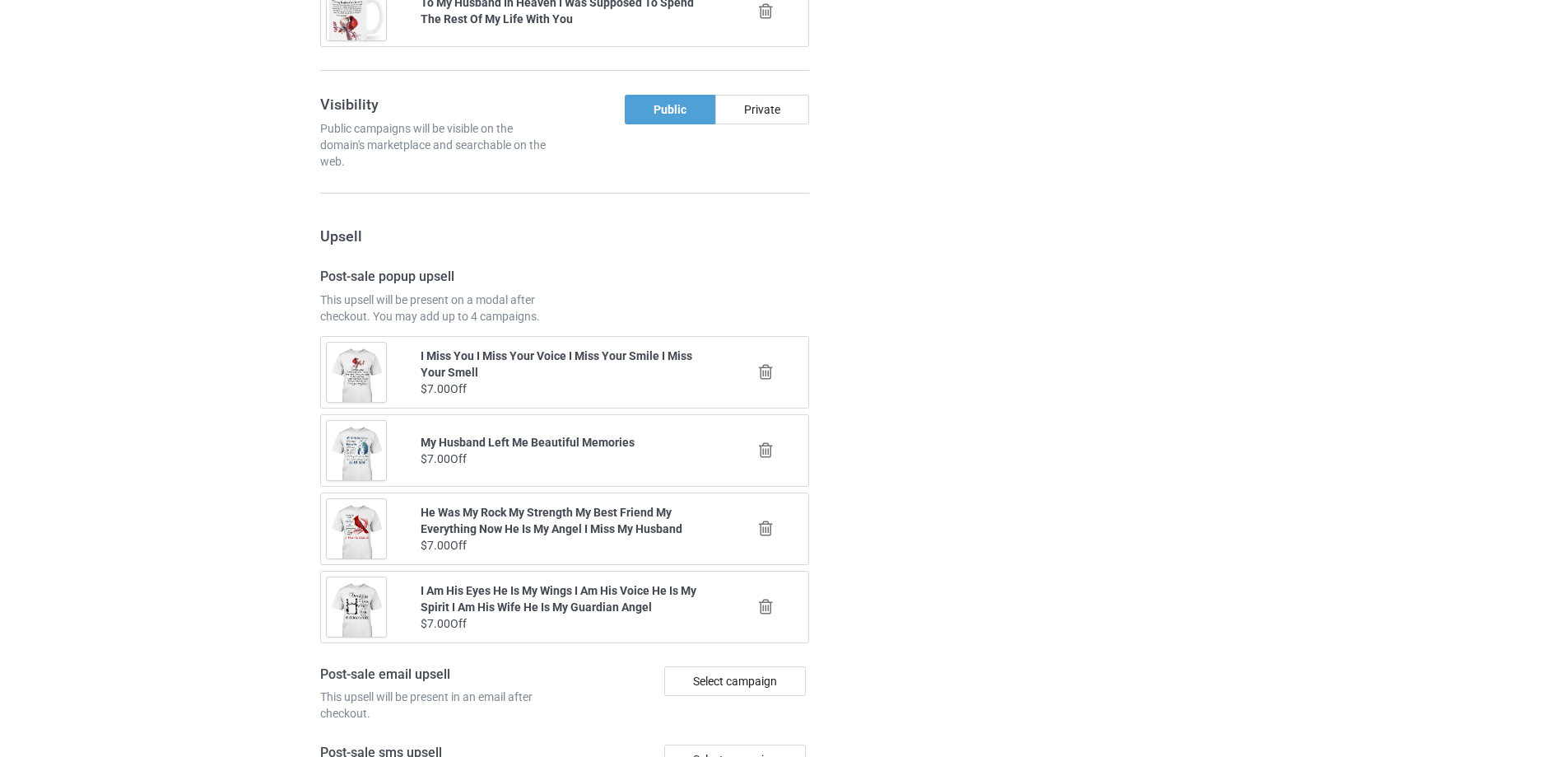
scroll to position [1917, 0]
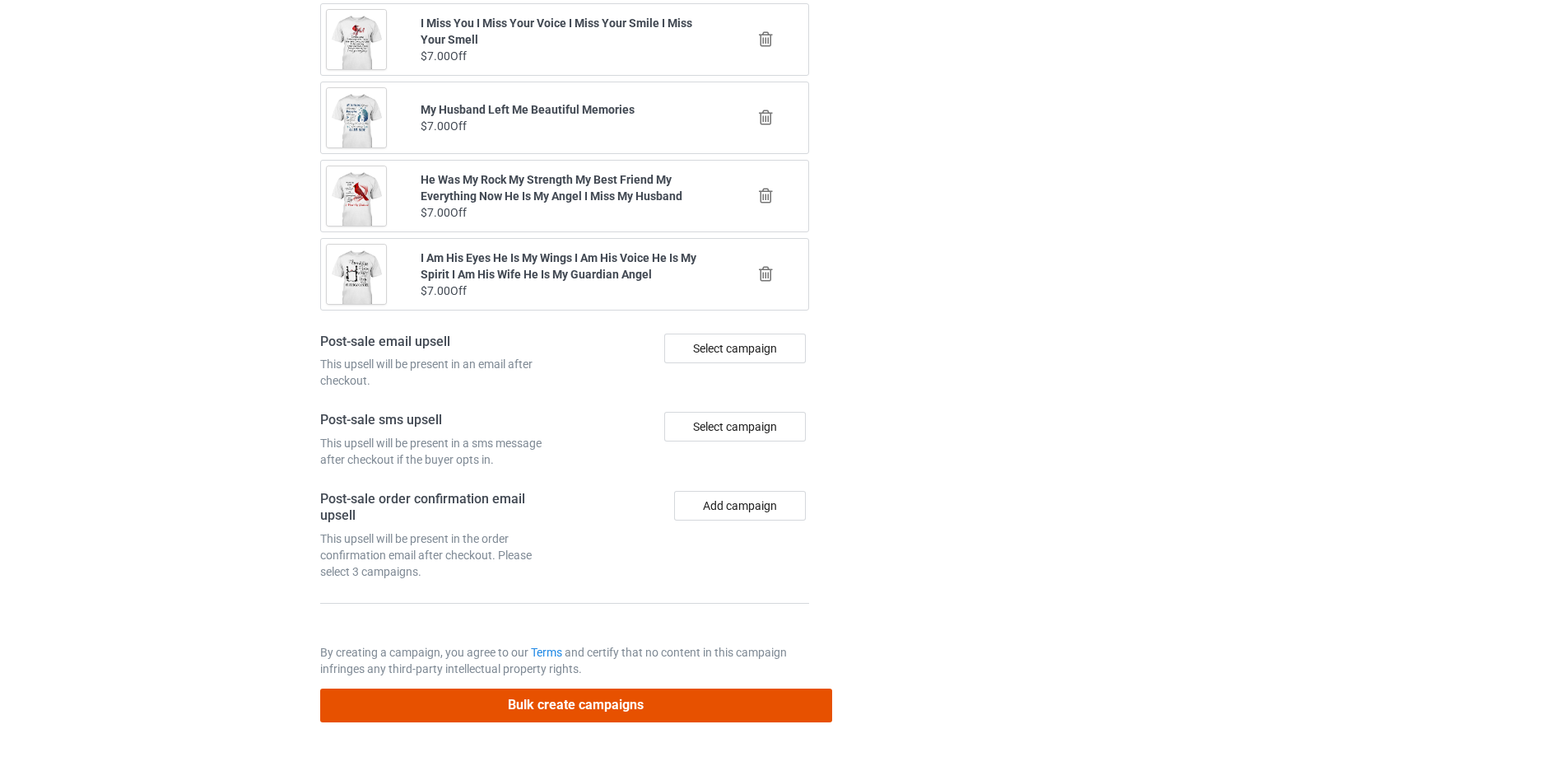
click at [655, 690] on button "Bulk create campaigns" at bounding box center [576, 705] width 512 height 34
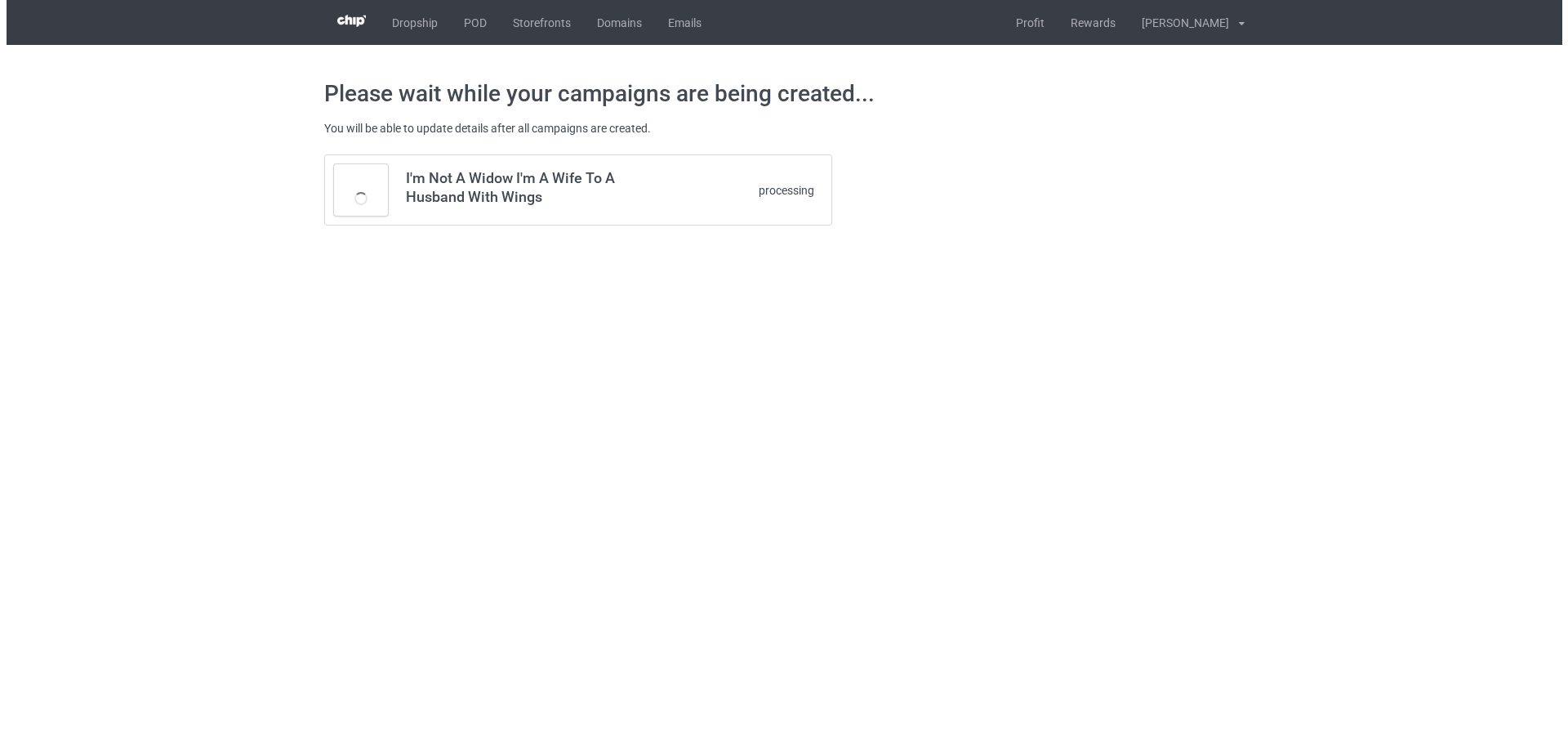
scroll to position [0, 0]
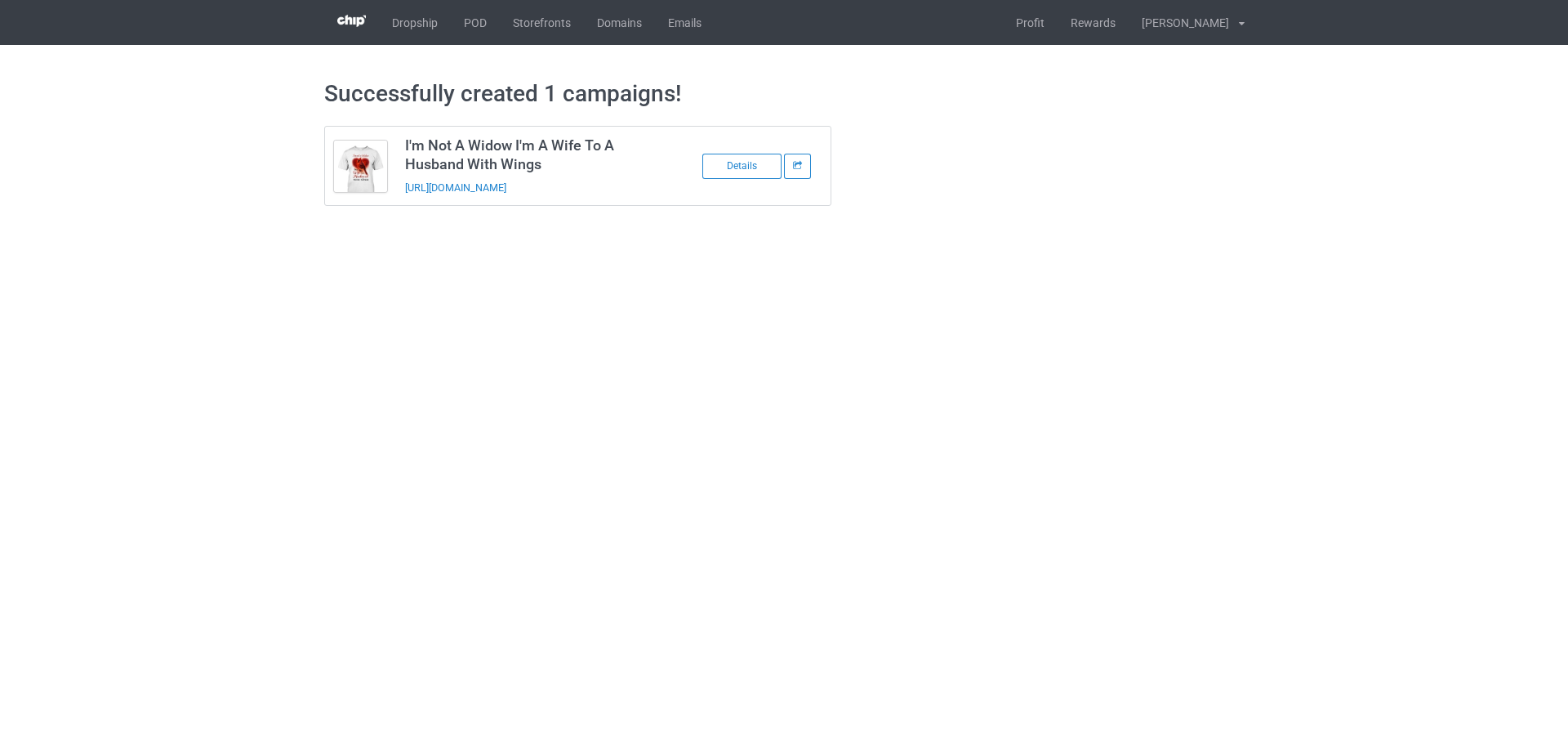
click at [623, 689] on body "Dropship POD Storefronts Domains Emails Profit Rewards Đỗ Cao Thái Settings Log…" at bounding box center [784, 376] width 1568 height 751
drag, startPoint x: 622, startPoint y: 187, endPoint x: 400, endPoint y: 194, distance: 222.1
click at [400, 194] on td "I'm Not A Widow I'm A Wife To A Husband With Wings https://www.sendinglovetohea…" at bounding box center [534, 165] width 276 height 78
copy link "https://www.sendinglovetoheaven.com/hina39"
click at [1260, 487] on body "Dropship POD Storefronts Domains Emails Profit Rewards Đỗ Cao Thái Settings Log…" at bounding box center [784, 376] width 1568 height 751
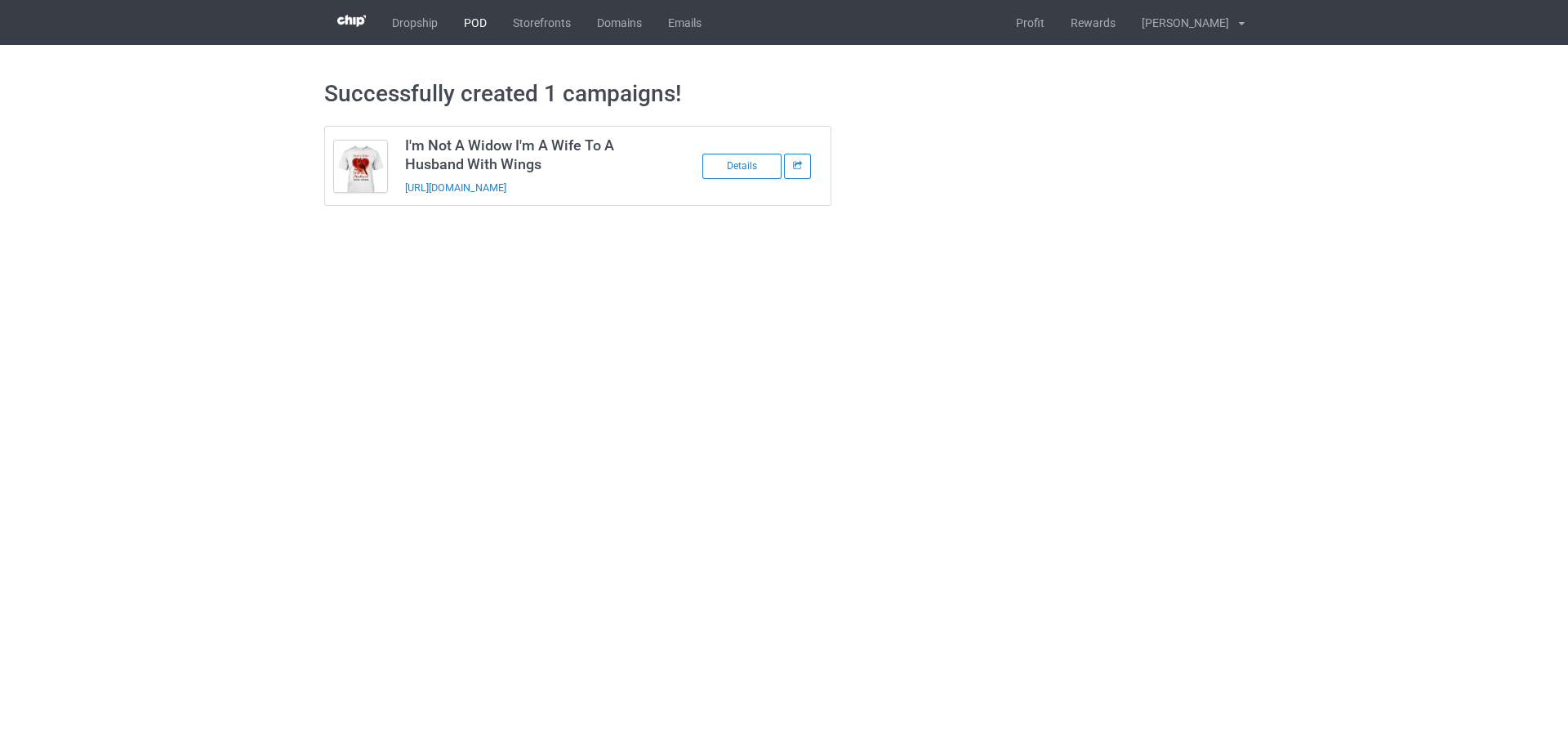
click at [471, 37] on link "POD" at bounding box center [474, 22] width 49 height 45
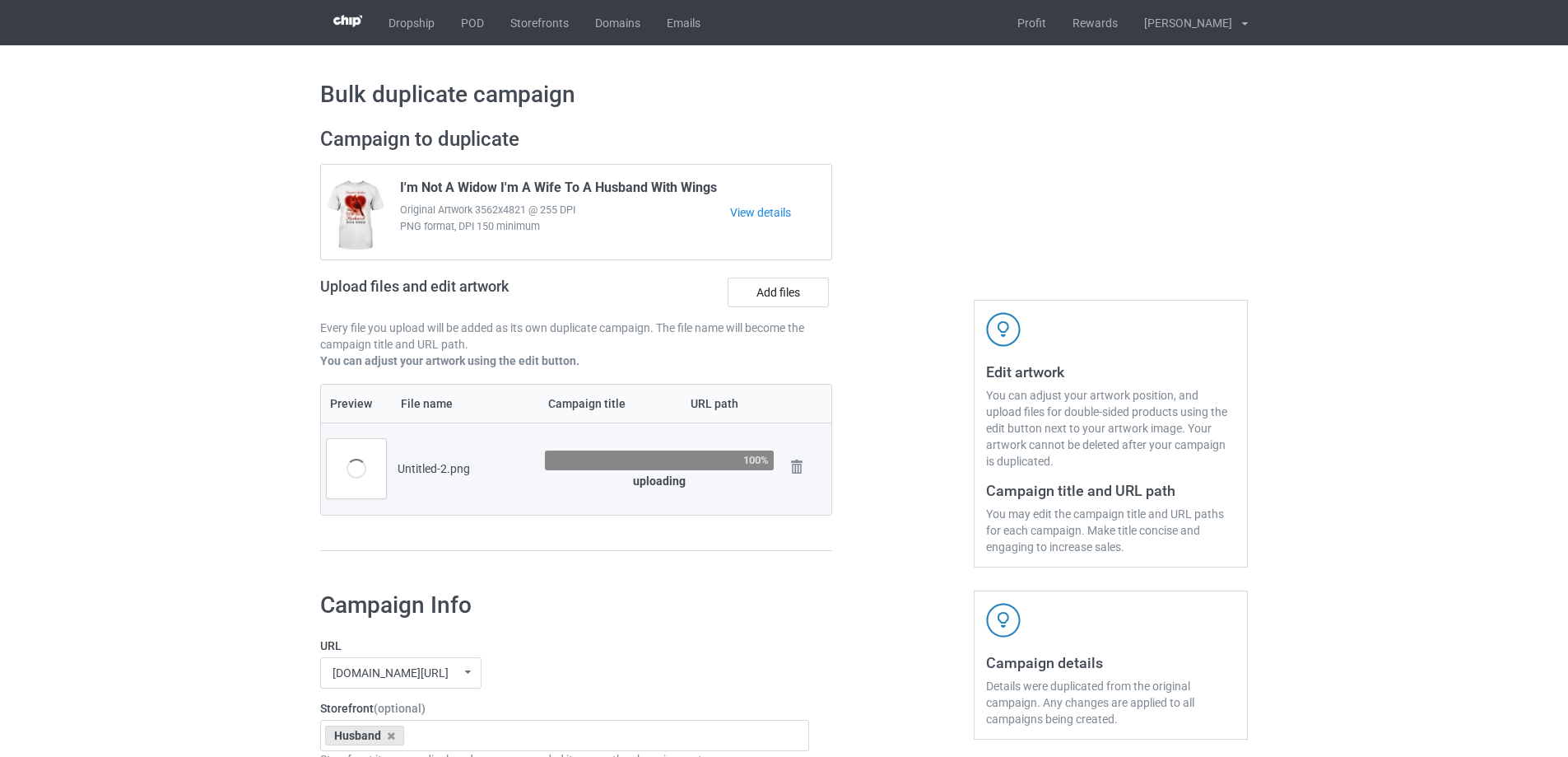
click at [688, 573] on div "Campaign to duplicate I'm Not A Widow I'm A Wife To A Husband With Wings Origin…" at bounding box center [575, 347] width 535 height 463
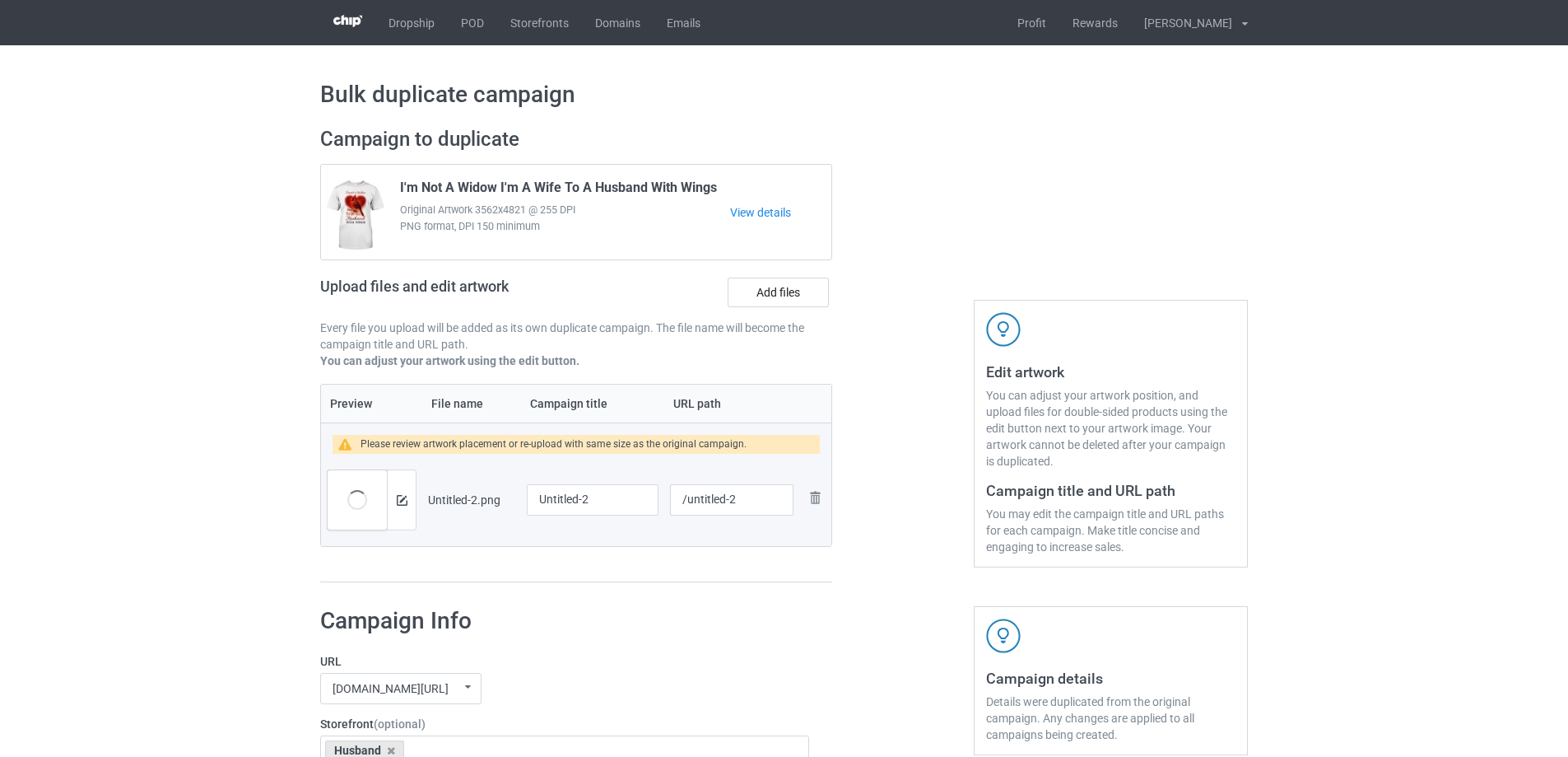
click at [684, 549] on div "Preview File name Campaign title URL path Please review artwork placement or re…" at bounding box center [576, 483] width 512 height 200
click at [401, 498] on img at bounding box center [402, 500] width 11 height 11
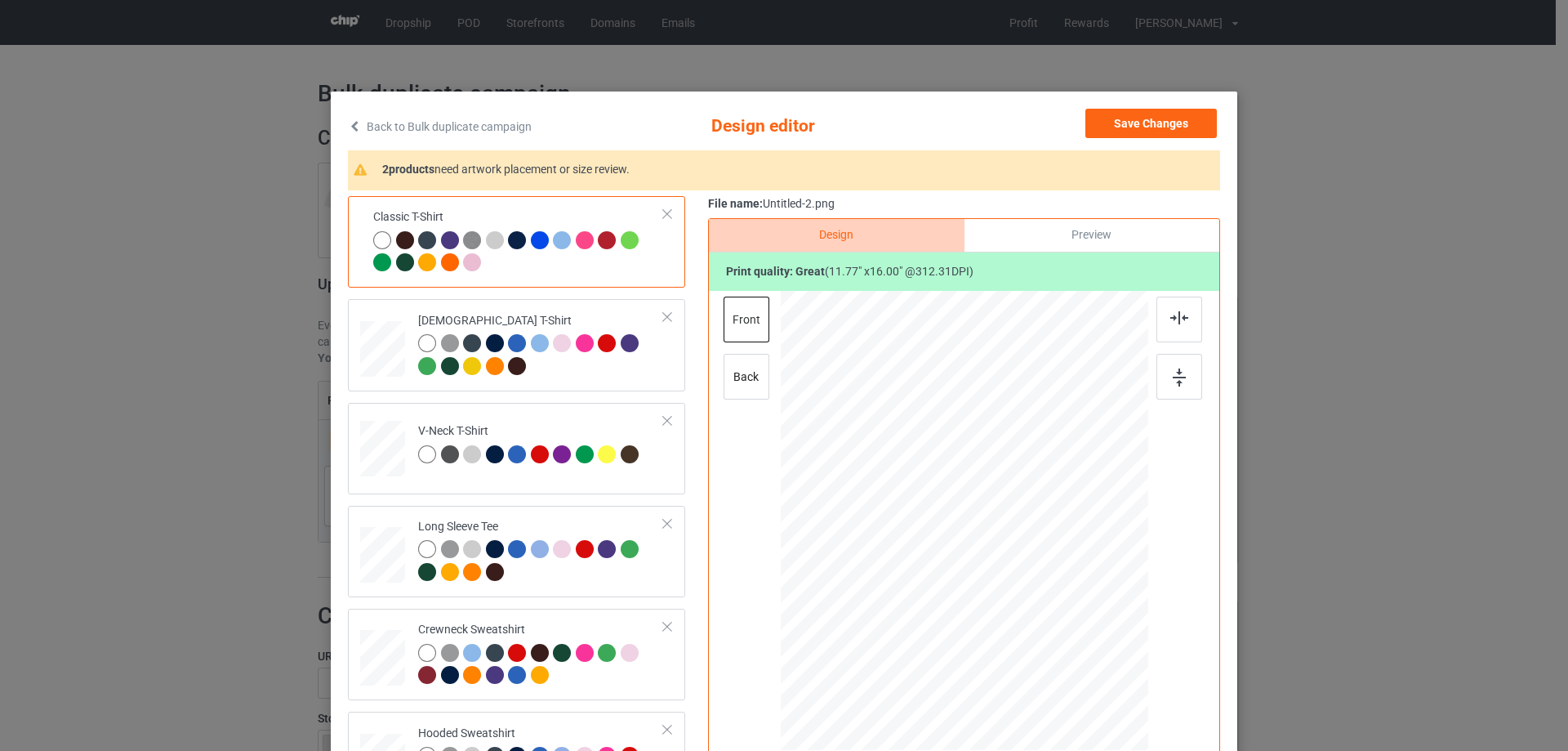
click at [700, 550] on div "Classic T-Shirt [DEMOGRAPHIC_DATA] T-Shirt V-Neck T-Shirt Long Sleeve Tee Crewn…" at bounding box center [784, 515] width 872 height 637
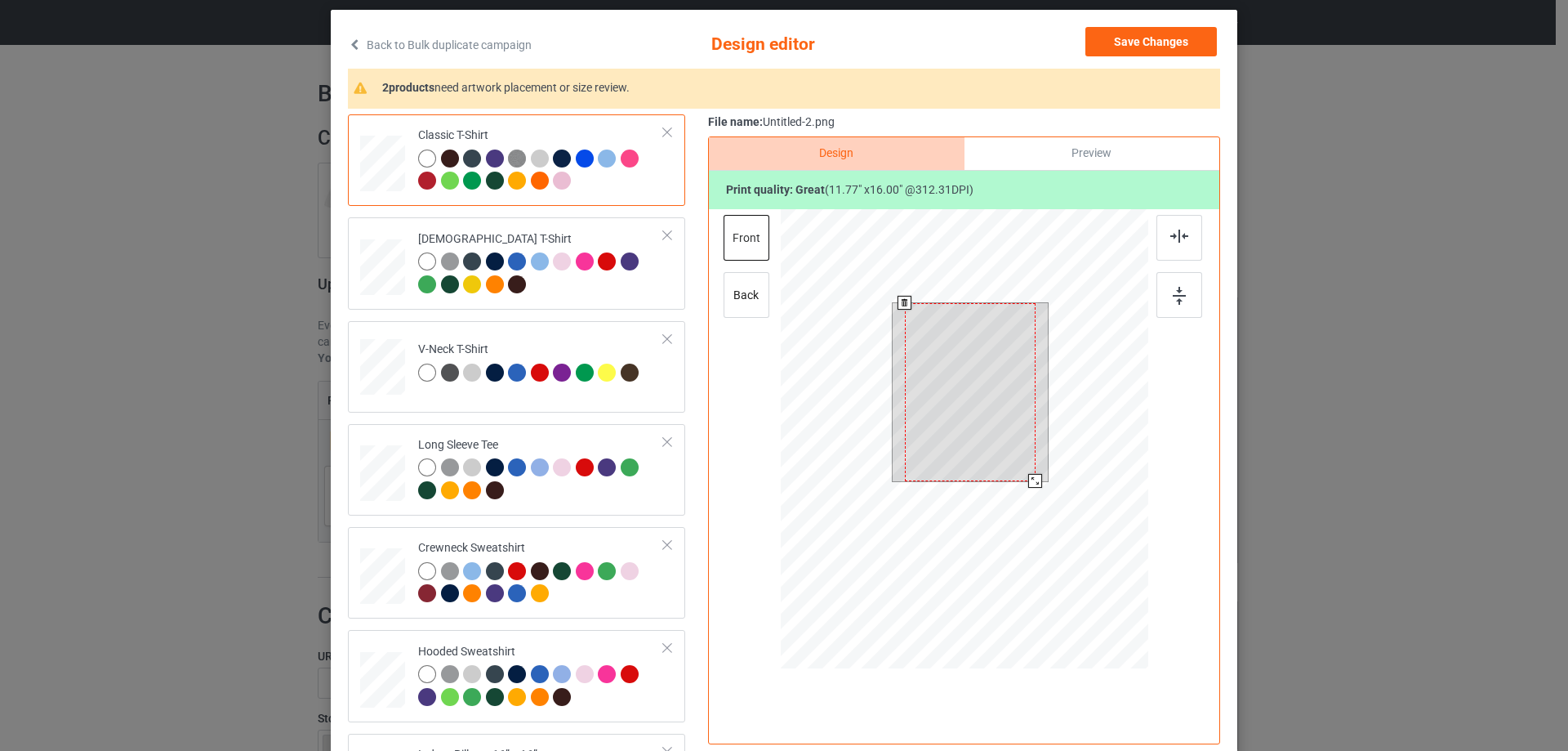
click at [974, 415] on div at bounding box center [970, 392] width 130 height 178
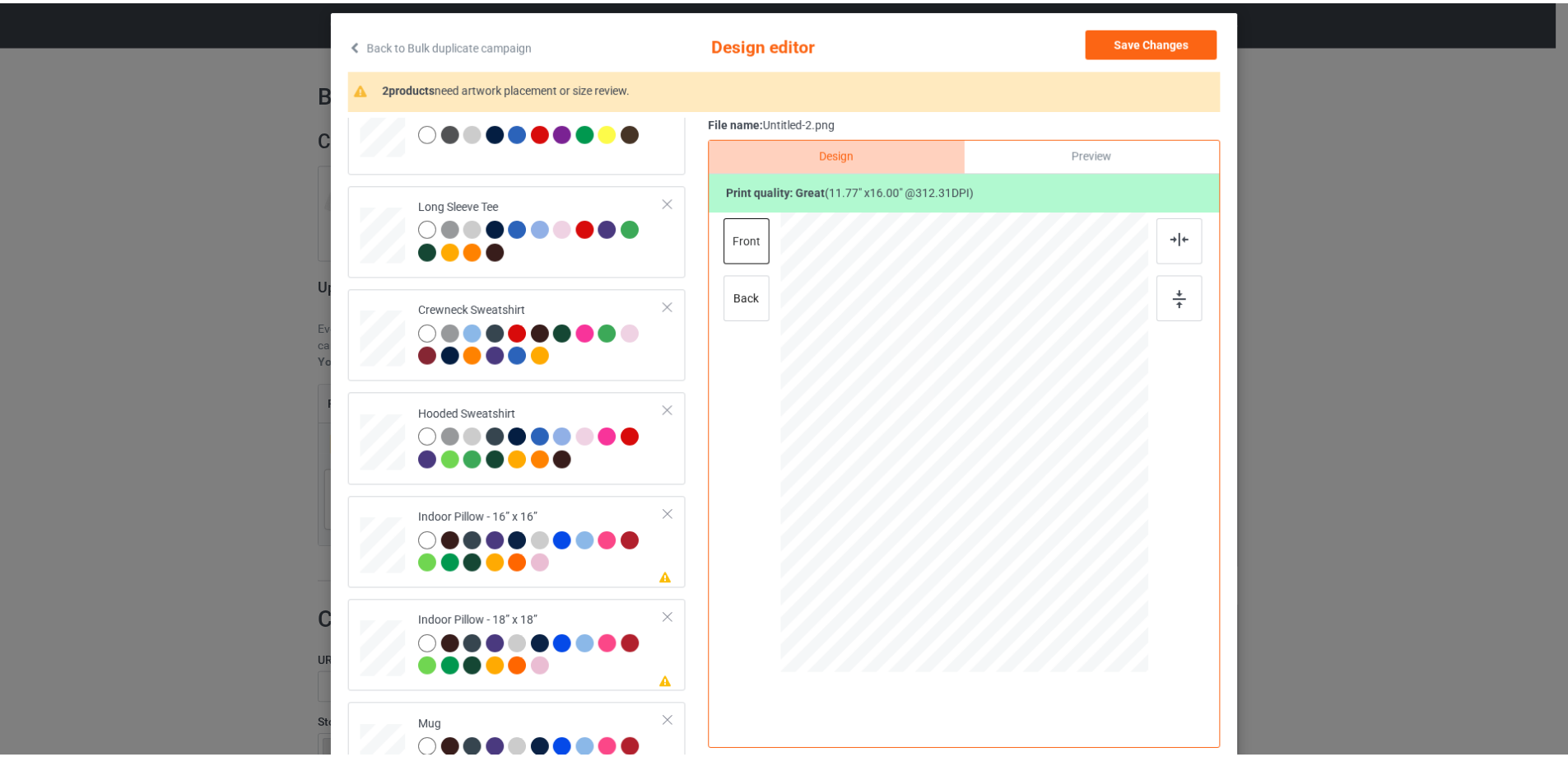
scroll to position [247, 0]
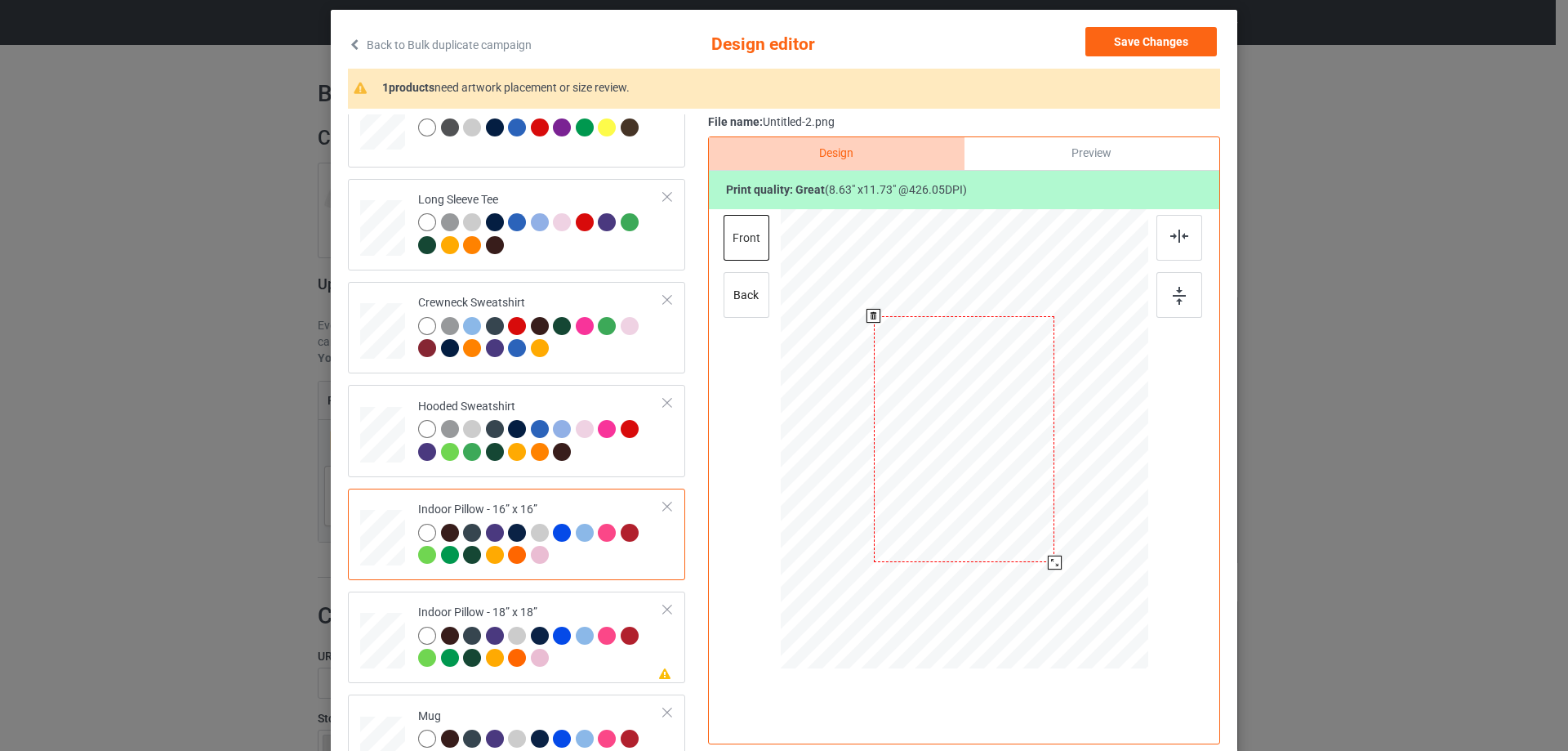
drag, startPoint x: 1064, startPoint y: 586, endPoint x: 1048, endPoint y: 558, distance: 32.2
click at [1048, 558] on div at bounding box center [1054, 562] width 14 height 14
click at [1051, 158] on div "Preview" at bounding box center [1091, 154] width 255 height 33
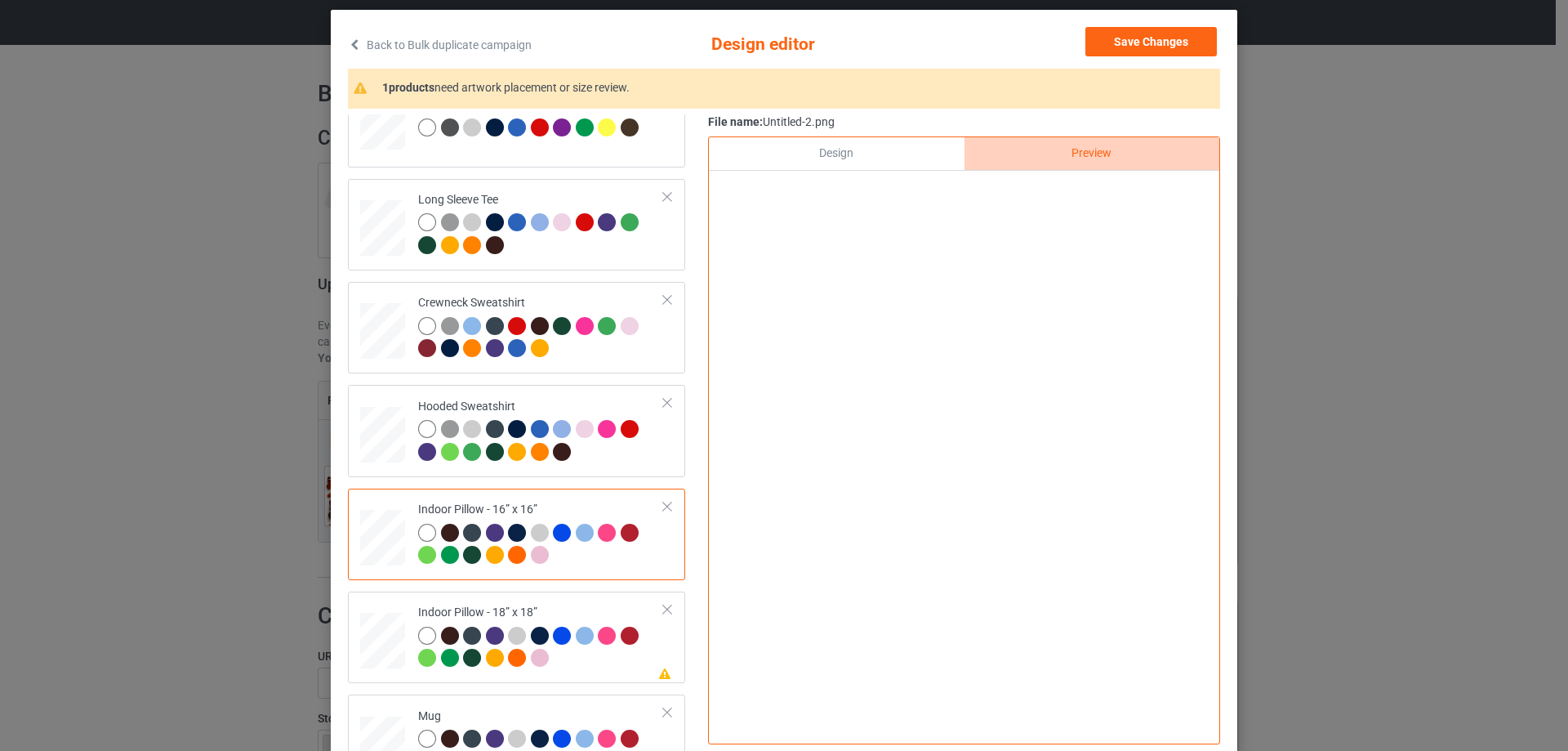
click at [891, 160] on div "Design" at bounding box center [836, 154] width 255 height 33
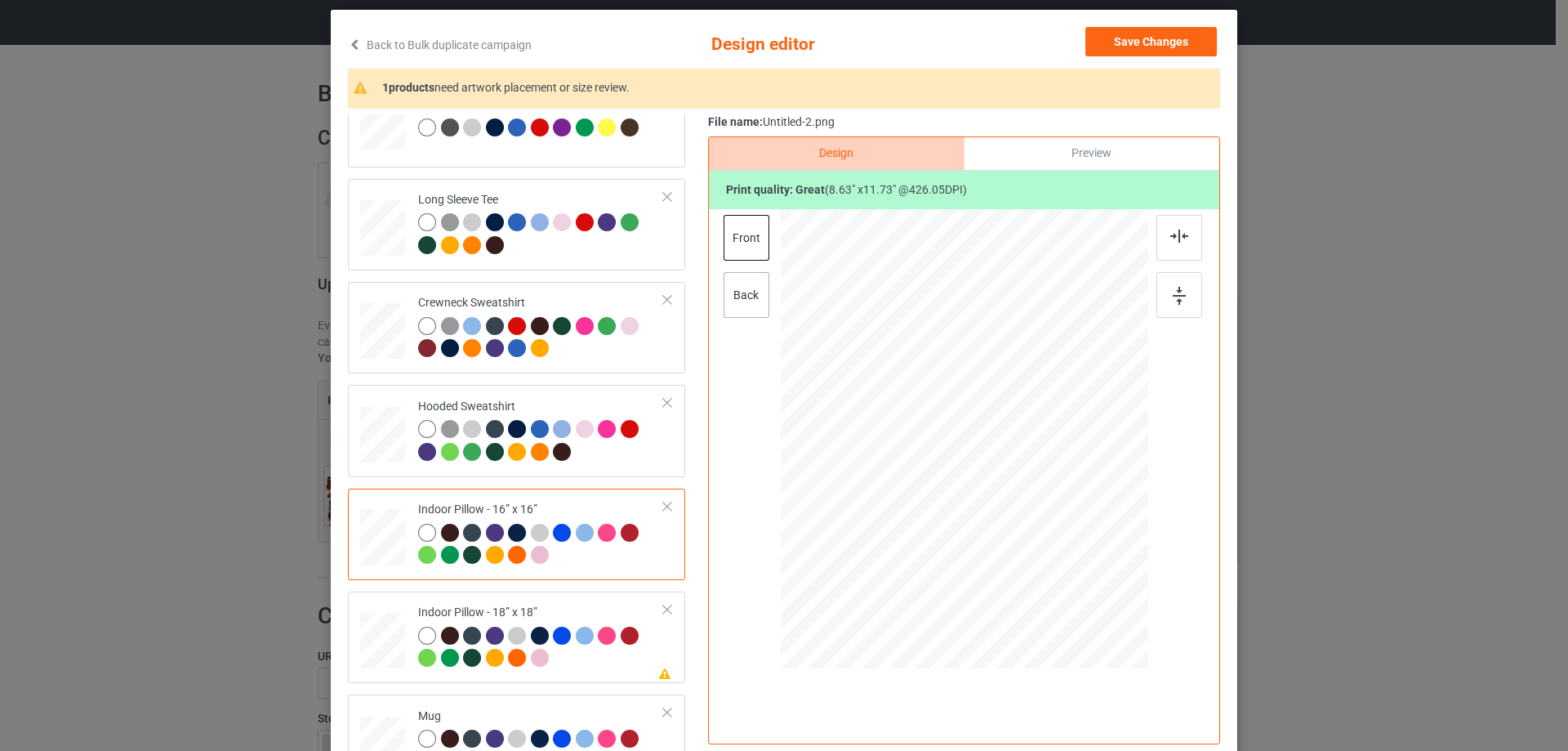
click at [752, 301] on div "back" at bounding box center [746, 295] width 45 height 45
drag, startPoint x: 1064, startPoint y: 585, endPoint x: 1047, endPoint y: 559, distance: 31.1
click at [1048, 559] on div at bounding box center [1054, 562] width 14 height 14
click at [506, 610] on div "Indoor Pillow - 18” x 18”" at bounding box center [541, 635] width 246 height 61
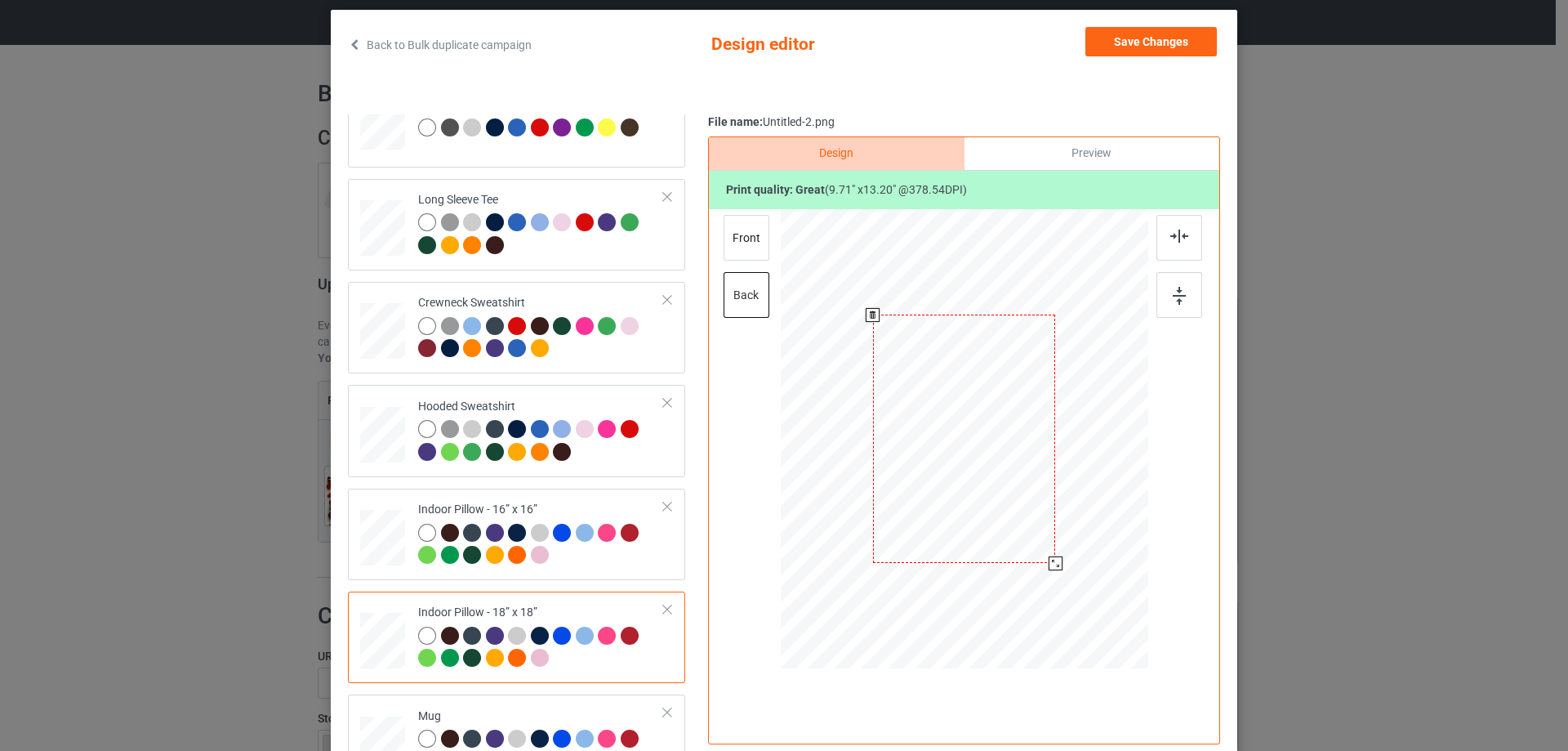
drag, startPoint x: 1070, startPoint y: 587, endPoint x: 1053, endPoint y: 560, distance: 31.9
click at [1053, 560] on div at bounding box center [1055, 563] width 14 height 14
click at [732, 224] on div "front" at bounding box center [746, 237] width 45 height 45
drag, startPoint x: 1066, startPoint y: 589, endPoint x: 1049, endPoint y: 562, distance: 31.9
click at [1049, 562] on div at bounding box center [1055, 563] width 14 height 14
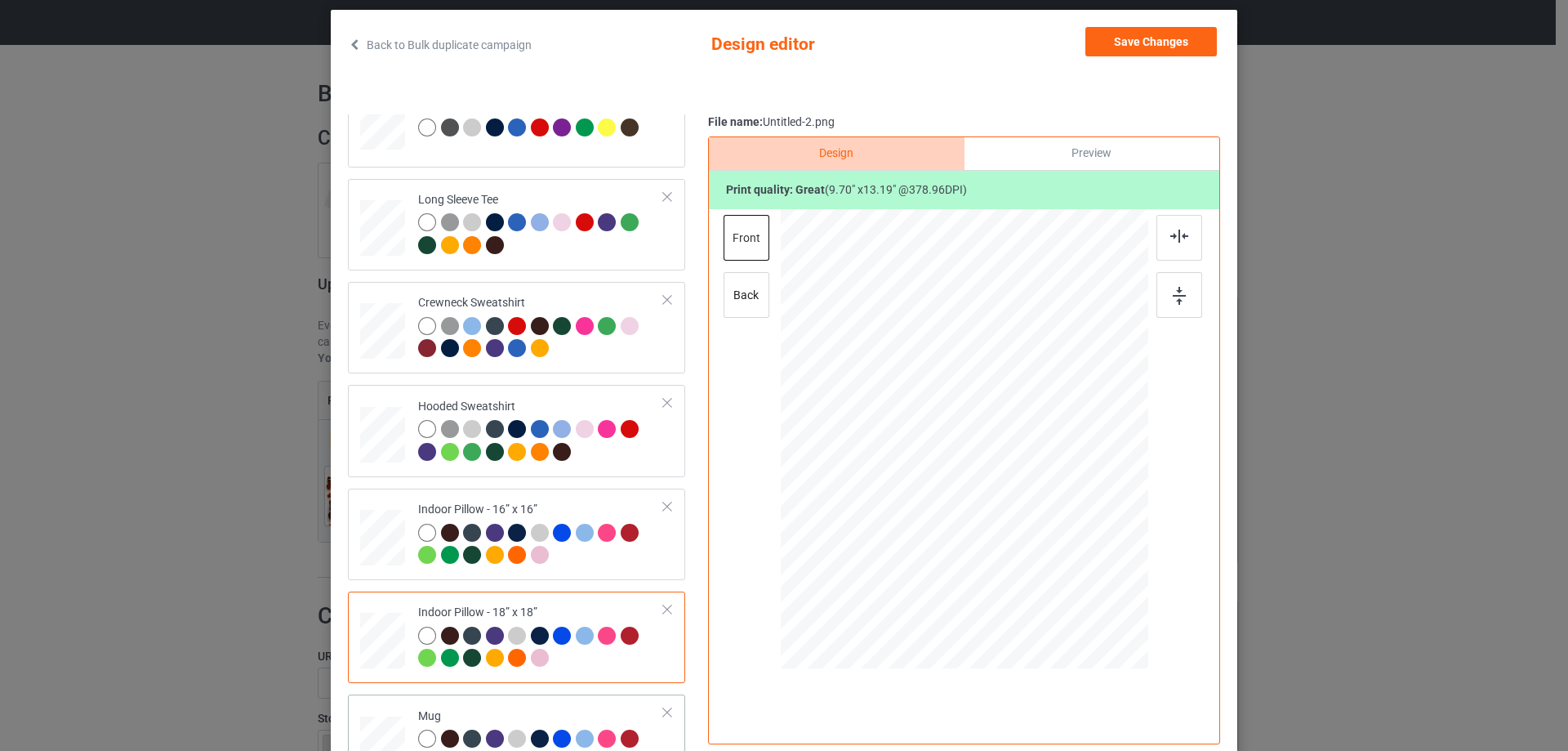
click at [499, 696] on div "Mug" at bounding box center [516, 739] width 337 height 92
click at [1137, 53] on button "Save Changes" at bounding box center [1151, 42] width 131 height 30
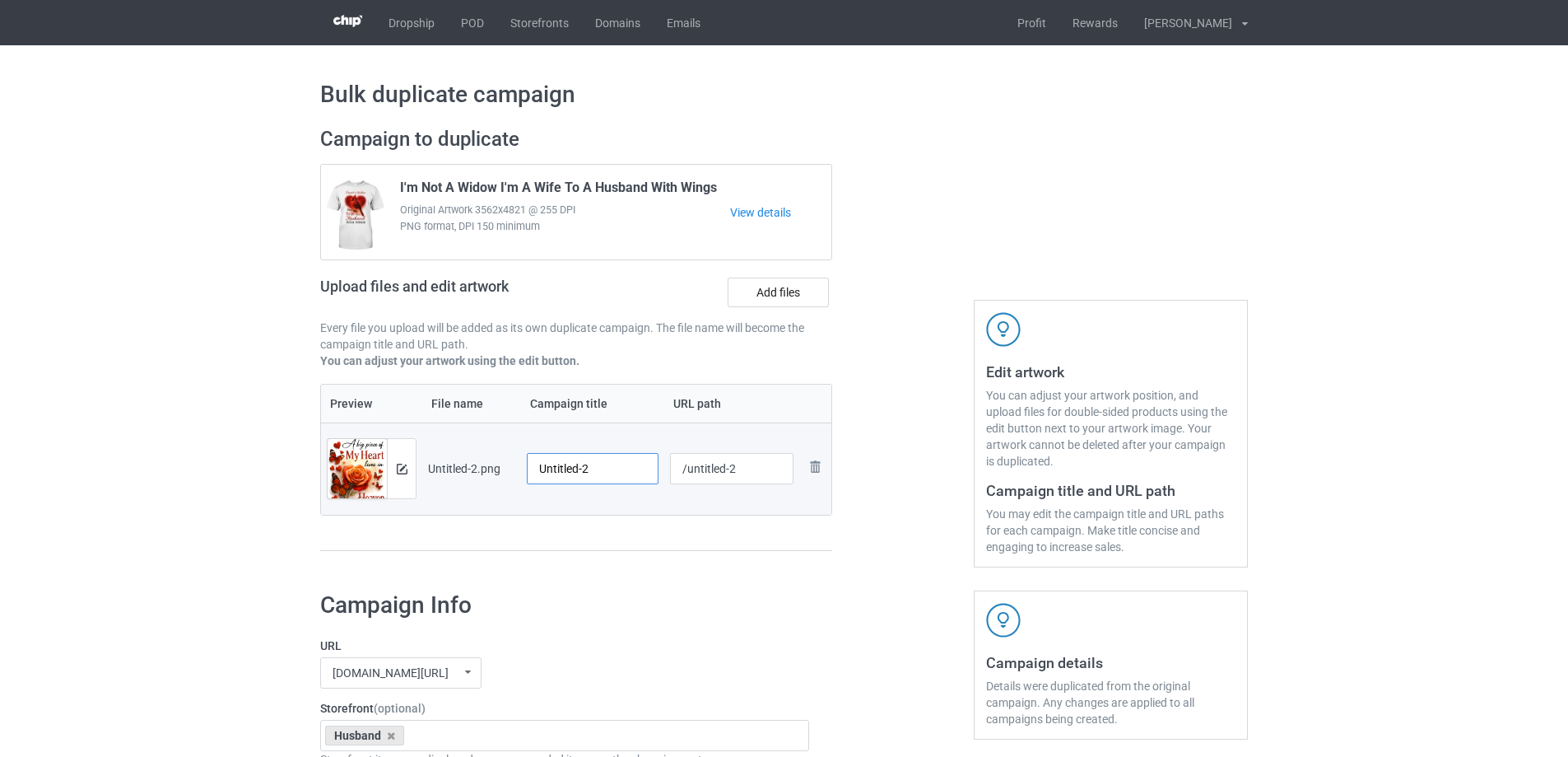
click at [614, 472] on input "Untitled-2" at bounding box center [593, 468] width 131 height 32
paste input "A Big Piece Of My Heart Lives In Heaven He Is My Husband"
type input "A Big Piece Of My Heart Lives In Heaven He Is My Husband"
drag, startPoint x: 608, startPoint y: 532, endPoint x: 620, endPoint y: 520, distance: 17.0
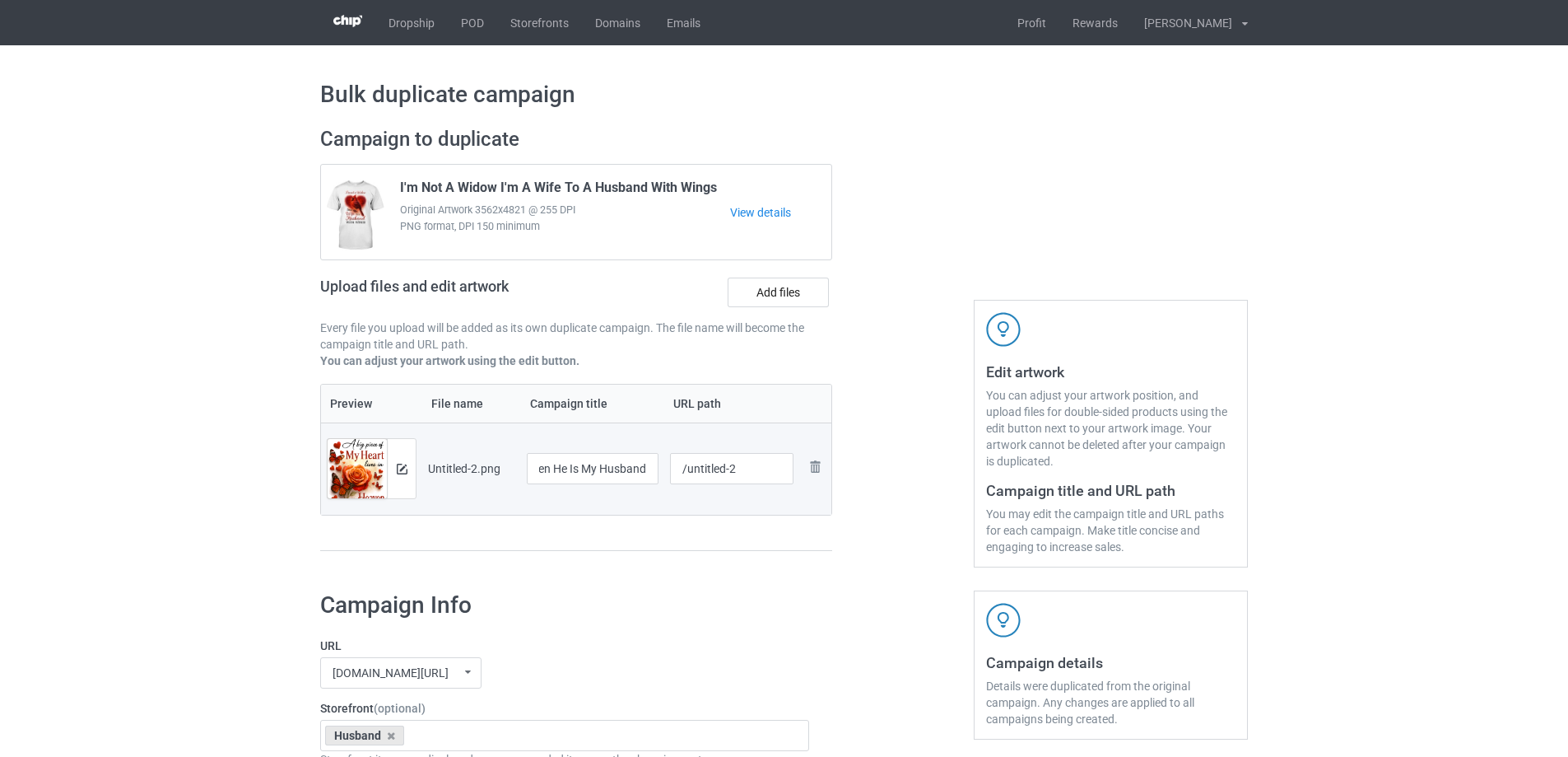
click at [611, 529] on div "Preview File name Campaign title URL path Preview and edit artwork Untitled-2.p…" at bounding box center [576, 468] width 512 height 168
drag, startPoint x: 691, startPoint y: 471, endPoint x: 772, endPoint y: 474, distance: 81.1
click at [772, 474] on input "/untitled-2" at bounding box center [732, 468] width 124 height 32
type input "/habp16"
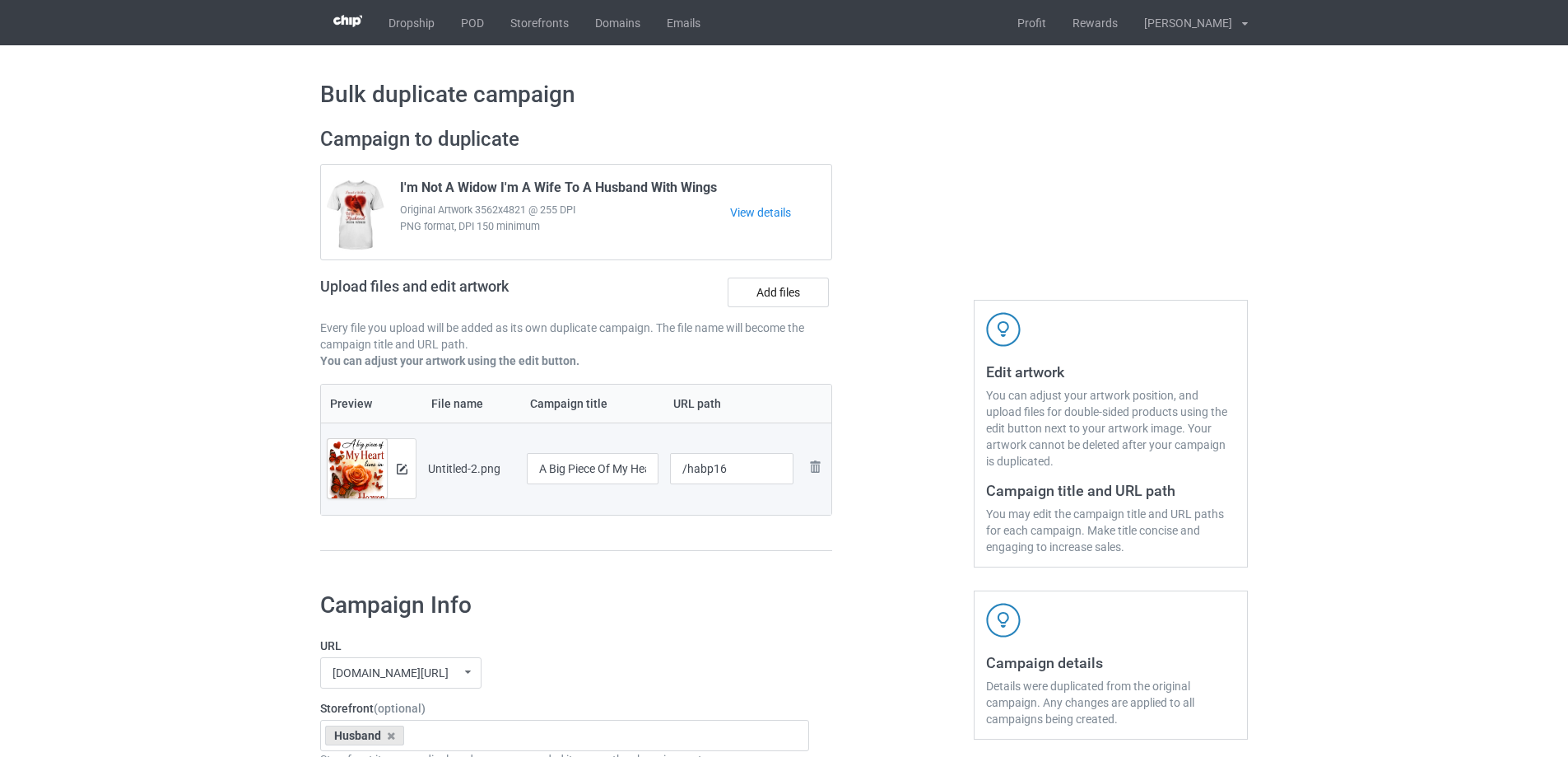
click at [772, 558] on div "Campaign to duplicate I'm Not A Widow I'm A Wife To A Husband With Wings Origin…" at bounding box center [575, 347] width 535 height 463
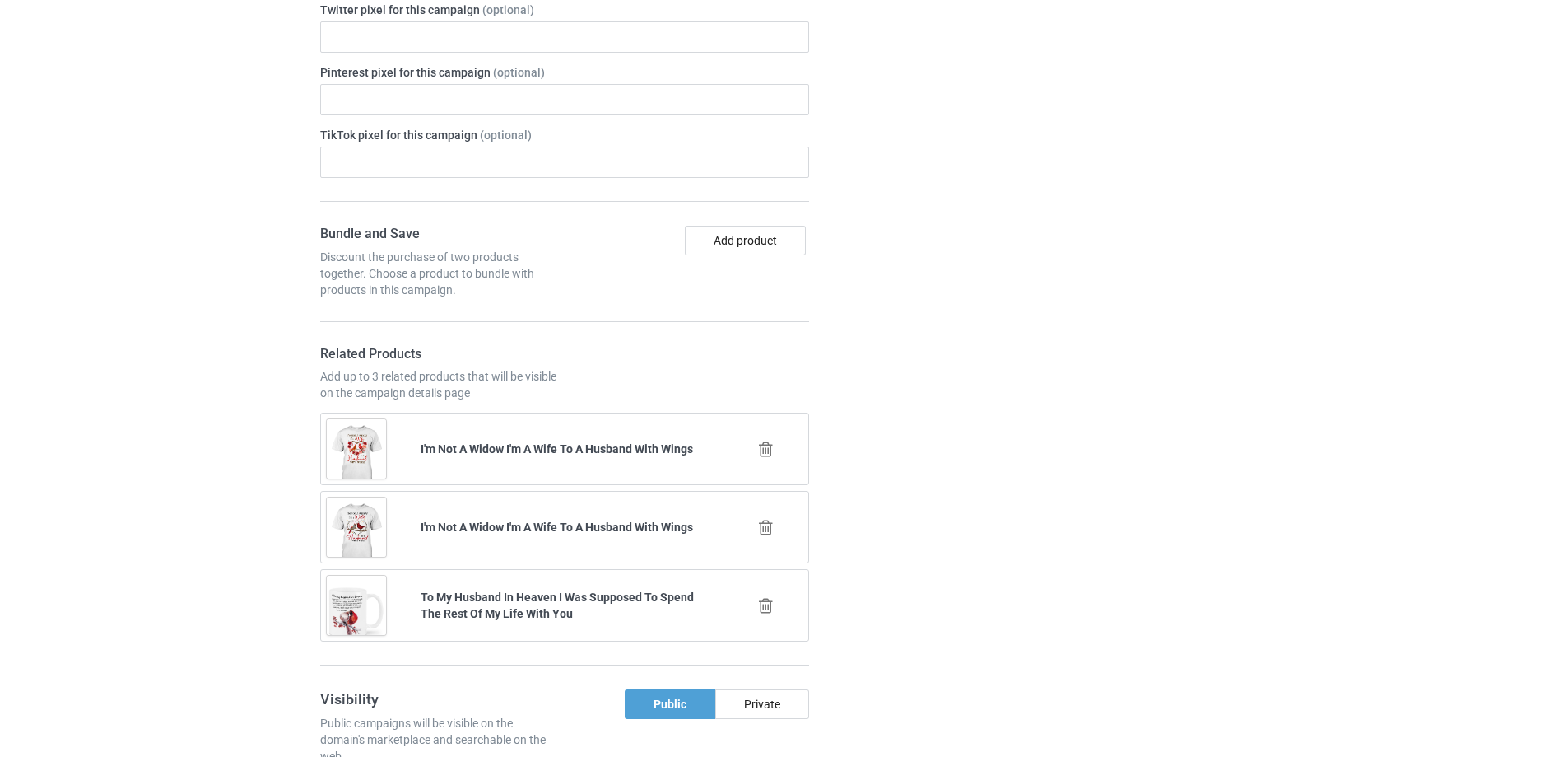
scroll to position [1917, 0]
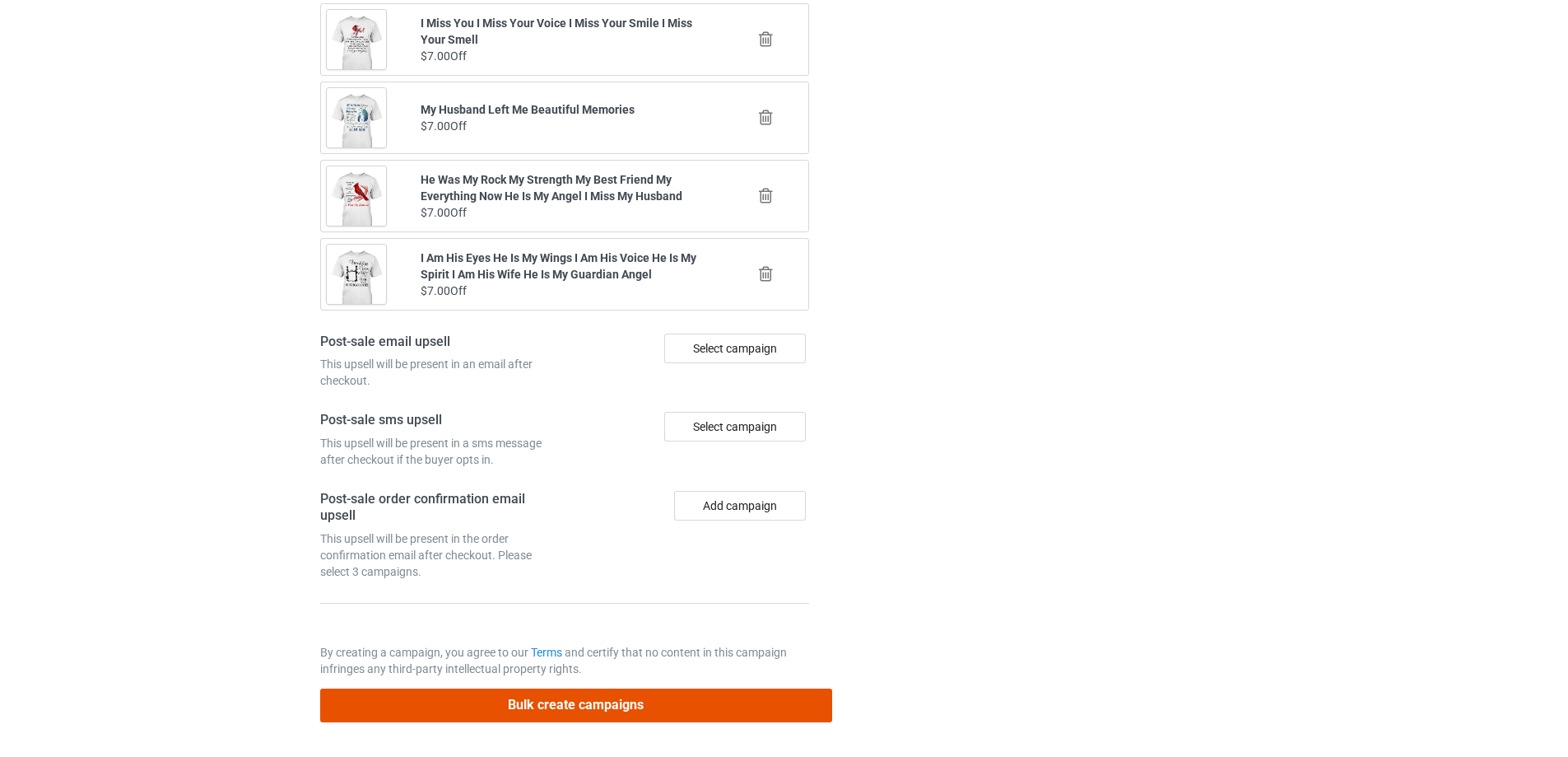
click at [693, 703] on button "Bulk create campaigns" at bounding box center [576, 705] width 512 height 34
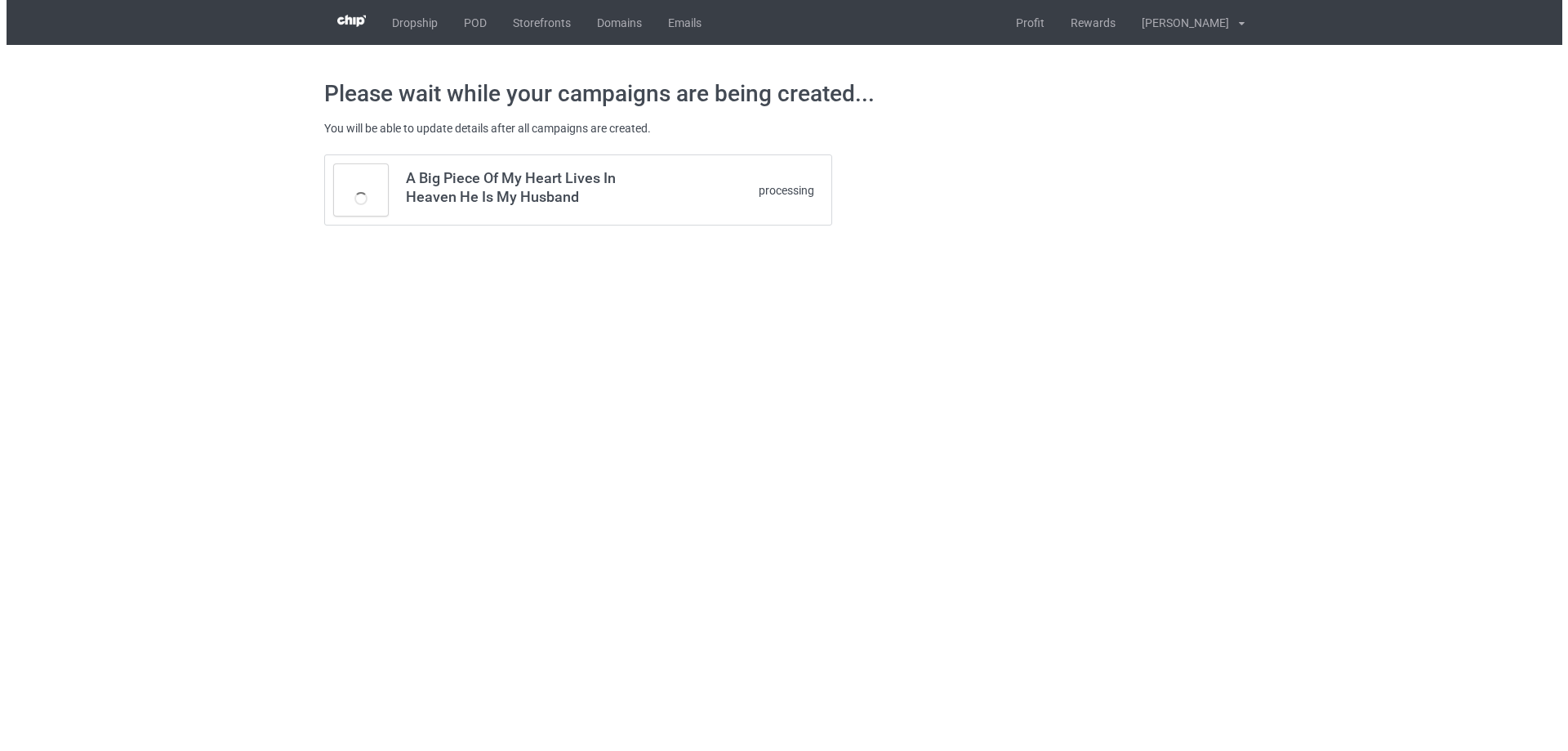
scroll to position [0, 0]
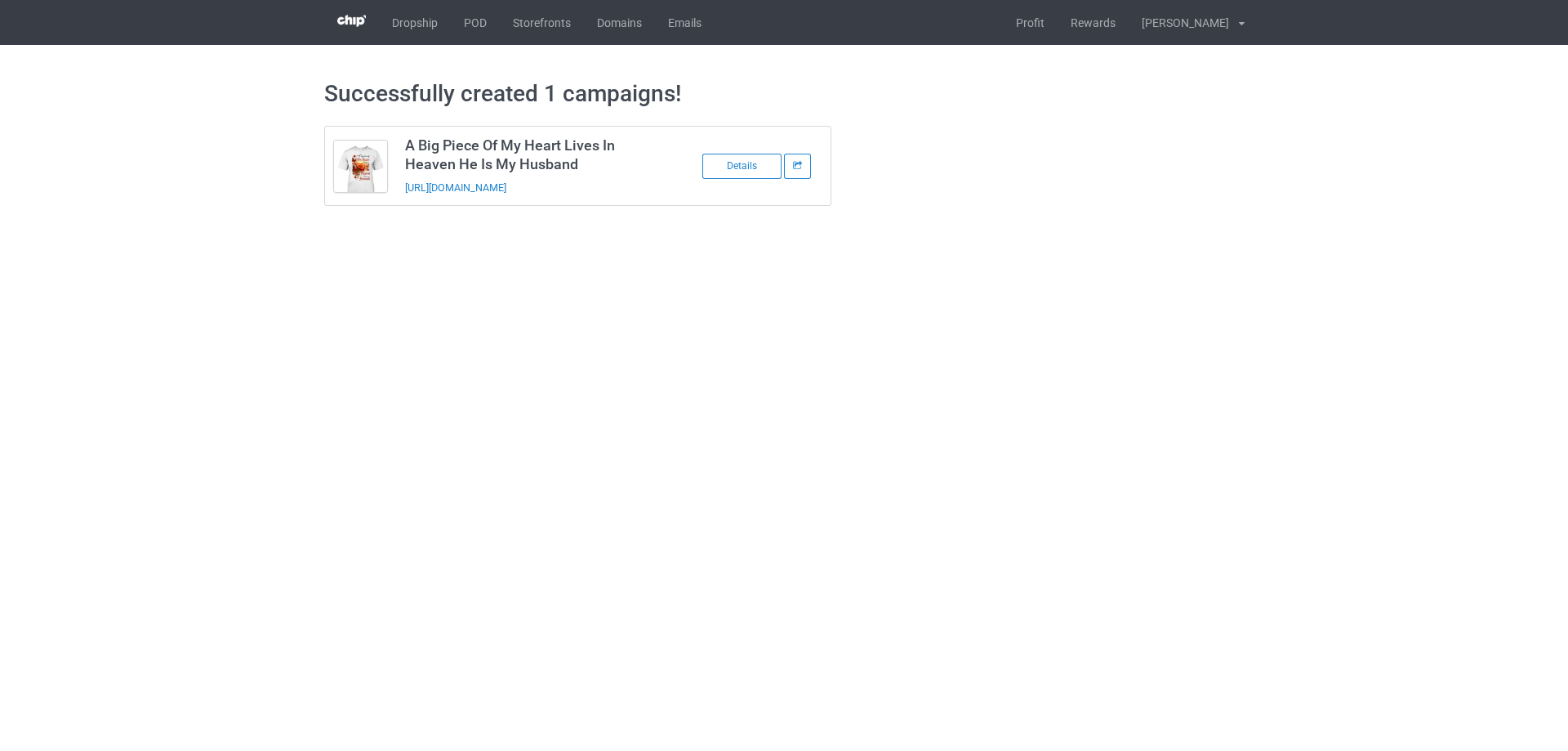
click at [836, 556] on body "Dropship POD Storefronts Domains Emails Profit Rewards [PERSON_NAME] Settings L…" at bounding box center [784, 376] width 1568 height 751
drag, startPoint x: 650, startPoint y: 187, endPoint x: 402, endPoint y: 191, distance: 248.0
click at [402, 191] on td "A Big Piece Of My Heart Lives In Heaven He Is My Husband [URL][DOMAIN_NAME]" at bounding box center [534, 165] width 276 height 78
copy link "[URL][DOMAIN_NAME]"
